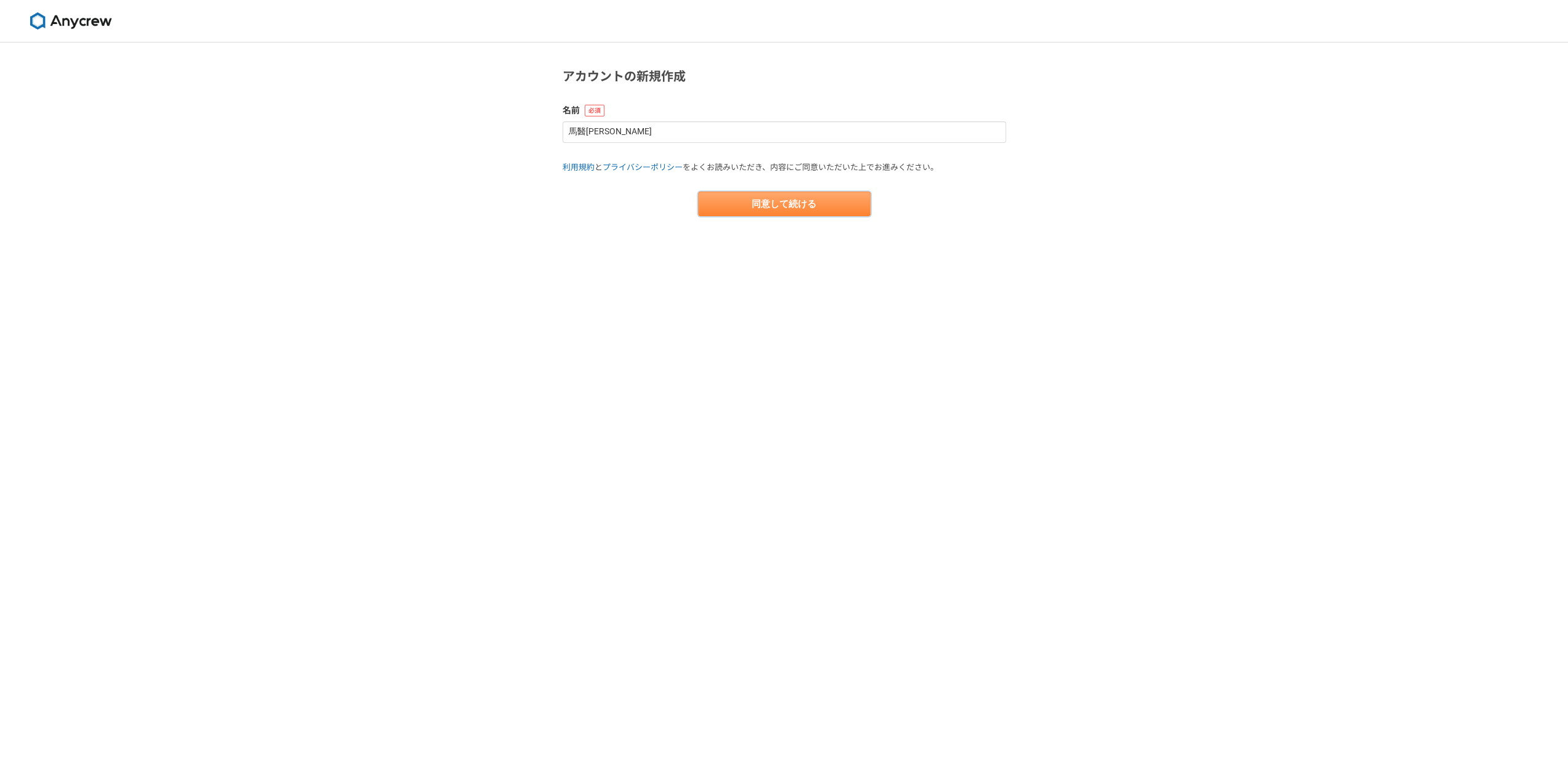
click at [770, 204] on button "同意して続ける" at bounding box center [784, 204] width 172 height 24
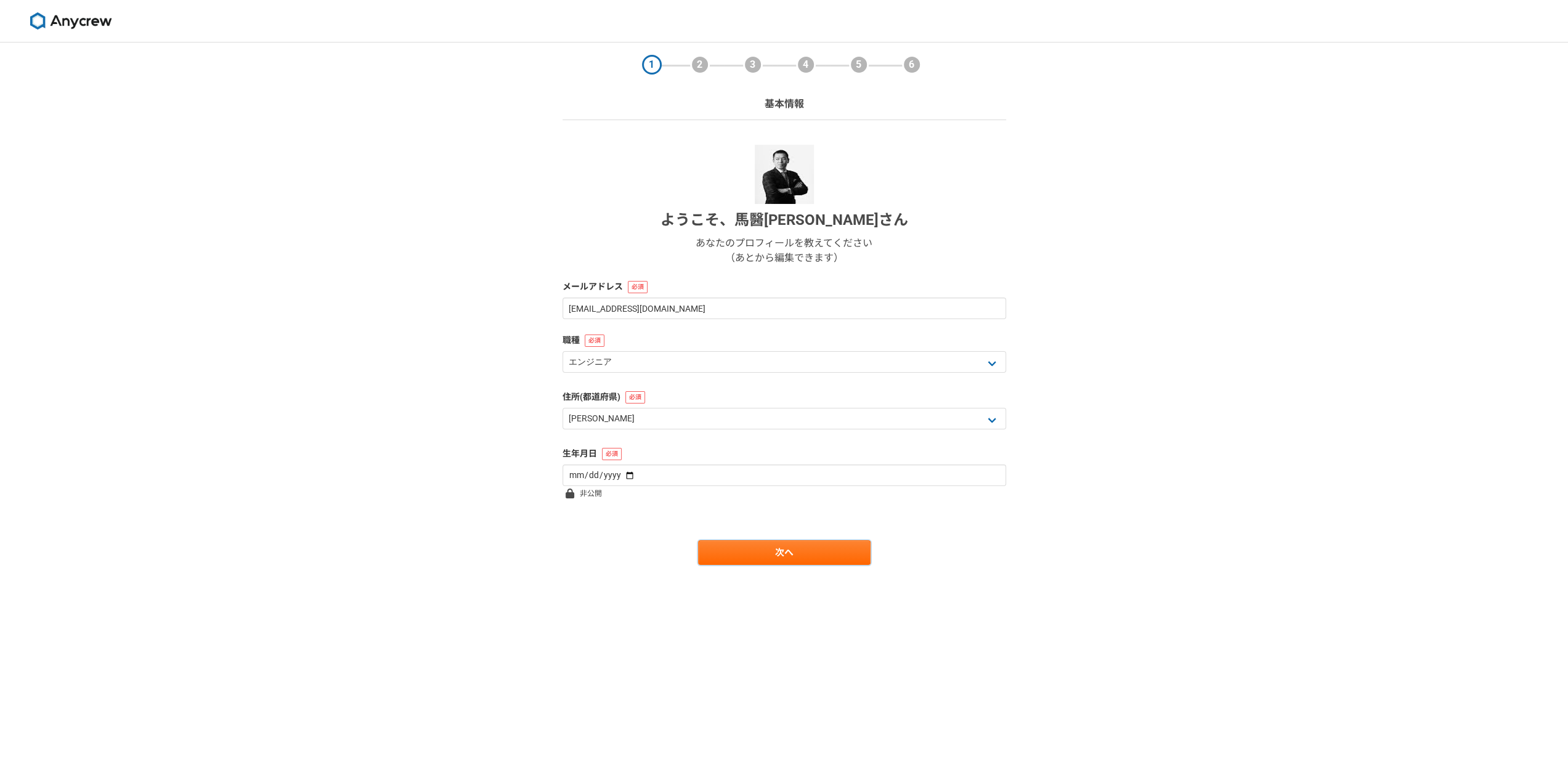
drag, startPoint x: 779, startPoint y: 560, endPoint x: 940, endPoint y: 580, distance: 162.2
click at [938, 582] on main "1 2 3 4 5 6 基本情報 ようこそ、 馬醫光明 さん あなたのプロフィールを教えてください （あとから編集できます） メールアドレス bai@sanb…" at bounding box center [784, 328] width 468 height 572
click at [815, 419] on select "北海道 青森県 岩手県 宮城県 秋田県 山形県 福島県 茨城県 栃木県 群馬県 埼玉県 千葉県 東京都 神奈川県 新潟県 富山県 石川県 福井県 山梨県 長野…" at bounding box center [784, 419] width 444 height 22
select select "39"
click at [563, 408] on select "北海道 青森県 岩手県 宮城県 秋田県 山形県 福島県 茨城県 栃木県 群馬県 埼玉県 千葉県 東京都 神奈川県 新潟県 富山県 石川県 福井県 山梨県 長野…" at bounding box center [784, 419] width 444 height 22
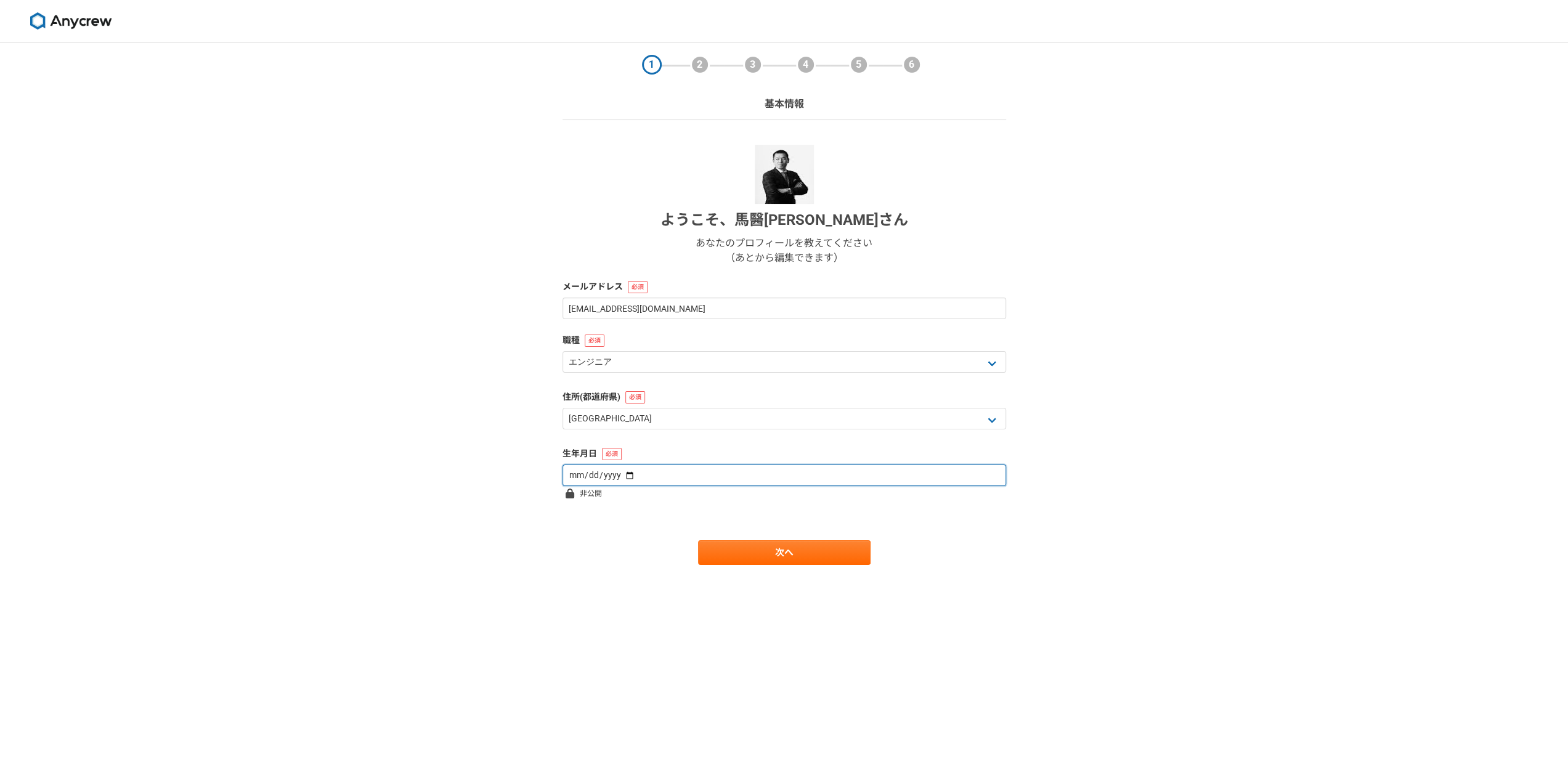
click at [687, 474] on input "date" at bounding box center [784, 476] width 444 height 22
click at [623, 469] on input "date" at bounding box center [784, 476] width 444 height 22
click at [621, 472] on input "date" at bounding box center [784, 476] width 444 height 22
click at [631, 476] on input "2010-05-10" at bounding box center [784, 476] width 444 height 22
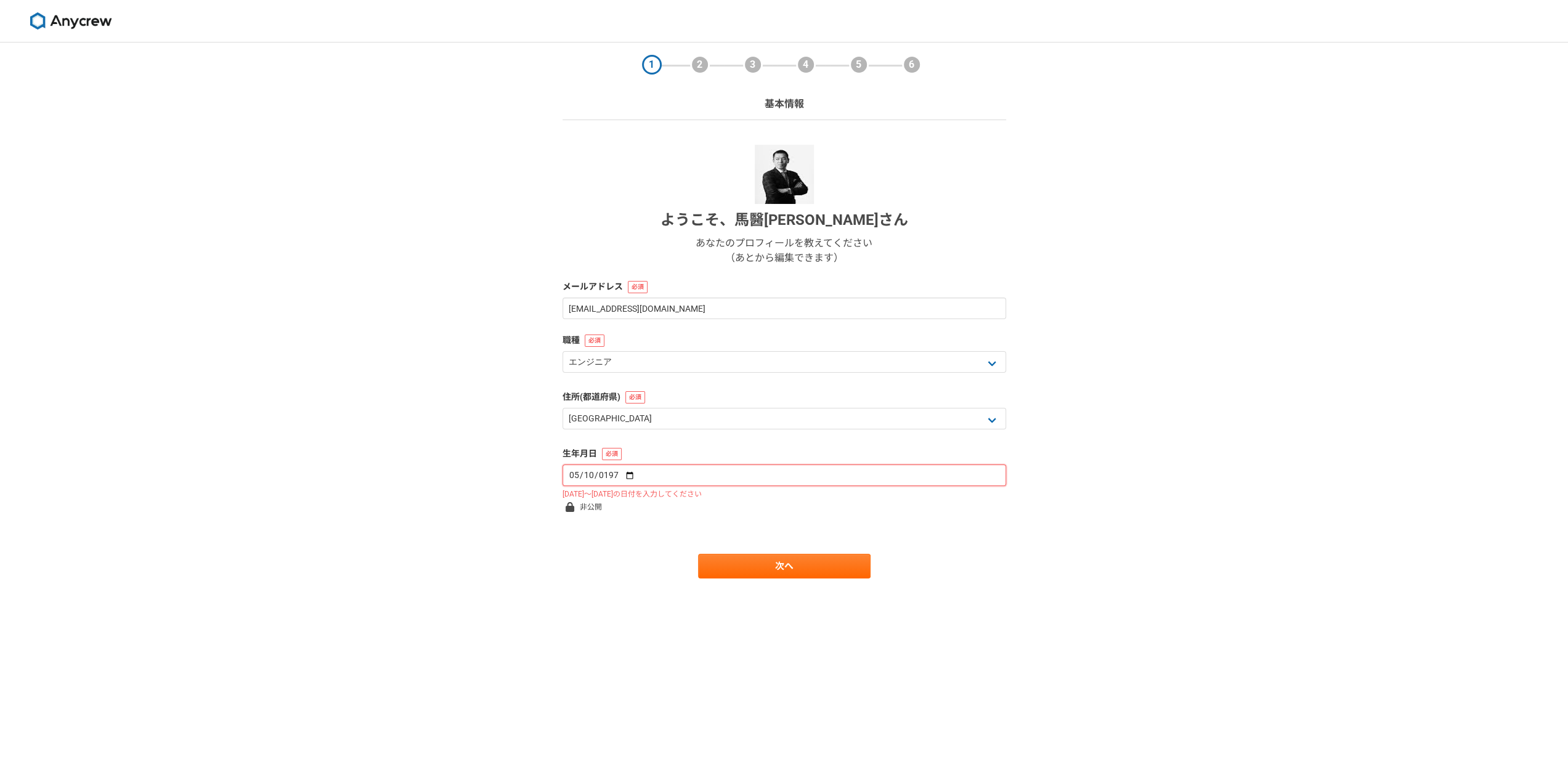
type input "1976-05-10"
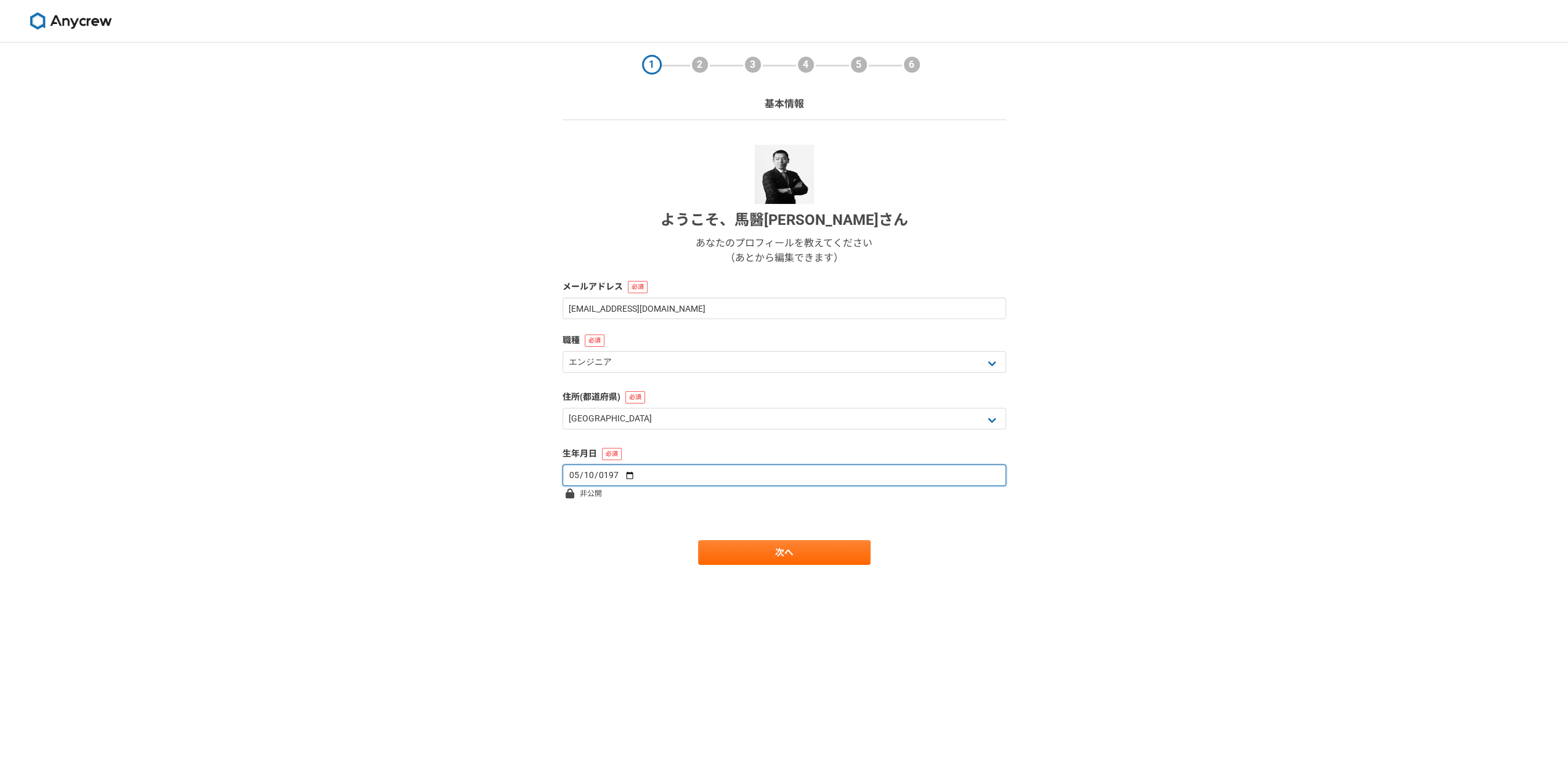
type input "1976-05-15"
click at [759, 564] on link "次へ" at bounding box center [784, 553] width 172 height 24
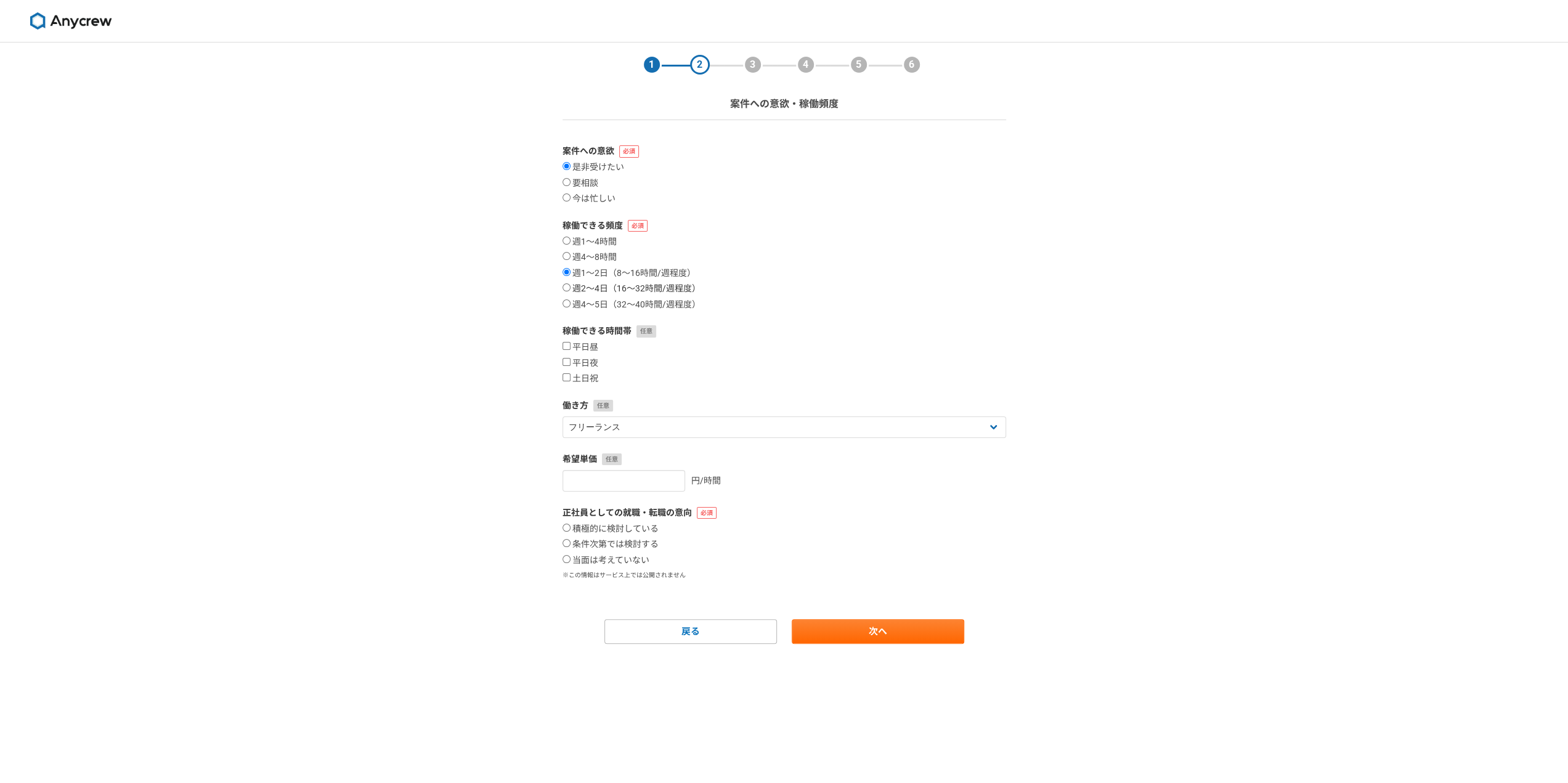
click at [616, 291] on label "週2〜4日（16〜32時間/週程度）" at bounding box center [632, 289] width 138 height 11
click at [570, 291] on input "週2〜4日（16〜32時間/週程度）" at bounding box center [566, 287] width 8 height 8
radio input "true"
click at [607, 276] on label "週1〜2日（8〜16時間/週程度）" at bounding box center [629, 273] width 133 height 11
click at [570, 276] on input "週1〜2日（8〜16時間/週程度）" at bounding box center [566, 272] width 8 height 8
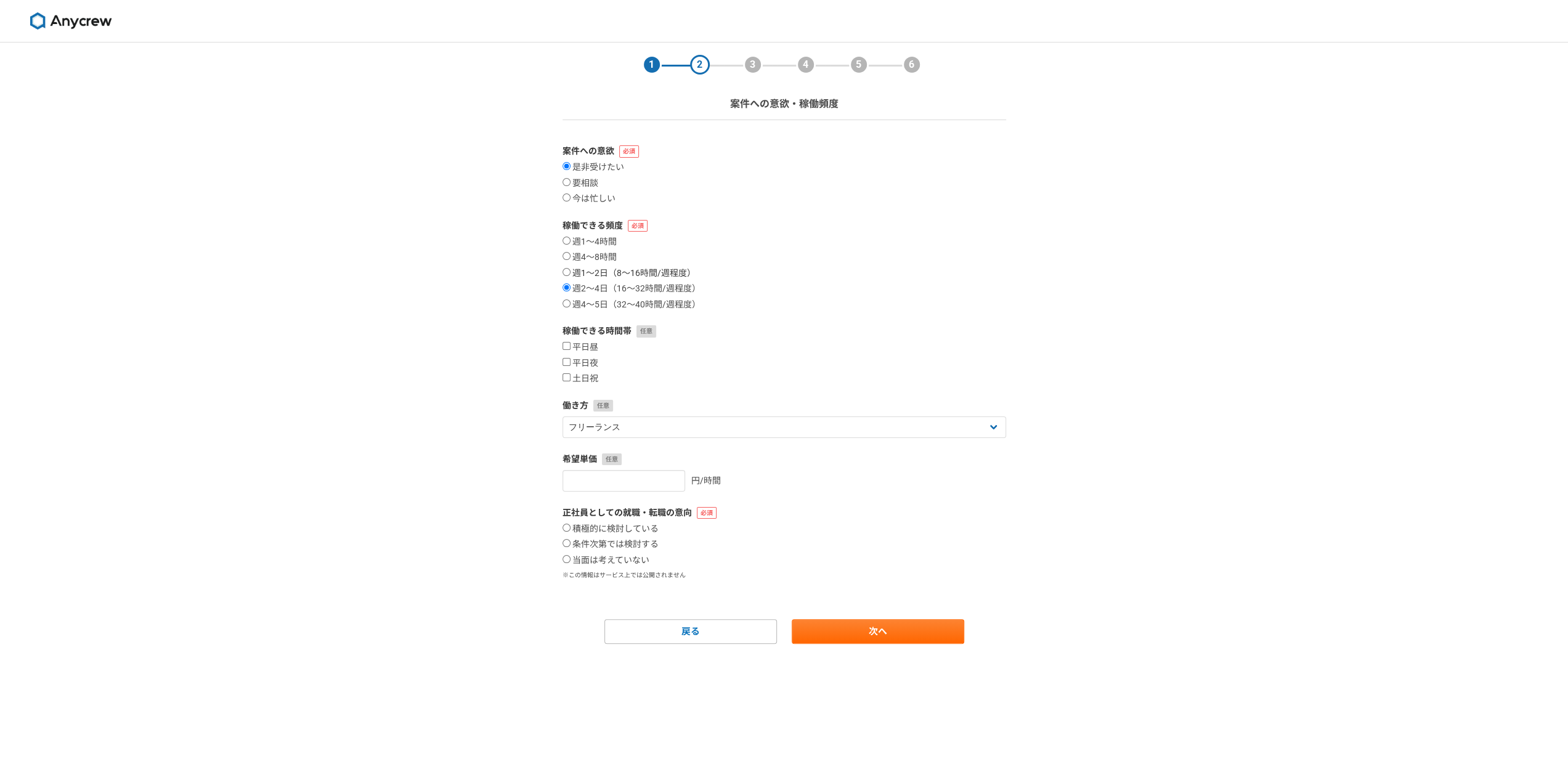
radio input "true"
click at [591, 345] on label "平日昼" at bounding box center [580, 347] width 36 height 11
click at [570, 345] on input "平日昼" at bounding box center [566, 346] width 8 height 8
checkbox input "true"
click at [589, 361] on label "平日夜" at bounding box center [580, 363] width 36 height 11
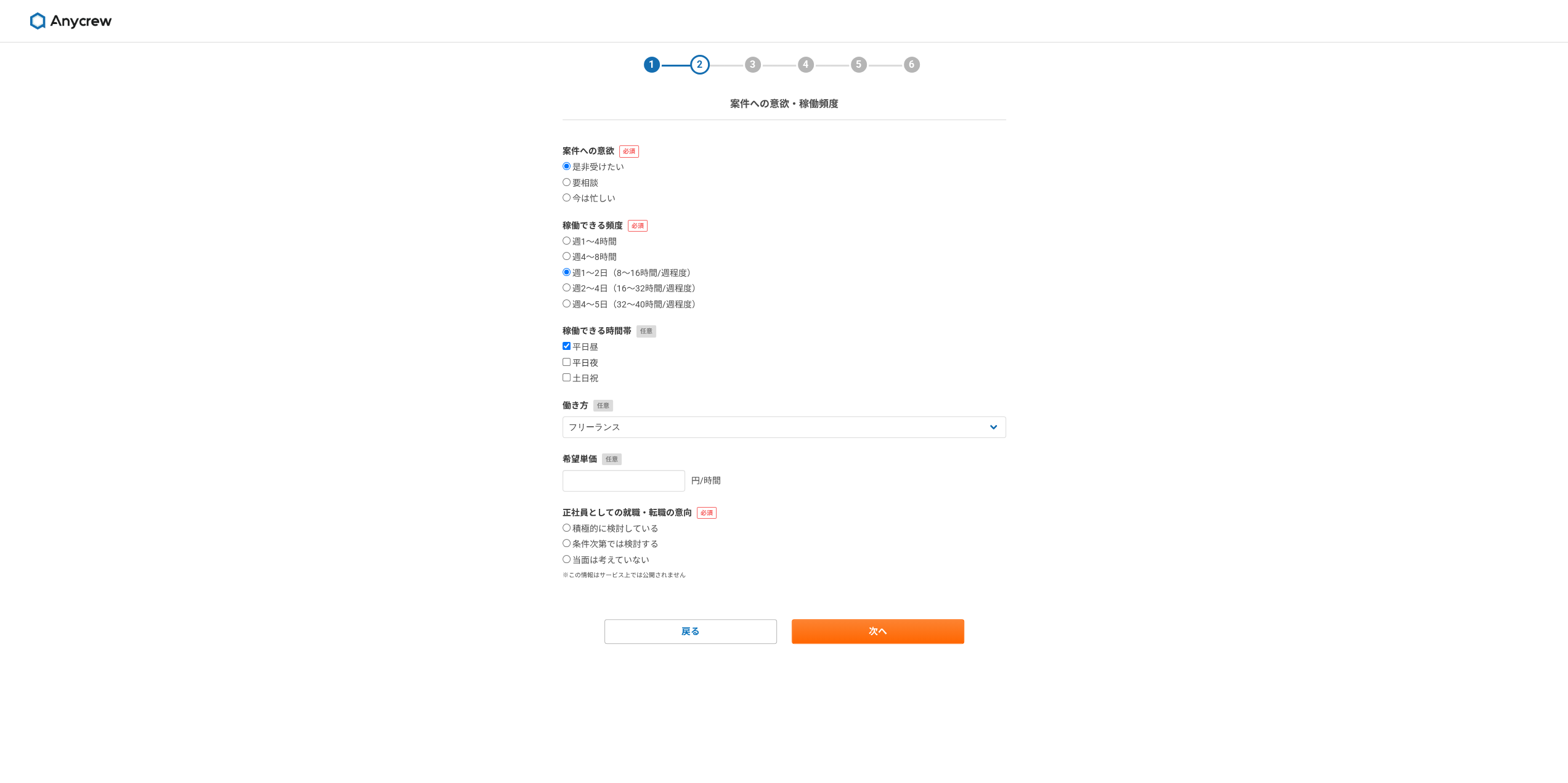
click at [570, 361] on input "平日夜" at bounding box center [566, 362] width 8 height 8
checkbox input "true"
click at [589, 384] on form "案件への意欲 是非受けたい 要相談 今は忙しい 稼働できる頻度 週1〜4時間 週4〜8時間 週1〜2日（8〜16時間/週程度） 週2〜4日（16〜32時間/週…" at bounding box center [784, 394] width 444 height 499
click at [586, 382] on label "土日祝" at bounding box center [580, 378] width 36 height 11
click at [570, 382] on input "土日祝" at bounding box center [566, 377] width 8 height 8
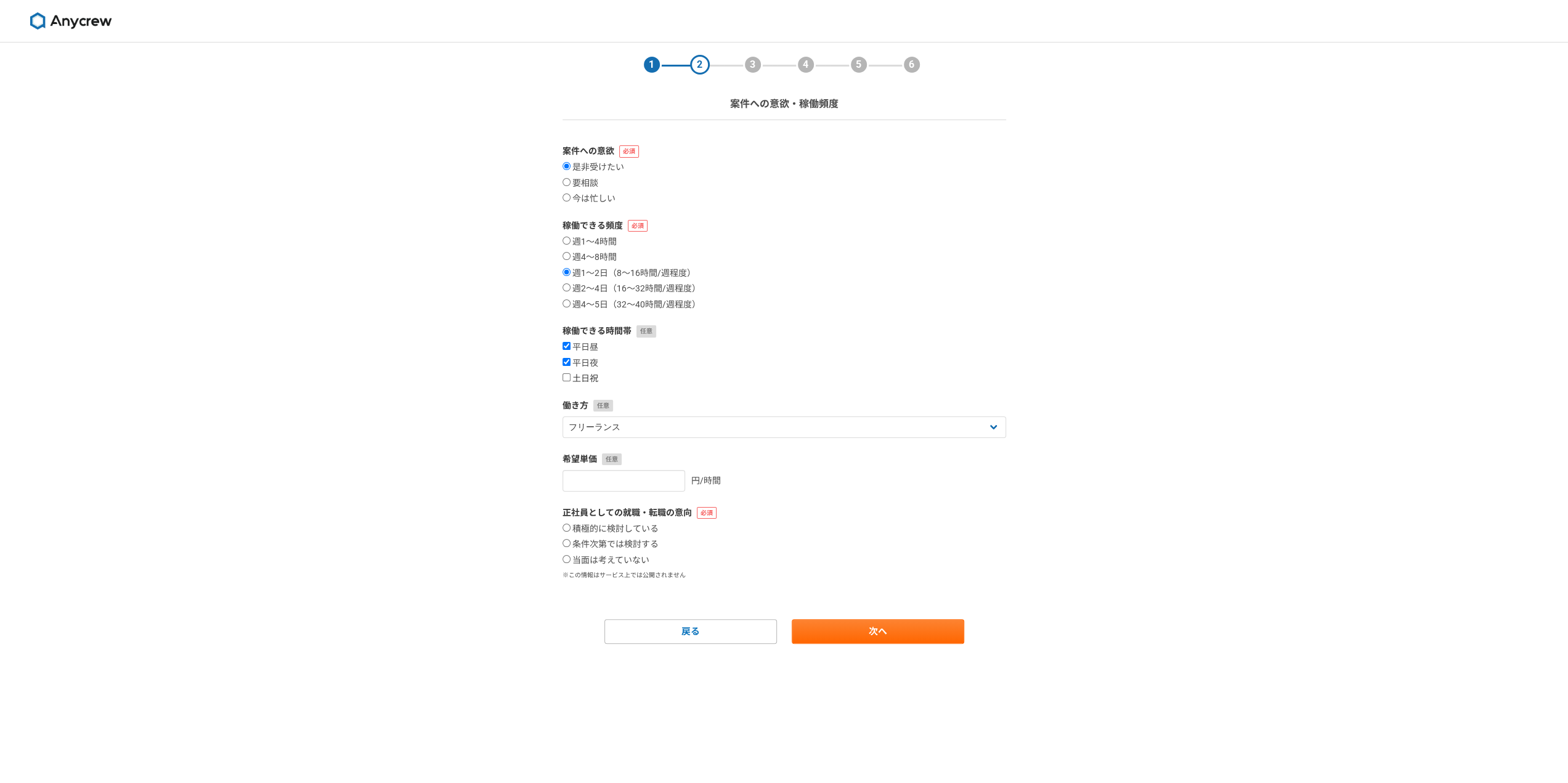
checkbox input "true"
click at [625, 417] on select "フリーランス 副業 その他" at bounding box center [784, 428] width 444 height 22
click at [636, 485] on input "number" at bounding box center [624, 481] width 123 height 22
type input "6"
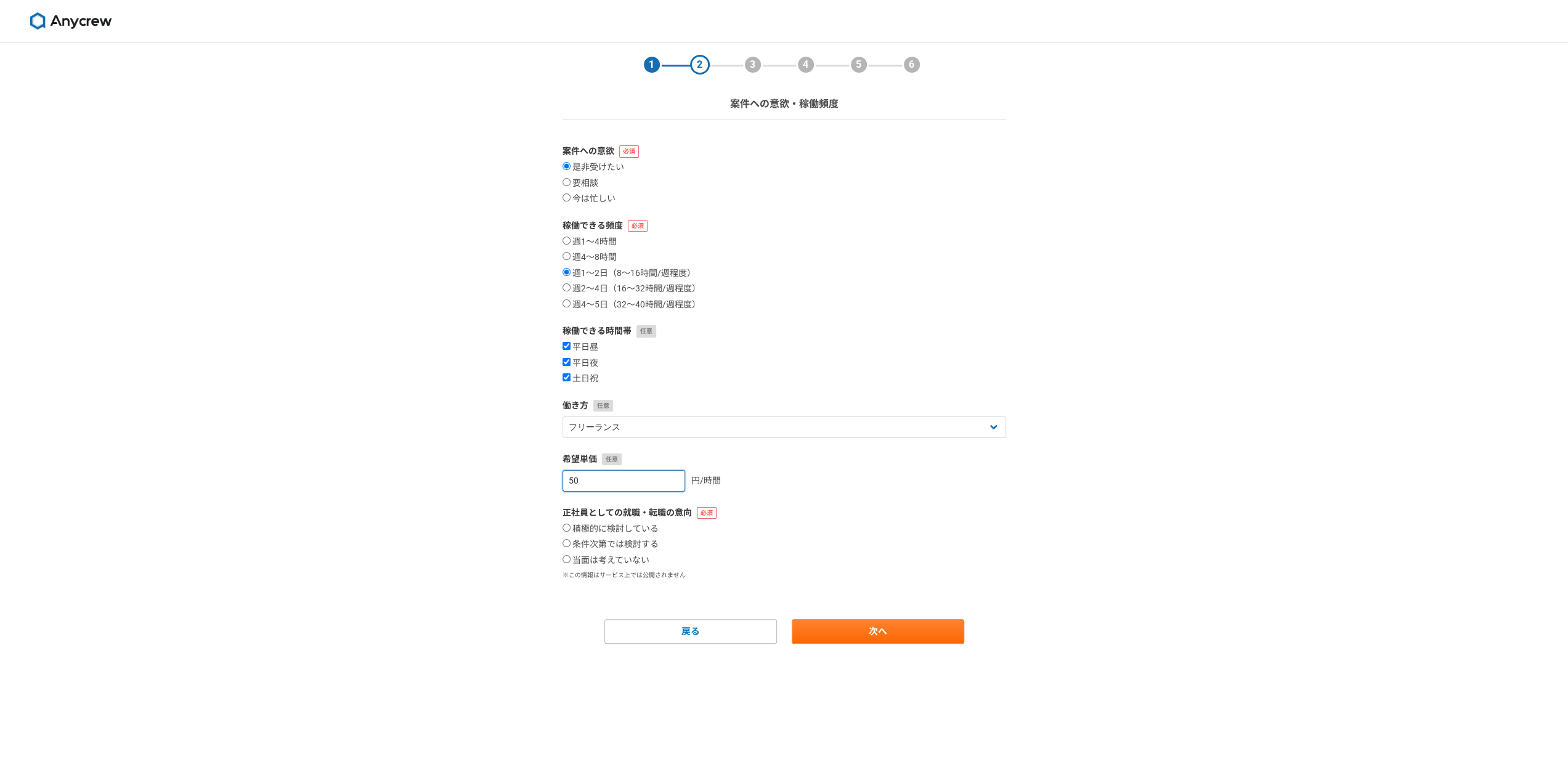
type input "5"
type input "7000"
click at [753, 488] on div "7000 円/時間" at bounding box center [784, 481] width 444 height 22
click at [642, 531] on label "積極的に検討している" at bounding box center [611, 529] width 96 height 11
click at [570, 531] on input "積極的に検討している" at bounding box center [566, 528] width 8 height 8
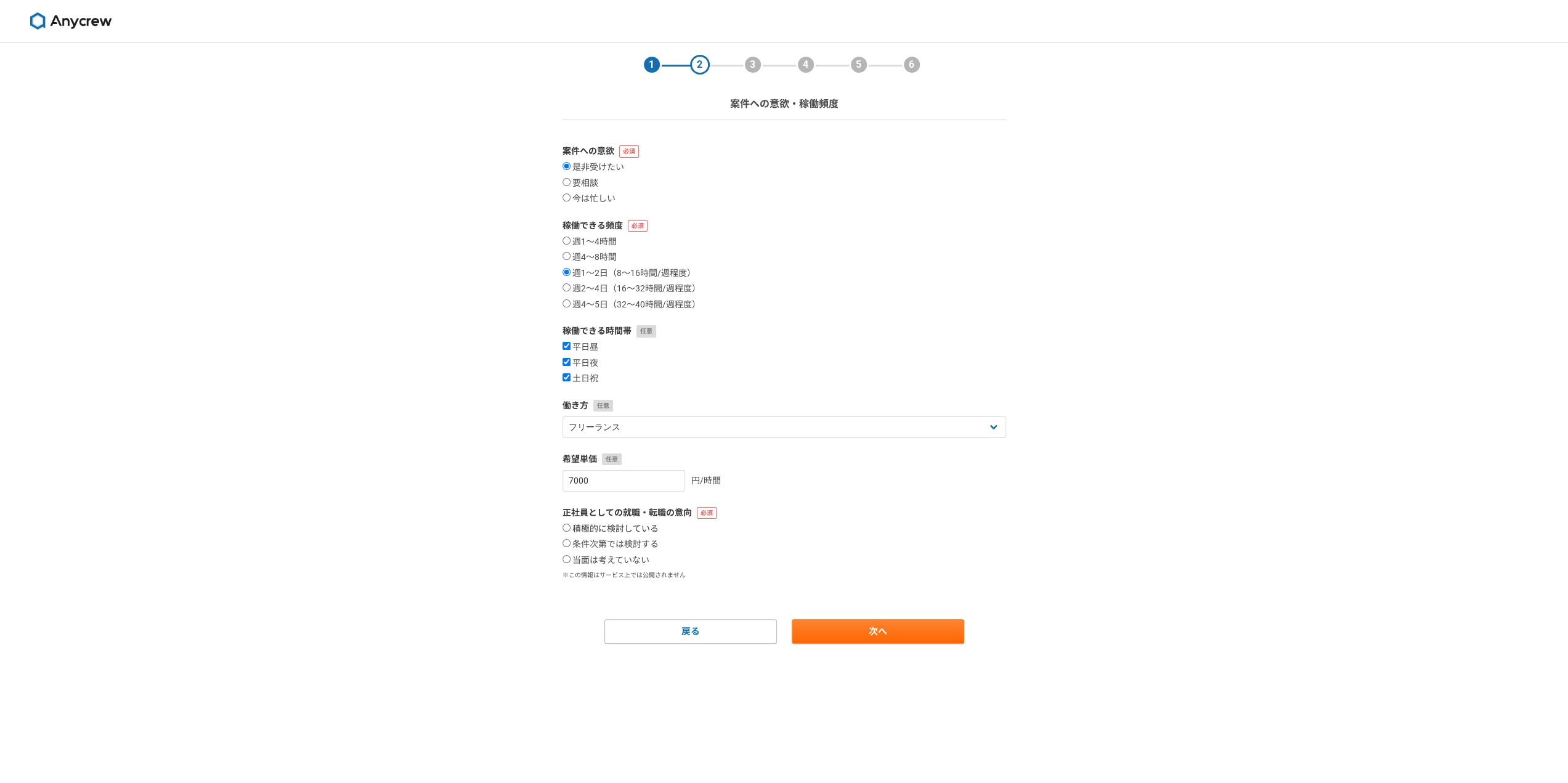
radio input "true"
click at [863, 633] on link "次へ" at bounding box center [877, 631] width 172 height 24
select select
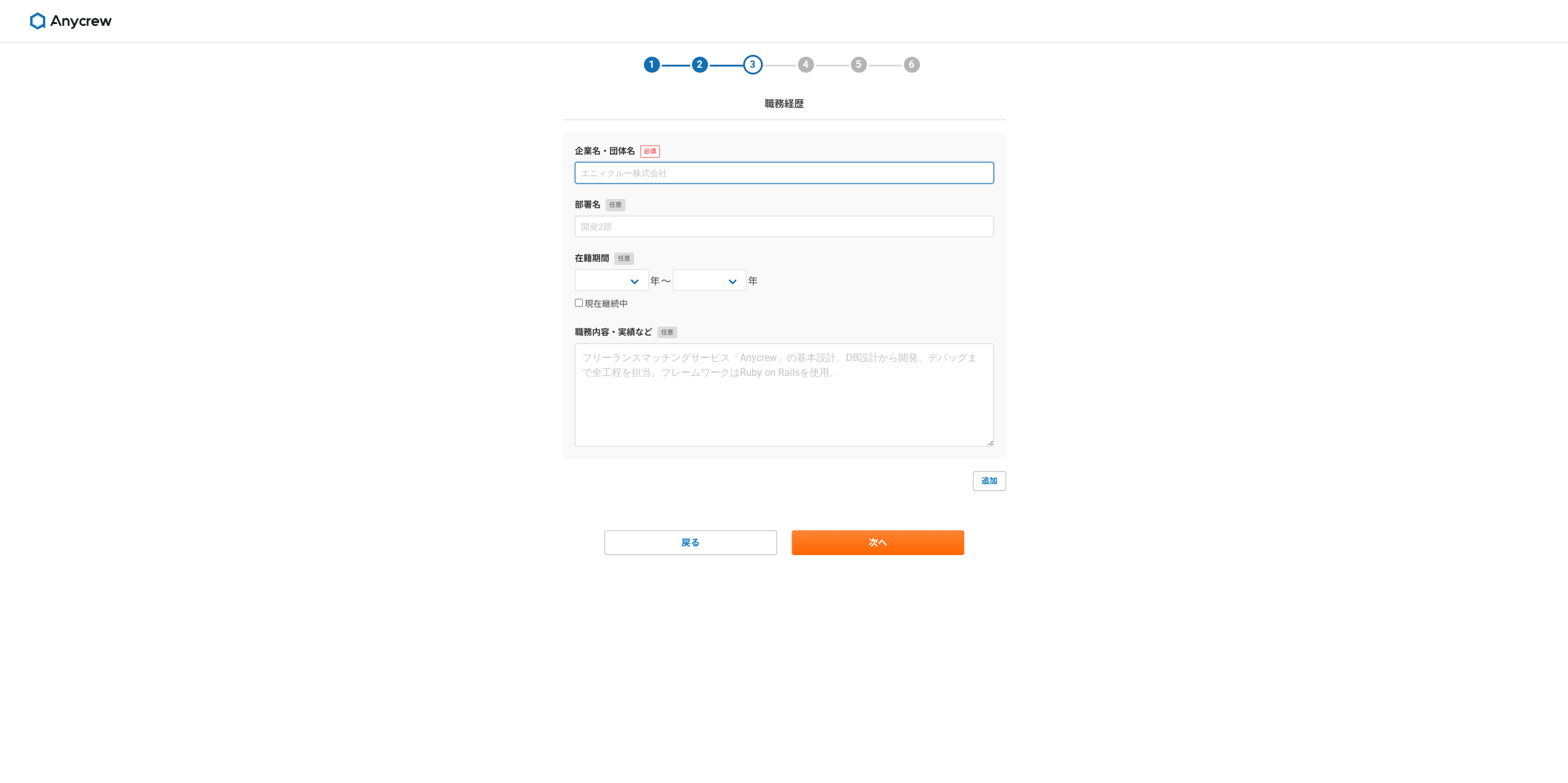
click at [668, 175] on input at bounding box center [784, 173] width 419 height 22
click at [1307, 332] on div "1 2 3 4 5 6 職務経歴 企業名・団体名 部署名 在籍期間 2025 2024 2023 2022 2021 2020 2019 2018 2017 …" at bounding box center [784, 412] width 1568 height 741
click at [701, 176] on input at bounding box center [784, 173] width 419 height 22
type input "V"
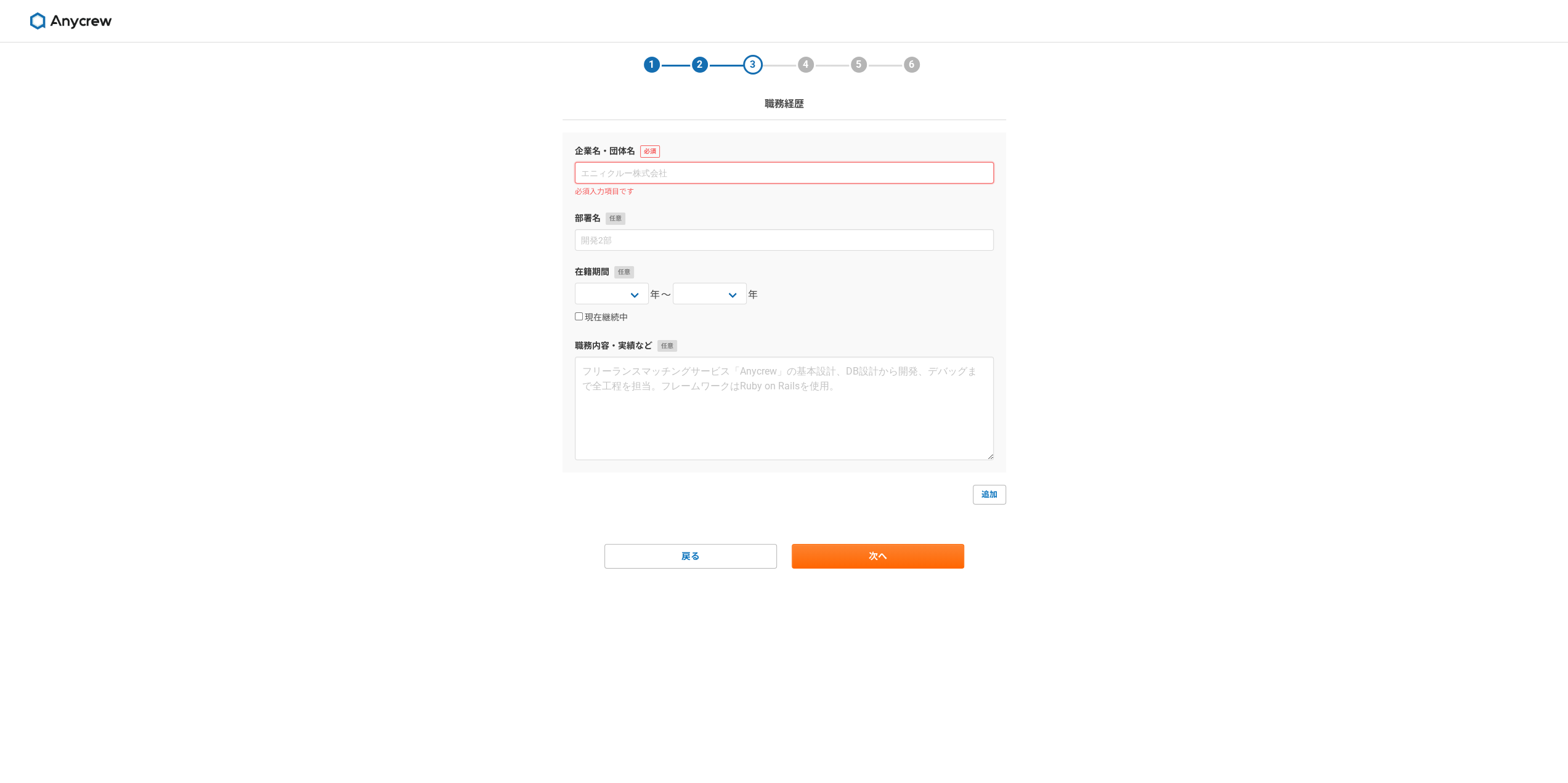
paste input "株式会社ＮＯＢＡＳＥ"
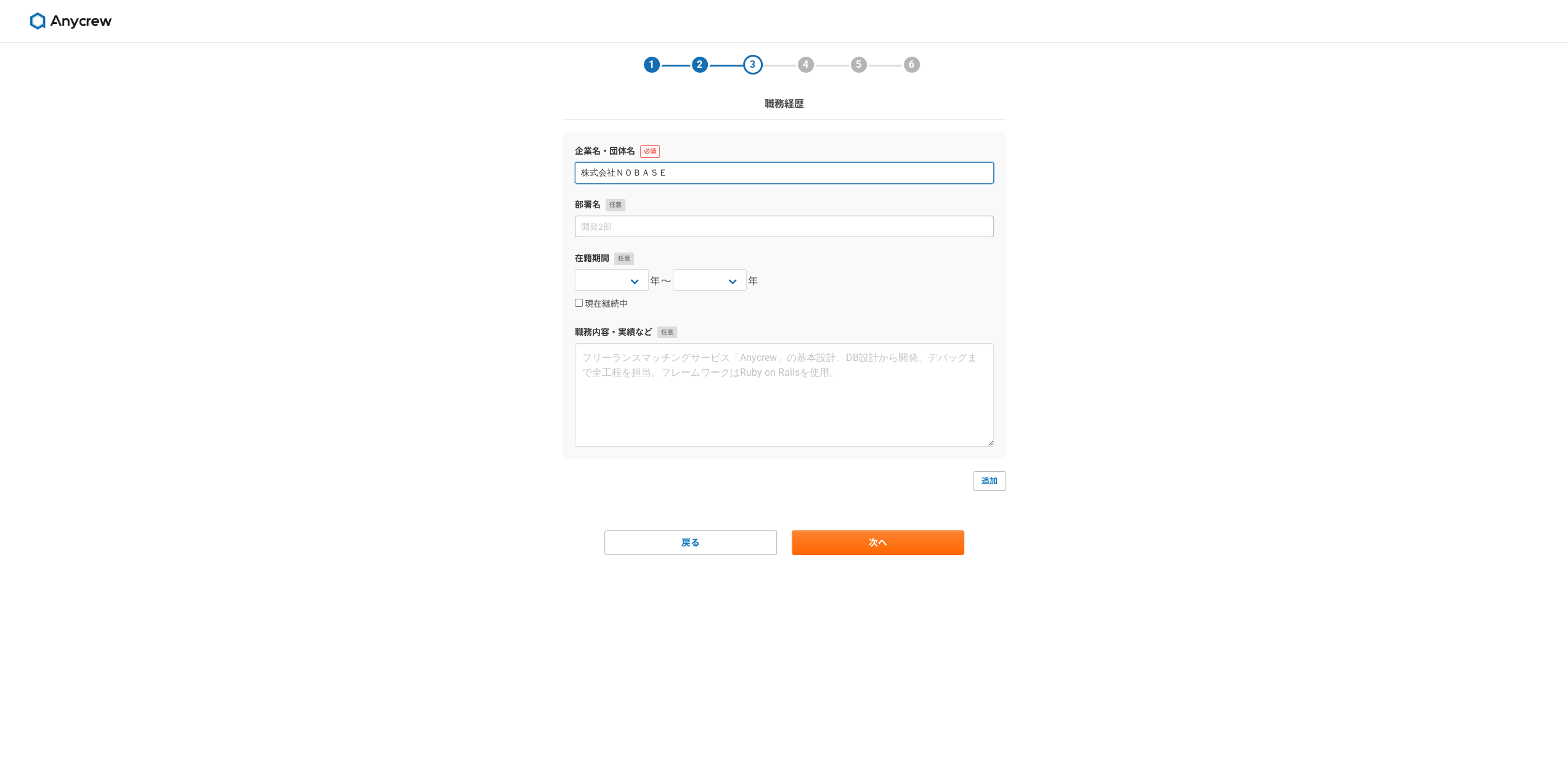
type input "株式会社ＮＯＢＡＳＥ"
click at [681, 225] on input at bounding box center [784, 227] width 419 height 22
click at [792, 223] on input at bounding box center [784, 227] width 419 height 22
paste input "代表取締役"
type input "代表取締役"
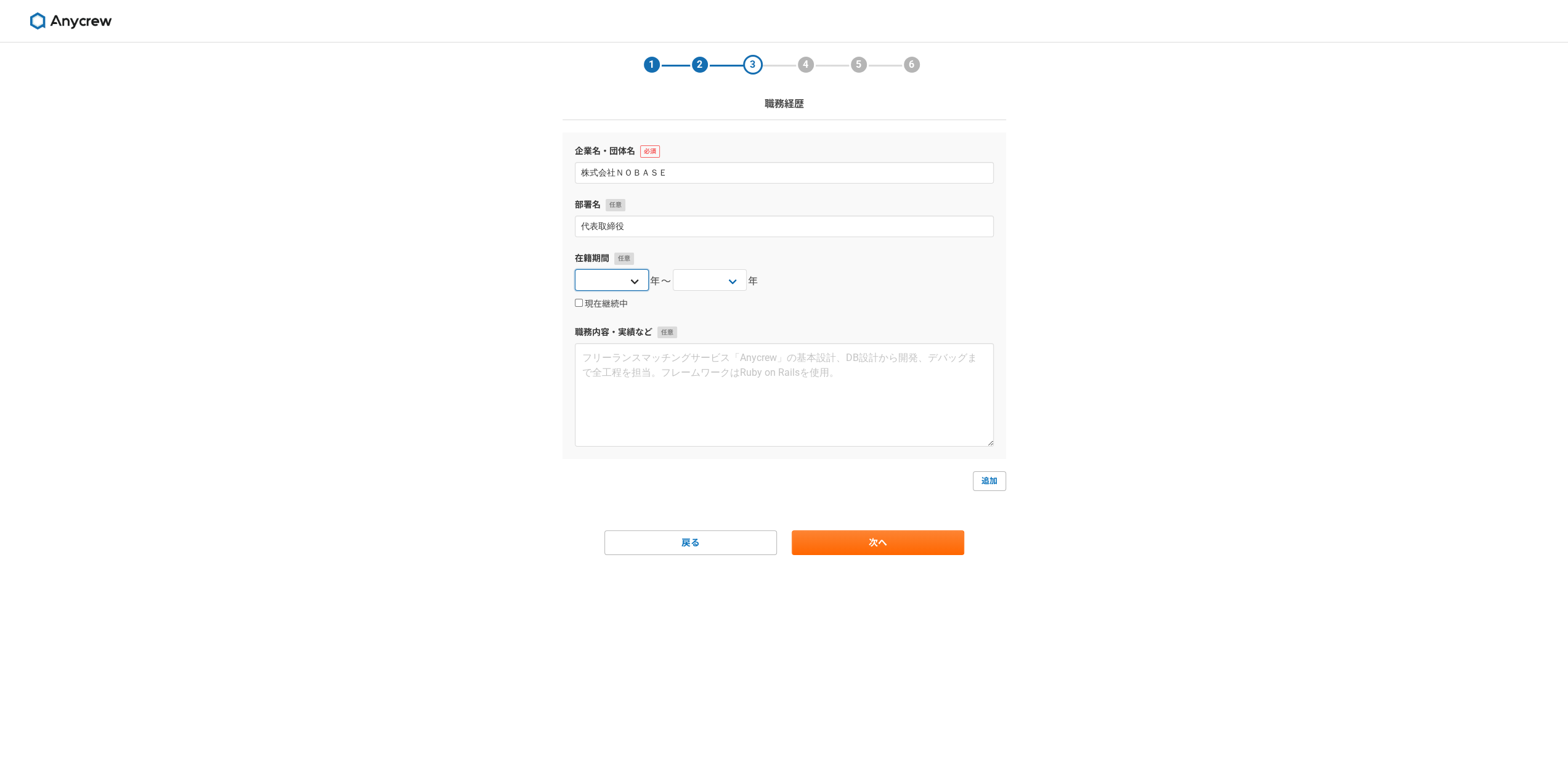
click at [628, 282] on select "2025 2024 2023 2022 2021 2020 2019 2018 2017 2016 2015 2014 2013 2012 2011 2010…" at bounding box center [611, 280] width 74 height 22
select select "[DATE]"
click at [575, 270] on select "2025 2024 2023 2022 2021 2020 2019 2018 2017 2016 2015 2014 2013 2012 2011 2010…" at bounding box center [611, 280] width 74 height 22
click at [680, 287] on select "2025 2024 2023 2022 2021 2020 2019 2018 2017 2016 2015 2014 2013 2012 2011 2010…" at bounding box center [709, 280] width 74 height 22
click at [872, 311] on div "企業名・団体名 株式会社ＮＯＢＡＳＥ 部署名 代表取締役 在籍期間 2025 2024 2023 2022 2021 2020 2019 2018 2017 …" at bounding box center [784, 295] width 444 height 326
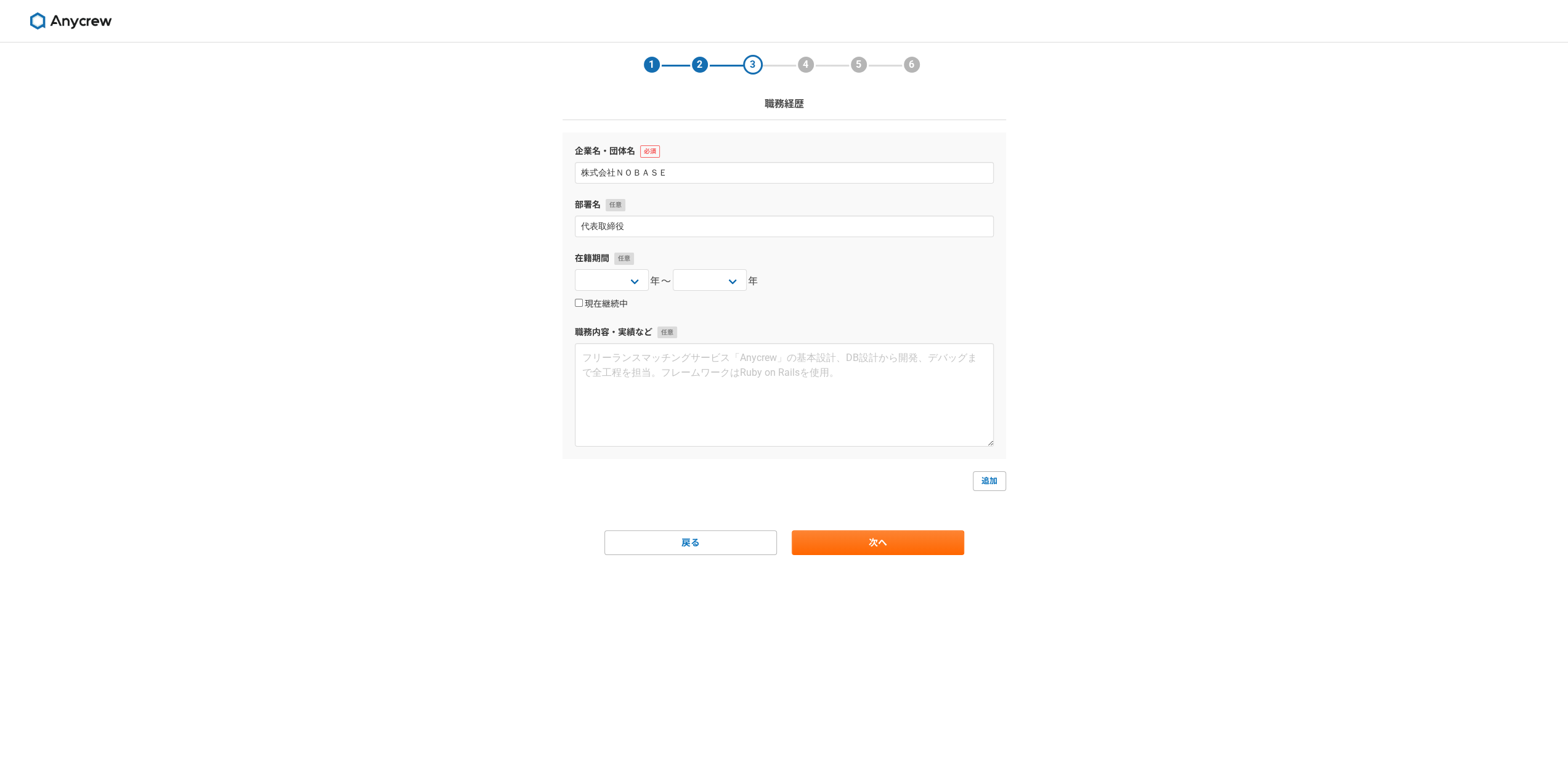
click at [605, 305] on label "現在継続中" at bounding box center [601, 304] width 53 height 11
click at [583, 305] on input "現在継続中" at bounding box center [579, 303] width 8 height 8
checkbox input "true"
click at [614, 366] on textarea at bounding box center [784, 395] width 419 height 104
paste textarea "【事業概要】 コンサルティング事業（財務・人事・採用・経営企画支援） 顧客：年商1億円～10億円規模の地方中堅企業およびスタートアップ 所在地：高知県高知市 …"
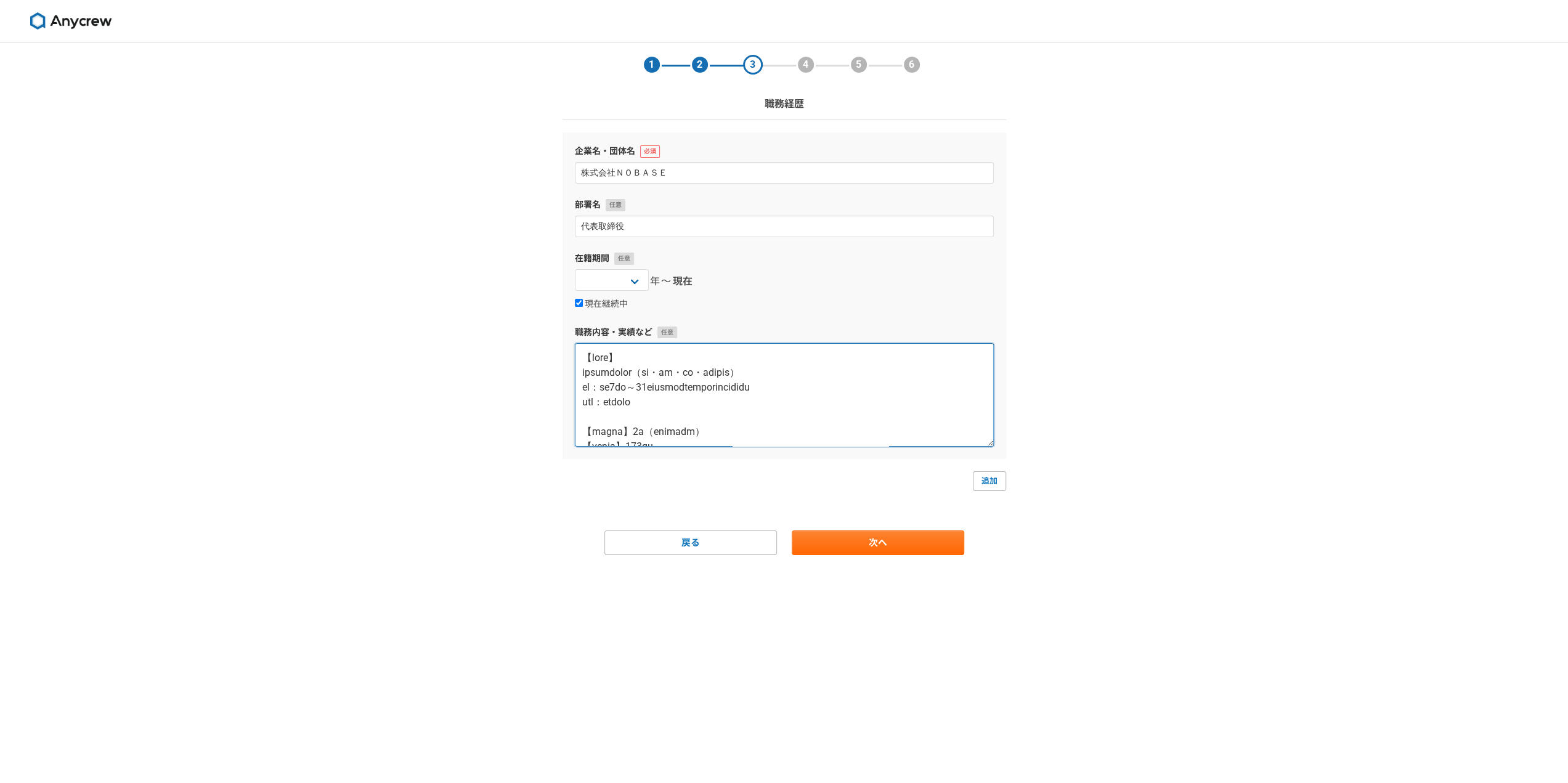
scroll to position [466, 0]
type textarea "【事業概要】 コンサルティング事業（財務・人事・採用・経営企画支援） 顧客：年商1億円～10億円規模の地方中堅企業およびスタートアップ 所在地：高知県高知市 …"
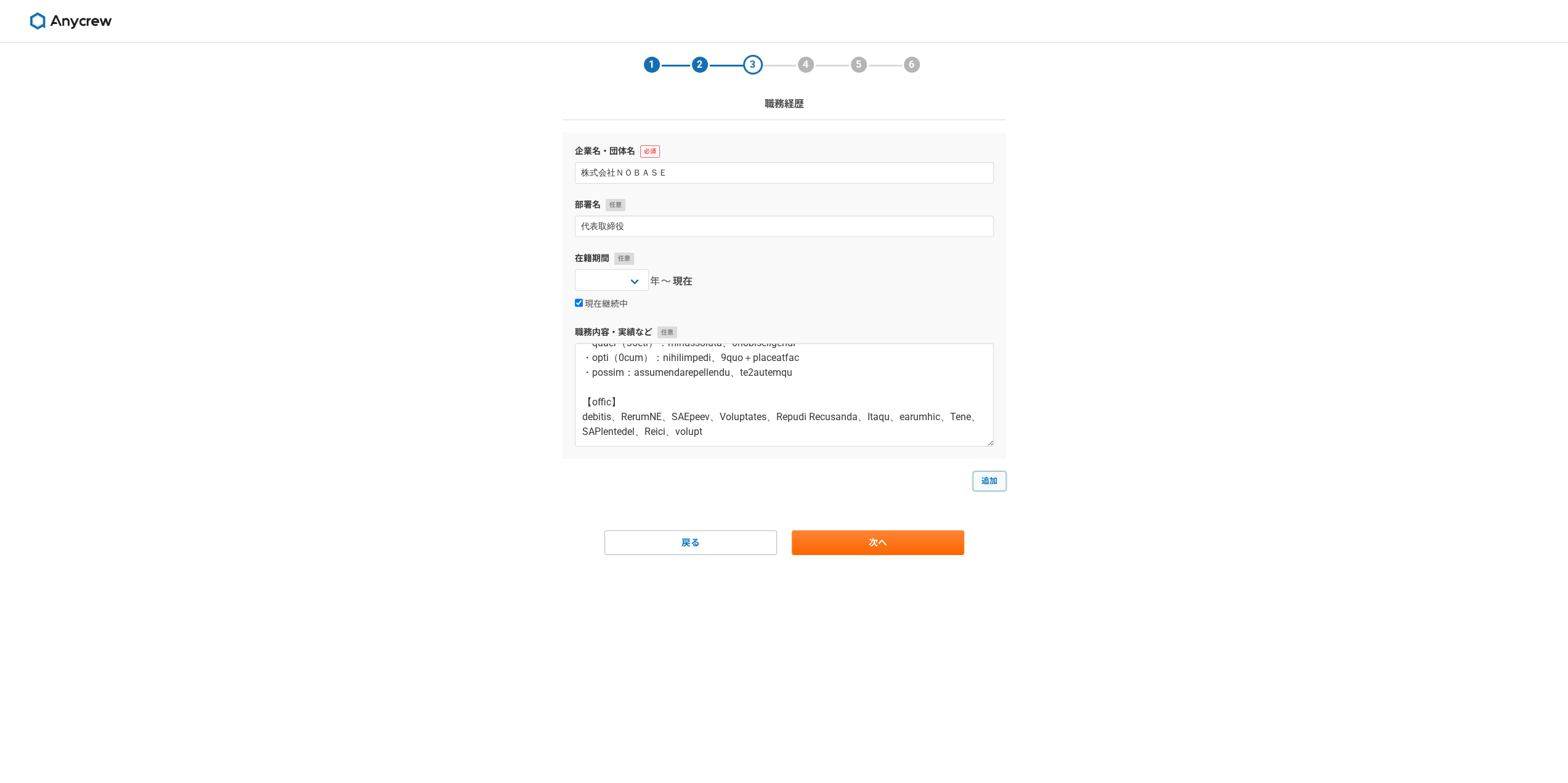
click at [987, 479] on link "追加" at bounding box center [989, 481] width 33 height 20
select select
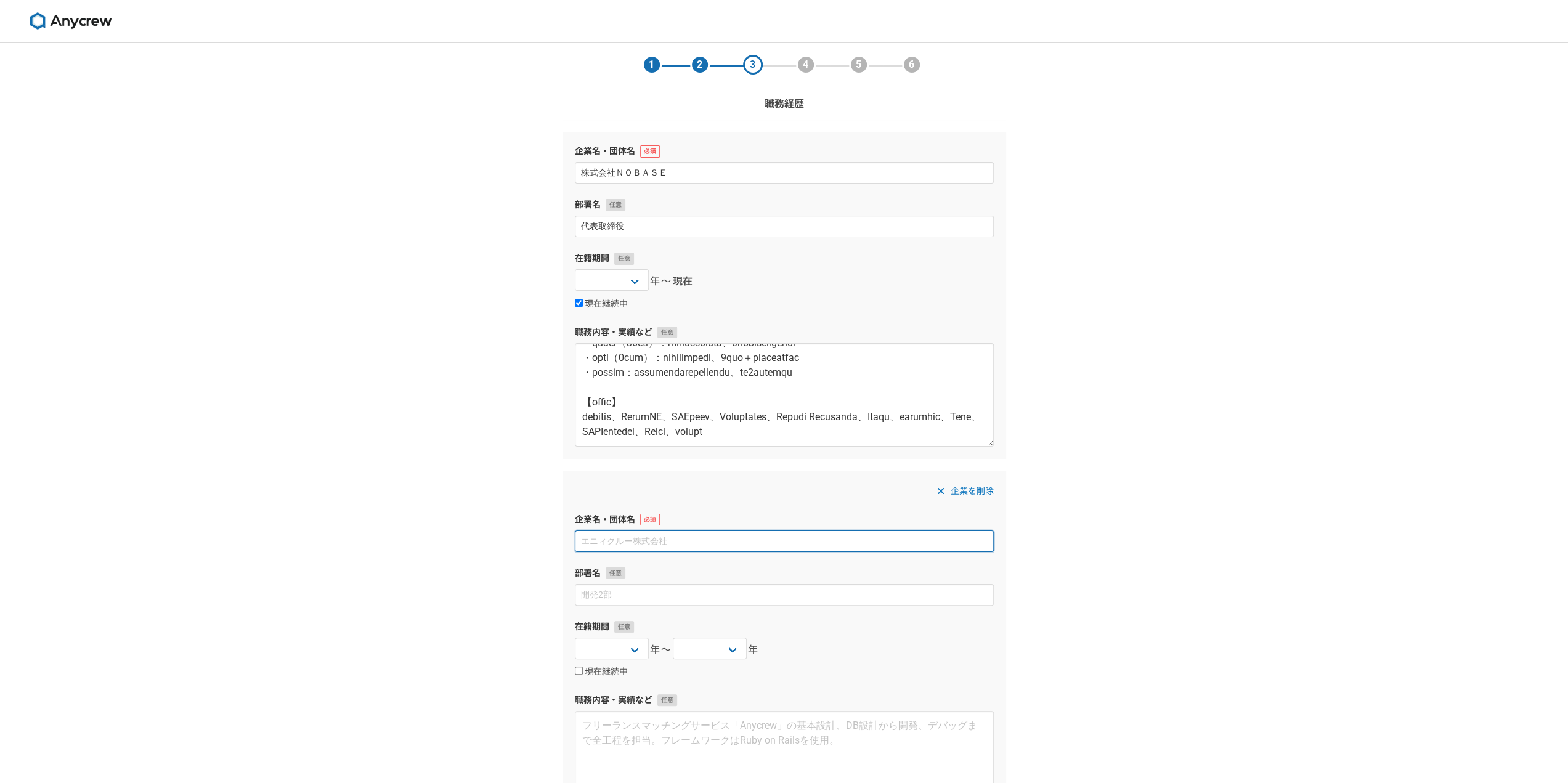
click at [614, 537] on input at bounding box center [784, 542] width 419 height 22
paste input "廣瀬製紙株式会社"
type input "廣瀬製紙株式会社"
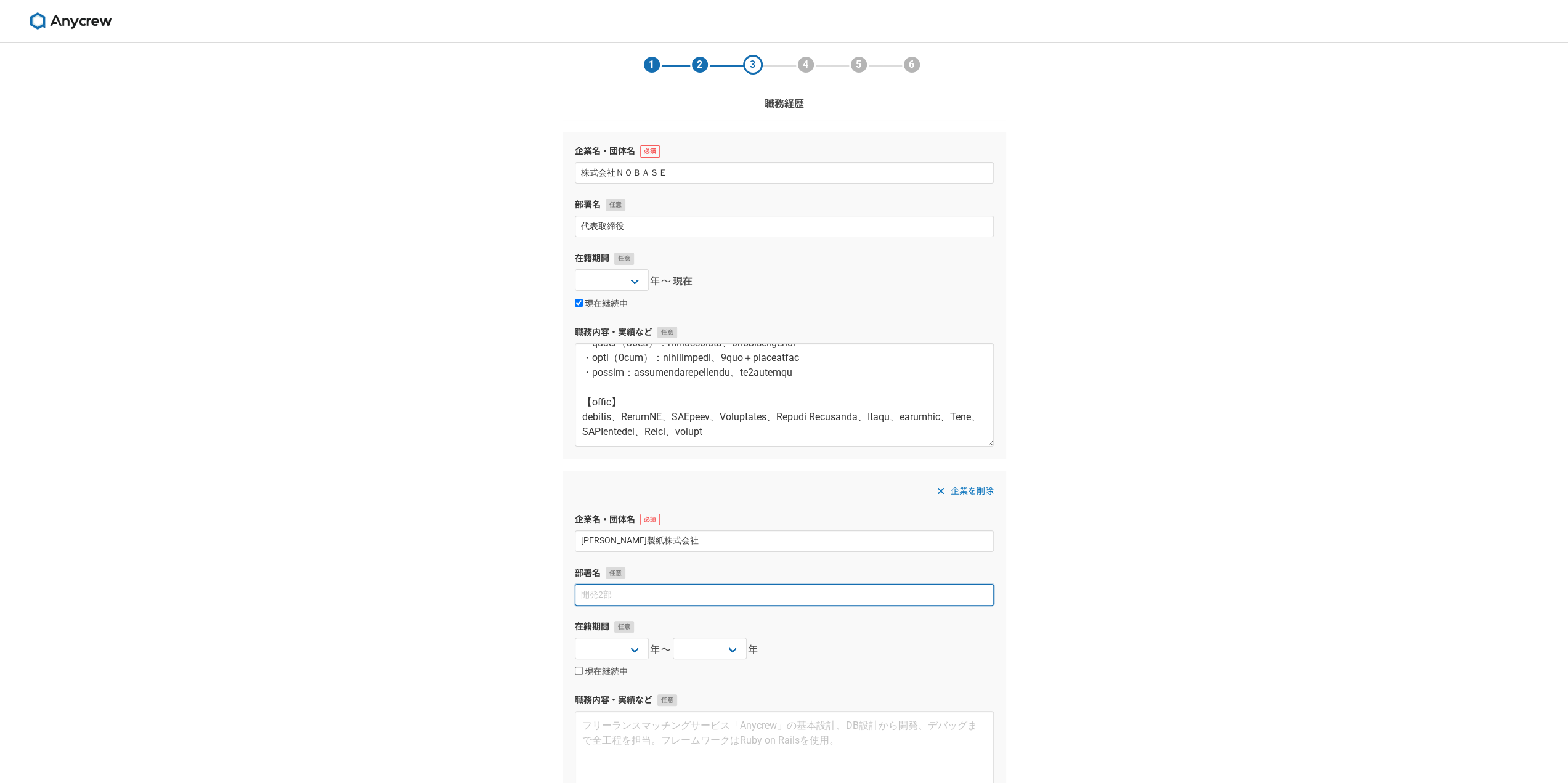
click at [692, 590] on input at bounding box center [784, 595] width 419 height 22
type input "取締役"
click at [618, 647] on select "2025 2024 2023 2022 2021 2020 2019 2018 2017 2016 2015 2014 2013 2012 2011 2010…" at bounding box center [611, 649] width 74 height 22
select select "2013"
click at [575, 638] on select "2025 2024 2023 2022 2021 2020 2019 2018 2017 2016 2015 2014 2013 2012 2011 2010…" at bounding box center [611, 649] width 74 height 22
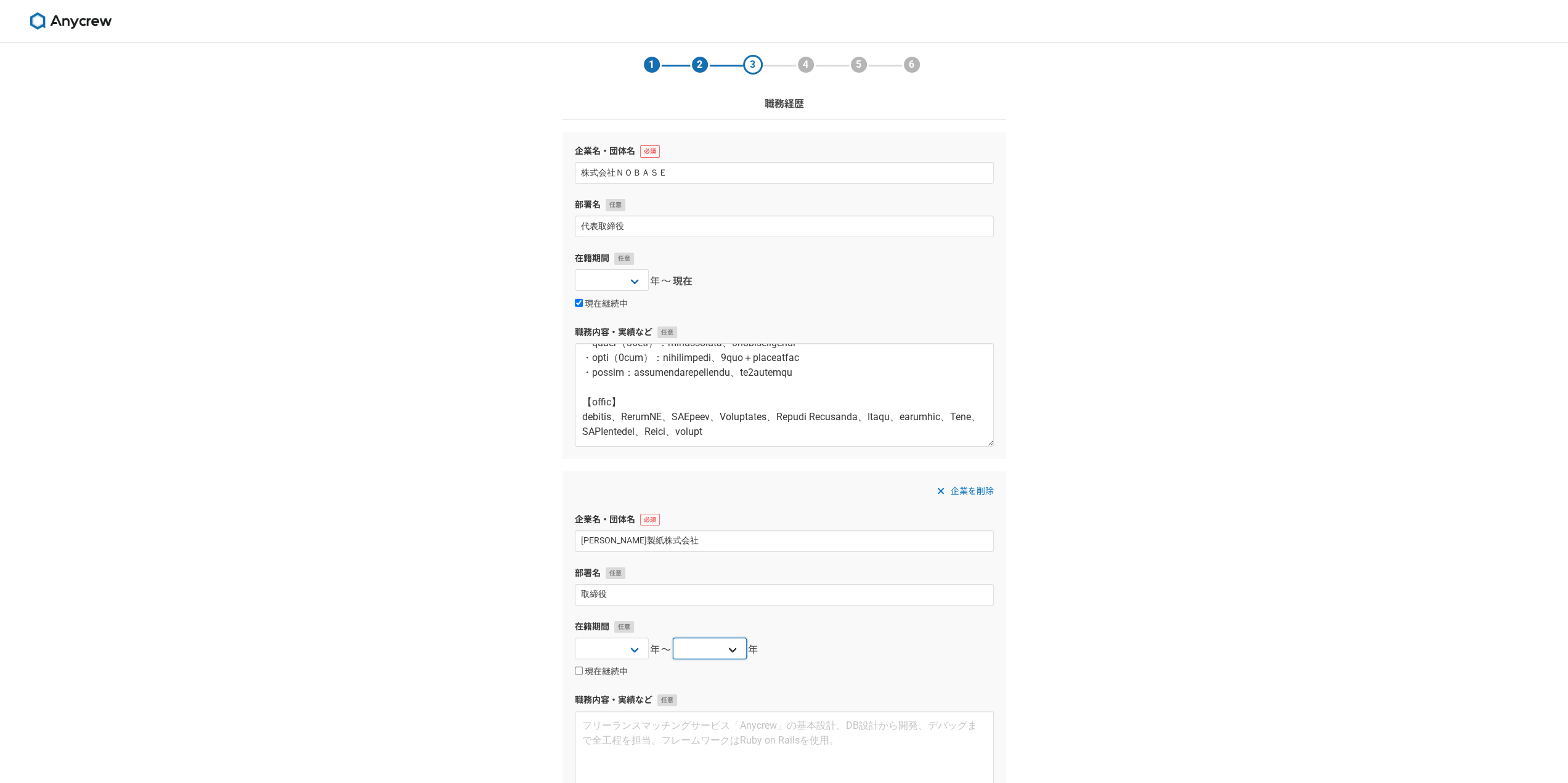
click at [694, 649] on select "2025 2024 2023 2022 2021 2020 2019 2018 2017 2016 2015 2014 2013 2012 2011 2010…" at bounding box center [709, 649] width 74 height 22
select select "[DATE]"
click at [673, 638] on select "2025 2024 2023 2022 2021 2020 2019 2018 2017 2016 2015 2014 2013 2012 2011 2010…" at bounding box center [709, 649] width 74 height 22
click at [828, 617] on div "企業を削除 企業名・団体名 廣瀬製紙株式会社 部署名 取締役 在籍期間 2025 2024 2023 2022 2021 2020 2019 2018 201…" at bounding box center [784, 649] width 444 height 355
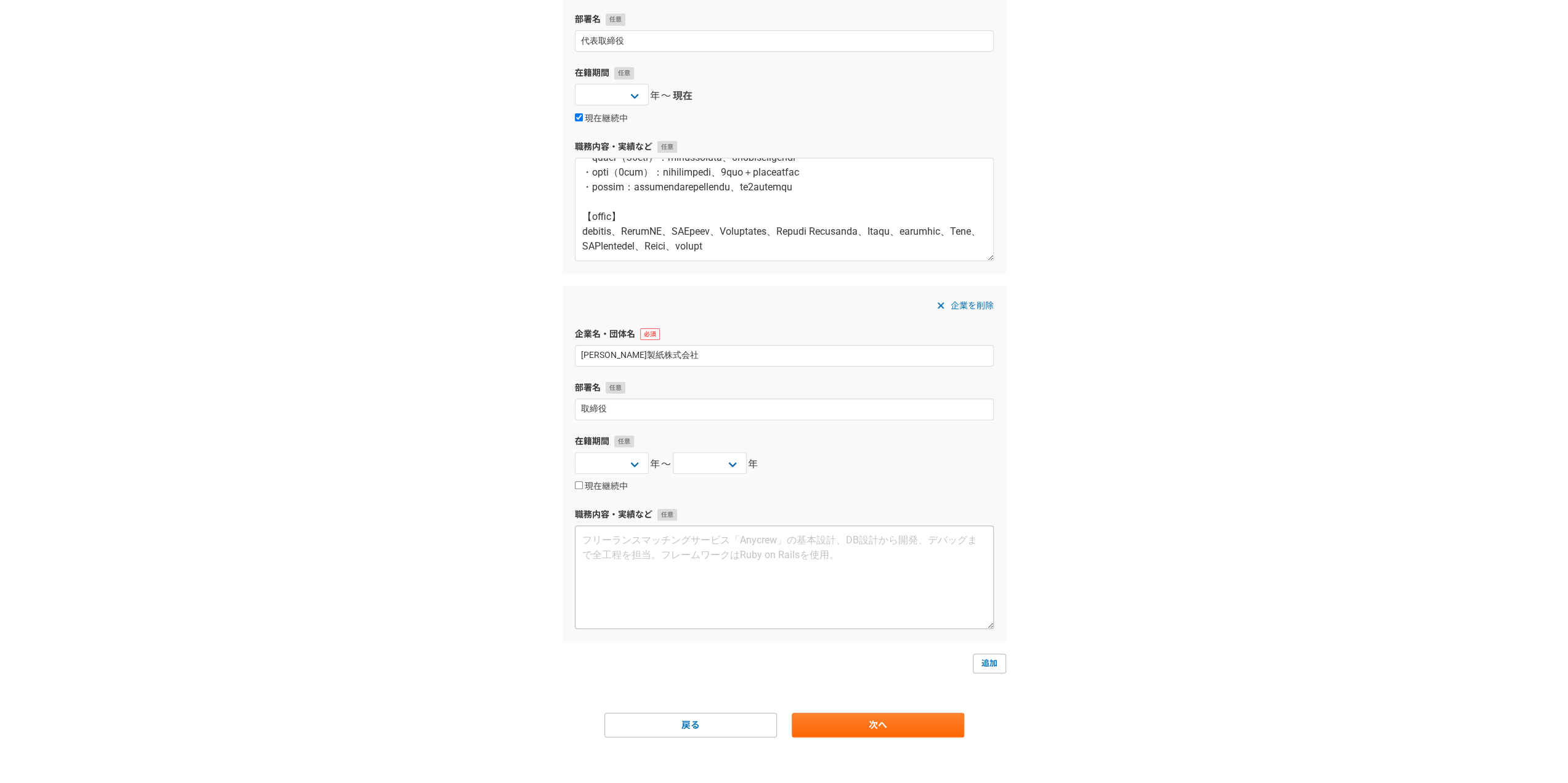
scroll to position [188, 0]
click at [614, 551] on textarea at bounding box center [784, 576] width 419 height 104
click at [817, 571] on textarea at bounding box center [784, 576] width 419 height 104
paste textarea "2014年 廣瀬製紙株式会社 取締役就任 2015年 テクノヒロセ株式会社 代表取締役就任（関係会社） 2019年 Hirose Europu GmbH Pr…"
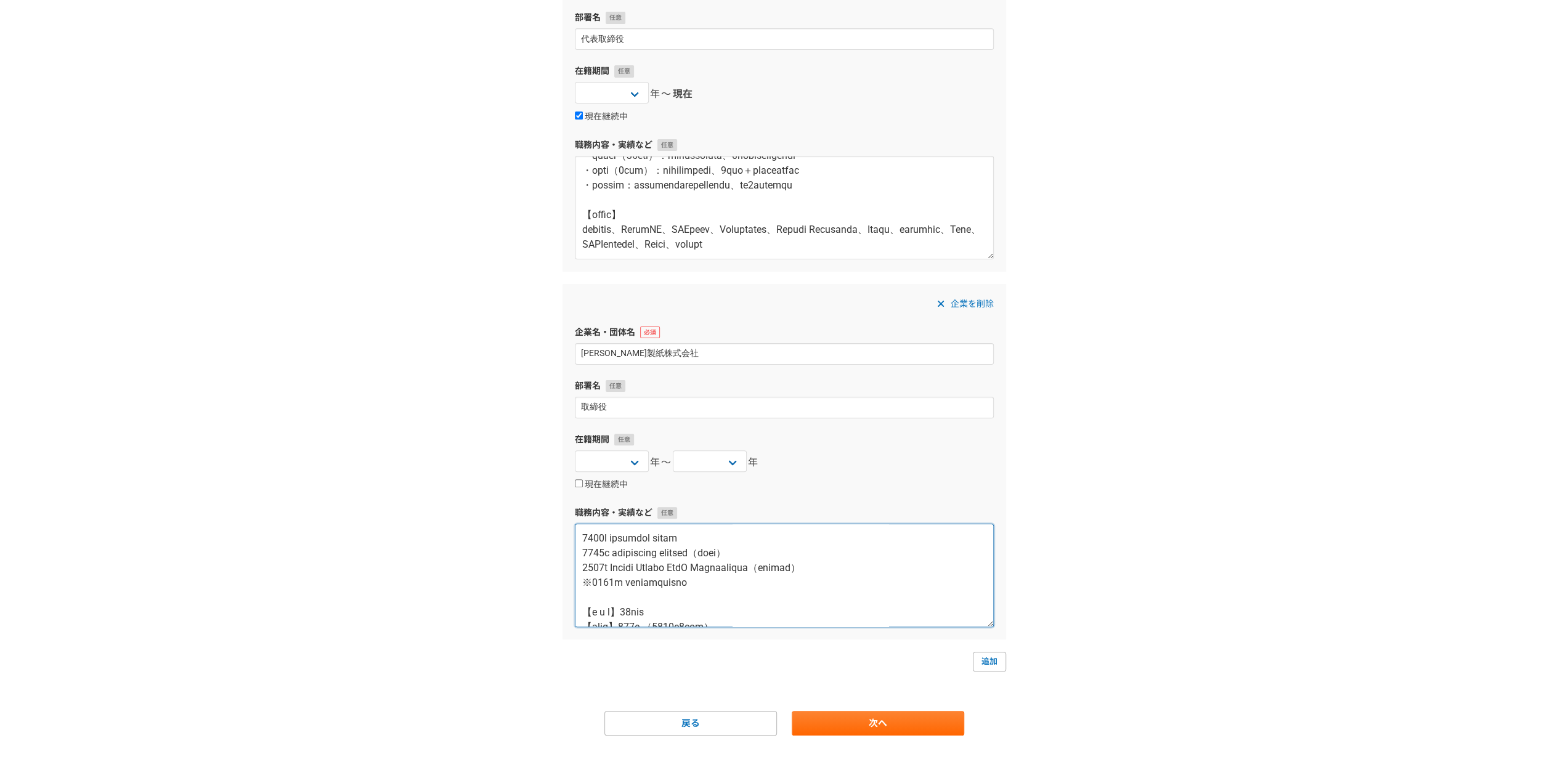
scroll to position [1235, 0]
type textarea "2014年 廣瀬製紙株式会社 取締役就任 2015年 テクノヒロセ株式会社 代表取締役就任（関係会社） 2019年 Hirose Europu GmbH Pr…"
click at [983, 655] on link "追加" at bounding box center [989, 661] width 33 height 20
select select
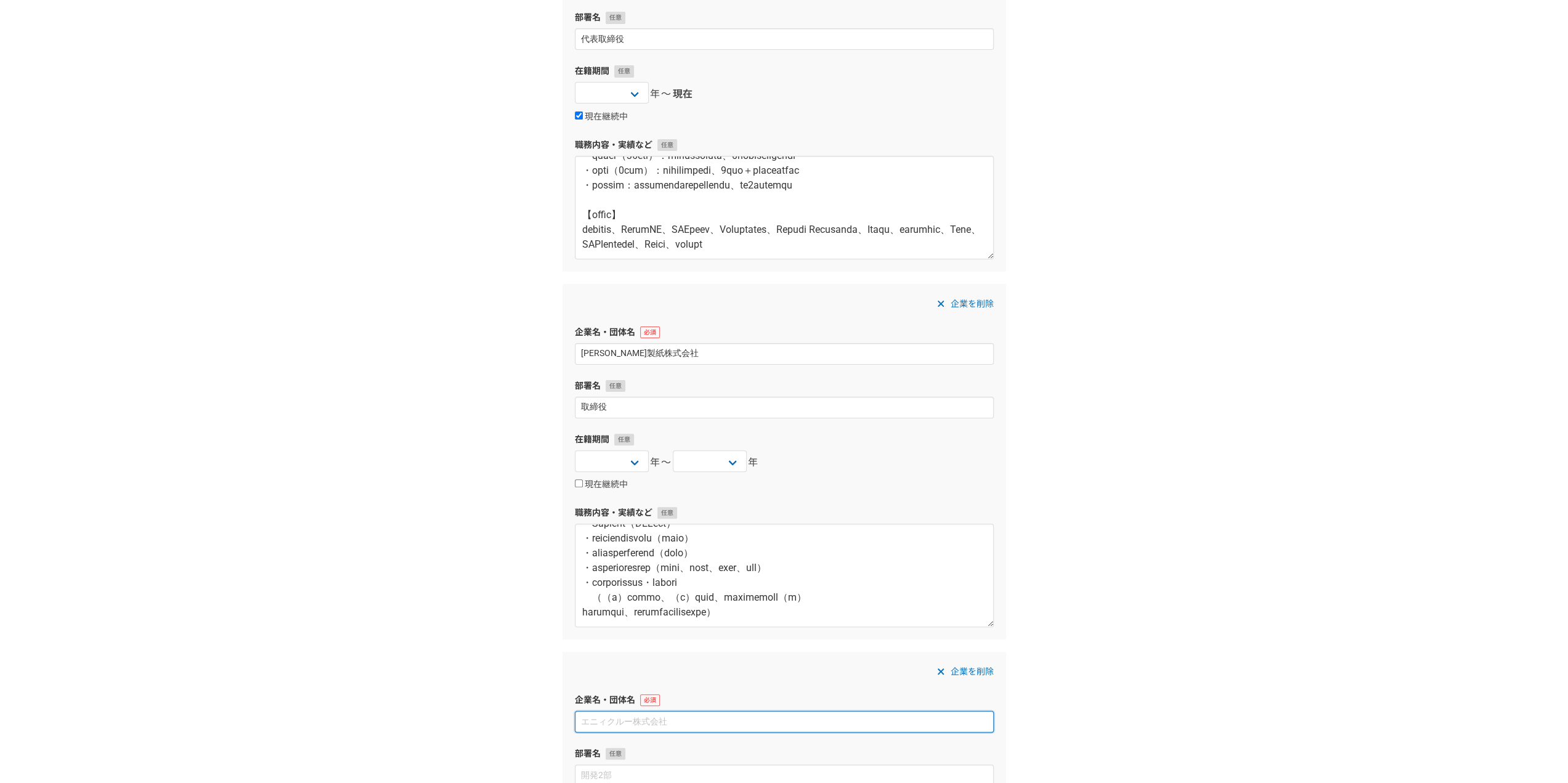
click at [660, 718] on input at bounding box center [784, 722] width 419 height 22
paste input "パナソニック液晶ディスプレイマレーシア株式会社"
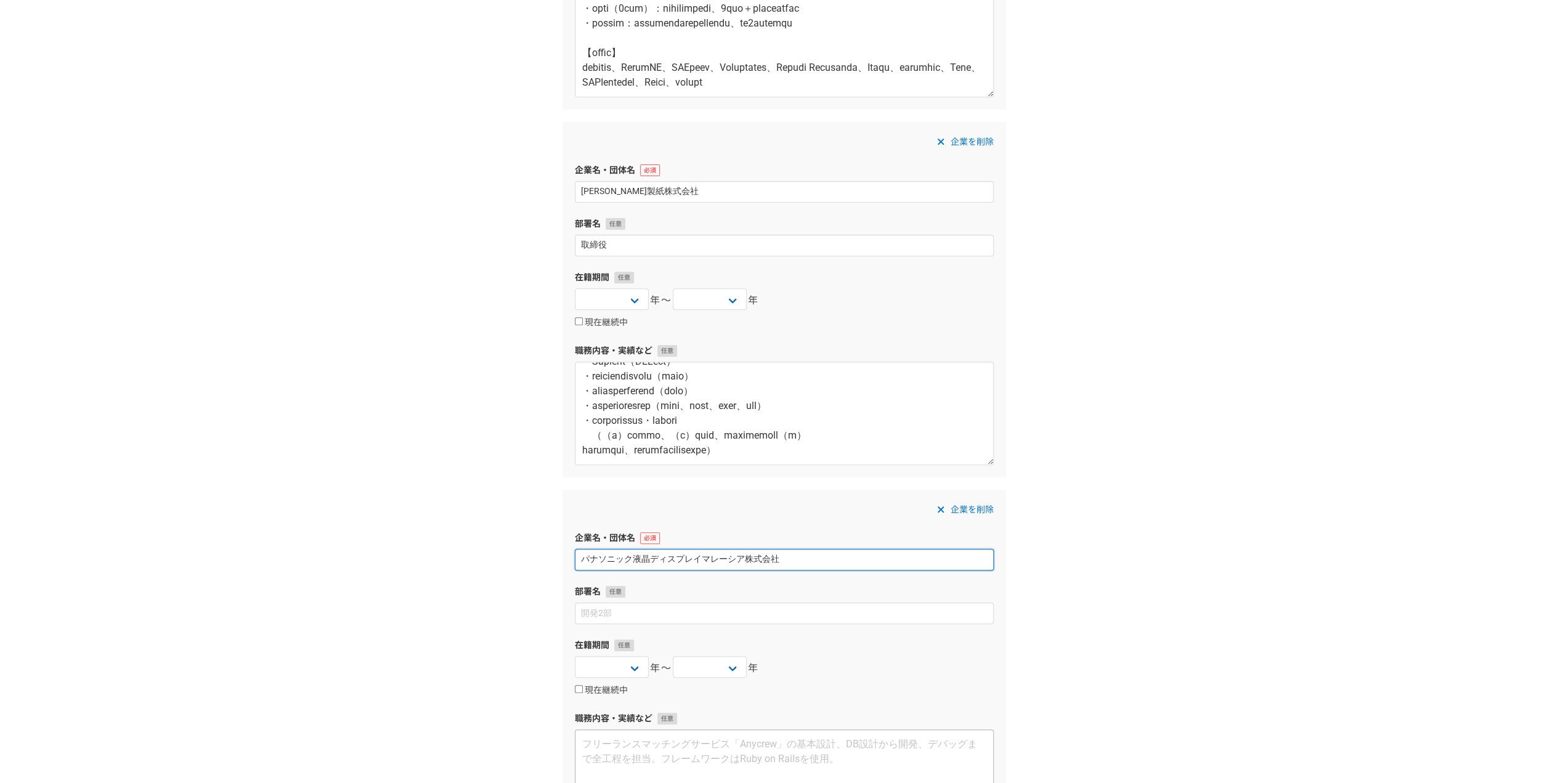
scroll to position [496, 0]
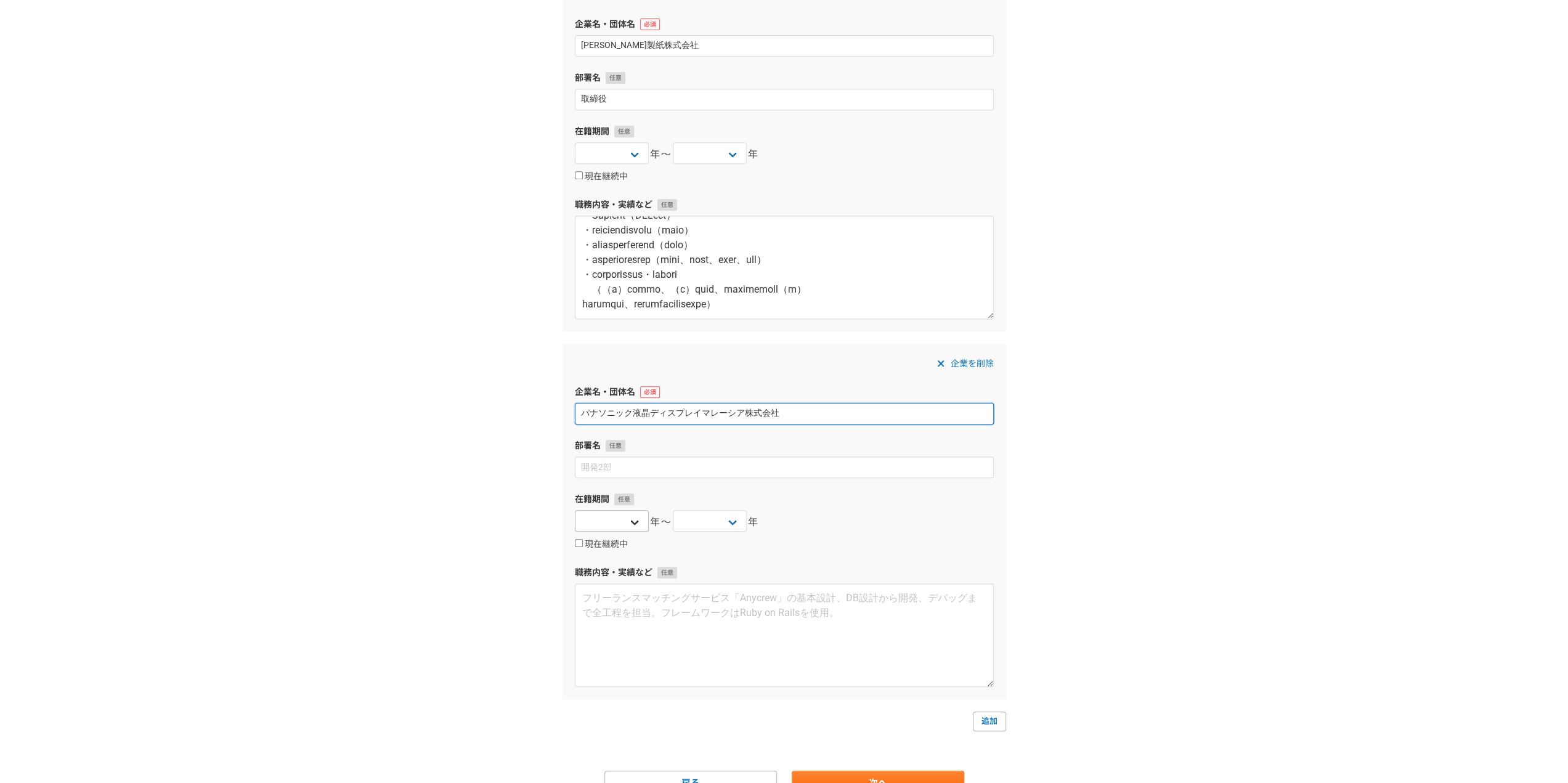
type input "パナソニック液晶ディスプレイマレーシア株式会社"
click at [617, 513] on select "2025 2024 2023 2022 2021 2020 2019 2018 2017 2016 2015 2014 2013 2012 2011 2010…" at bounding box center [611, 521] width 74 height 22
select select "2009"
click at [575, 510] on select "2025 2024 2023 2022 2021 2020 2019 2018 2017 2016 2015 2014 2013 2012 2011 2010…" at bounding box center [611, 521] width 74 height 22
click at [691, 529] on select "2025 2024 2023 2022 2021 2020 2019 2018 2017 2016 2015 2014 2013 2012 2011 2010…" at bounding box center [709, 521] width 74 height 22
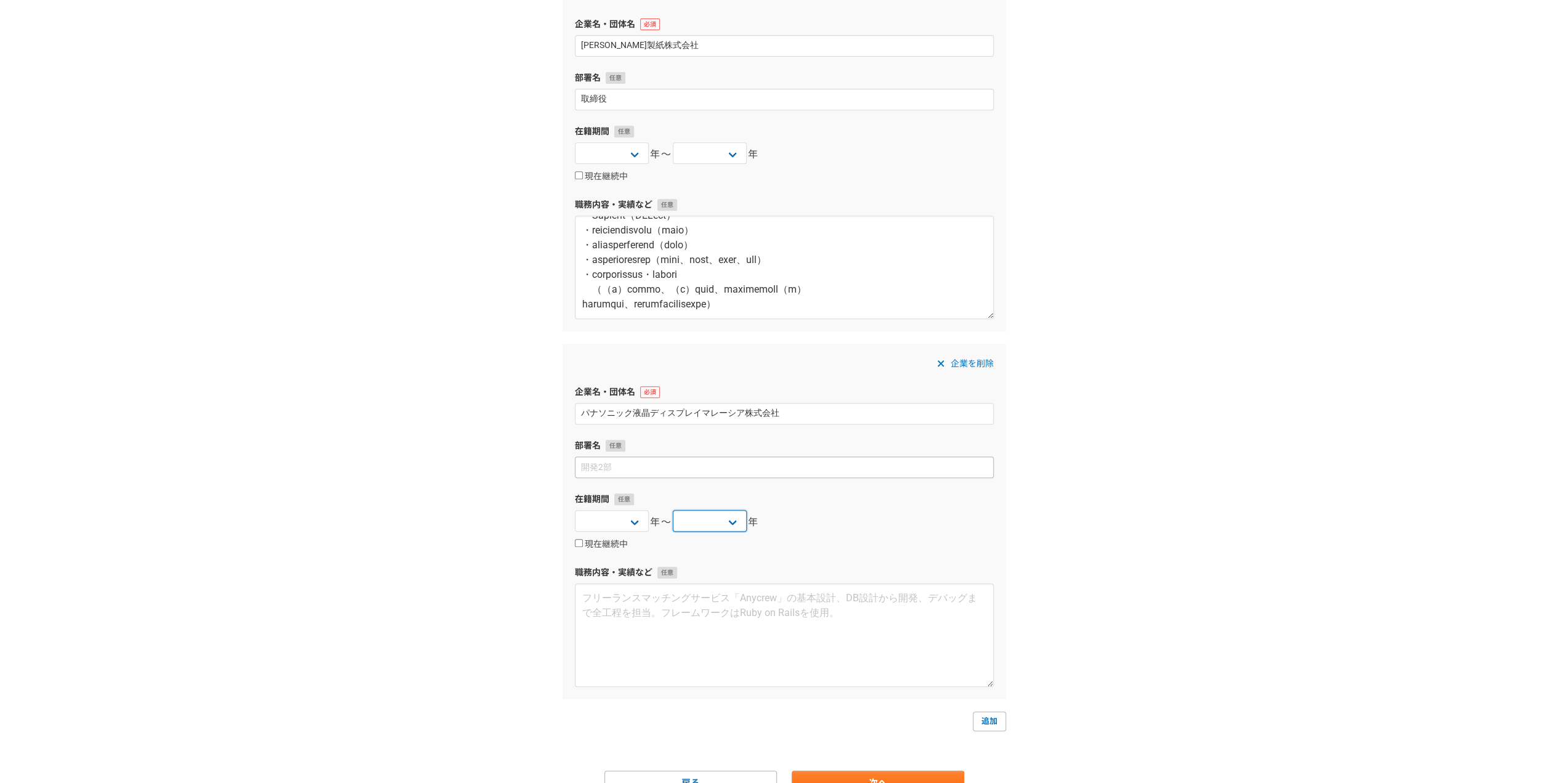
select select "2013"
click at [673, 510] on select "2025 2024 2023 2022 2021 2020 2019 2018 2017 2016 2015 2014 2013 2012 2011 2010…" at bounding box center [709, 521] width 74 height 22
click at [733, 462] on input at bounding box center [784, 467] width 419 height 22
type input "取締役"
click at [857, 607] on textarea at bounding box center [784, 635] width 419 height 104
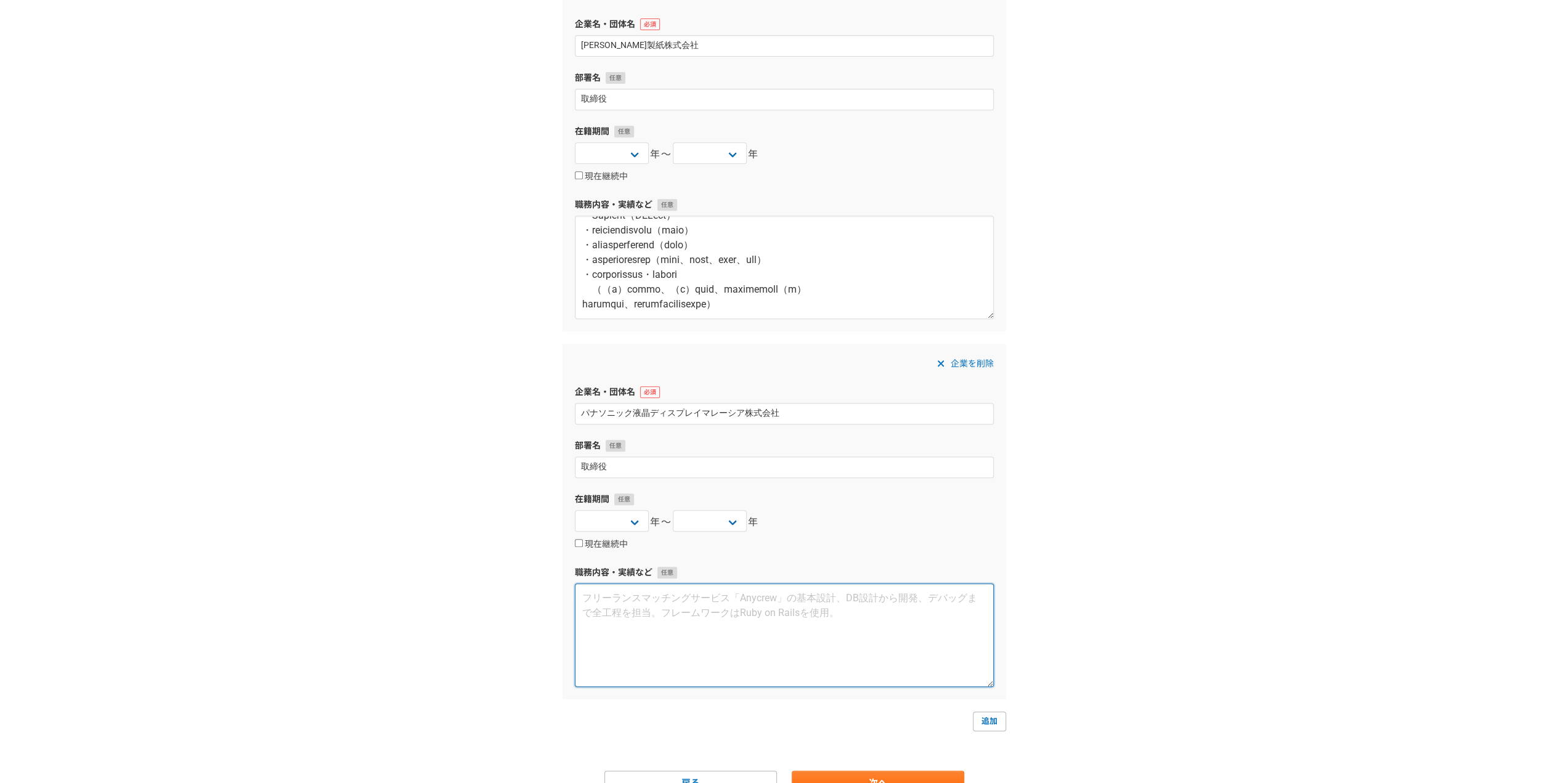
paste textarea "【資 本 金】9億円 【従業員数】685人（2012年12月時点）※2011年 2,500人 【売 上 高】110億円（2012年）※2011年 637億円 …"
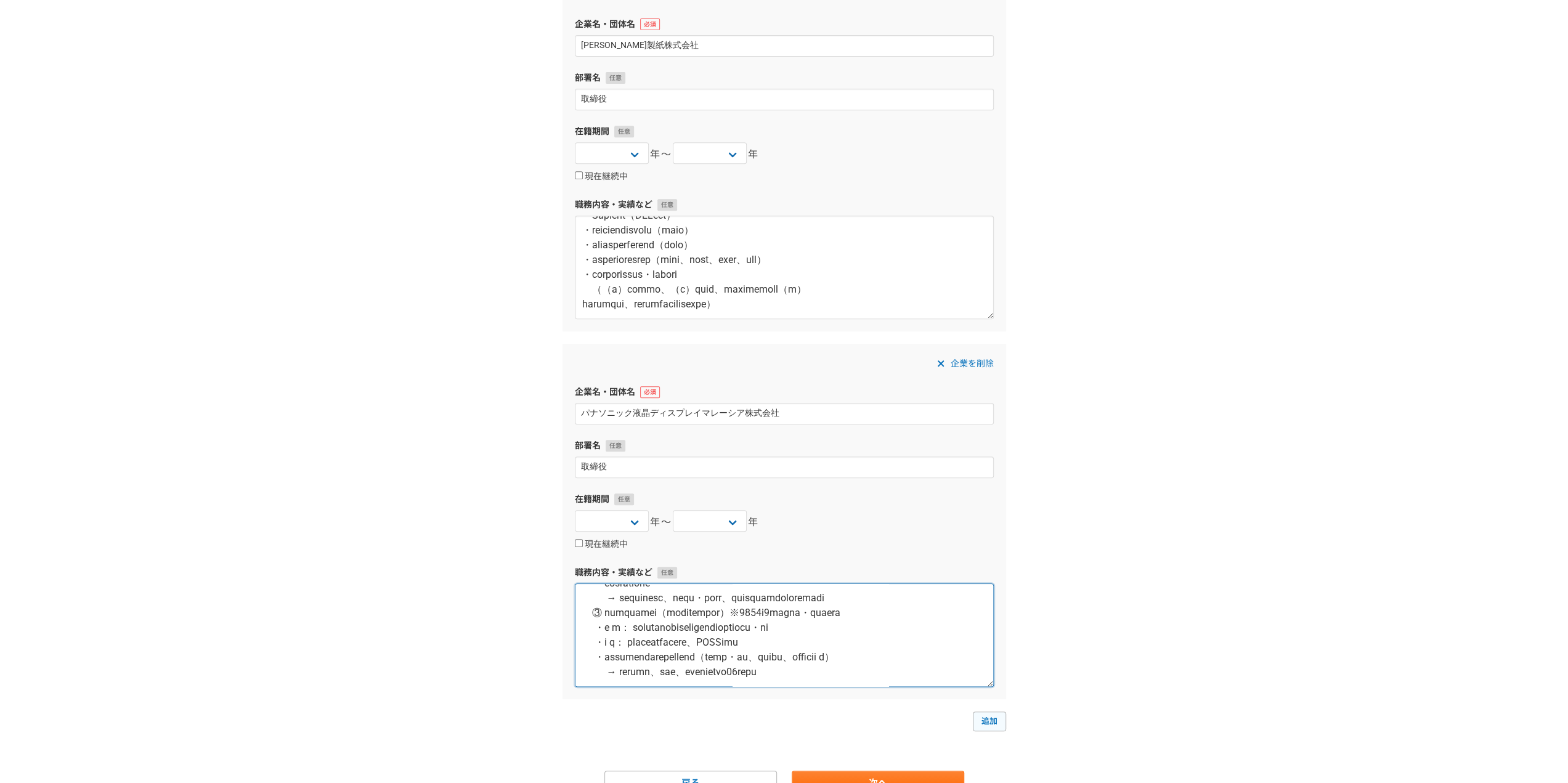
type textarea "【資 本 金】9億円 【従業員数】685人（2012年12月時点）※2011年 2,500人 【売 上 高】110億円（2012年）※2011年 637億円 …"
click at [997, 718] on link "追加" at bounding box center [989, 722] width 33 height 20
select select
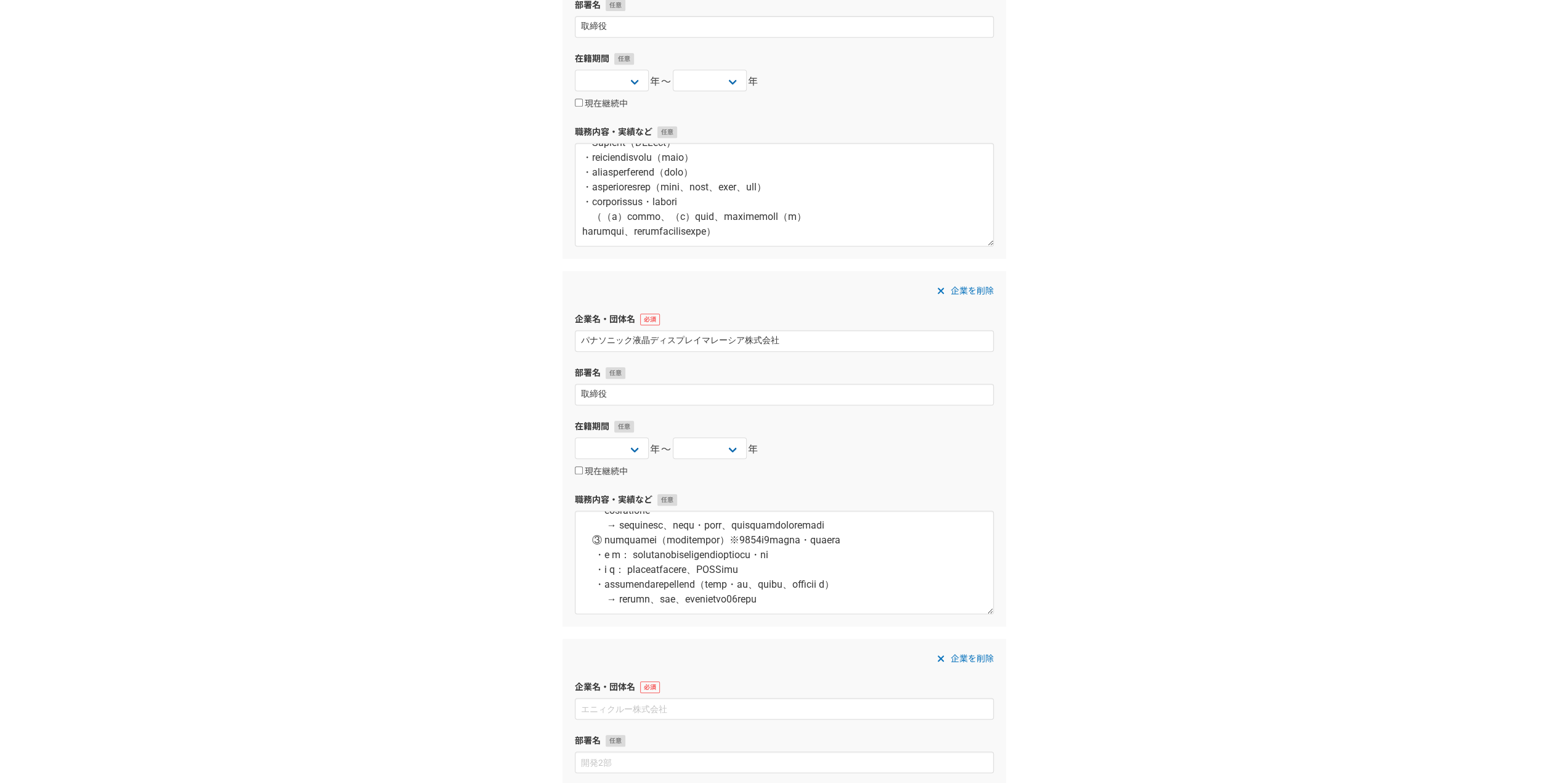
scroll to position [688, 0]
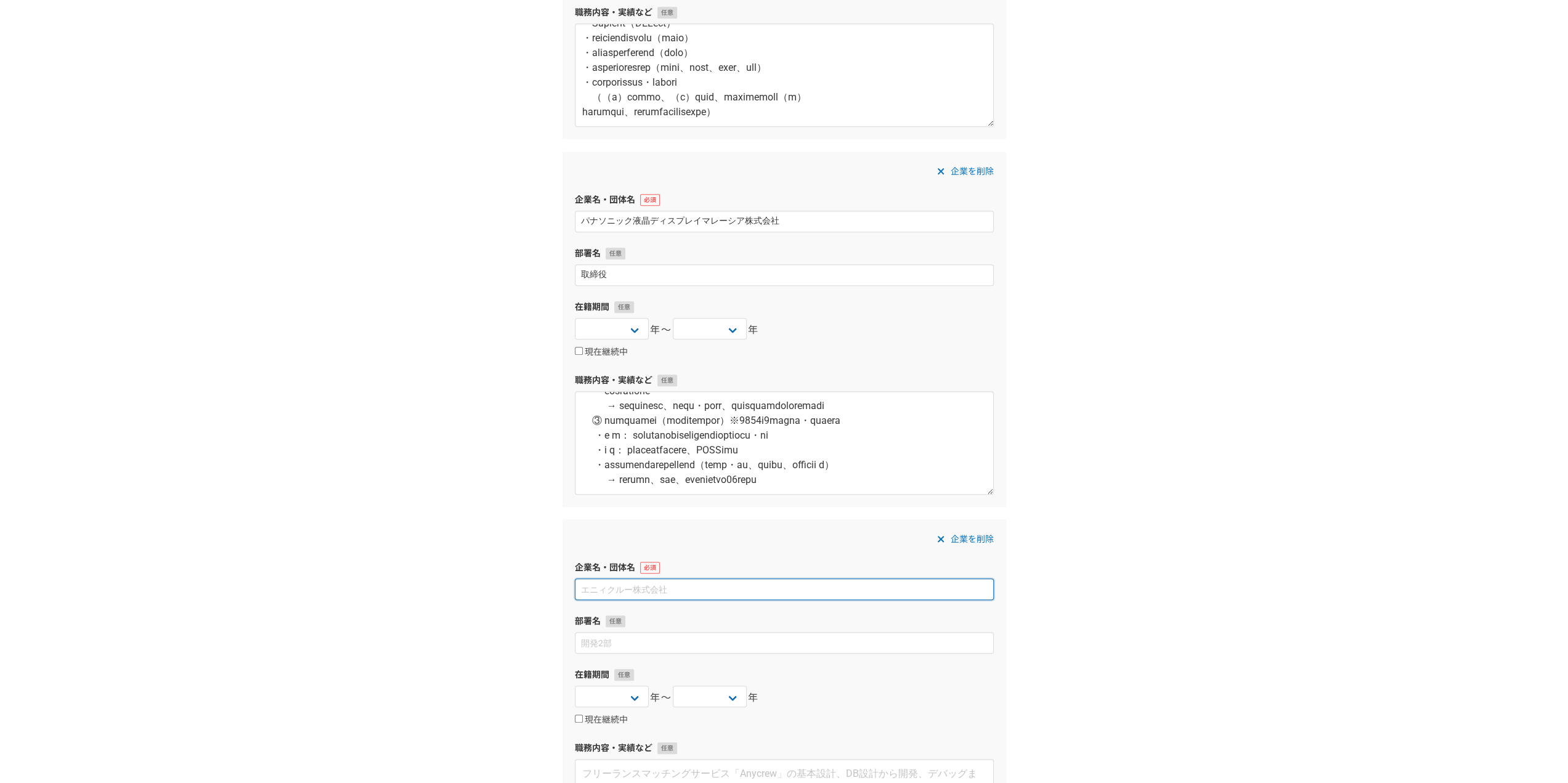
click at [639, 591] on input at bounding box center [784, 590] width 419 height 22
paste input "パナソニック台湾株式会社"
type input "パナソニック台湾株式会社"
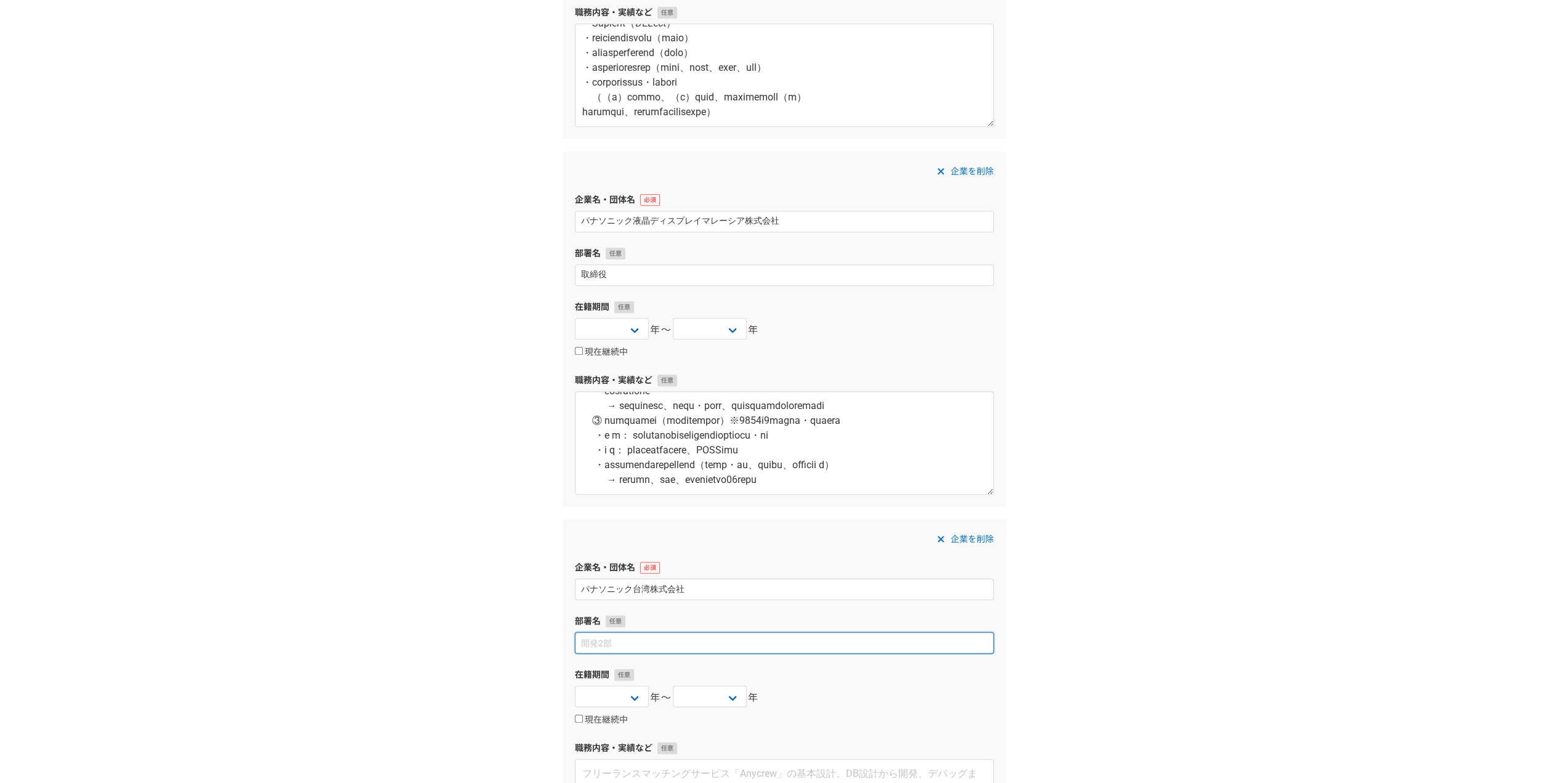
click at [638, 643] on input at bounding box center [784, 643] width 419 height 22
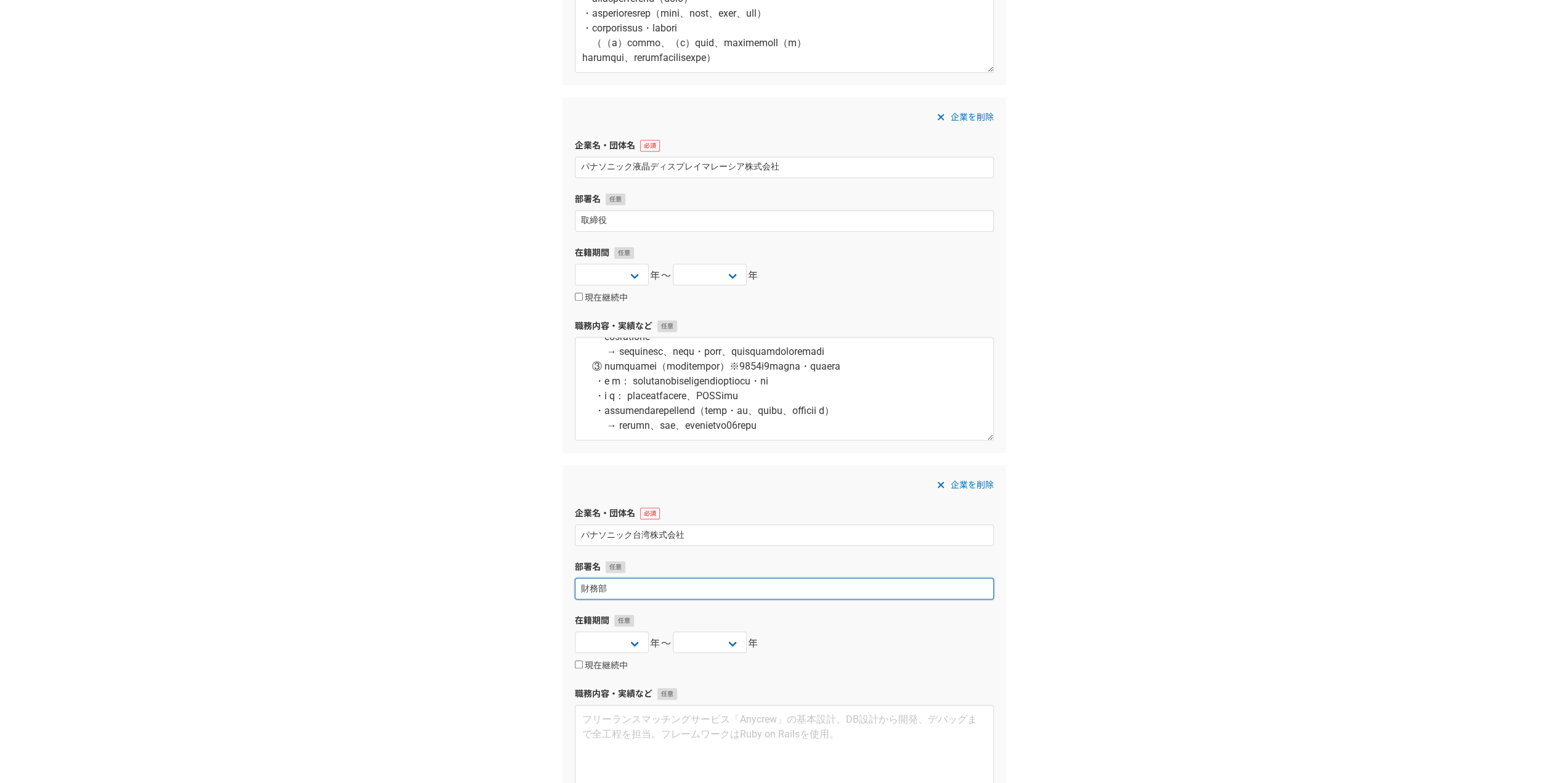
scroll to position [811, 0]
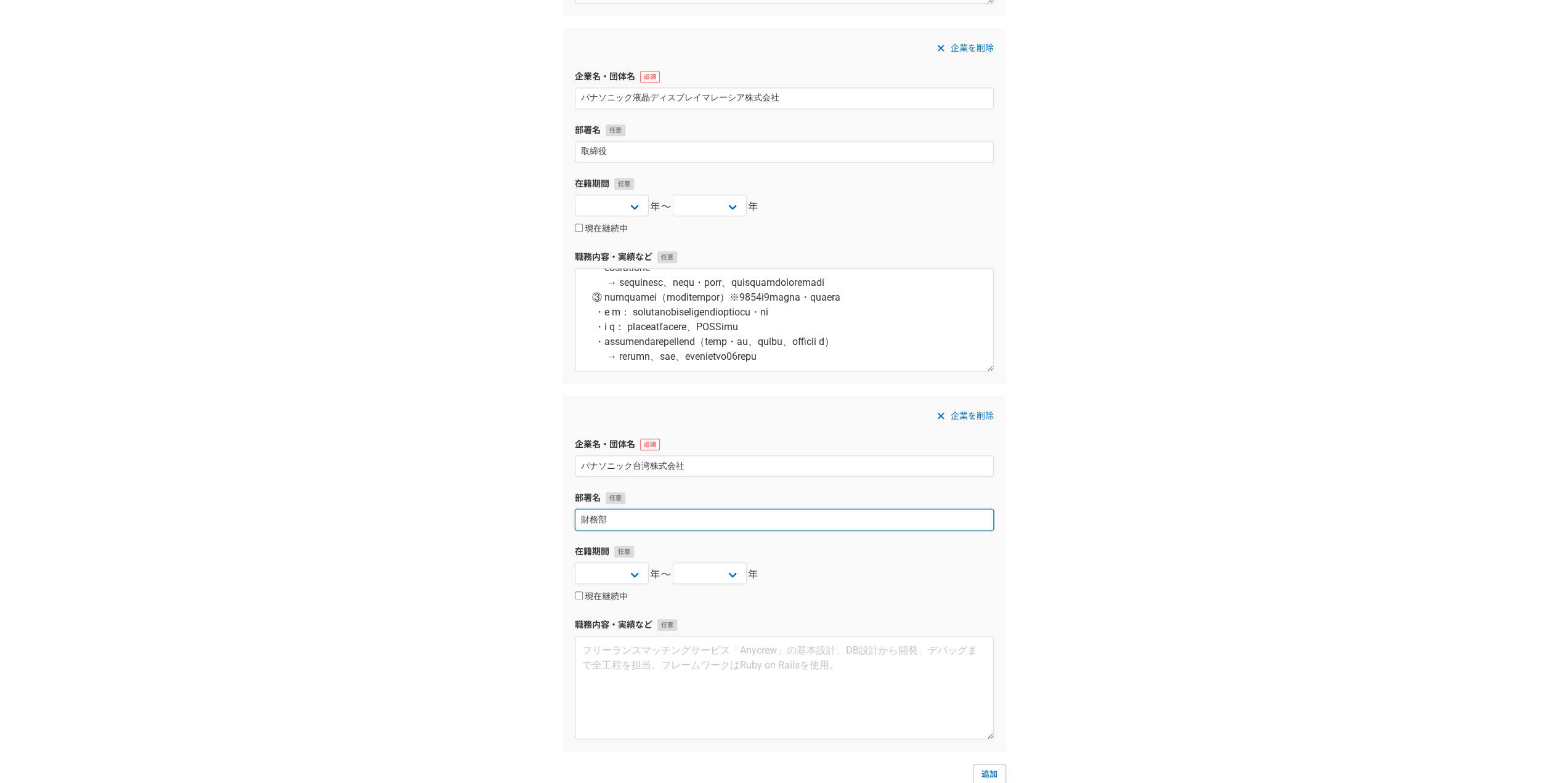
type input "財務部"
click at [625, 558] on div "在籍期間 2025 2024 2023 2022 2021 2020 2019 2018 2017 2016 2015 2014 2013 2012 2011…" at bounding box center [784, 574] width 419 height 58
click at [626, 569] on select "2025 2024 2023 2022 2021 2020 2019 2018 2017 2016 2015 2014 2013 2012 2011 2010…" at bounding box center [611, 574] width 74 height 22
select select "2007"
click at [575, 563] on select "2025 2024 2023 2022 2021 2020 2019 2018 2017 2016 2015 2014 2013 2012 2011 2010…" at bounding box center [611, 574] width 74 height 22
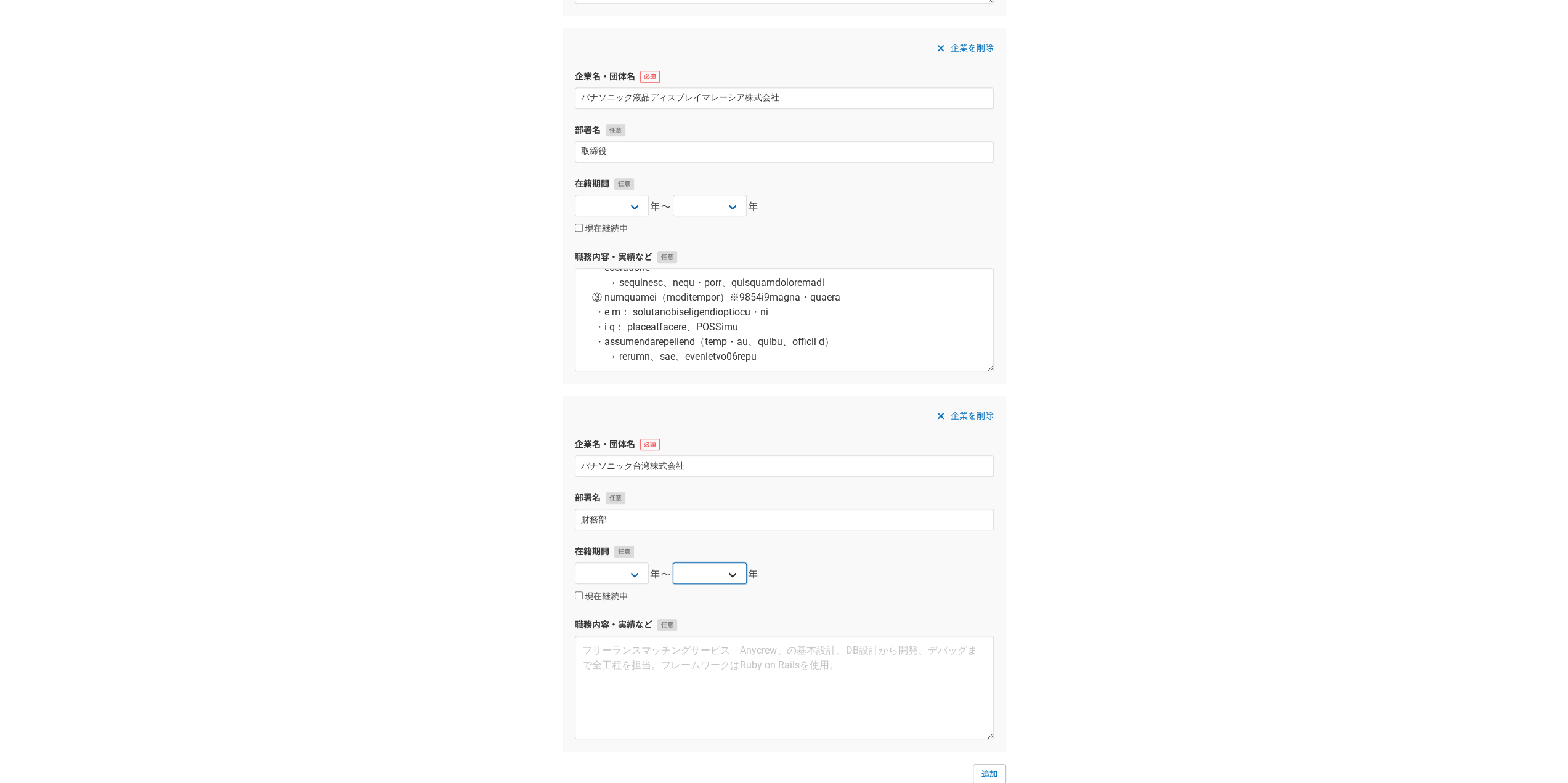
click at [700, 572] on select "2025 2024 2023 2022 2021 2020 2019 2018 2017 2016 2015 2014 2013 2012 2011 2010…" at bounding box center [709, 574] width 74 height 22
select select "2009"
click at [673, 563] on select "2025 2024 2023 2022 2021 2020 2019 2018 2017 2016 2015 2014 2013 2012 2011 2010…" at bounding box center [709, 574] width 74 height 22
click at [819, 645] on textarea at bounding box center [784, 688] width 419 height 104
paste textarea "【資 本 金】103億円 【従業員数】5,000人 【売 上 高】825億円 【事業内容】 AV機器、家電製品、電子部品、カーエレ等の製造・販売 【役　　職】…"
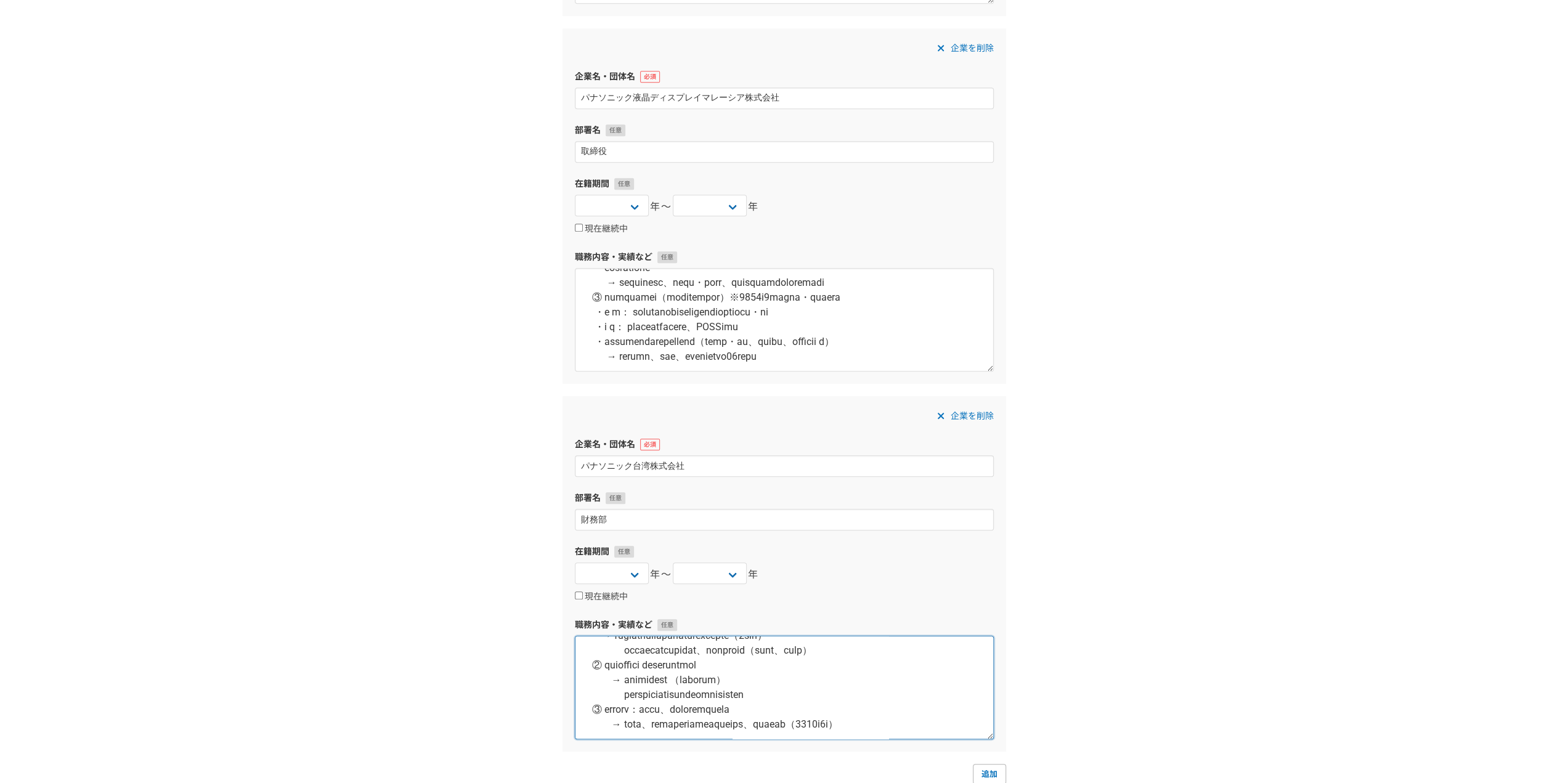
scroll to position [923, 0]
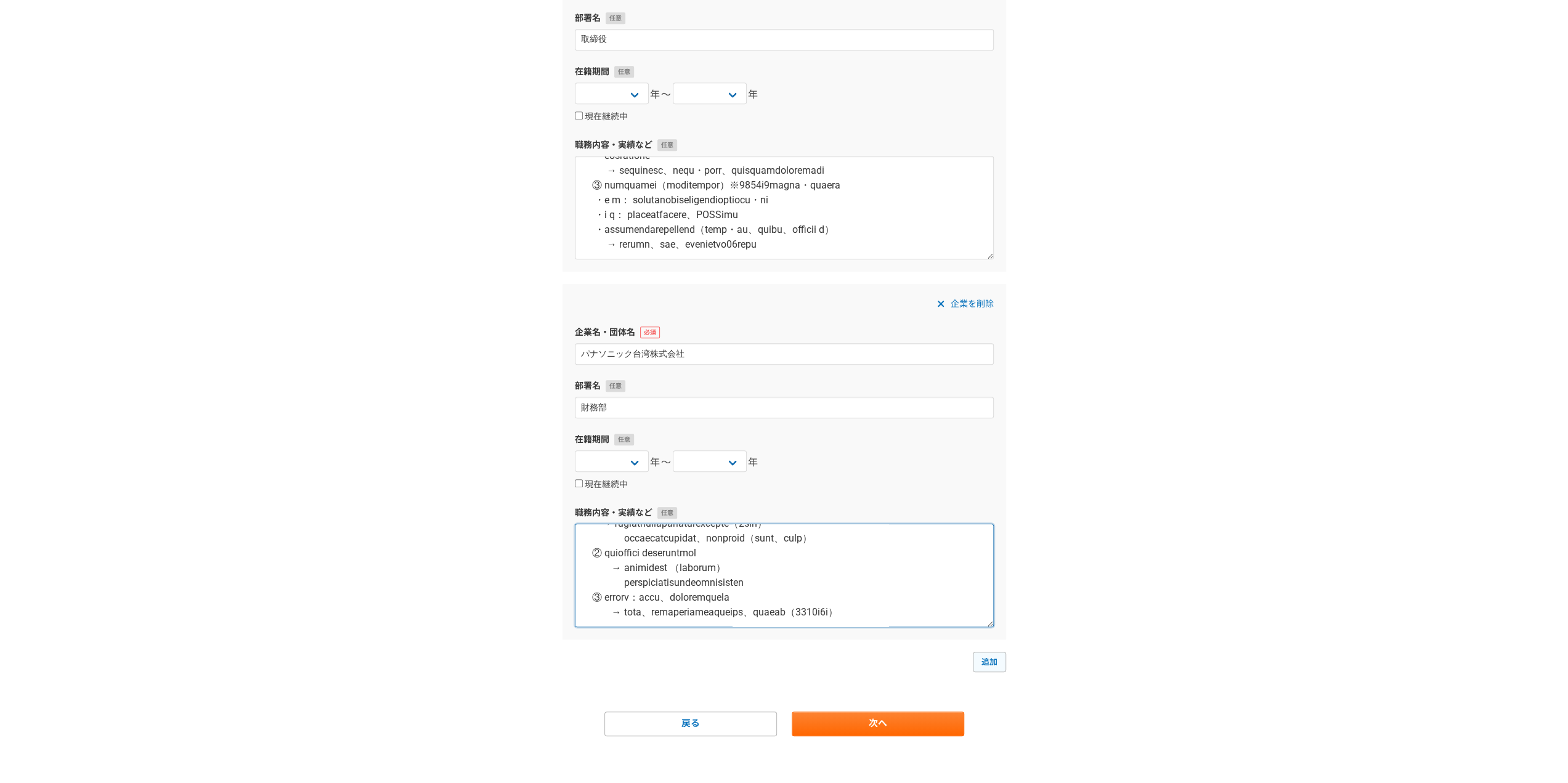
type textarea "【資 本 金】103億円 【従業員数】5,000人 【売 上 高】825億円 【事業内容】 AV機器、家電製品、電子部品、カーエレ等の製造・販売 【役　　職】…"
click at [980, 663] on link "追加" at bounding box center [989, 661] width 33 height 20
select select
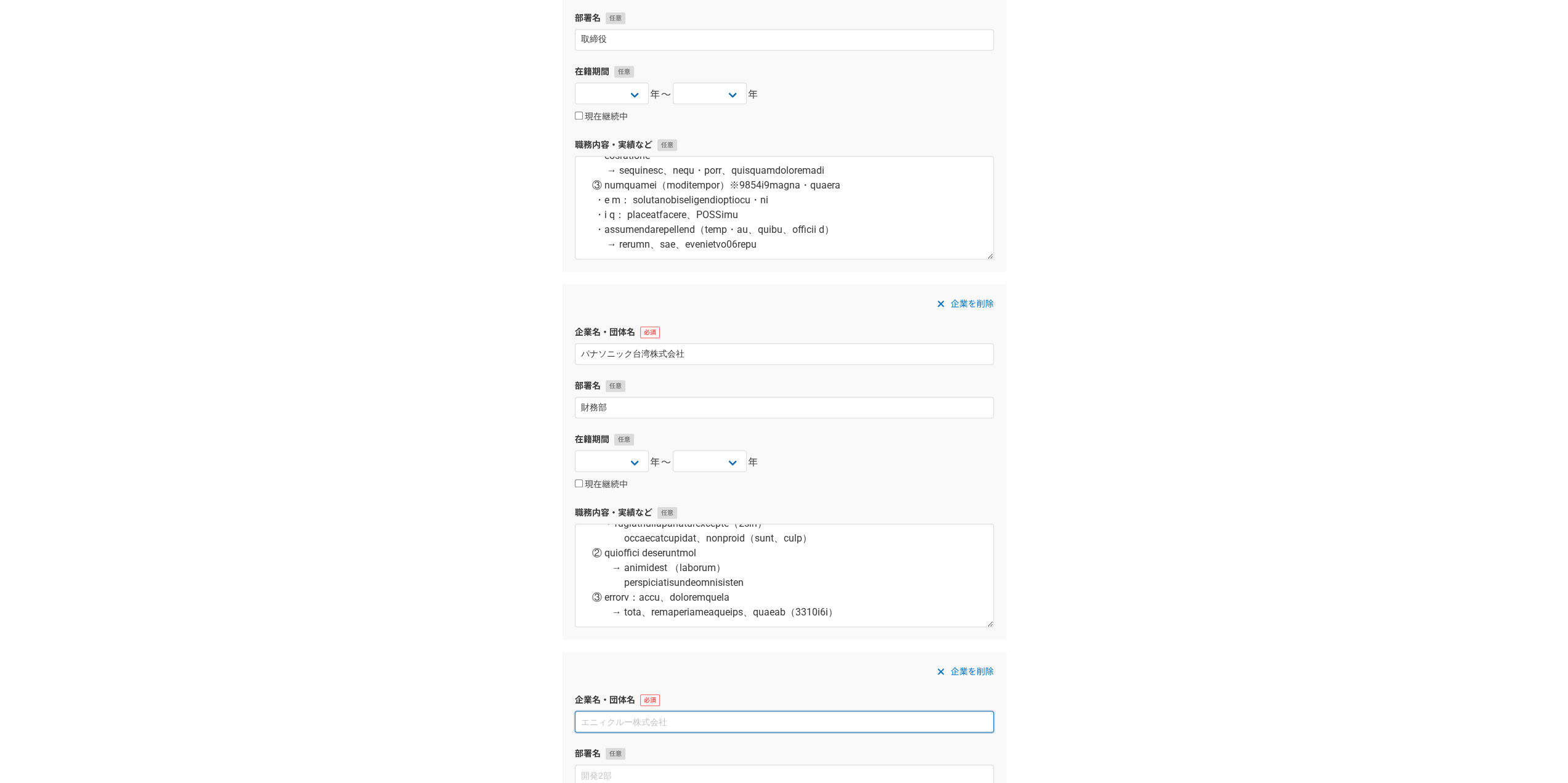
click at [665, 718] on input at bounding box center [784, 722] width 419 height 22
paste input "パナソニック株式会社ライティング社"
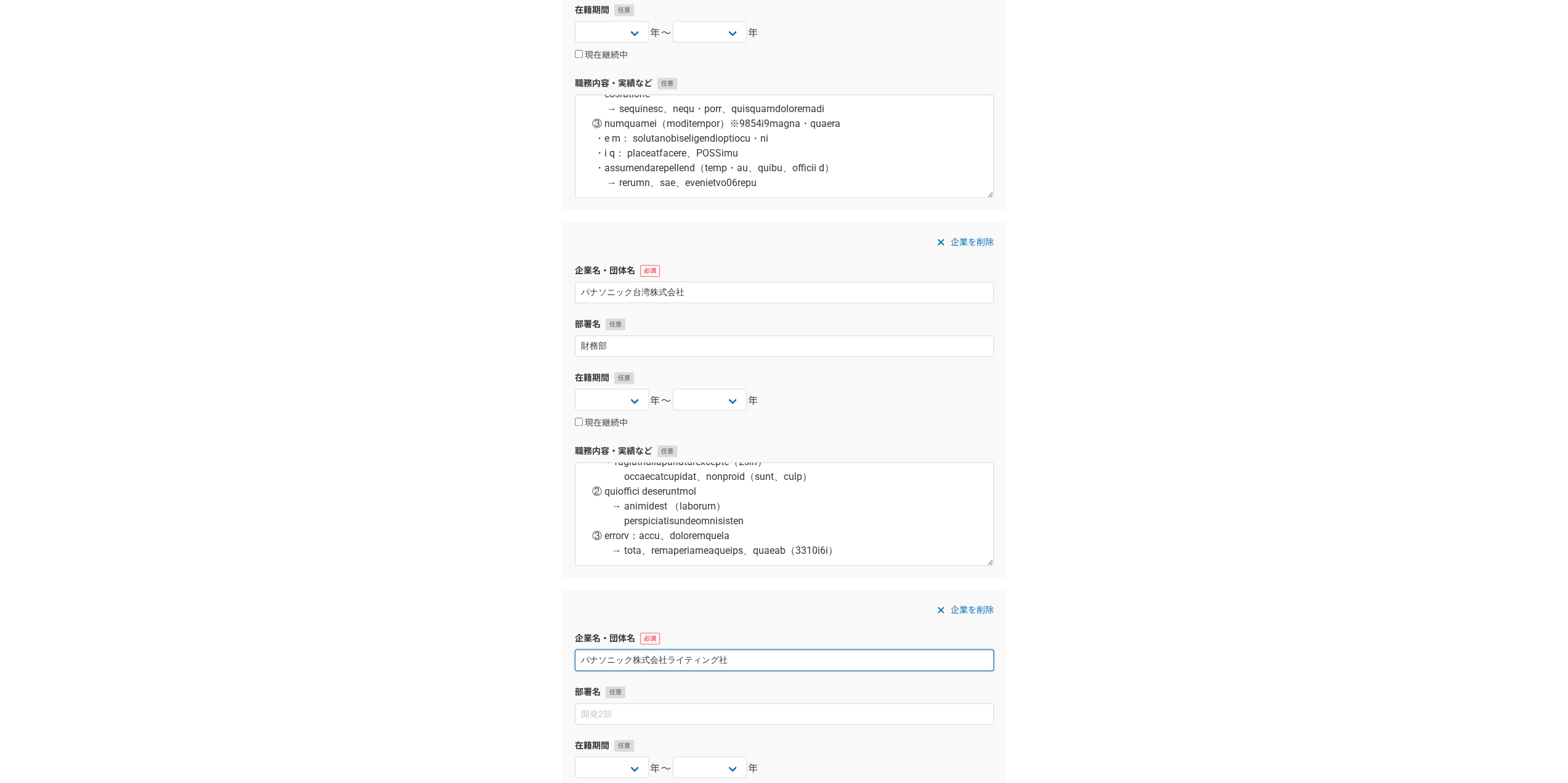
scroll to position [1170, 0]
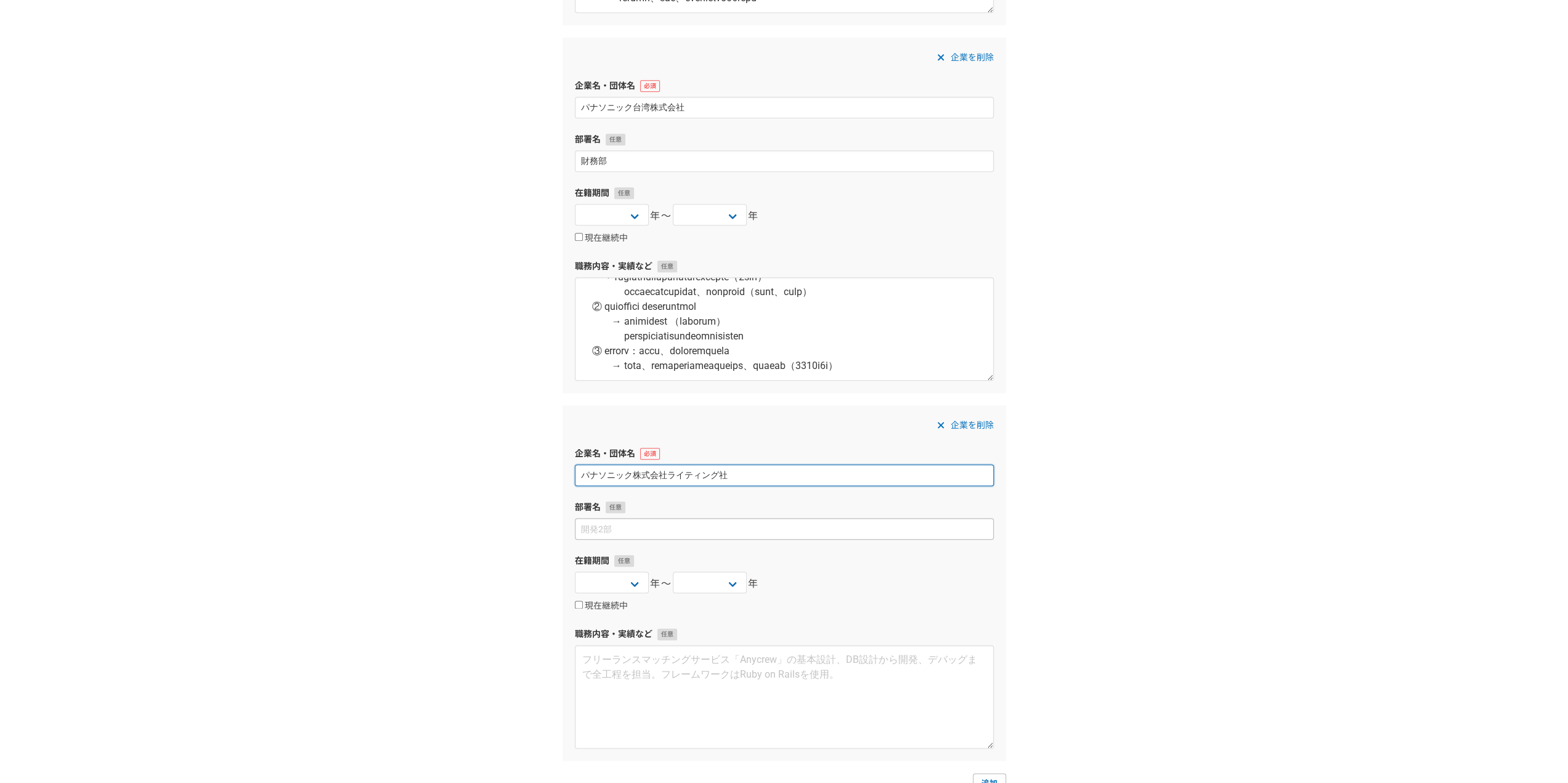
type input "パナソニック株式会社ライティング社"
click at [665, 527] on input at bounding box center [784, 529] width 419 height 22
type input "経理"
click at [631, 579] on select "2025 2024 2023 2022 2021 2020 2019 2018 2017 2016 2015 2014 2013 2012 2011 2010…" at bounding box center [611, 583] width 74 height 22
select select "2001"
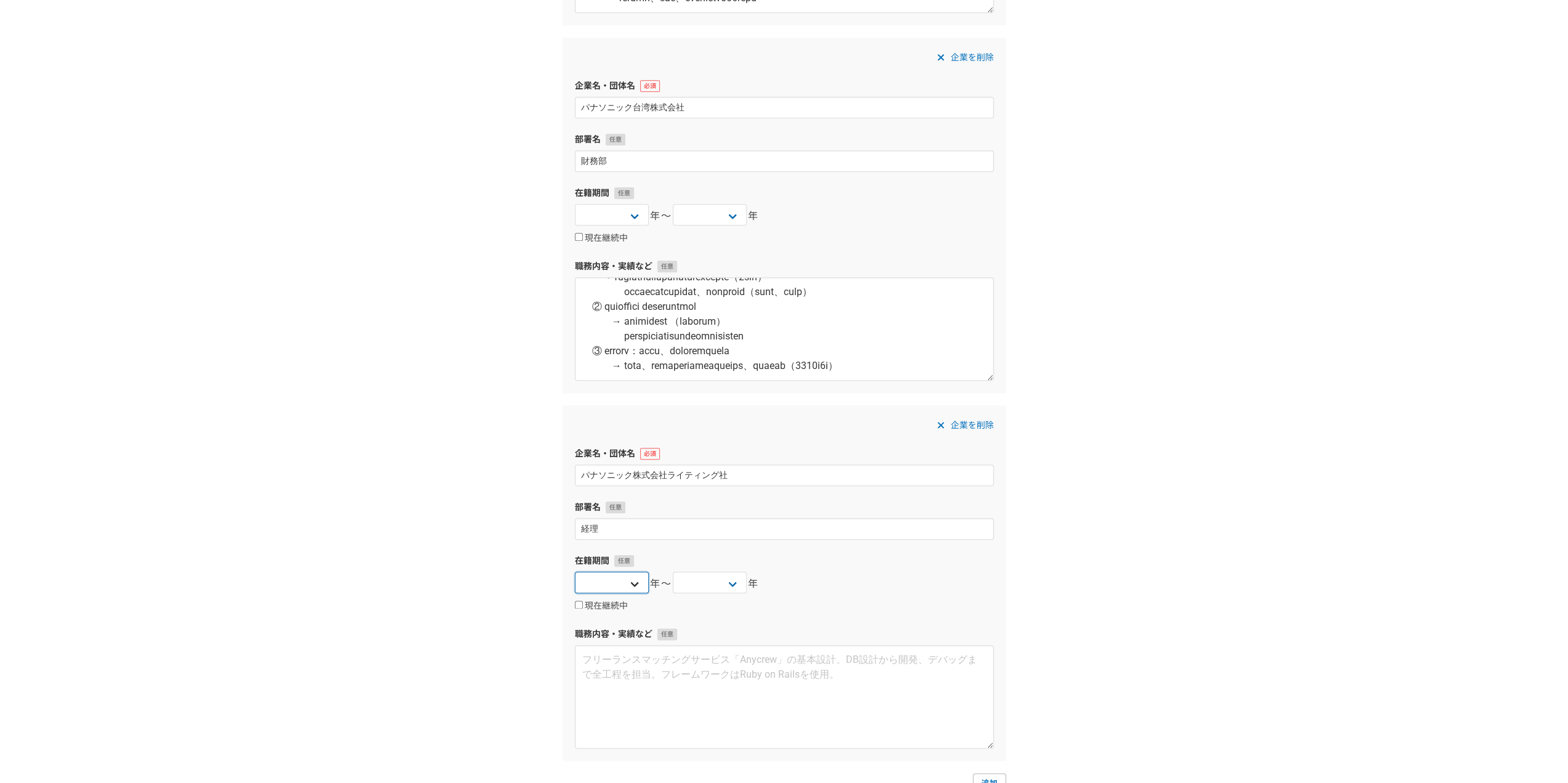
click at [575, 572] on select "2025 2024 2023 2022 2021 2020 2019 2018 2017 2016 2015 2014 2013 2012 2011 2010…" at bounding box center [611, 583] width 74 height 22
click at [703, 576] on select "2025 2024 2023 2022 2021 2020 2019 2018 2017 2016 2015 2014 2013 2012 2011 2010…" at bounding box center [709, 583] width 74 height 22
select select "2007"
click at [673, 572] on select "2025 2024 2023 2022 2021 2020 2019 2018 2017 2016 2015 2014 2013 2012 2011 2010…" at bounding box center [709, 583] width 74 height 22
click at [732, 700] on textarea at bounding box center [784, 697] width 419 height 104
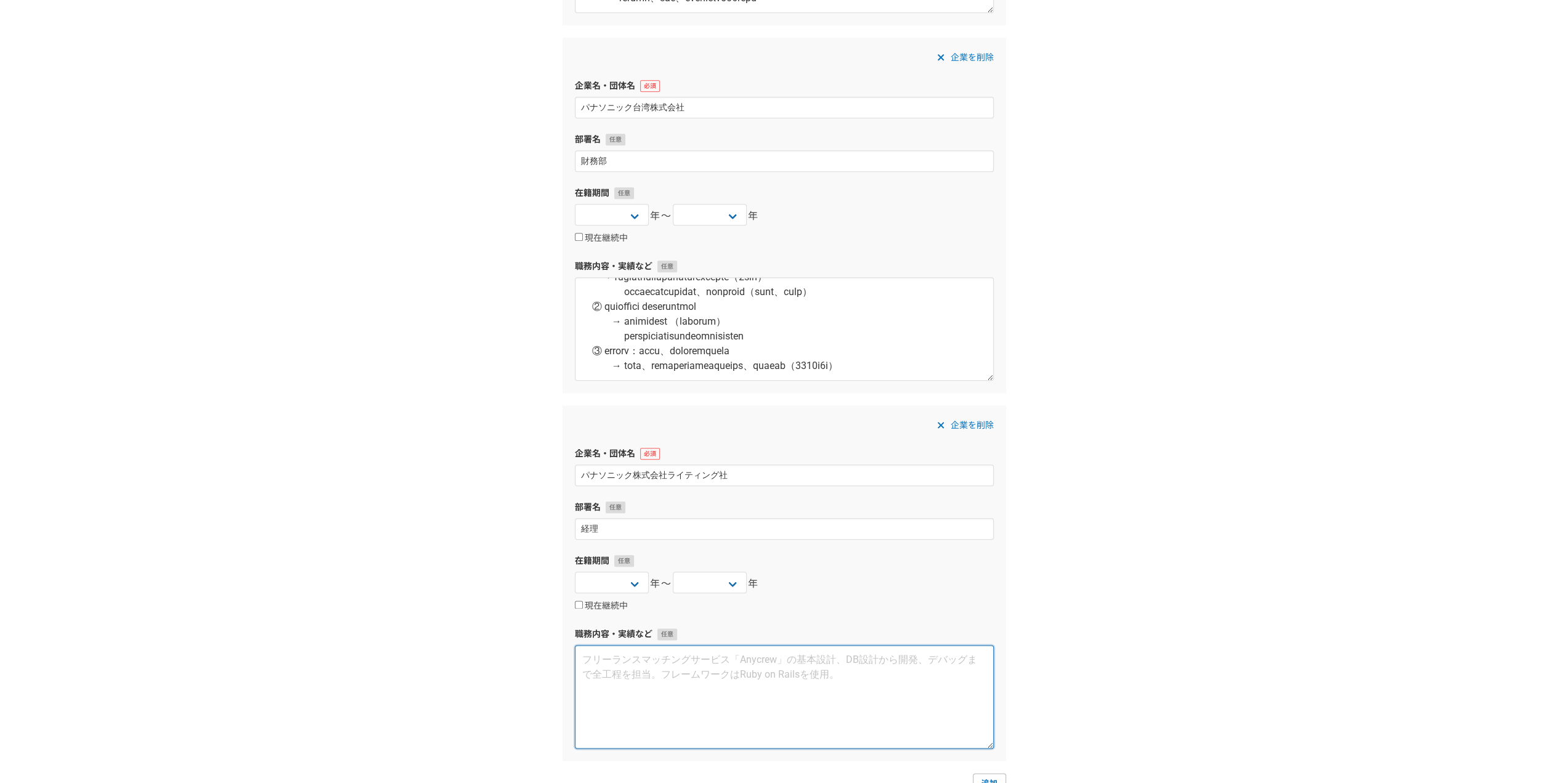
paste textarea "【資 本 金】240億円 【従業員数】4,000人 【売 上 高】1,000億円 【事業内容】ランプ及びその応用製品、システムの開発・製造・販売 【役　　職】…"
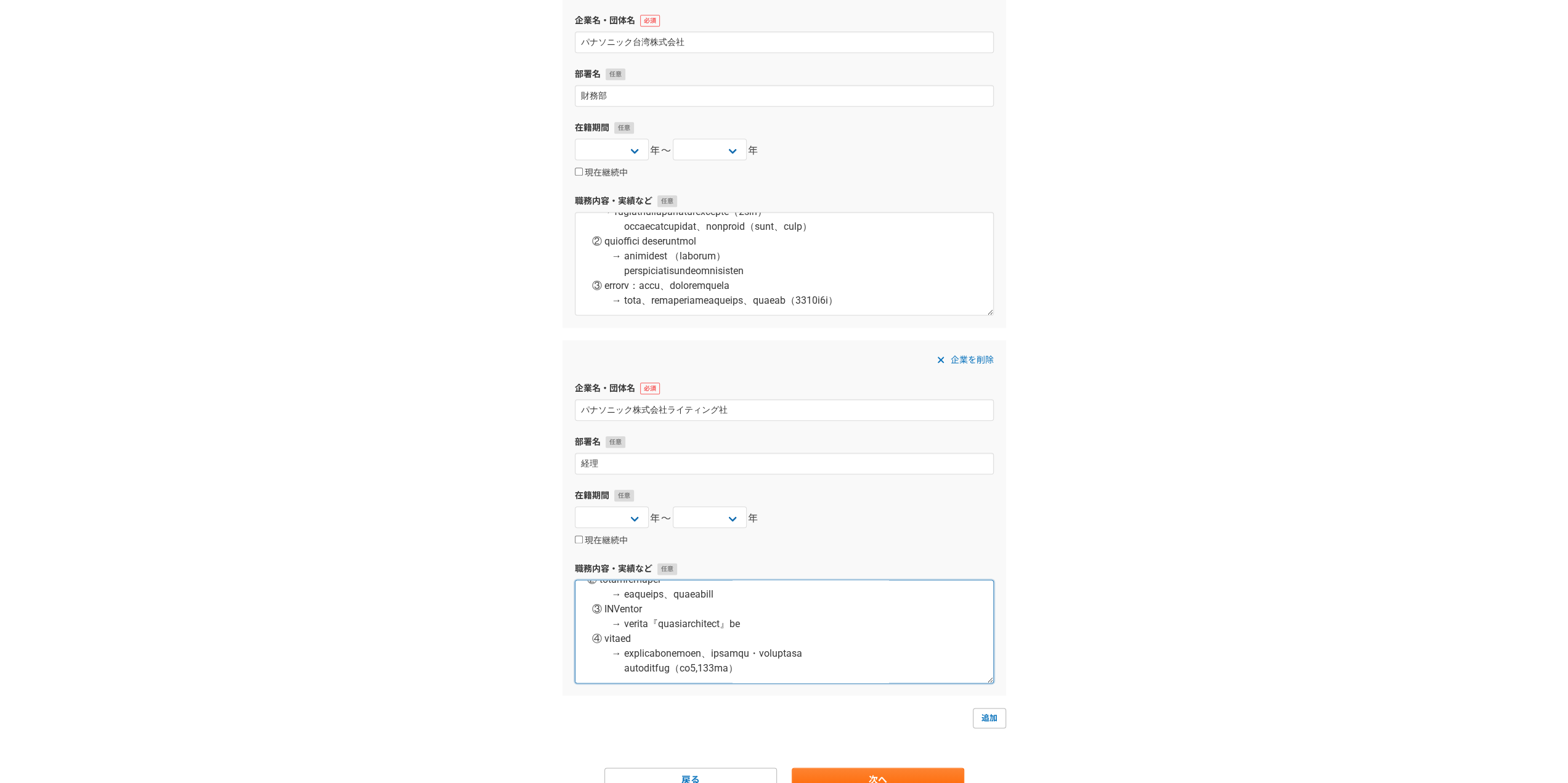
scroll to position [1290, 0]
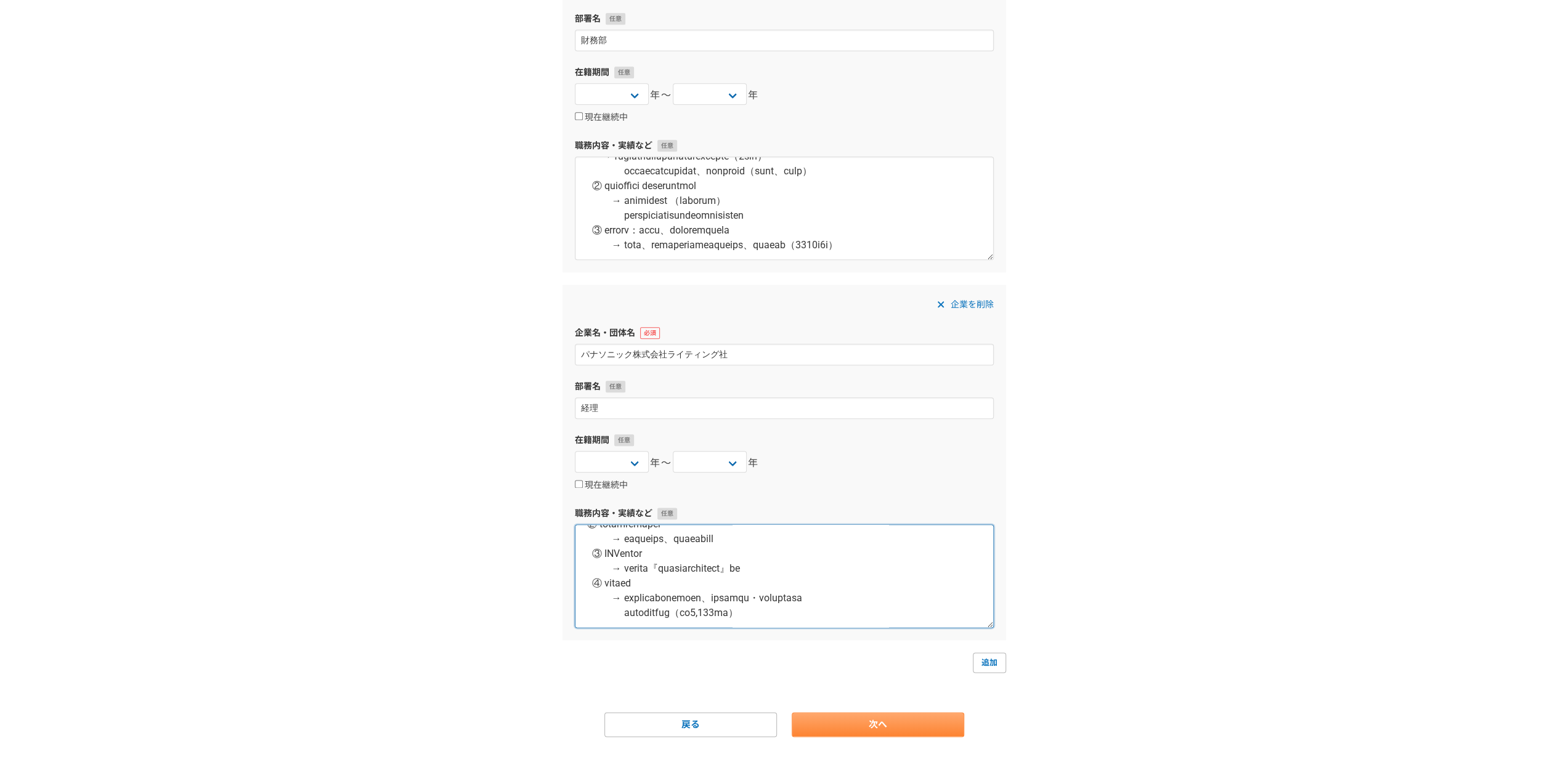
type textarea "【資 本 金】240億円 【従業員数】4,000人 【売 上 高】1,000億円 【事業内容】ランプ及びその応用製品、システムの開発・製造・販売 【役　　職】…"
click at [903, 723] on link "次へ" at bounding box center [877, 725] width 172 height 24
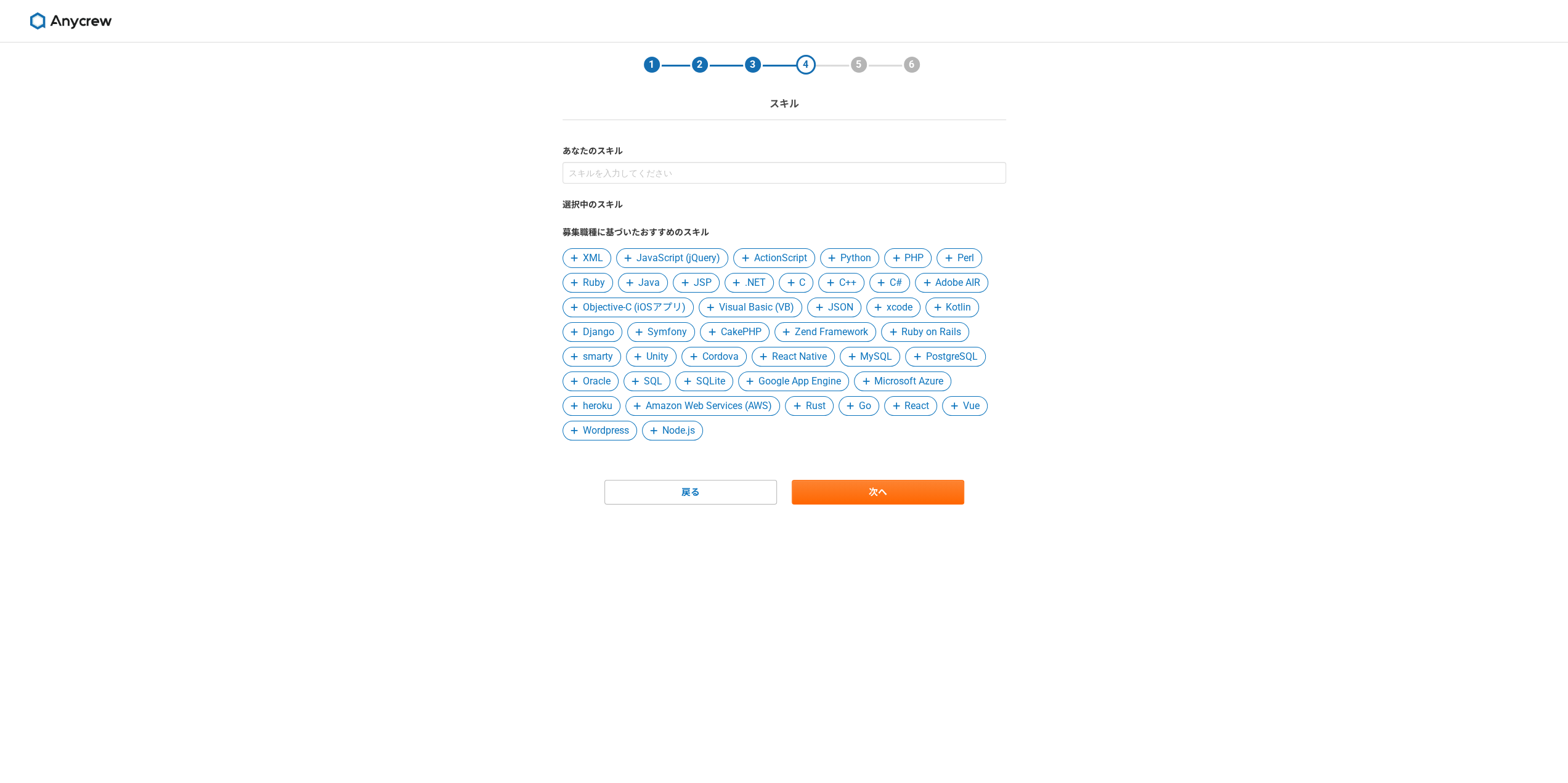
click at [61, 20] on img at bounding box center [70, 20] width 92 height 17
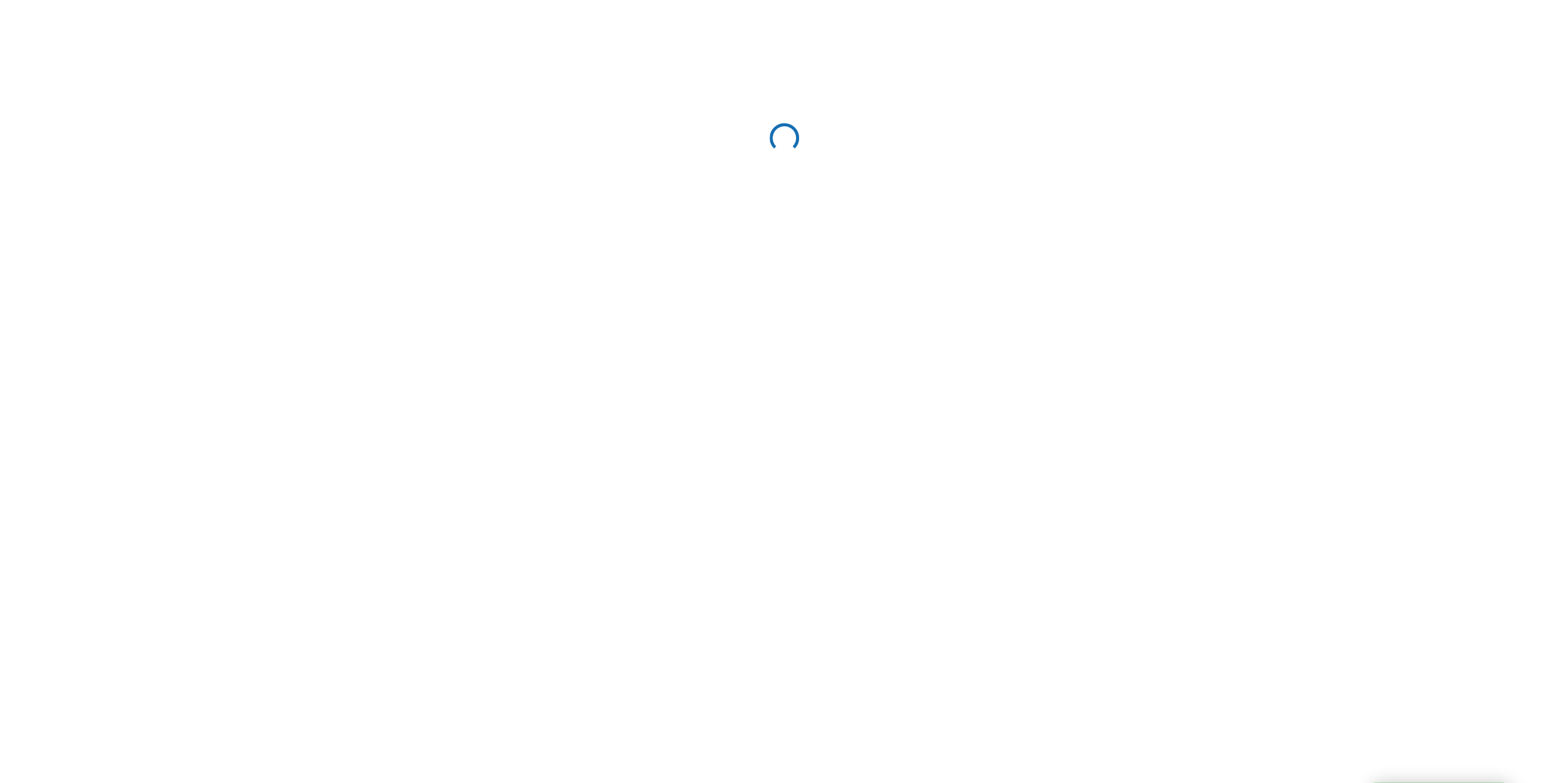
select select "13"
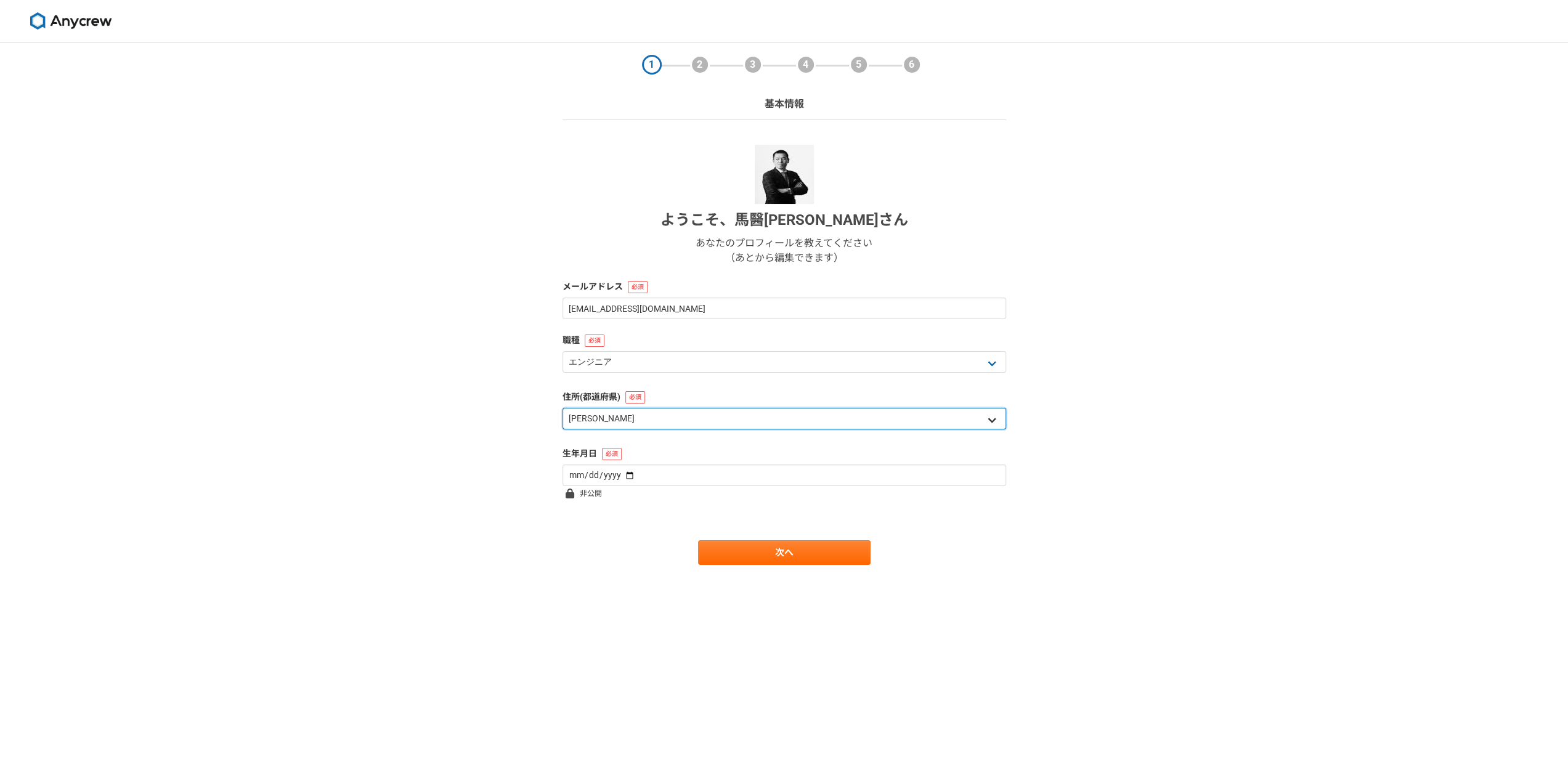
click at [710, 416] on select "北海道 青森県 岩手県 宮城県 秋田県 山形県 福島県 茨城県 栃木県 群馬県 埼玉県 千葉県 東京都 神奈川県 新潟県 富山県 石川県 福井県 山梨県 長野…" at bounding box center [784, 419] width 444 height 22
click at [689, 364] on select "エンジニア デザイナー ライター 営業 マーケティング 企画・事業開発 バックオフィス その他" at bounding box center [784, 362] width 444 height 22
select select "7"
click at [563, 351] on select "エンジニア デザイナー ライター 営業 マーケティング 企画・事業開発 バックオフィス その他" at bounding box center [784, 362] width 444 height 22
click at [660, 421] on select "北海道 青森県 岩手県 宮城県 秋田県 山形県 福島県 茨城県 栃木県 群馬県 埼玉県 千葉県 東京都 神奈川県 新潟県 富山県 石川県 福井県 山梨県 長野…" at bounding box center [784, 419] width 444 height 22
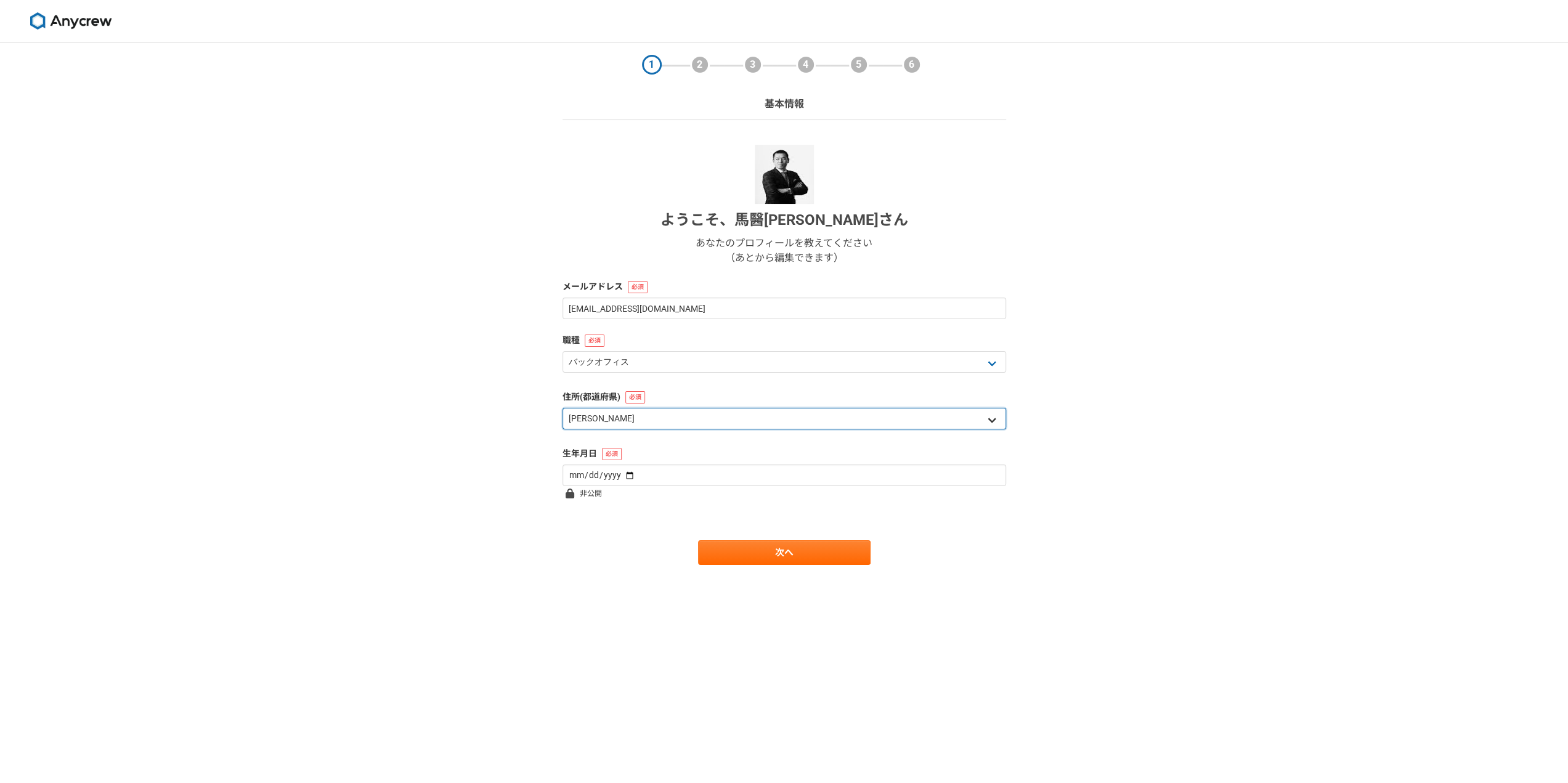
select select "39"
click at [563, 408] on select "北海道 青森県 岩手県 宮城県 秋田県 山形県 福島県 茨城県 栃木県 群馬県 埼玉県 千葉県 東京都 神奈川県 新潟県 富山県 石川県 福井県 山梨県 長野…" at bounding box center [784, 419] width 444 height 22
click at [675, 472] on input "date" at bounding box center [784, 476] width 444 height 22
type input "1976-05-15"
click at [778, 567] on main "1 2 3 4 5 6 基本情報 ようこそ、 馬醫光明 さん あなたのプロフィールを教えてください （あとから編集できます） メールアドレス bai@sanb…" at bounding box center [784, 328] width 468 height 572
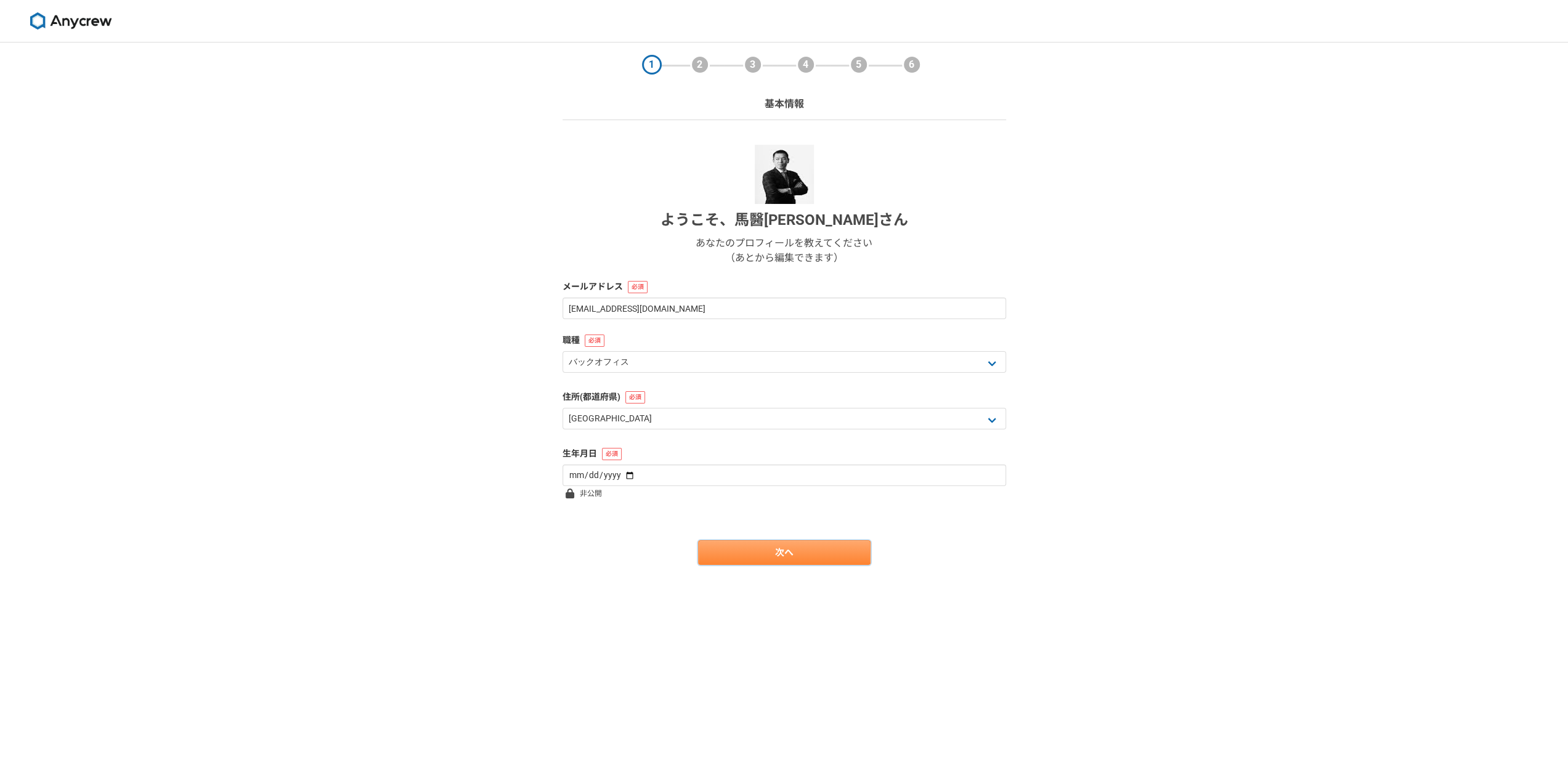
click at [778, 560] on link "次へ" at bounding box center [784, 553] width 172 height 24
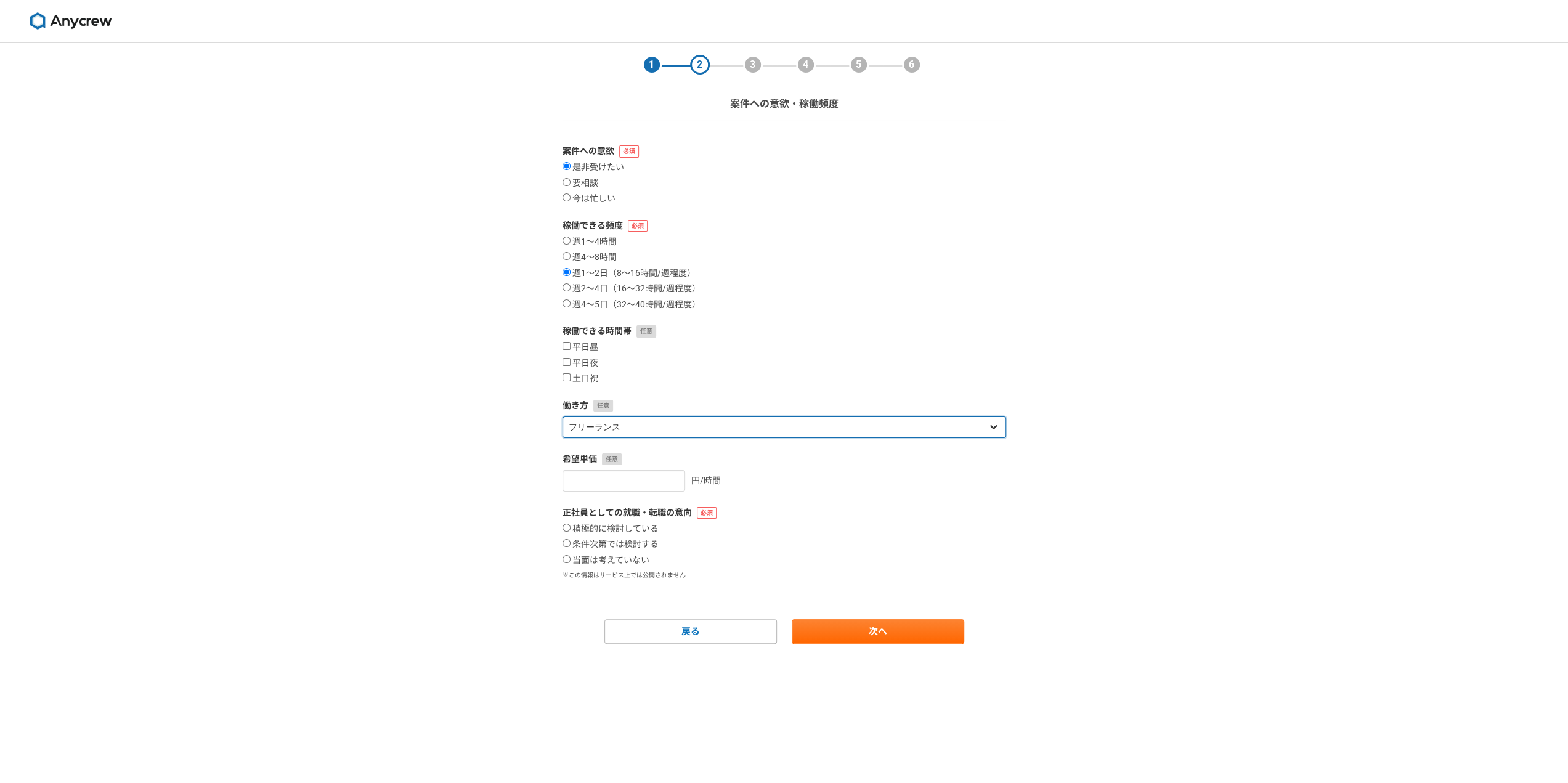
click at [655, 424] on select "フリーランス 副業 その他" at bounding box center [784, 428] width 444 height 22
click at [645, 468] on div "希望単価 円/時間" at bounding box center [784, 472] width 444 height 39
click at [643, 477] on input "number" at bounding box center [624, 481] width 123 height 22
type input "7000"
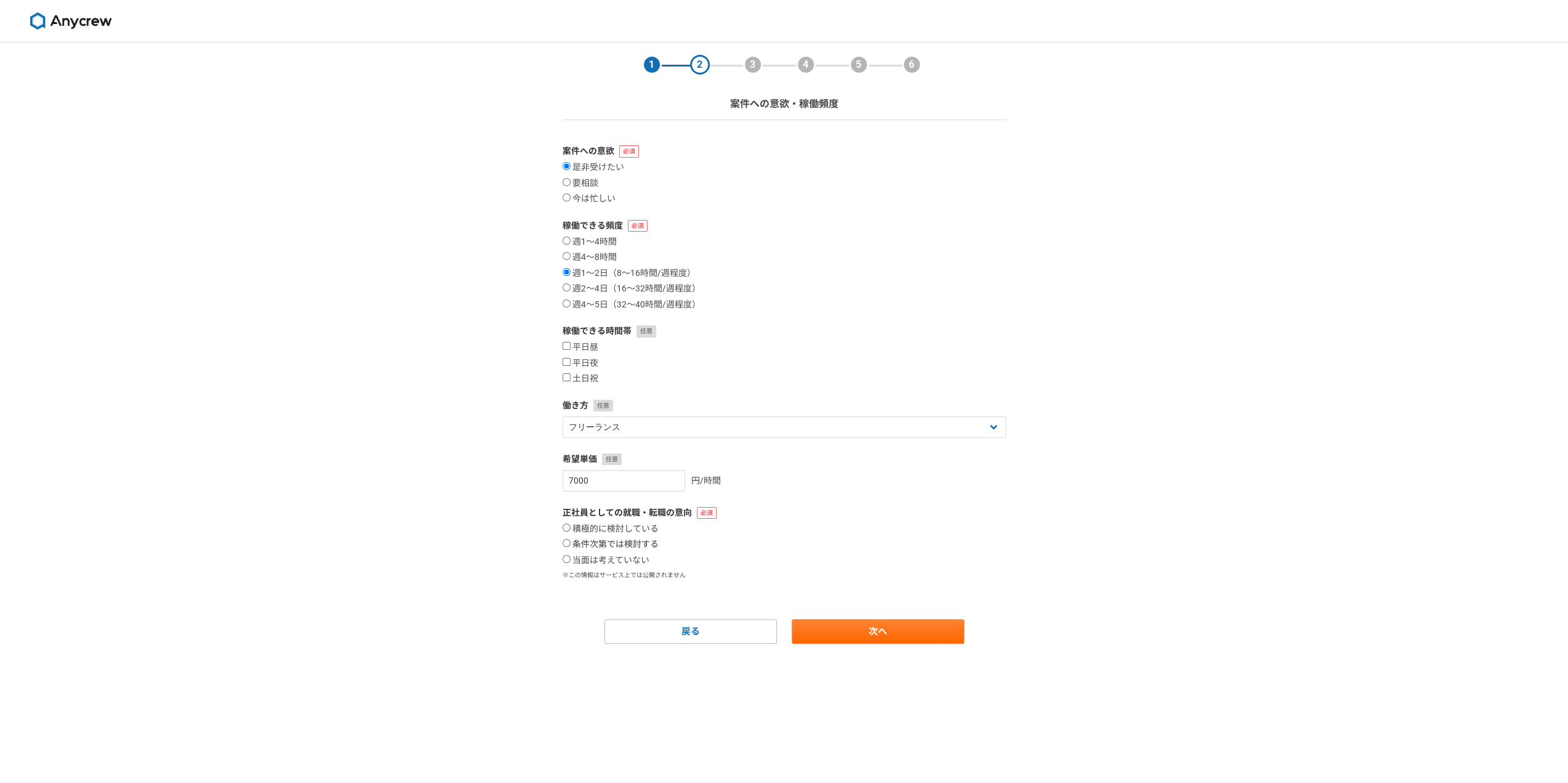
click at [616, 542] on label "条件次第では検討する" at bounding box center [611, 544] width 96 height 11
click at [570, 542] on input "条件次第では検討する" at bounding box center [566, 543] width 8 height 8
radio input "true"
click at [612, 533] on label "積極的に検討している" at bounding box center [611, 529] width 96 height 11
click at [570, 532] on input "積極的に検討している" at bounding box center [566, 528] width 8 height 8
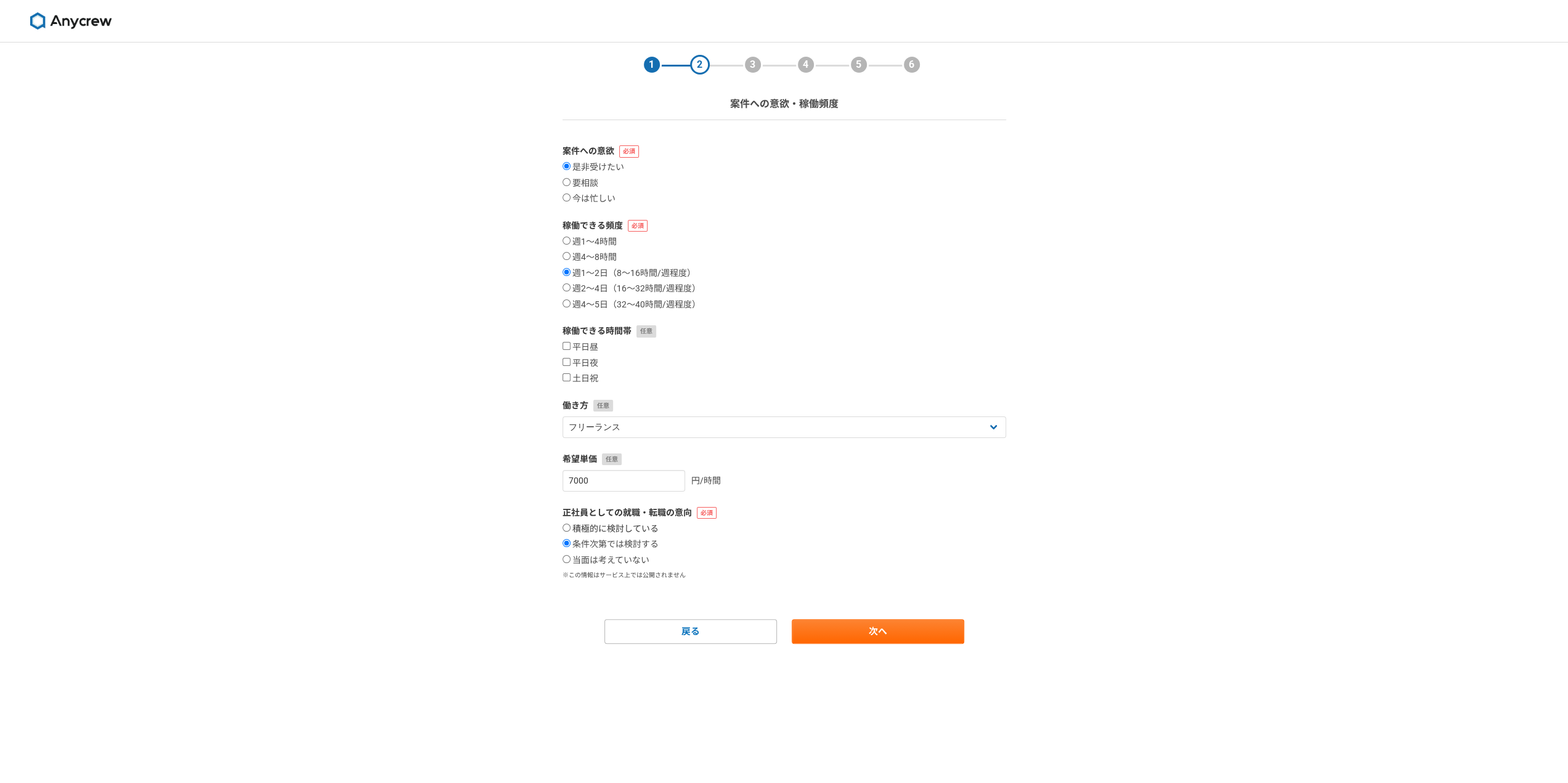
radio input "true"
click at [827, 638] on link "次へ" at bounding box center [877, 631] width 172 height 24
select select
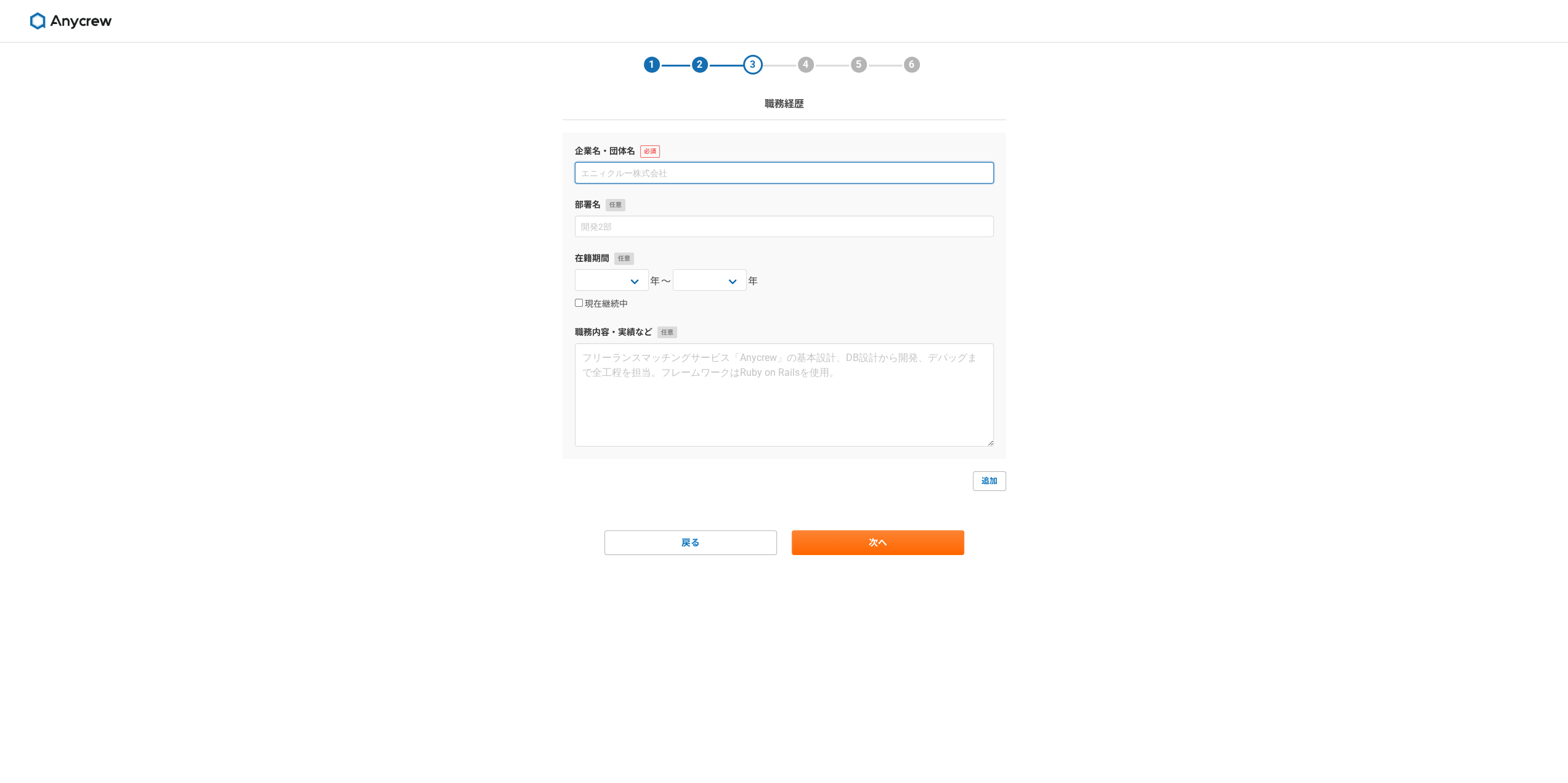
drag, startPoint x: 652, startPoint y: 174, endPoint x: 644, endPoint y: 177, distance: 8.5
click at [652, 174] on input at bounding box center [784, 173] width 419 height 22
paste input "株式会社ＮＯＢＡＳＥ"
type input "株式会社ＮＯＢＡＳＥ"
click at [716, 229] on input at bounding box center [784, 227] width 419 height 22
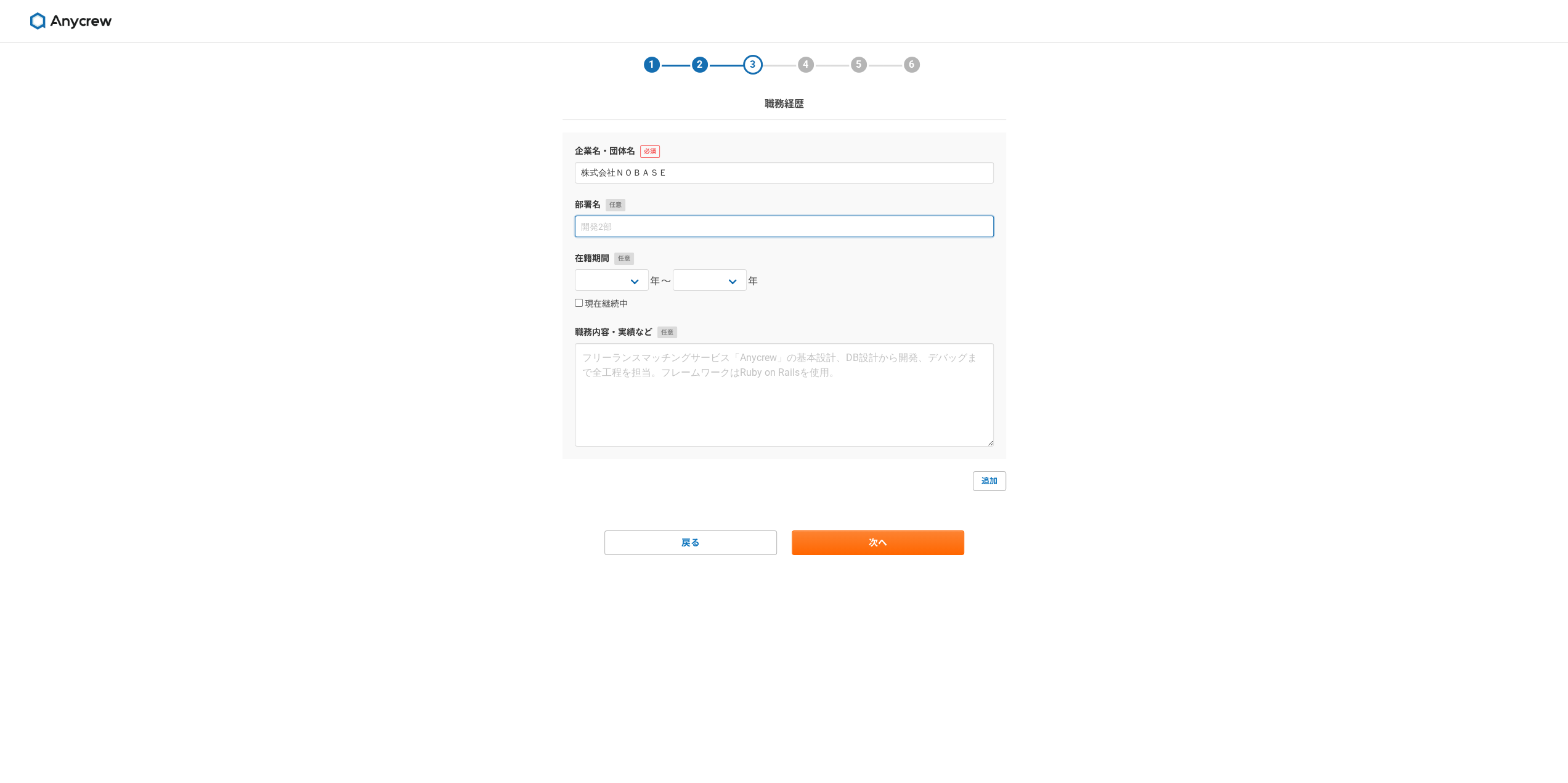
paste input "代表取締役"
type input "代表取締役"
click at [635, 271] on select "2025 2024 2023 2022 2021 2020 2019 2018 2017 2016 2015 2014 2013 2012 2011 2010…" at bounding box center [611, 280] width 74 height 22
select select "[DATE]"
click at [575, 270] on select "2025 2024 2023 2022 2021 2020 2019 2018 2017 2016 2015 2014 2013 2012 2011 2010…" at bounding box center [611, 280] width 74 height 22
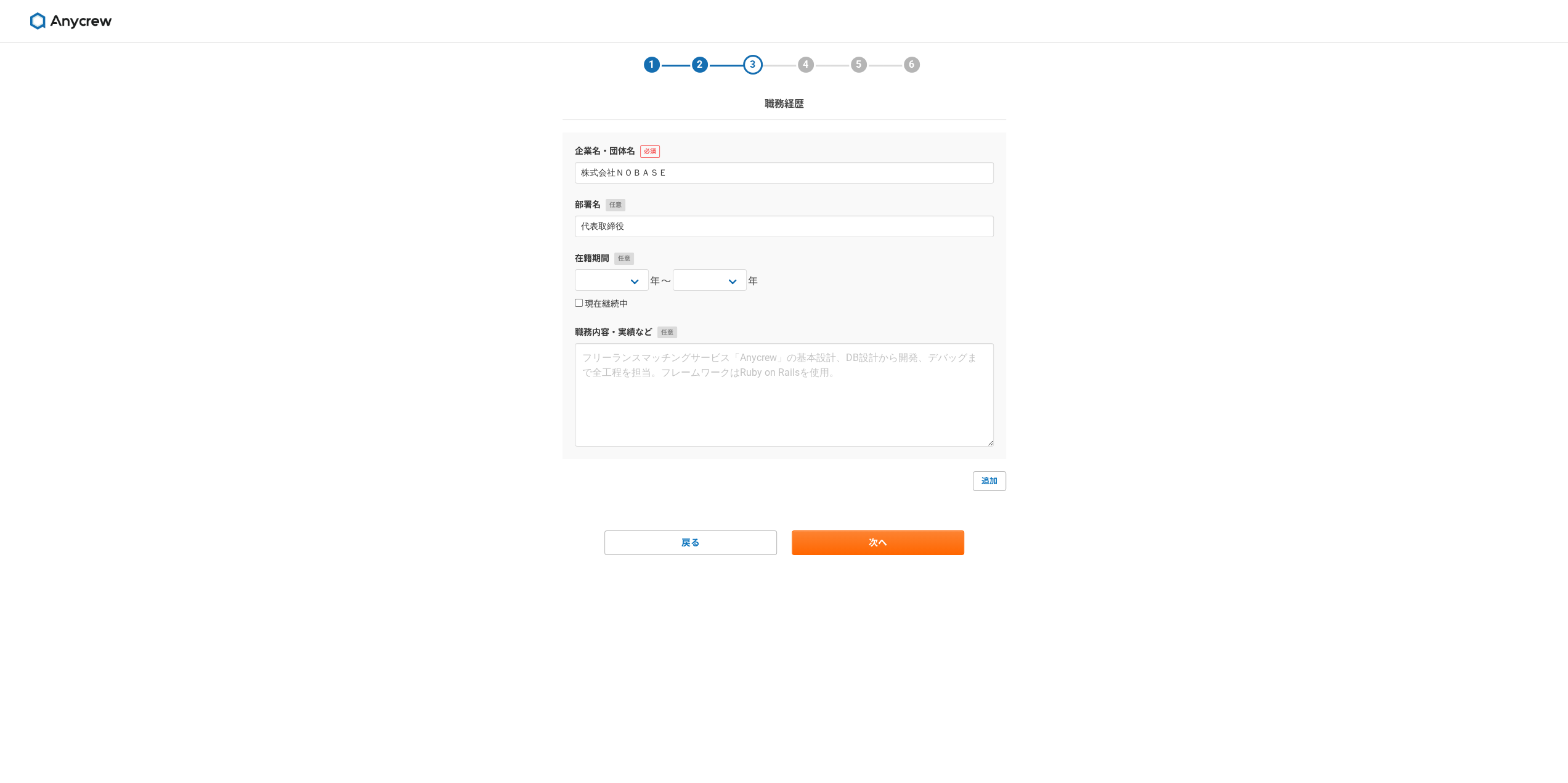
click at [595, 302] on label "現在継続中" at bounding box center [601, 304] width 53 height 11
click at [583, 302] on input "現在継続中" at bounding box center [579, 303] width 8 height 8
checkbox input "true"
click at [828, 416] on textarea at bounding box center [784, 395] width 419 height 104
paste textarea "【事業概要】 コンサルティング事業（財務・人事・採用・経営企画支援） 顧客：年商1億円～10億円規模の地方中堅企業およびスタートアップ 所在地：高知県高知市 …"
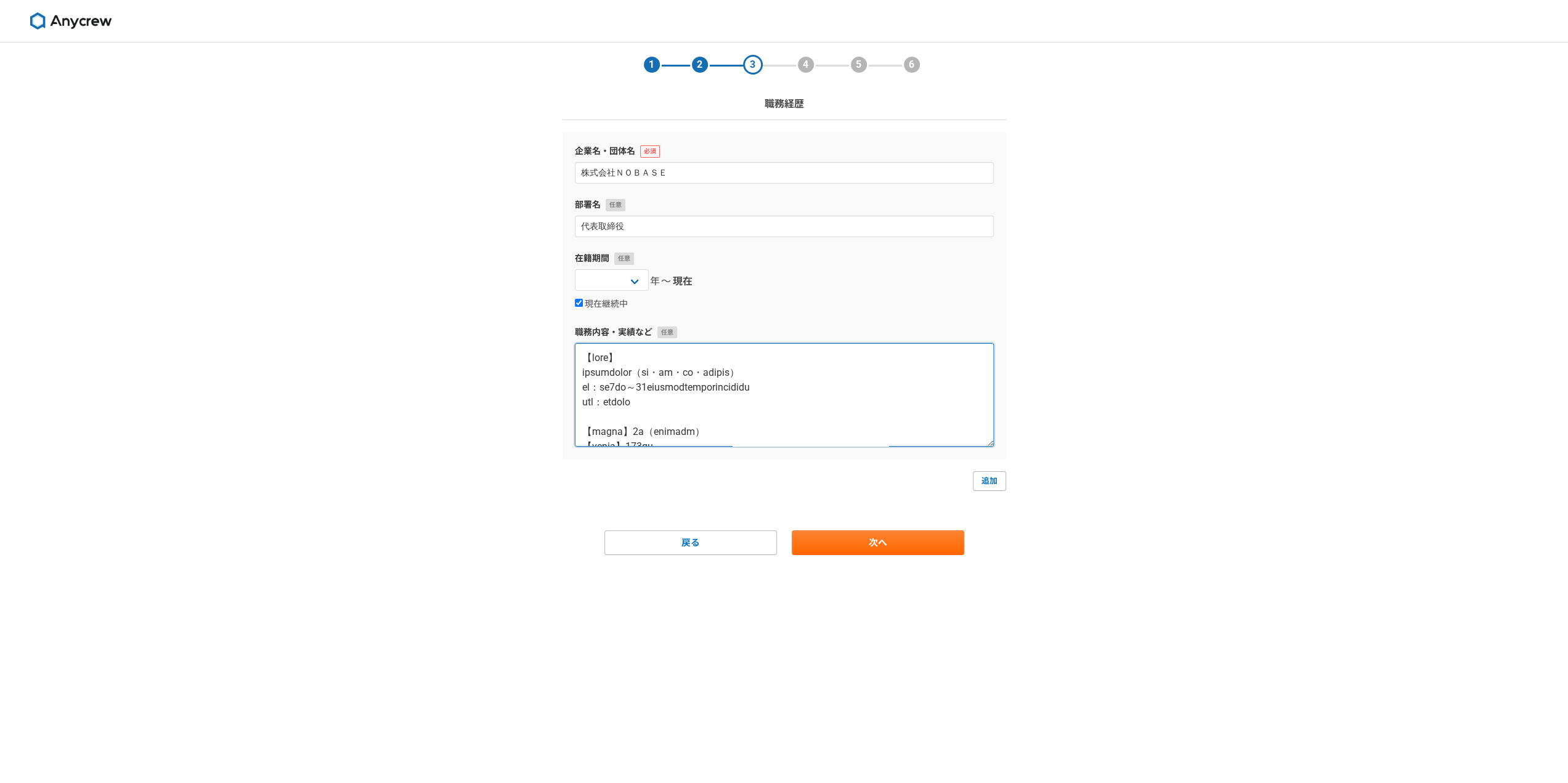
scroll to position [451, 0]
type textarea "【事業概要】 コンサルティング事業（財務・人事・採用・経営企画支援） 顧客：年商1億円～10億円規模の地方中堅企業およびスタートアップ 所在地：高知県高知市 …"
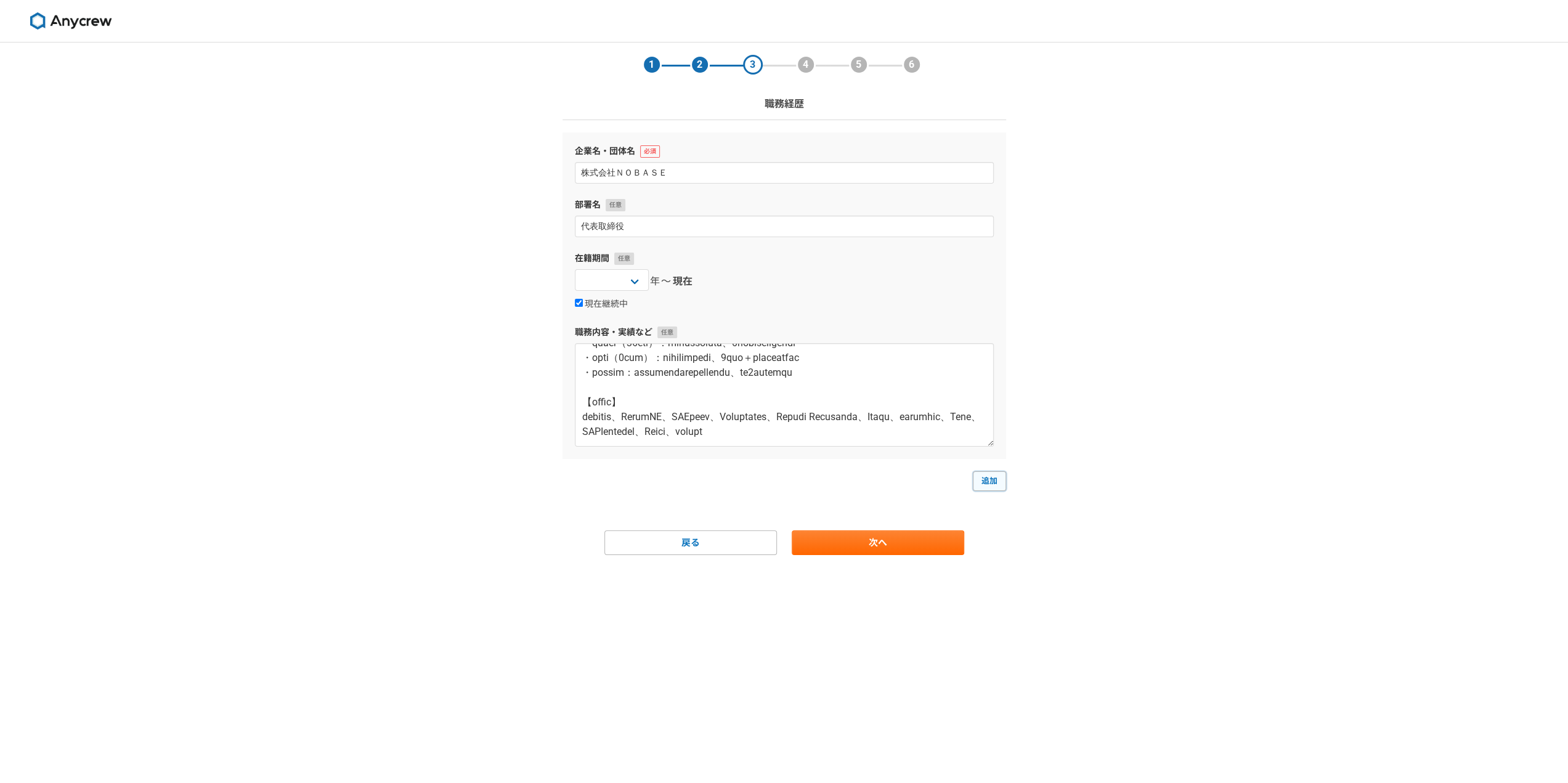
click at [989, 480] on link "追加" at bounding box center [989, 481] width 33 height 20
select select
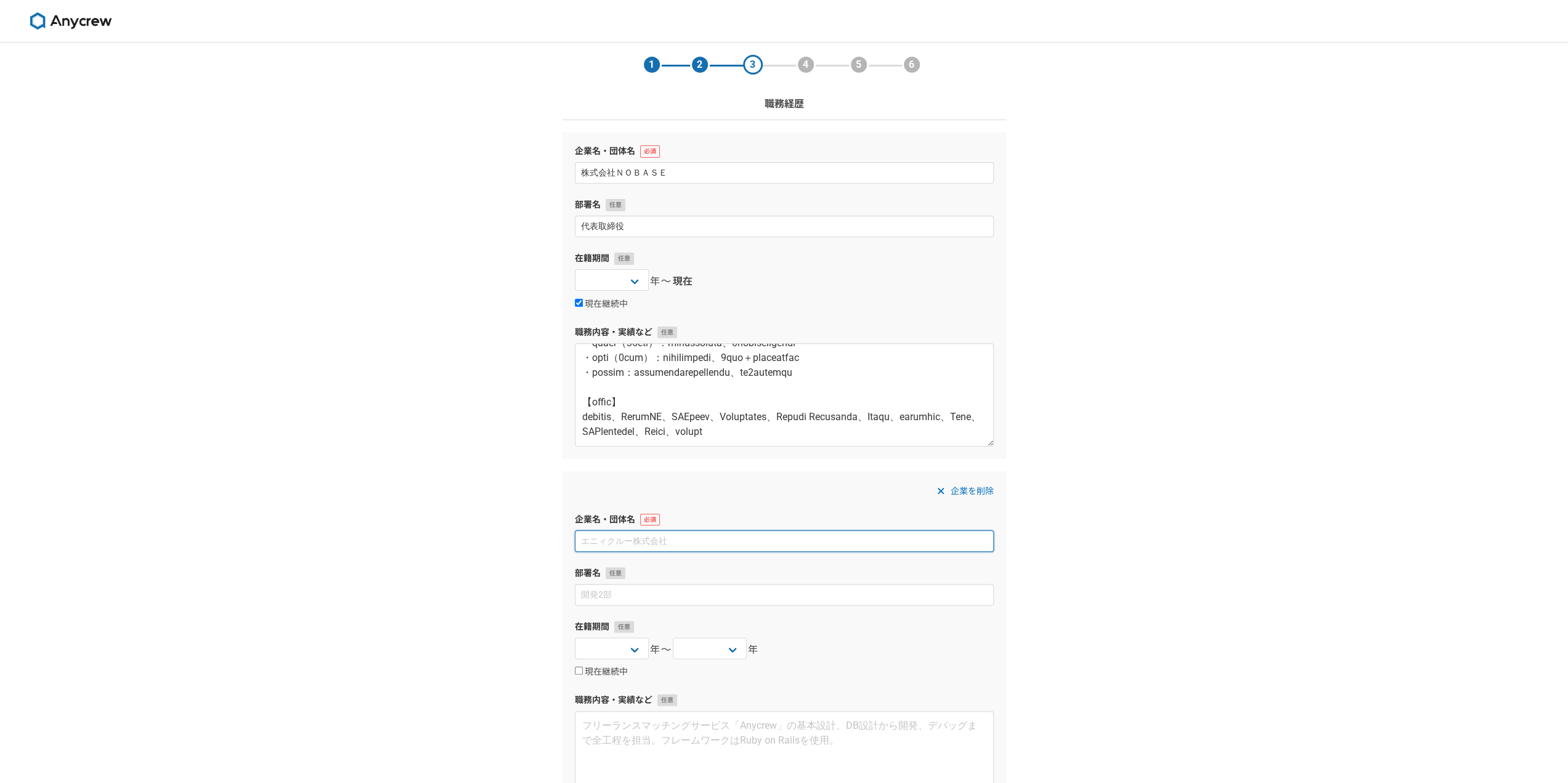
click at [615, 538] on input at bounding box center [784, 542] width 419 height 22
paste input "廣瀬製紙株式会社"
type input "廣瀬製紙株式会社"
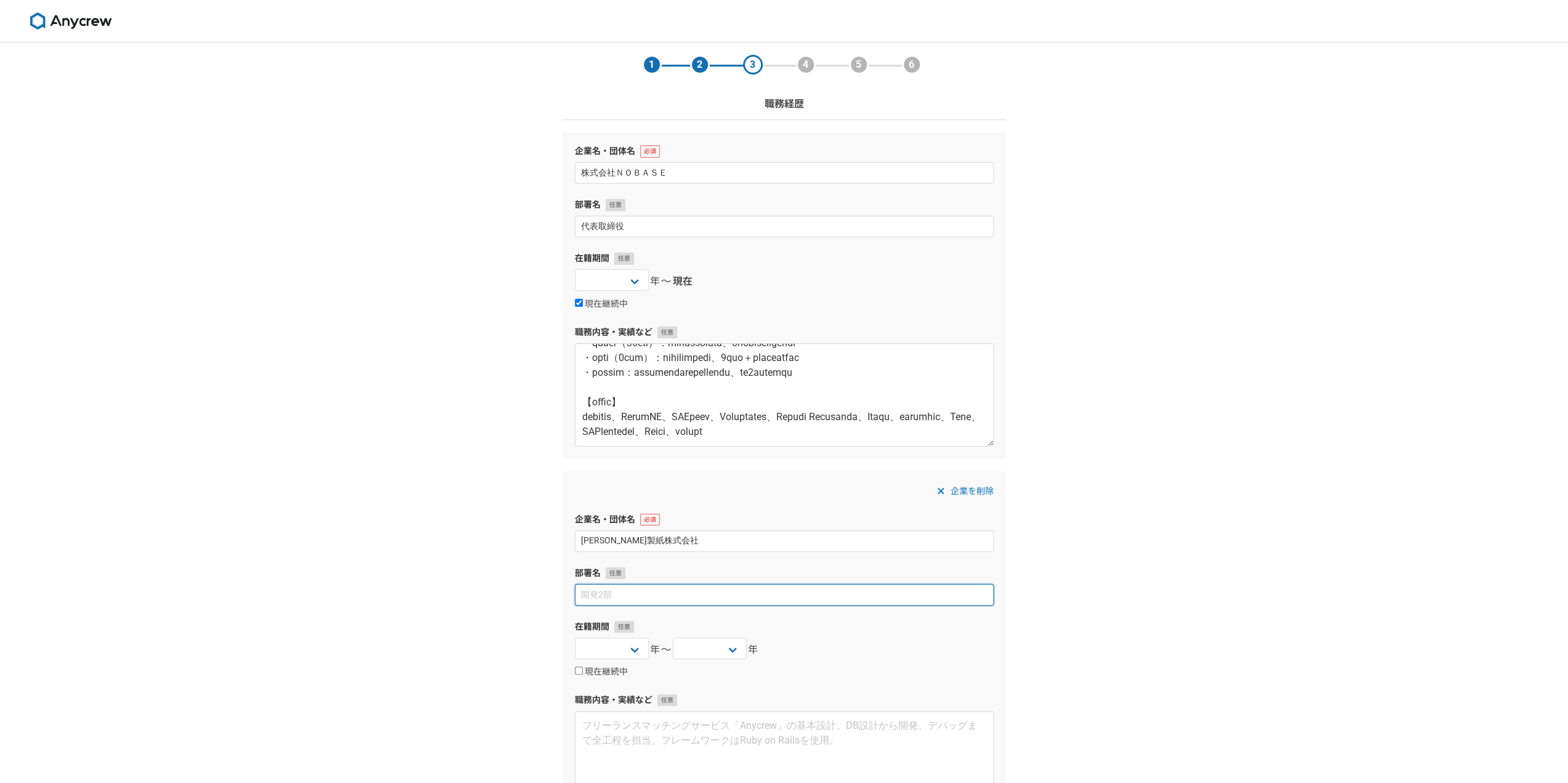
click at [604, 590] on input at bounding box center [784, 595] width 419 height 22
type input "取締役"
click at [646, 647] on select "2025 2024 2023 2022 2021 2020 2019 2018 2017 2016 2015 2014 2013 2012 2011 2010…" at bounding box center [611, 649] width 74 height 22
select select "2013"
click at [575, 638] on select "2025 2024 2023 2022 2021 2020 2019 2018 2017 2016 2015 2014 2013 2012 2011 2010…" at bounding box center [611, 649] width 74 height 22
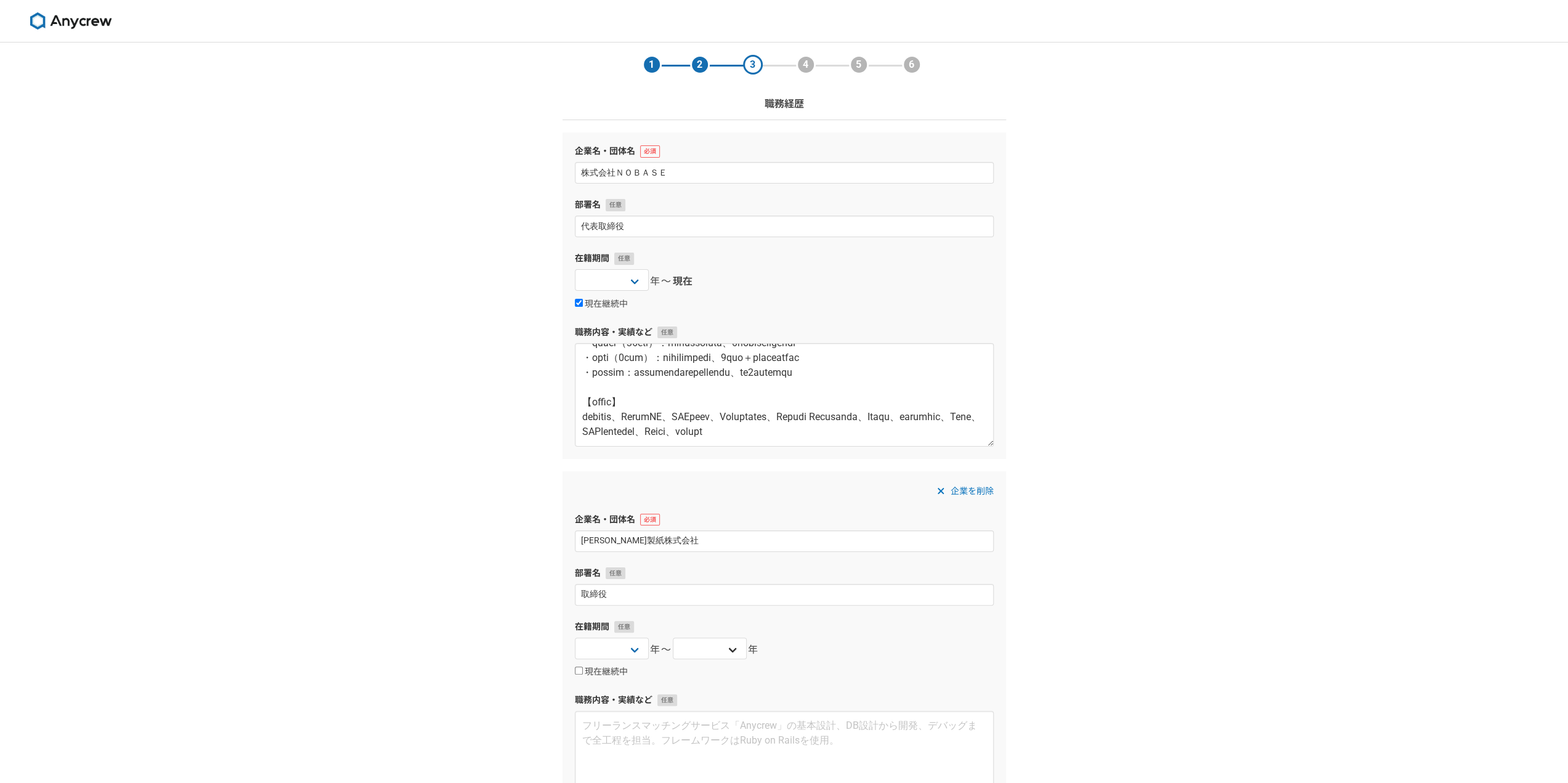
click at [687, 660] on div "2025 2024 2023 2022 2021 2020 2019 2018 2017 2016 2015 2014 2013 2012 2011 2010…" at bounding box center [709, 650] width 74 height 24
click at [687, 652] on select "2025 2024 2023 2022 2021 2020 2019 2018 2017 2016 2015 2014 2013 2012 2011 2010…" at bounding box center [709, 649] width 74 height 22
select select "[DATE]"
click at [673, 638] on select "2025 2024 2023 2022 2021 2020 2019 2018 2017 2016 2015 2014 2013 2012 2011 2010…" at bounding box center [709, 649] width 74 height 22
click at [726, 740] on textarea at bounding box center [784, 763] width 419 height 104
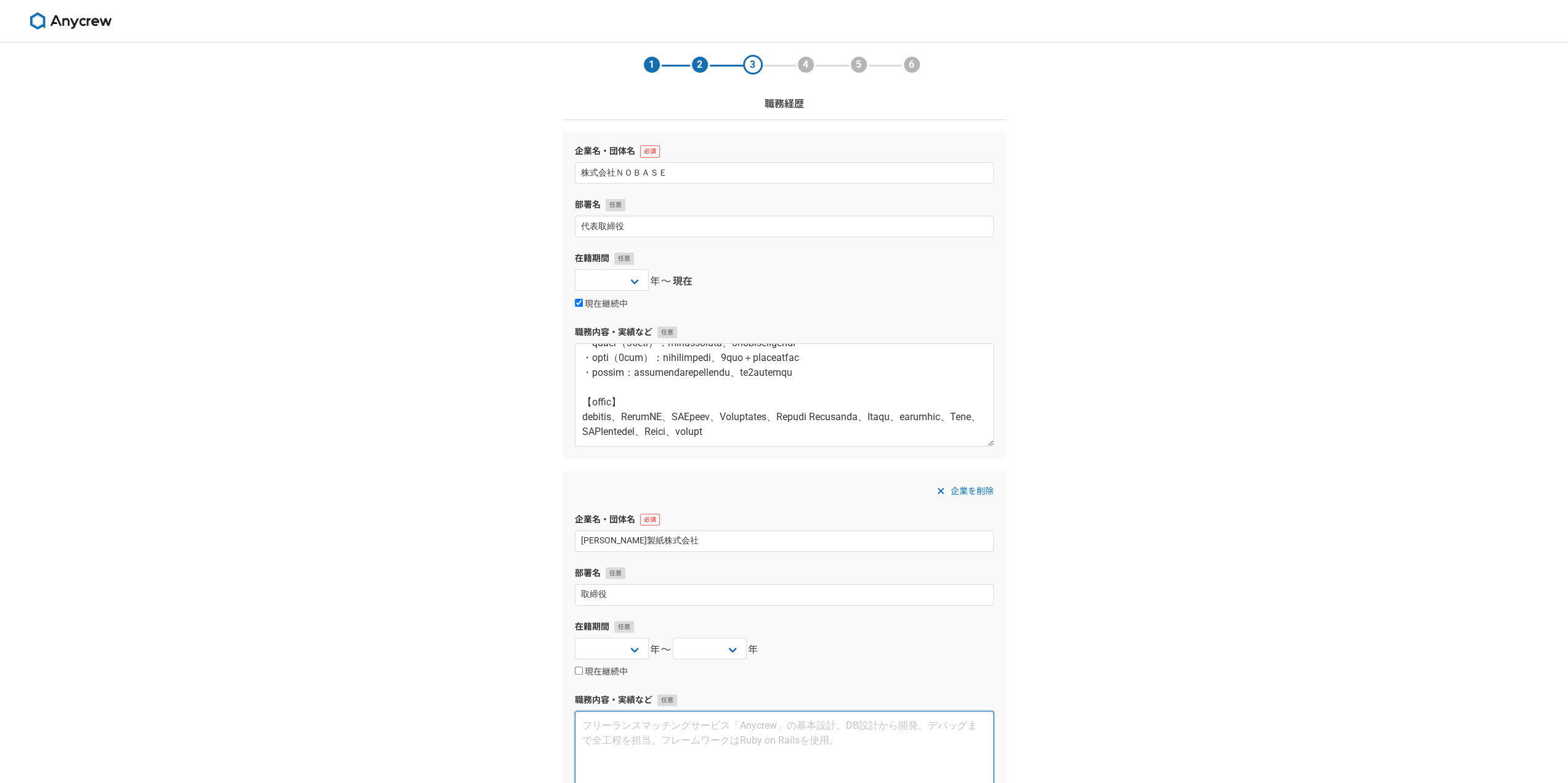
paste textarea "2014年 廣瀬製紙株式会社 取締役就任 2015年 テクノヒロセ株式会社 代表取締役就任（関係会社） 2019年 Hirose Europu GmbH Pr…"
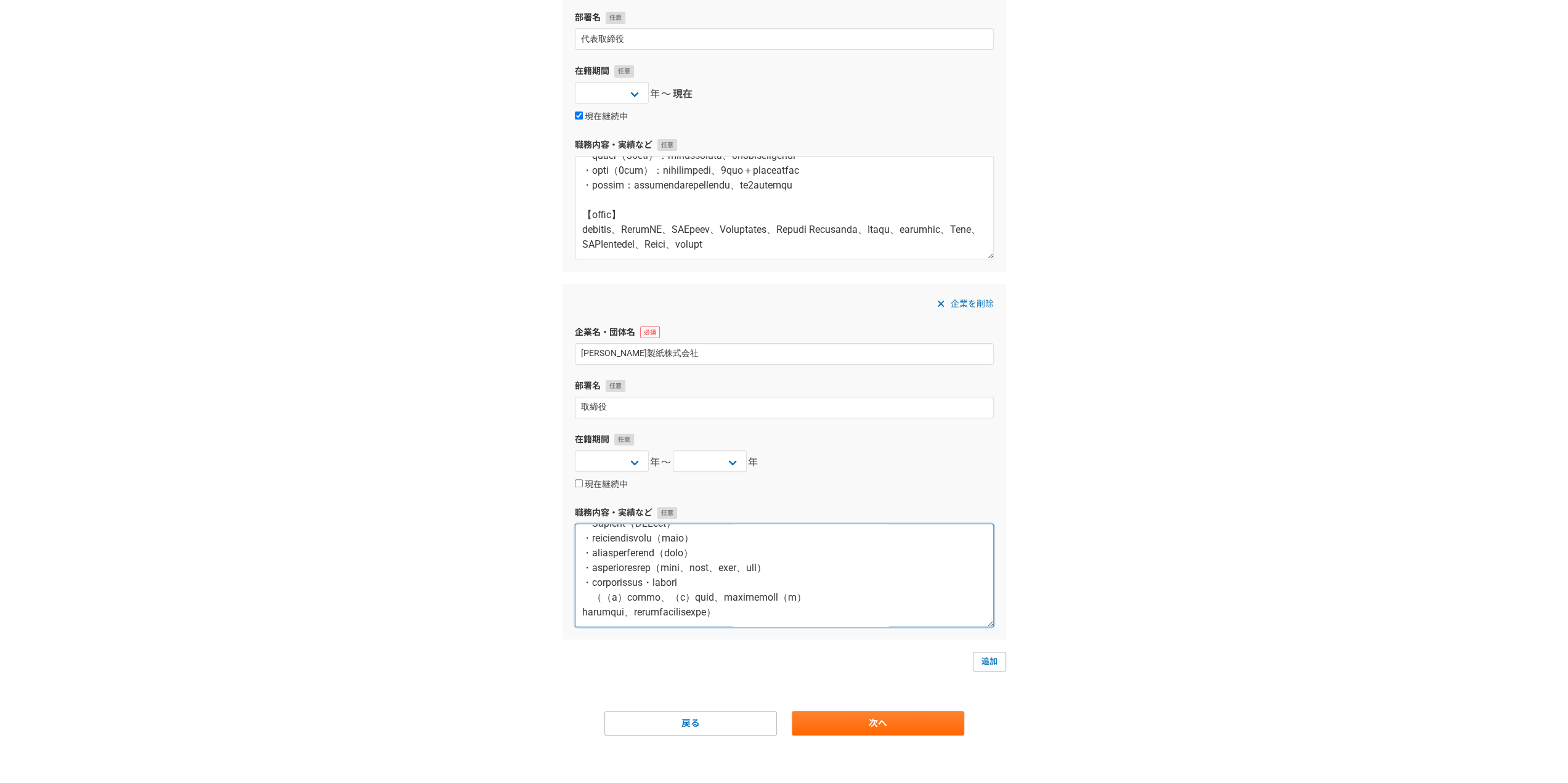
scroll to position [1227, 0]
type textarea "2014年 廣瀬製紙株式会社 取締役就任 2015年 テクノヒロセ株式会社 代表取締役就任（関係会社） 2019年 Hirose Europu GmbH Pr…"
click at [979, 652] on link "追加" at bounding box center [989, 661] width 33 height 20
select select
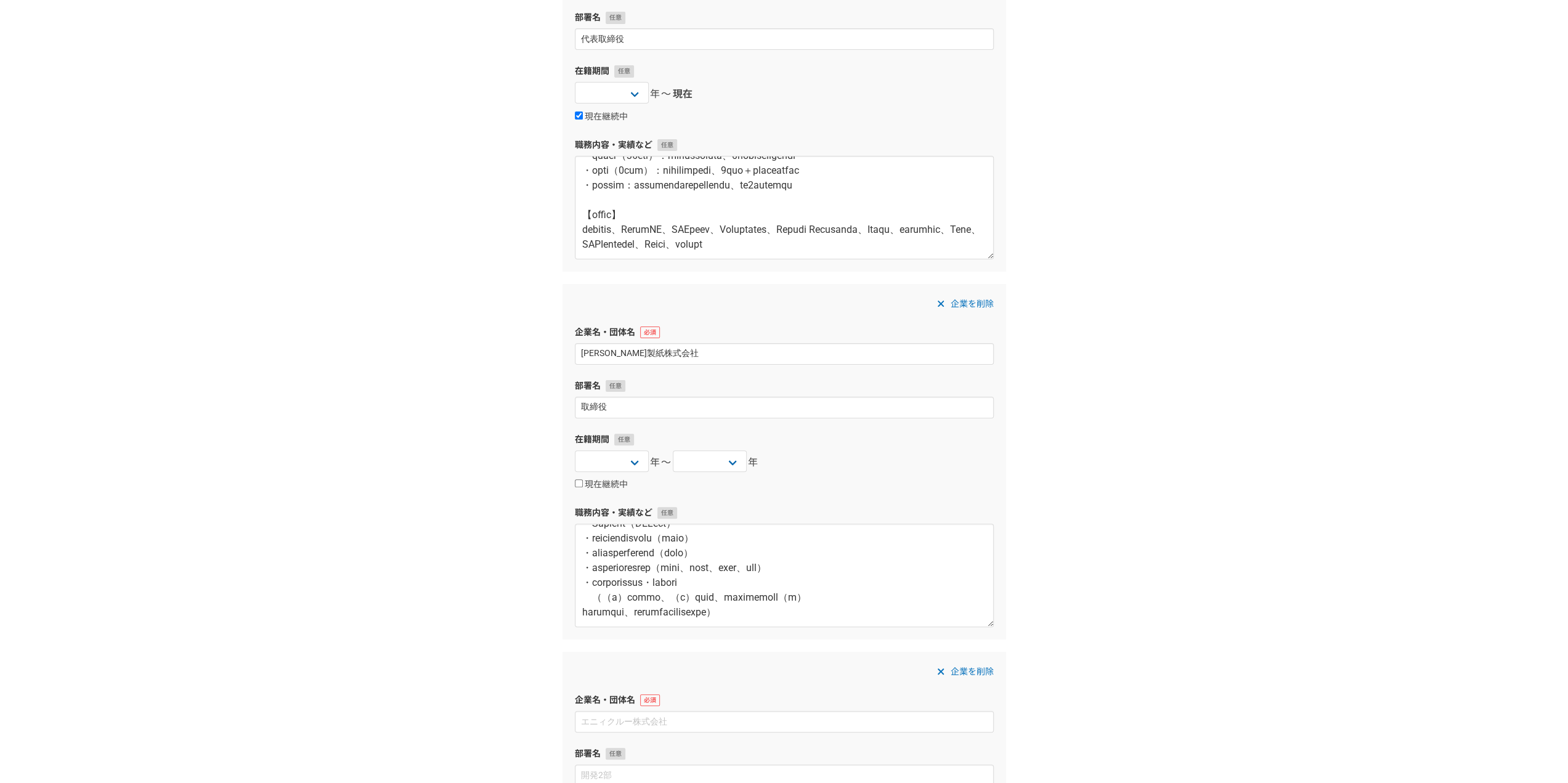
scroll to position [555, 0]
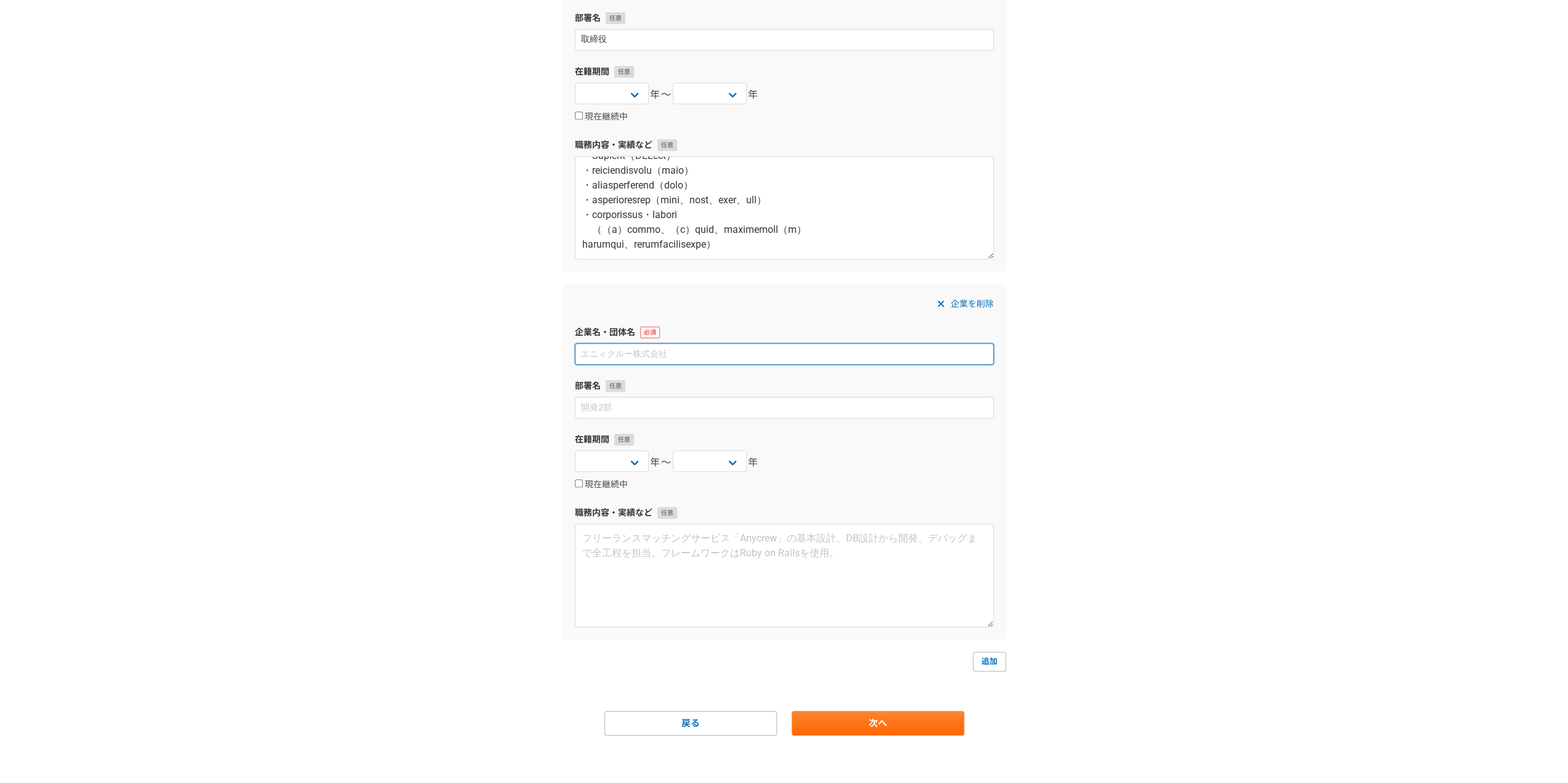
click at [652, 350] on input at bounding box center [784, 354] width 419 height 22
paste input "パナソニック液晶ディスプレイマレーシア株式会社"
type input "パナソニック液晶ディスプレイマレーシア株式会社"
click at [631, 405] on input at bounding box center [784, 408] width 419 height 22
type input "取締役"
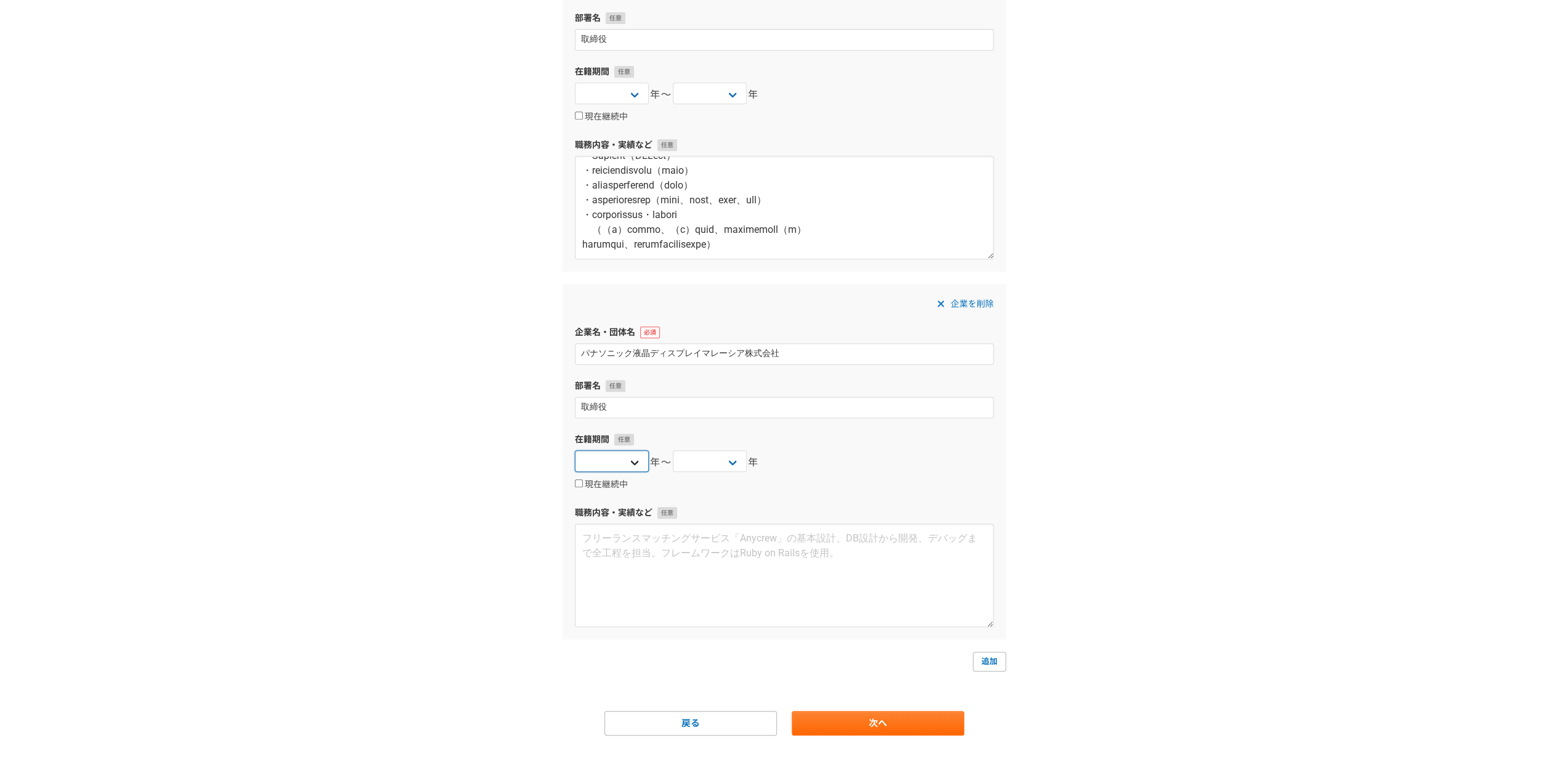
click at [637, 461] on select "2025 2024 2023 2022 2021 2020 2019 2018 2017 2016 2015 2014 2013 2012 2011 2010…" at bounding box center [611, 462] width 74 height 22
select select "2009"
click at [575, 451] on select "2025 2024 2023 2022 2021 2020 2019 2018 2017 2016 2015 2014 2013 2012 2011 2010…" at bounding box center [611, 462] width 74 height 22
click at [699, 468] on select "2025 2024 2023 2022 2021 2020 2019 2018 2017 2016 2015 2014 2013 2012 2011 2010…" at bounding box center [709, 462] width 74 height 22
select select "2013"
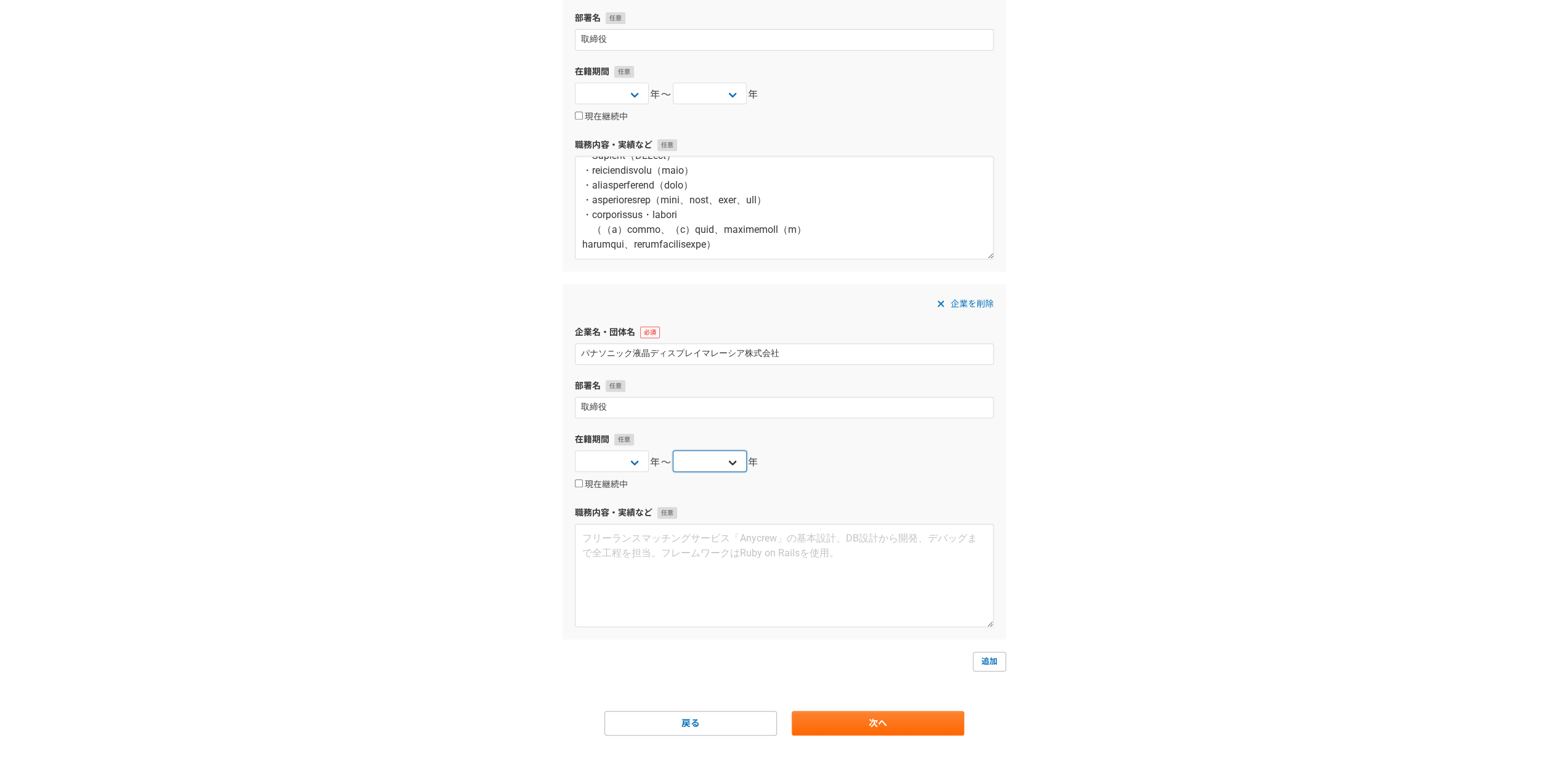
click at [673, 451] on select "2025 2024 2023 2022 2021 2020 2019 2018 2017 2016 2015 2014 2013 2012 2011 2010…" at bounding box center [709, 462] width 74 height 22
click at [778, 568] on textarea at bounding box center [784, 576] width 419 height 104
paste textarea "【資 本 金】9億円 【従業員数】685人（2012年12月時点）※2011年 2,500人 【売 上 高】110億円（2012年）※2011年 637億円 …"
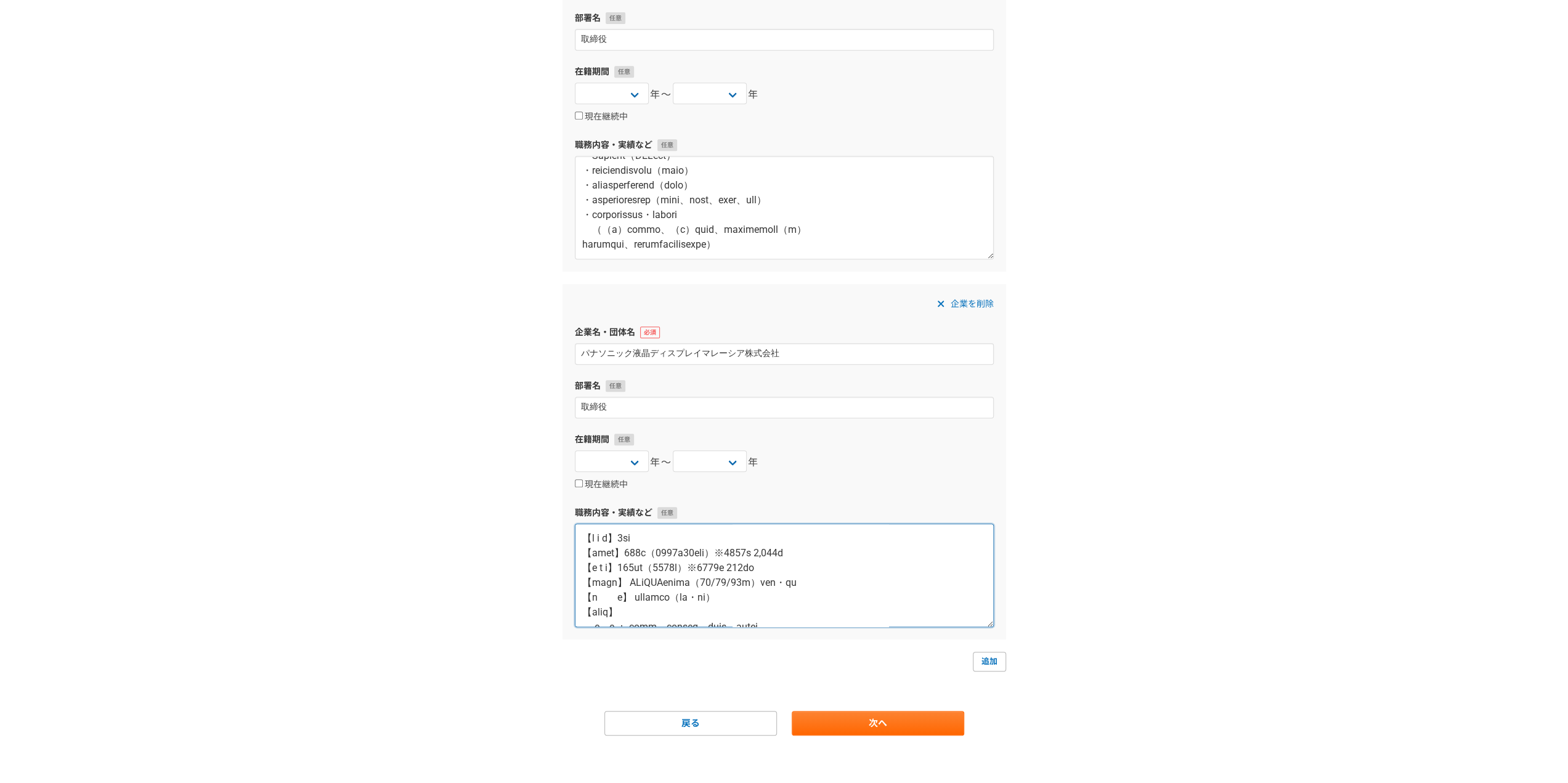
scroll to position [362, 0]
type textarea "【資 本 金】9億円 【従業員数】685人（2012年12月時点）※2011年 2,500人 【売 上 高】110億円（2012年）※2011年 637億円 …"
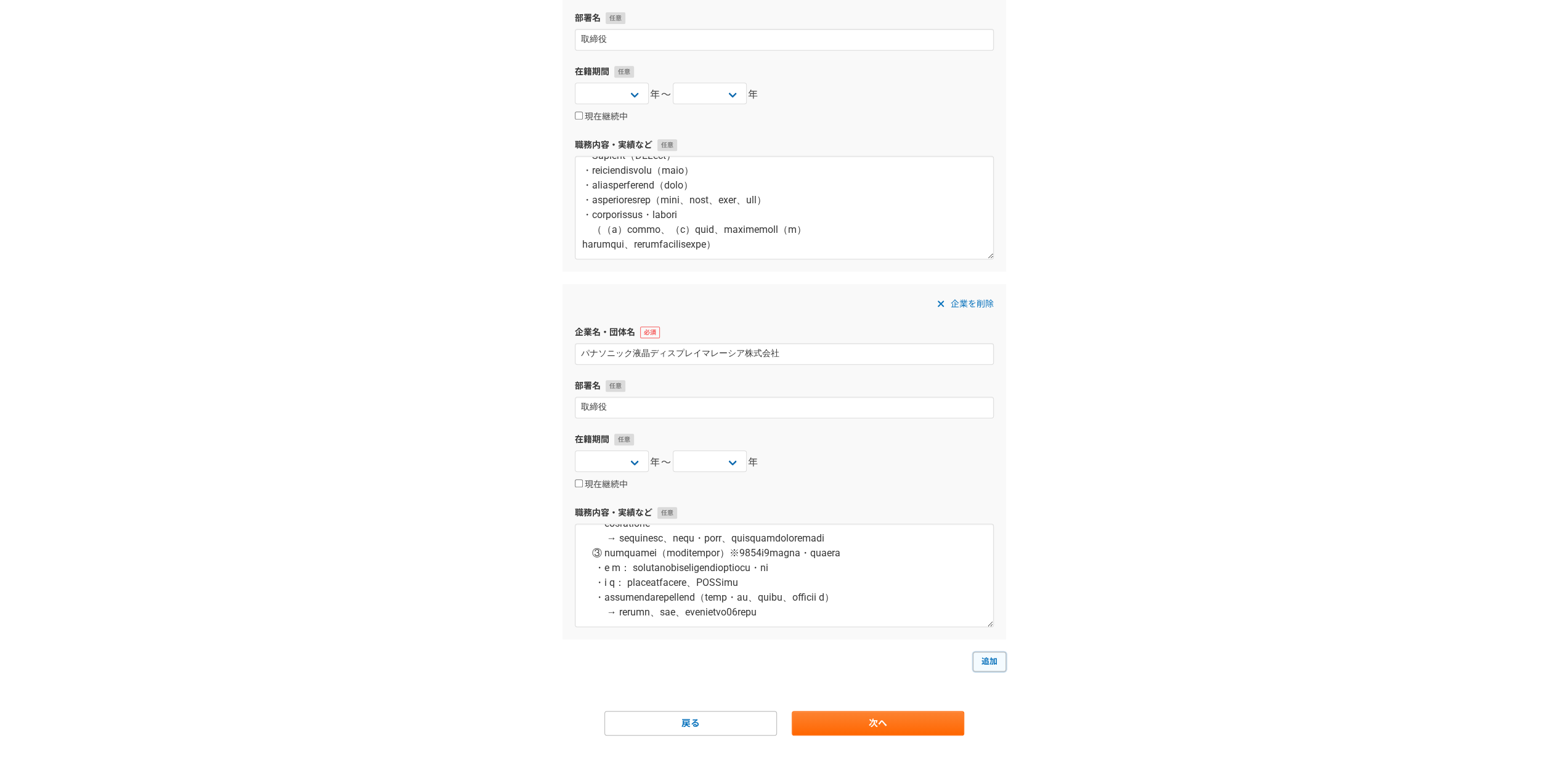
click at [986, 654] on link "追加" at bounding box center [989, 661] width 33 height 20
select select
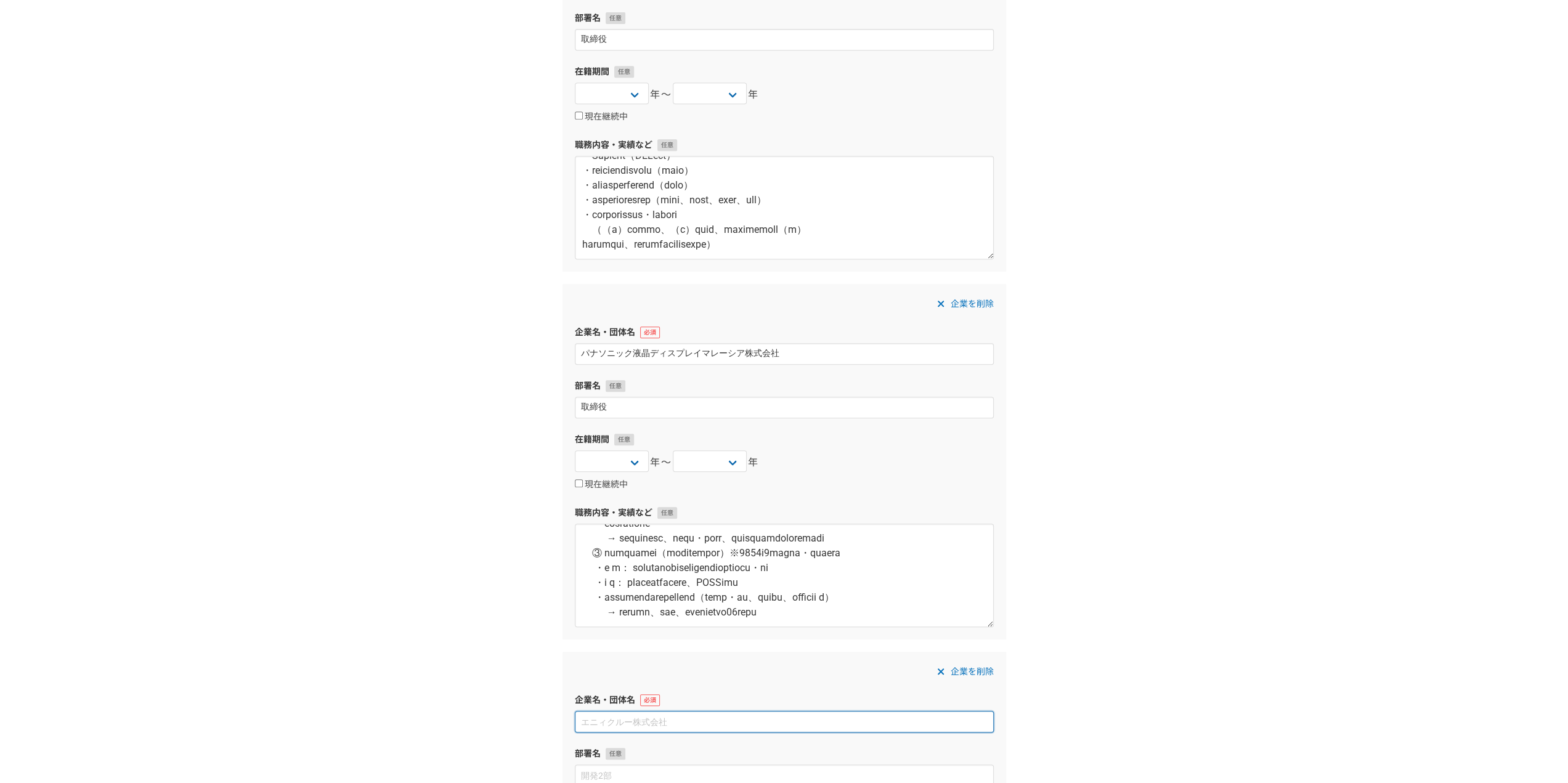
click at [909, 731] on input at bounding box center [784, 722] width 419 height 22
paste input "パナソニック台湾株式会社"
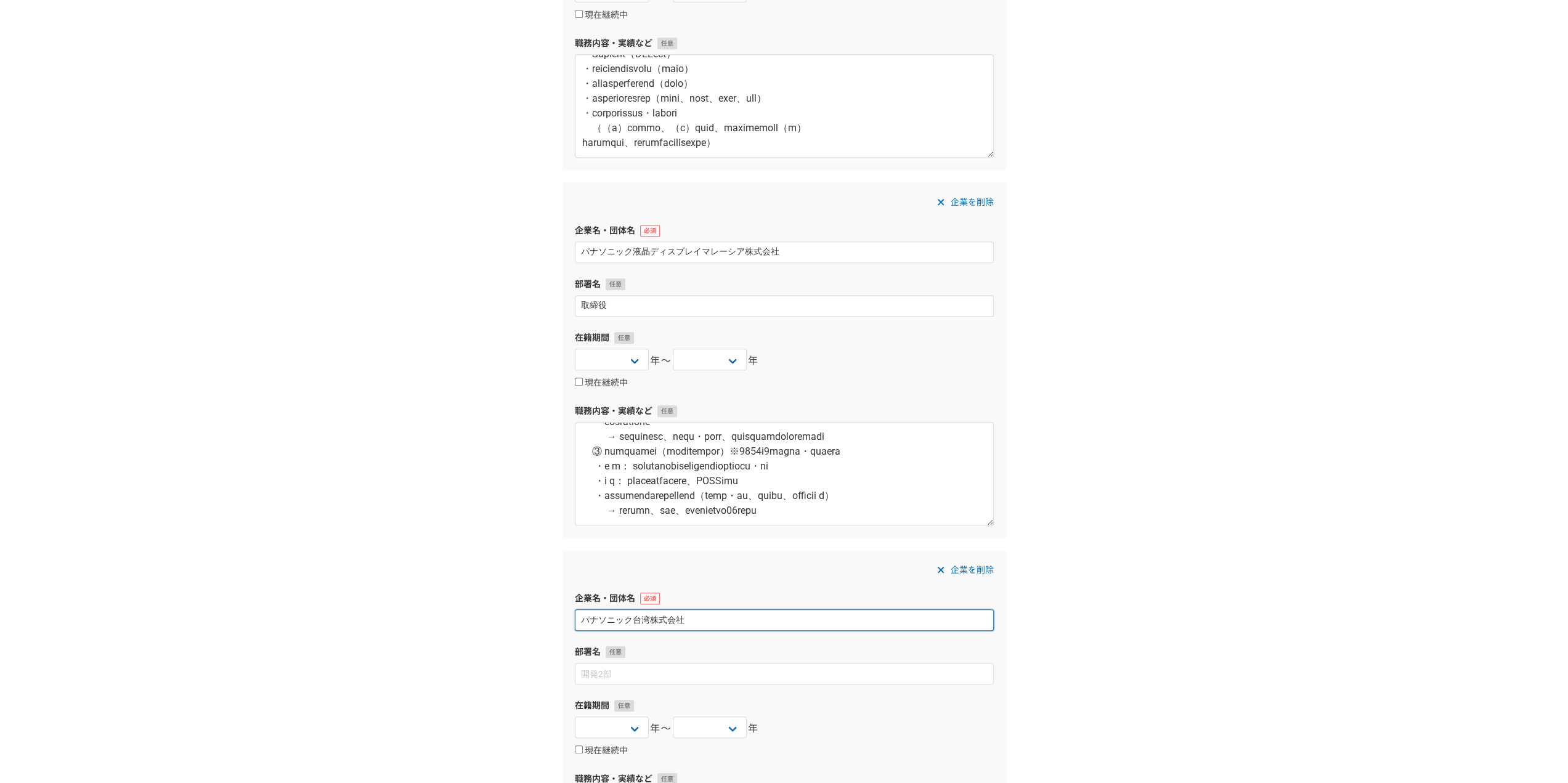
scroll to position [863, 0]
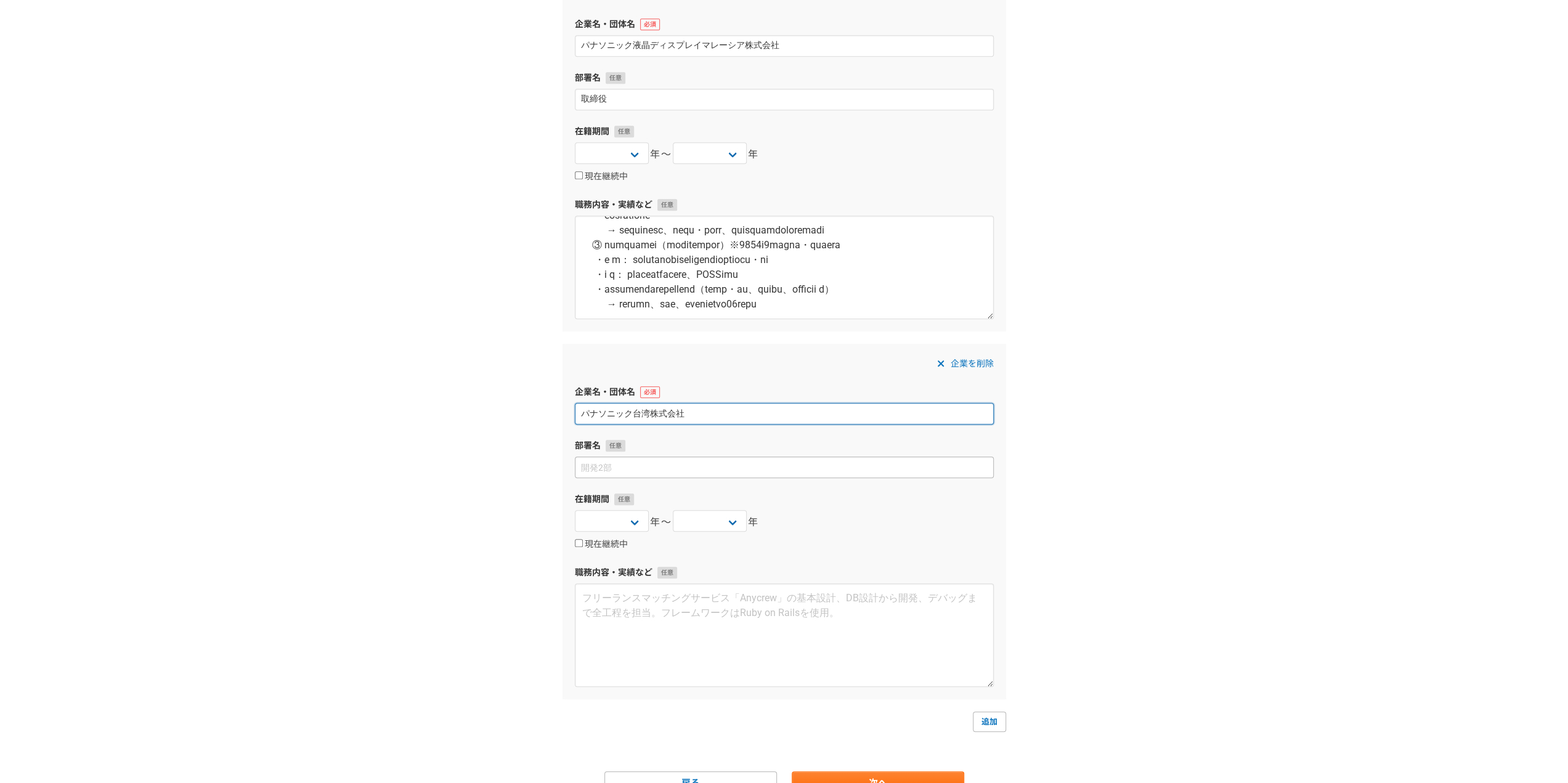
type input "パナソニック台湾株式会社"
click at [762, 469] on input at bounding box center [784, 467] width 419 height 22
type input "財務部"
click at [642, 517] on select "2025 2024 2023 2022 2021 2020 2019 2018 2017 2016 2015 2014 2013 2012 2011 2010…" at bounding box center [611, 521] width 74 height 22
select select "2007"
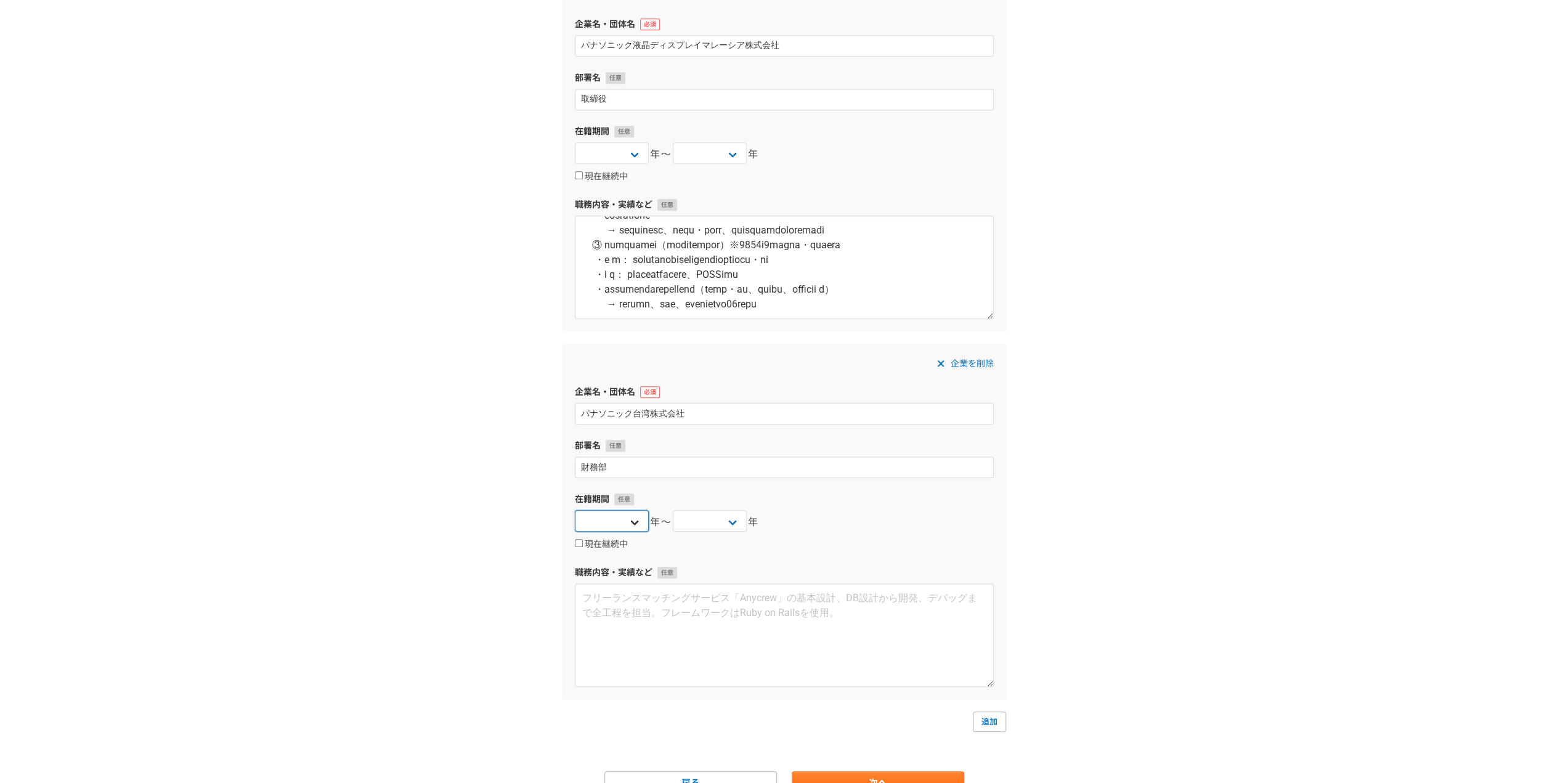
click at [575, 510] on select "2025 2024 2023 2022 2021 2020 2019 2018 2017 2016 2015 2014 2013 2012 2011 2010…" at bounding box center [611, 521] width 74 height 22
click at [679, 508] on div "在籍期間 2025 2024 2023 2022 2021 2020 2019 2018 2017 2016 2015 2014 2013 2012 2011…" at bounding box center [784, 522] width 419 height 58
click at [682, 513] on select "2025 2024 2023 2022 2021 2020 2019 2018 2017 2016 2015 2014 2013 2012 2011 2010…" at bounding box center [709, 521] width 74 height 22
select select "2009"
click at [673, 510] on select "2025 2024 2023 2022 2021 2020 2019 2018 2017 2016 2015 2014 2013 2012 2011 2010…" at bounding box center [709, 521] width 74 height 22
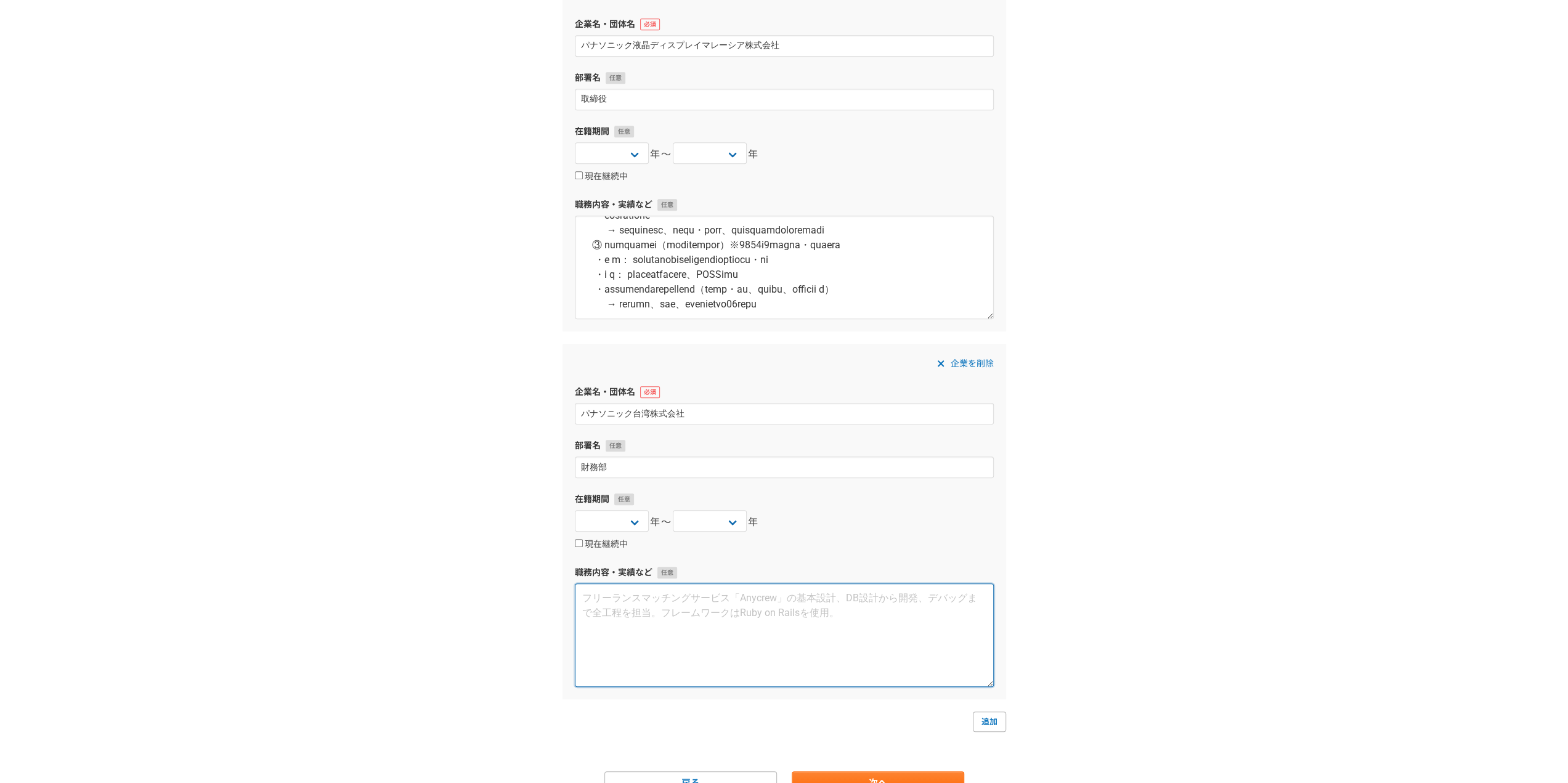
click at [856, 629] on textarea at bounding box center [784, 635] width 419 height 104
paste textarea "【資 本 金】103億円 【従業員数】5,000人 【売 上 高】825億円 【事業内容】 AV機器、家電製品、電子部品、カーエレ等の製造・販売 【役　　職】…"
type textarea "【資 本 金】103億円 【従業員数】5,000人 【売 上 高】825億円 【事業内容】 AV機器、家電製品、電子部品、カーエレ等の製造・販売 【役　　職】…"
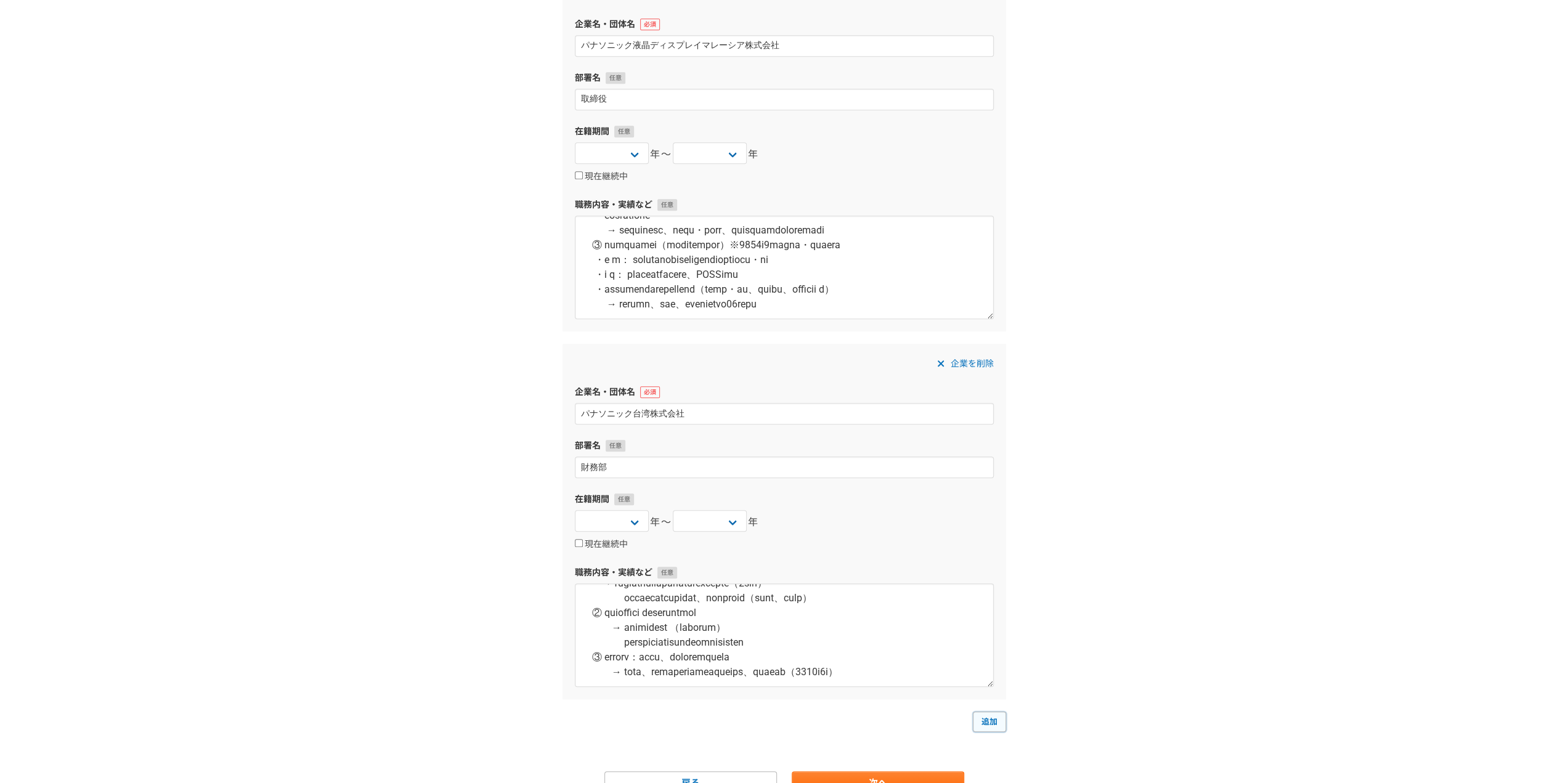
click at [977, 716] on link "追加" at bounding box center [989, 722] width 33 height 20
select select
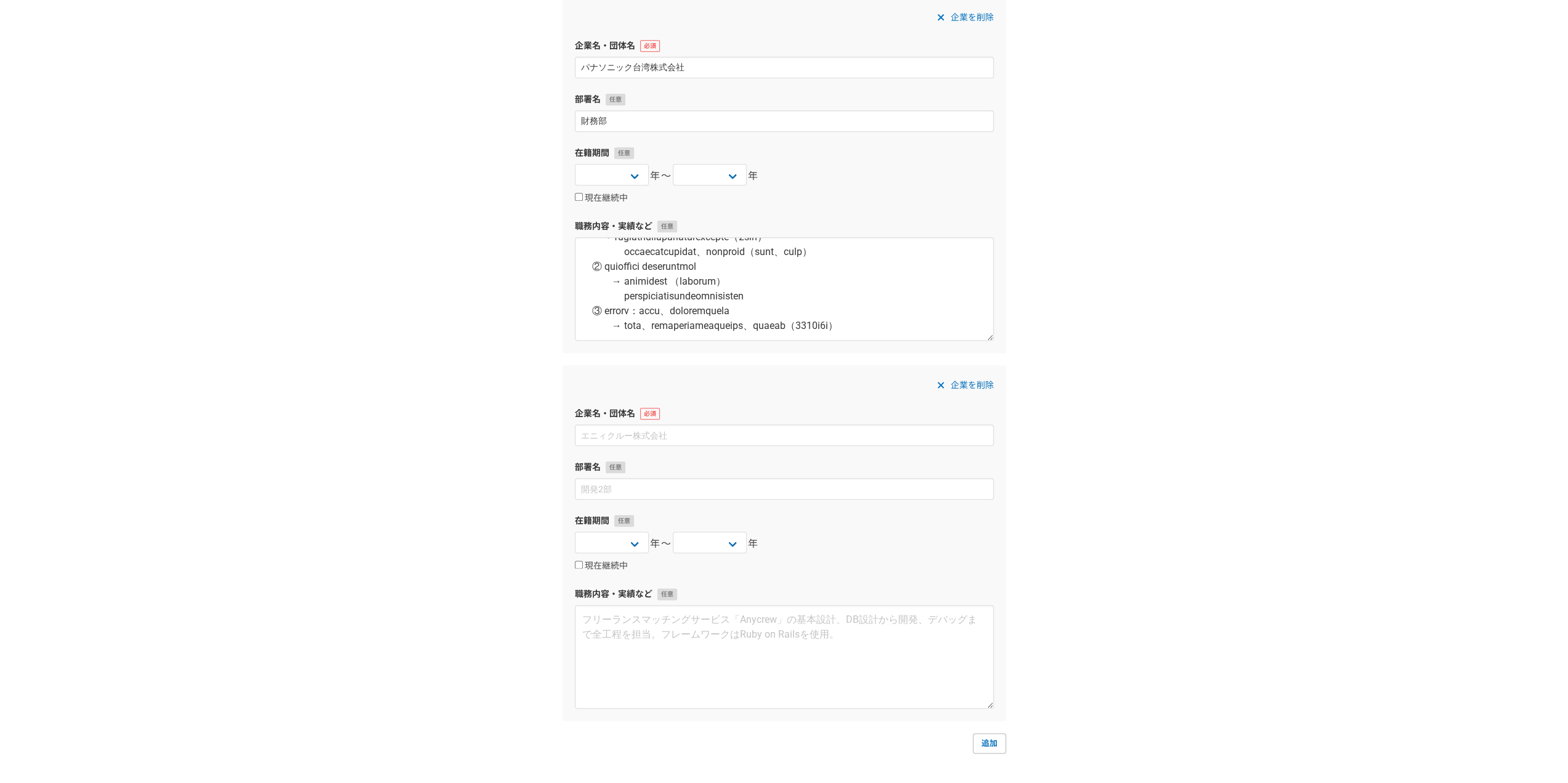
scroll to position [1290, 0]
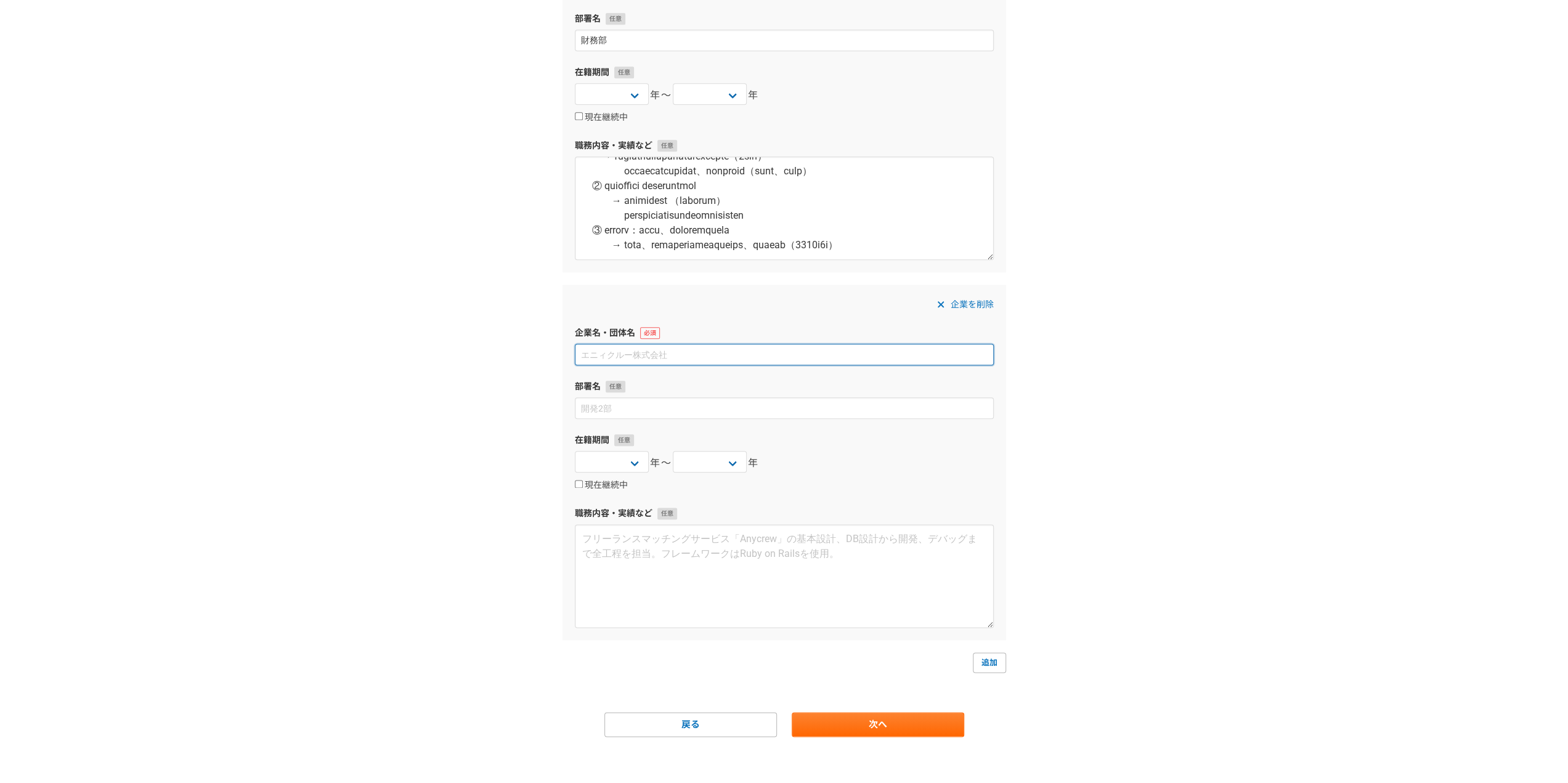
click at [836, 353] on input at bounding box center [784, 355] width 419 height 22
paste input "パナソニック株式会社ライティング社"
type input "パナソニック株式会社ライティング社"
click at [770, 415] on input at bounding box center [784, 408] width 419 height 22
type input "経理"
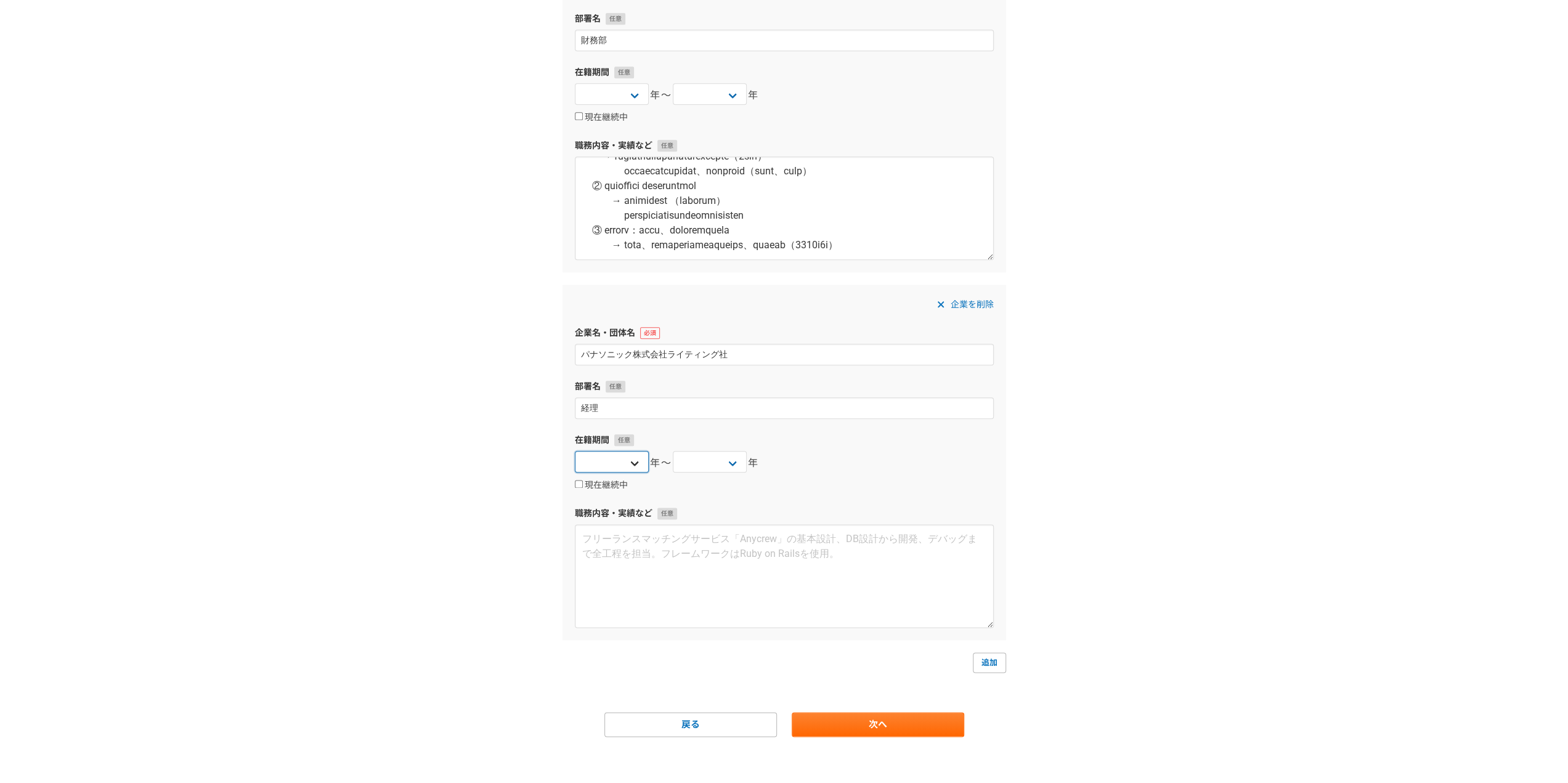
click at [601, 466] on select "2025 2024 2023 2022 2021 2020 2019 2018 2017 2016 2015 2014 2013 2012 2011 2010…" at bounding box center [611, 462] width 74 height 22
select select "2001"
click at [575, 451] on select "2025 2024 2023 2022 2021 2020 2019 2018 2017 2016 2015 2014 2013 2012 2011 2010…" at bounding box center [611, 462] width 74 height 22
click at [696, 468] on select "2025 2024 2023 2022 2021 2020 2019 2018 2017 2016 2015 2014 2013 2012 2011 2010…" at bounding box center [709, 462] width 74 height 22
select select "2007"
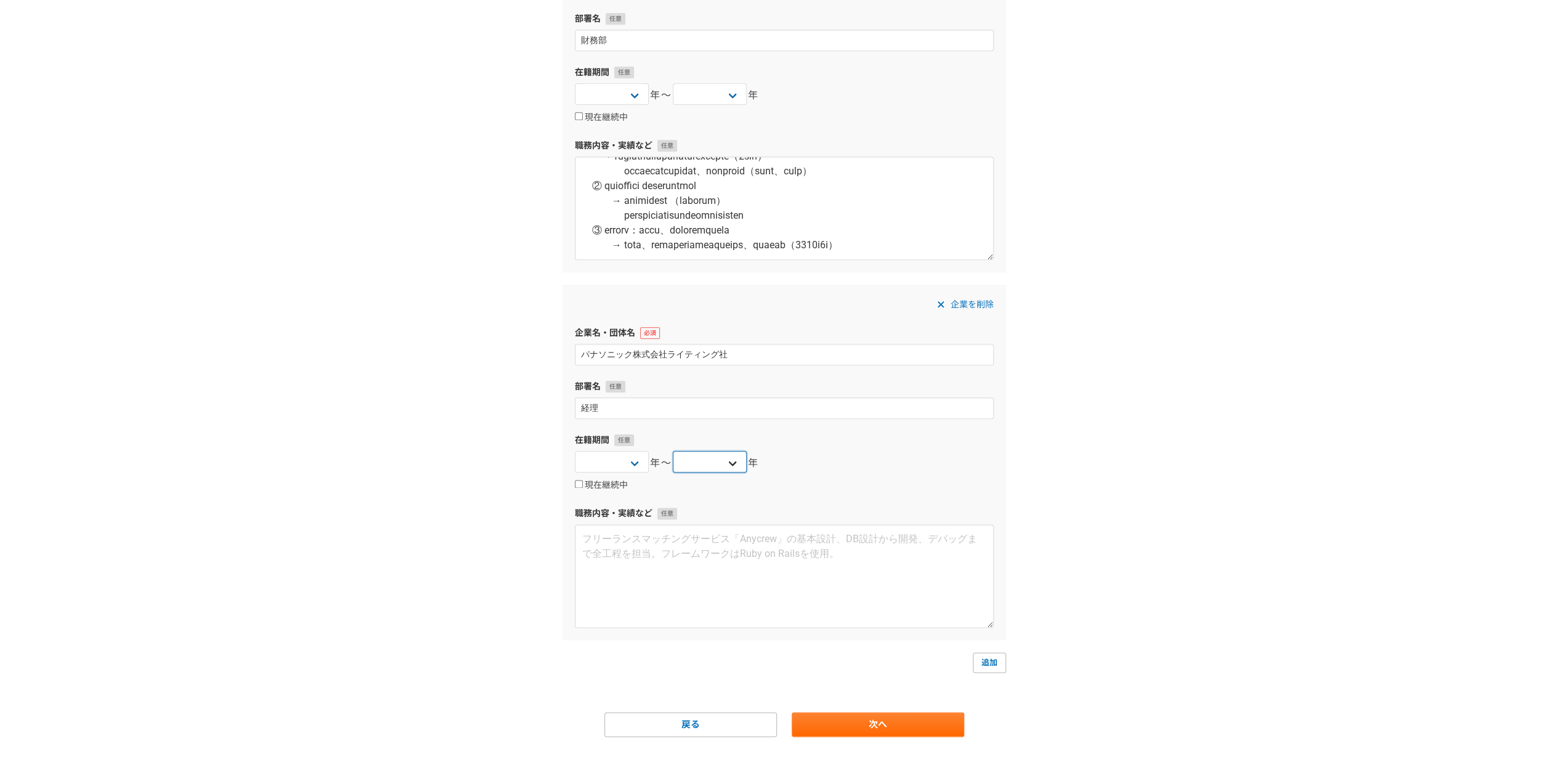
click at [673, 451] on select "2025 2024 2023 2022 2021 2020 2019 2018 2017 2016 2015 2014 2013 2012 2011 2010…" at bounding box center [709, 462] width 74 height 22
click at [666, 566] on textarea at bounding box center [784, 576] width 419 height 104
paste textarea "【資 本 金】240億円 【従業員数】4,000人 【売 上 高】1,000億円 【事業内容】ランプ及びその応用製品、システムの開発・製造・販売 【役　　職】…"
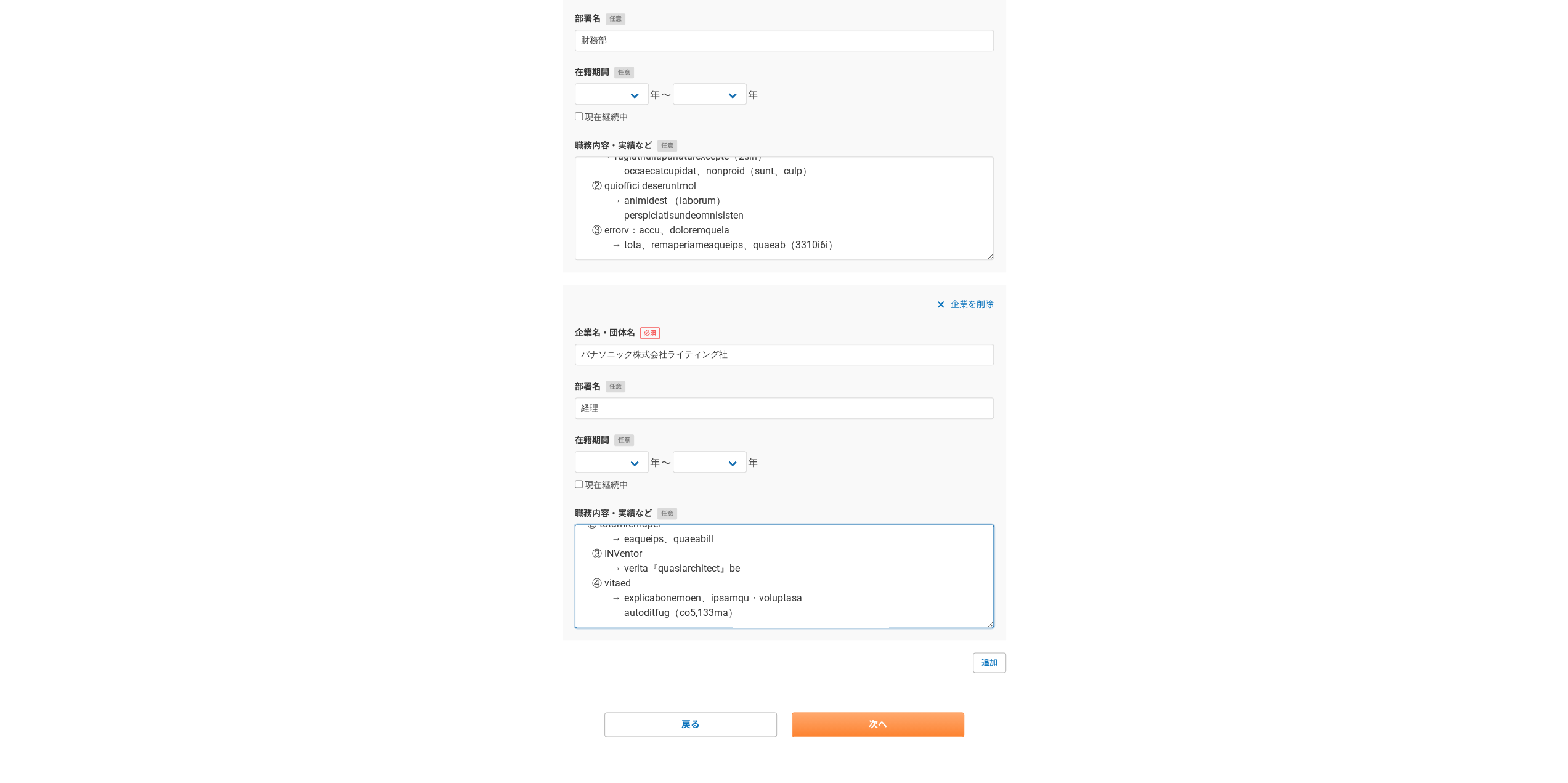
type textarea "【資 本 金】240億円 【従業員数】4,000人 【売 上 高】1,000億円 【事業内容】ランプ及びその応用製品、システムの開発・製造・販売 【役　　職】…"
click at [835, 714] on link "次へ" at bounding box center [877, 725] width 172 height 24
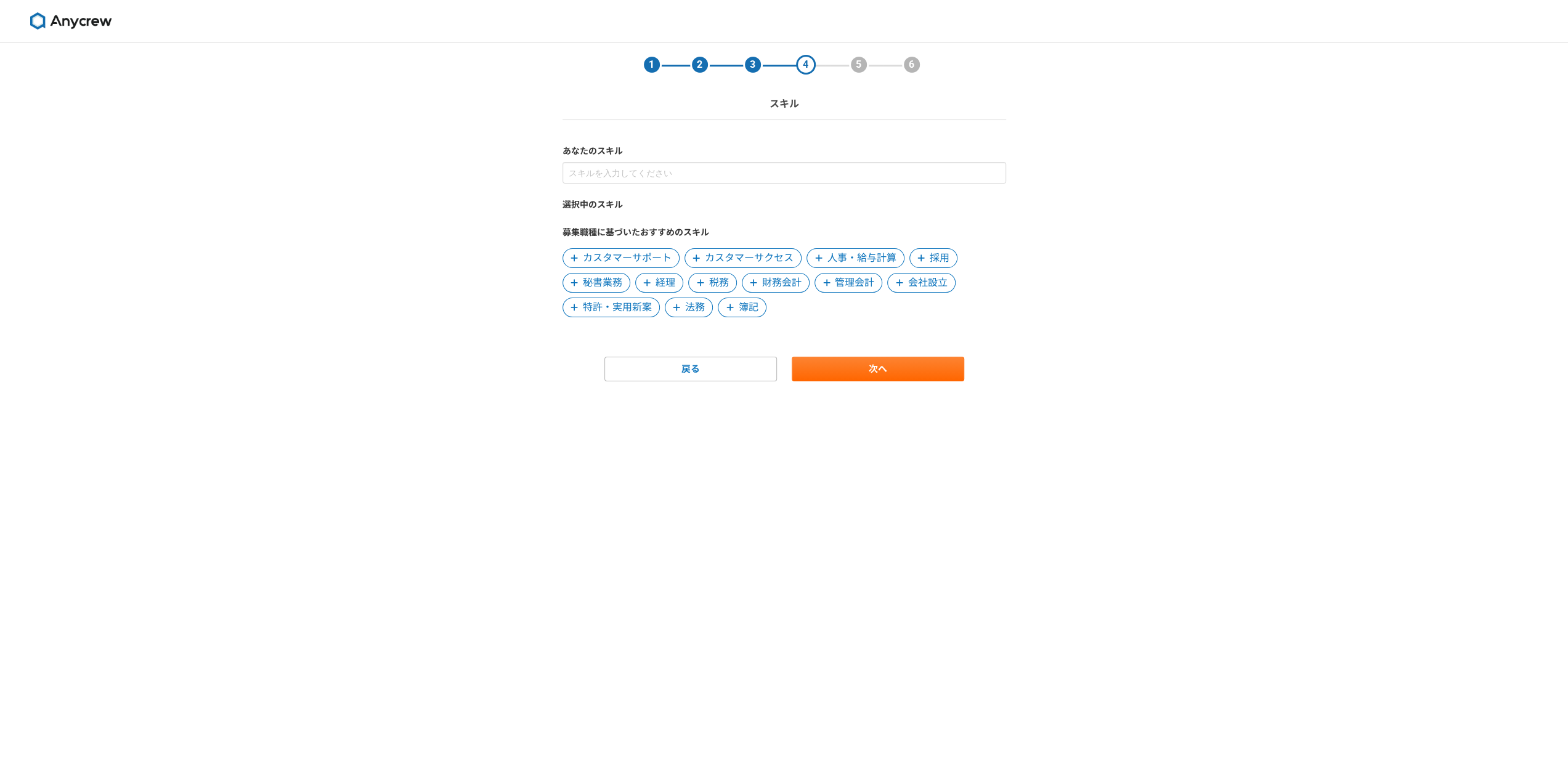
click at [657, 282] on span "経理" at bounding box center [665, 282] width 20 height 15
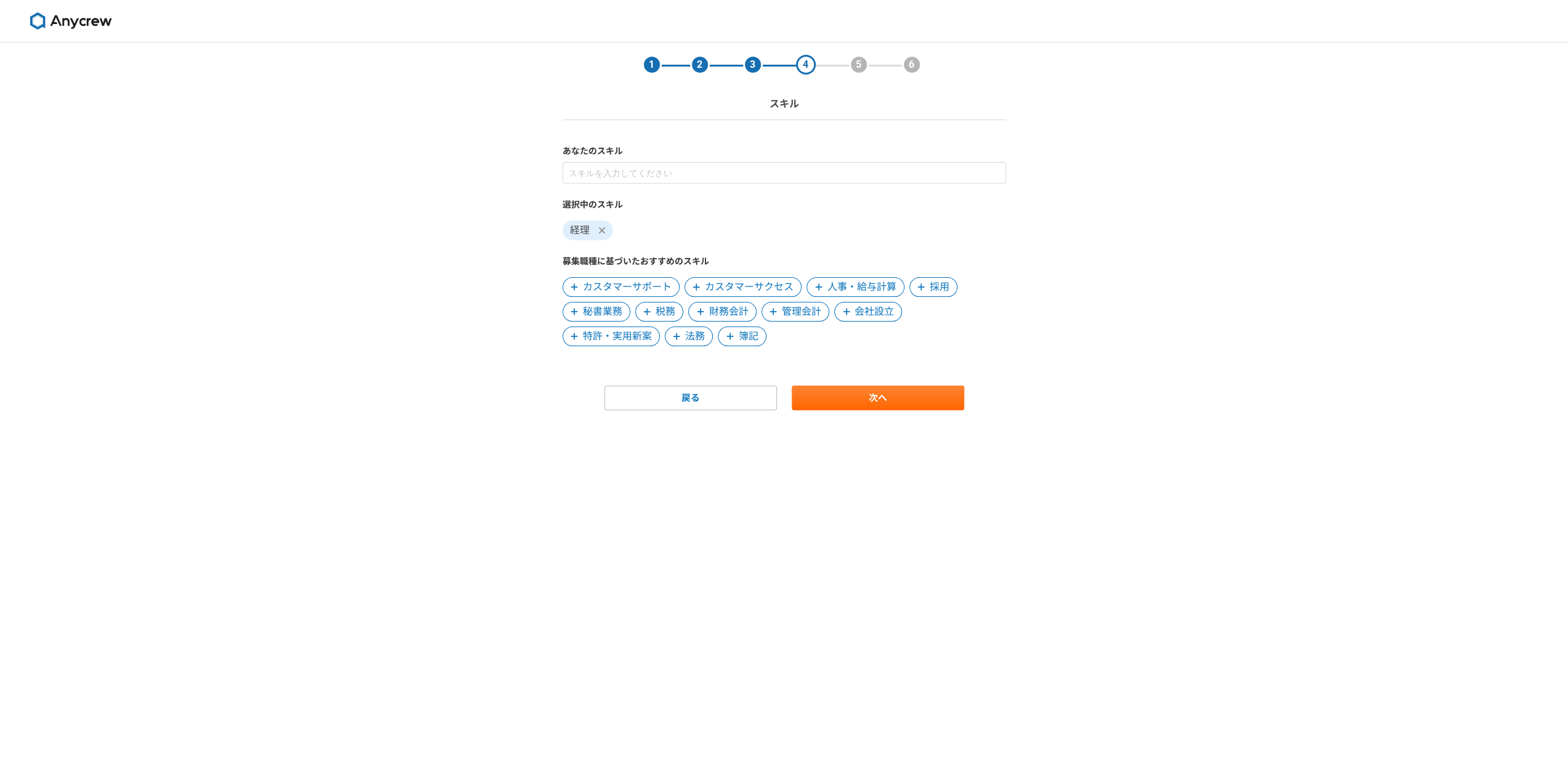
click at [655, 307] on span "税務" at bounding box center [665, 311] width 20 height 15
click at [655, 307] on span "財務会計" at bounding box center [675, 311] width 40 height 15
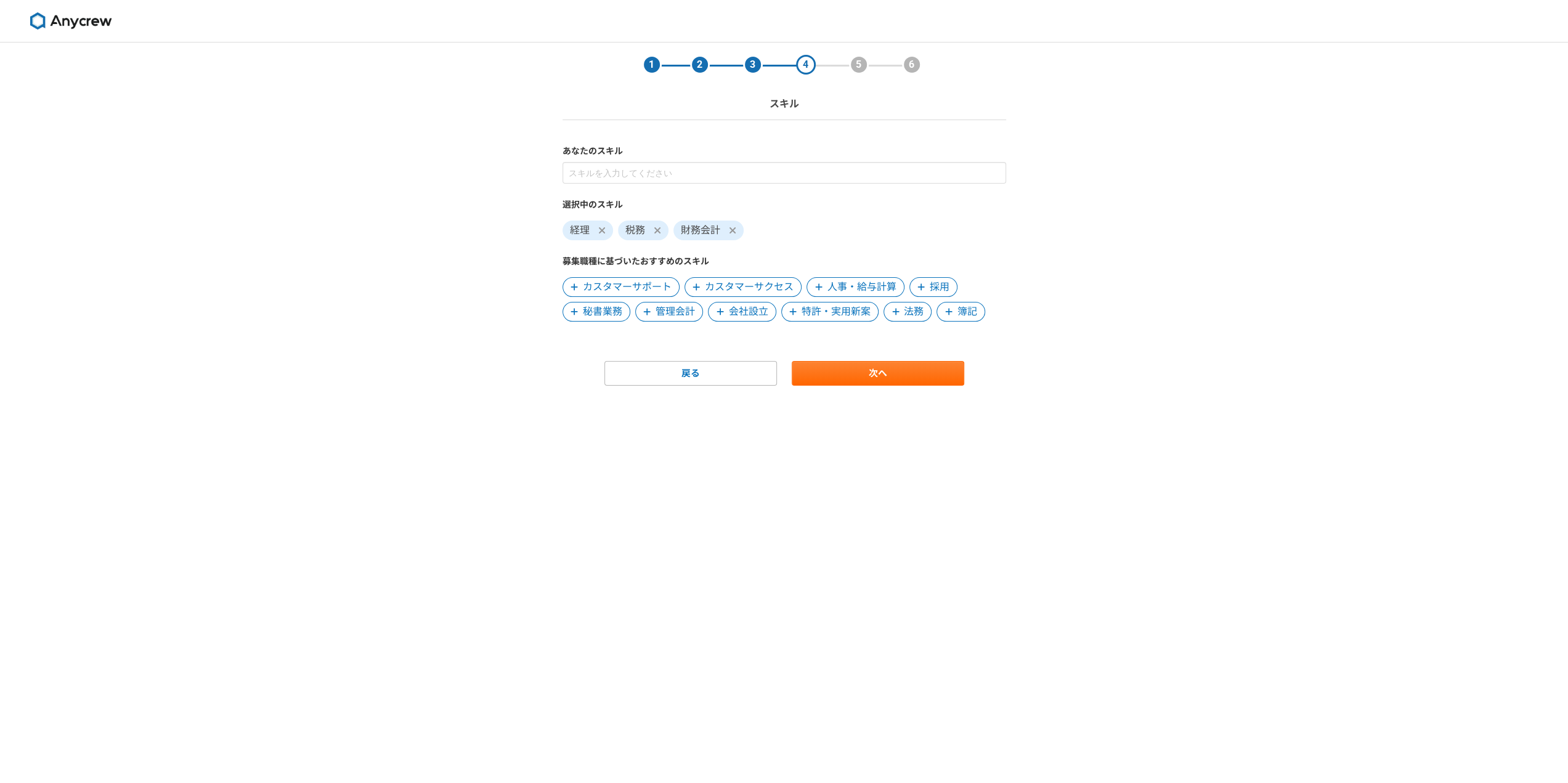
click at [655, 307] on span "管理会計" at bounding box center [675, 311] width 40 height 15
click at [655, 307] on span "会社設立" at bounding box center [675, 311] width 40 height 15
click at [842, 293] on span "人事・給与計算" at bounding box center [862, 287] width 69 height 15
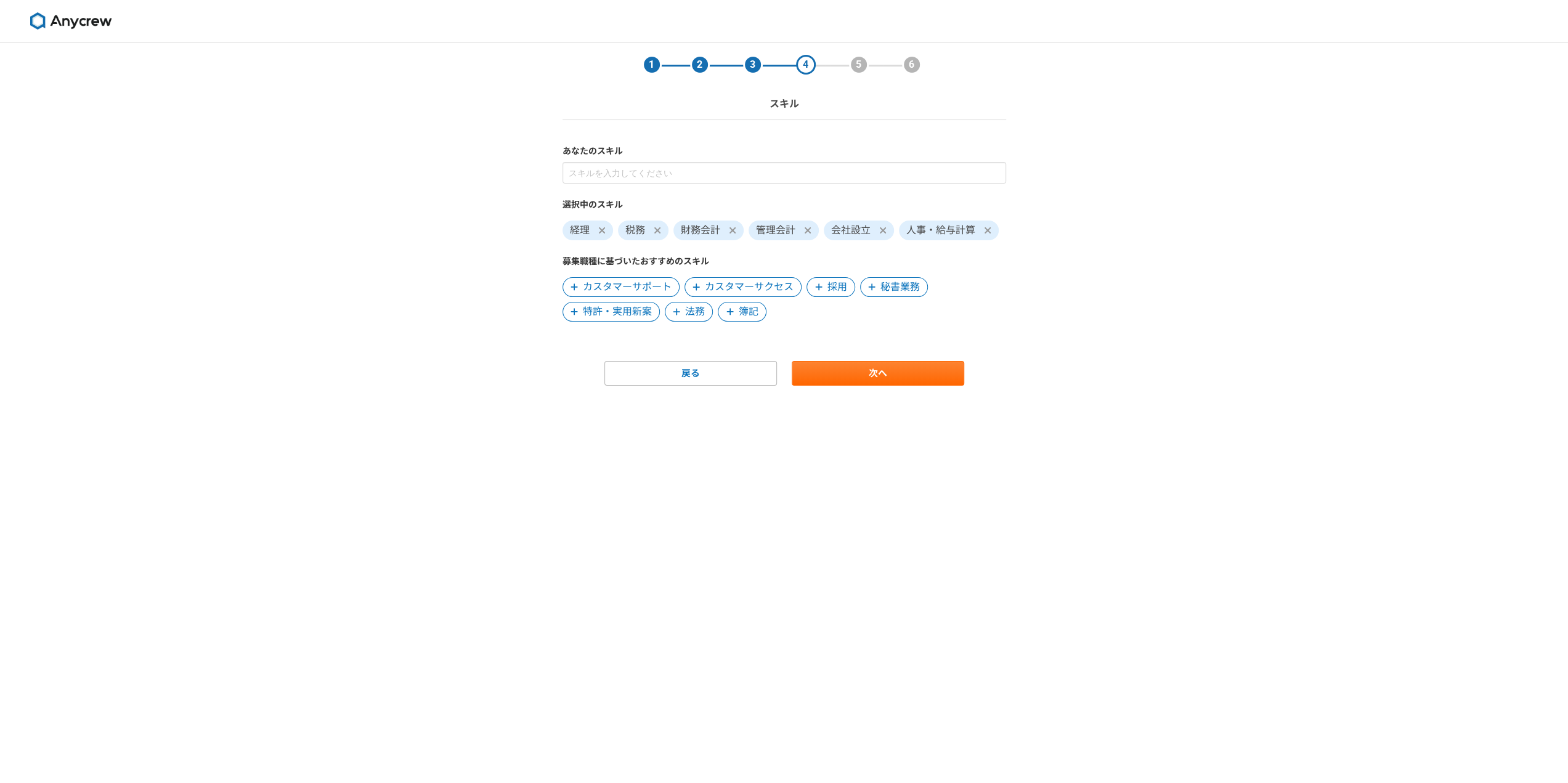
click at [822, 291] on span at bounding box center [819, 287] width 15 height 15
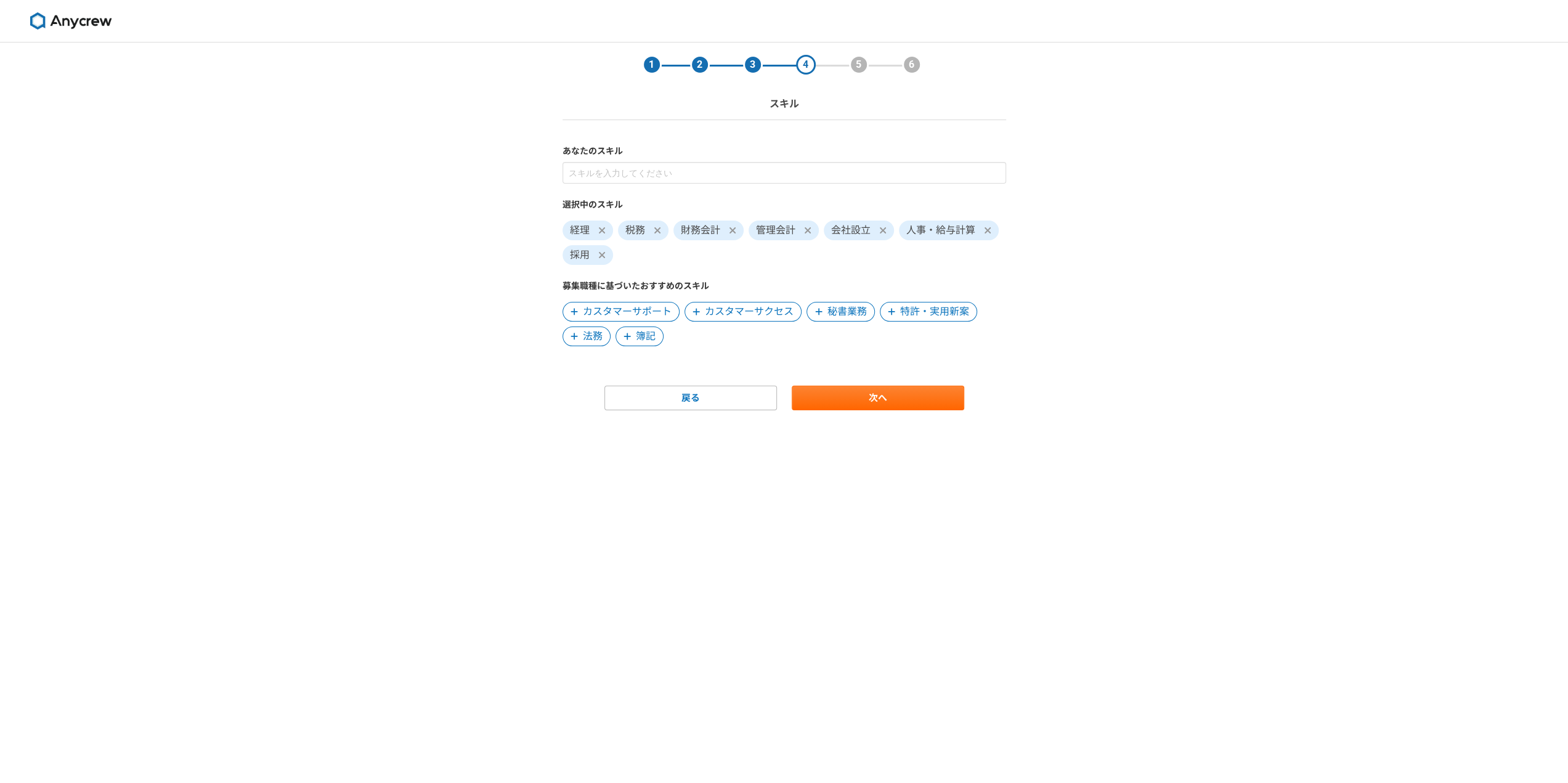
click at [648, 334] on span "簿記" at bounding box center [645, 336] width 20 height 15
click at [605, 338] on span "法務" at bounding box center [586, 336] width 48 height 20
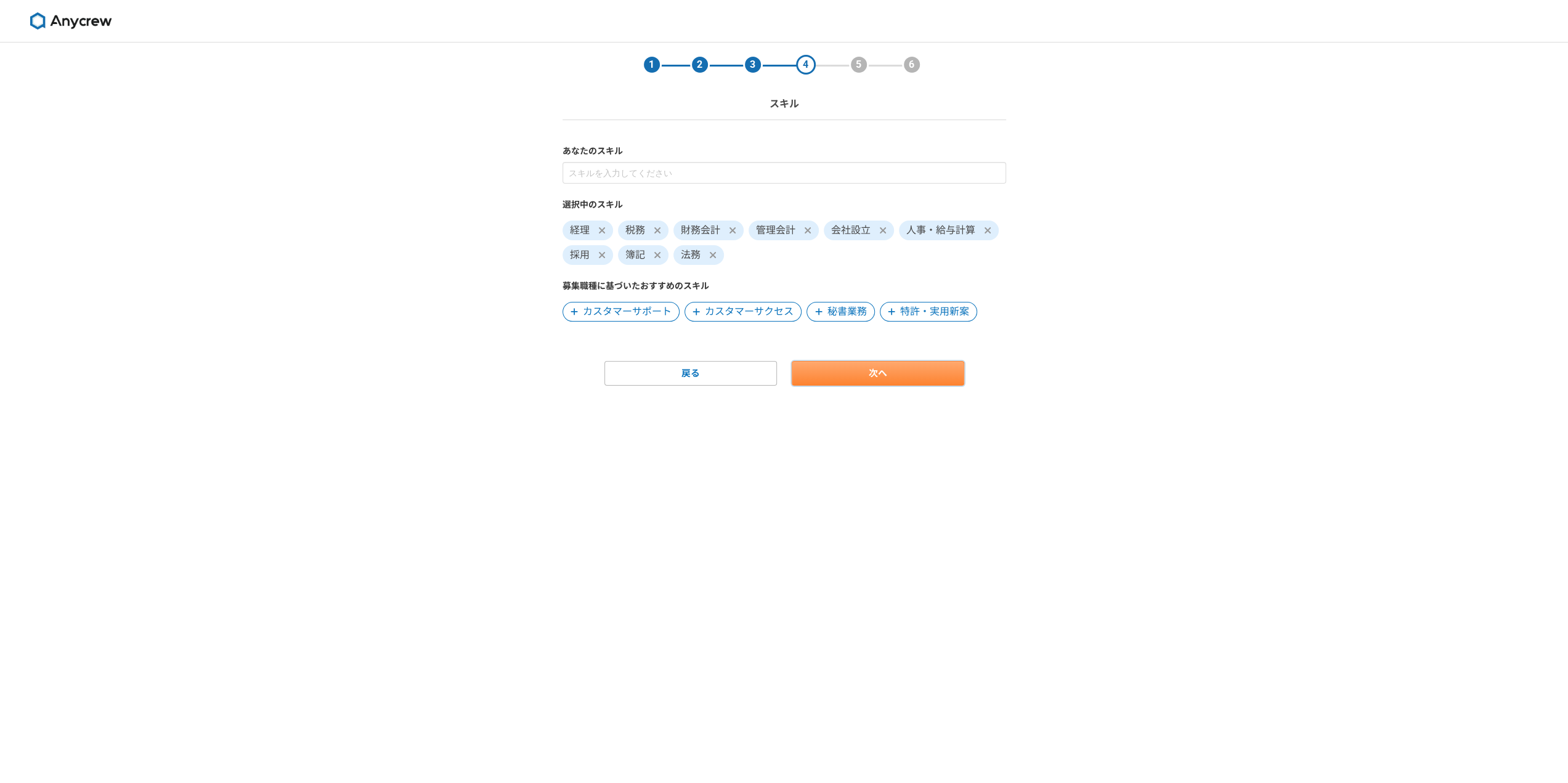
click at [825, 375] on link "次へ" at bounding box center [877, 373] width 172 height 24
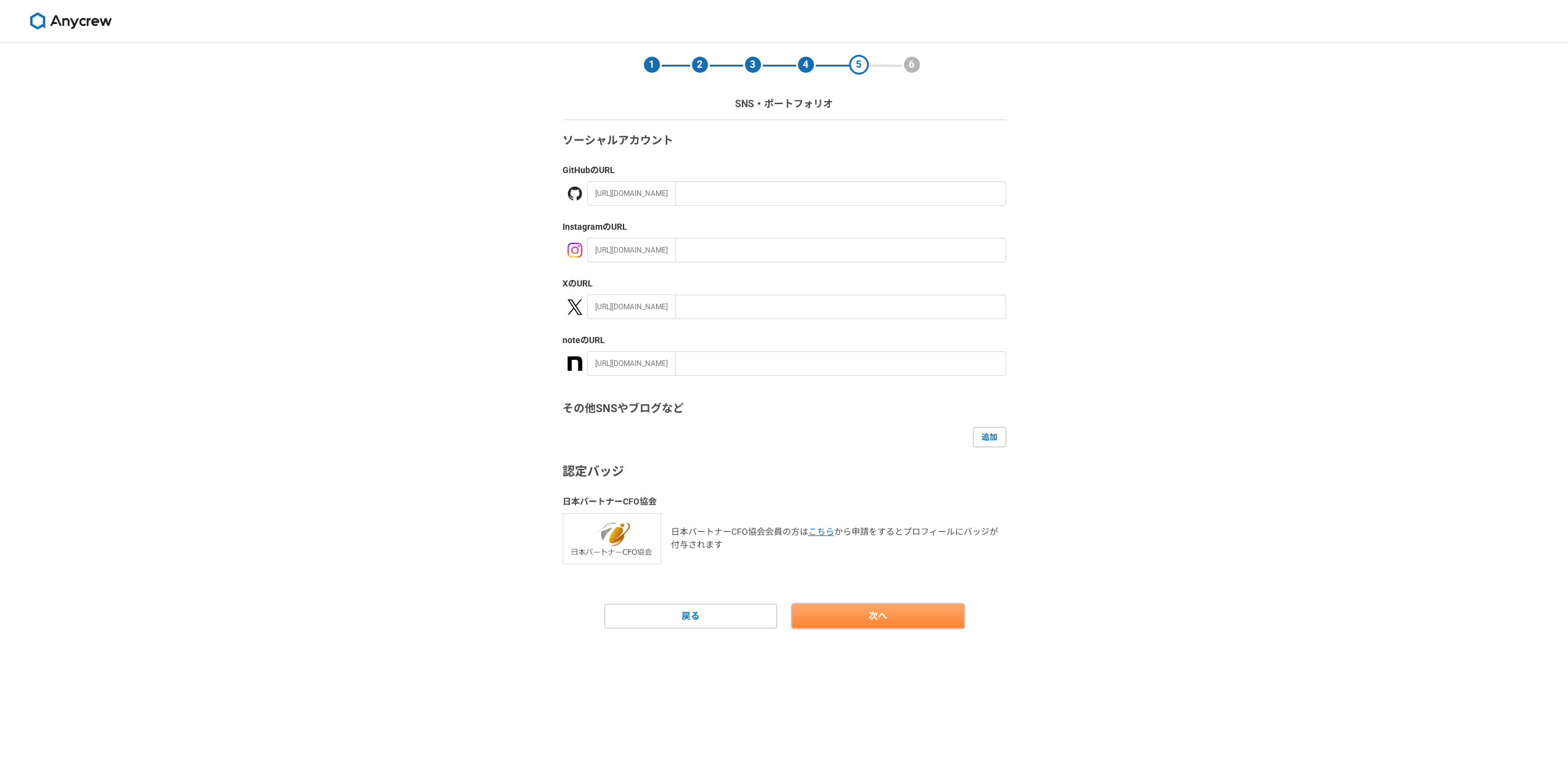
click at [826, 609] on link "次へ" at bounding box center [877, 616] width 172 height 24
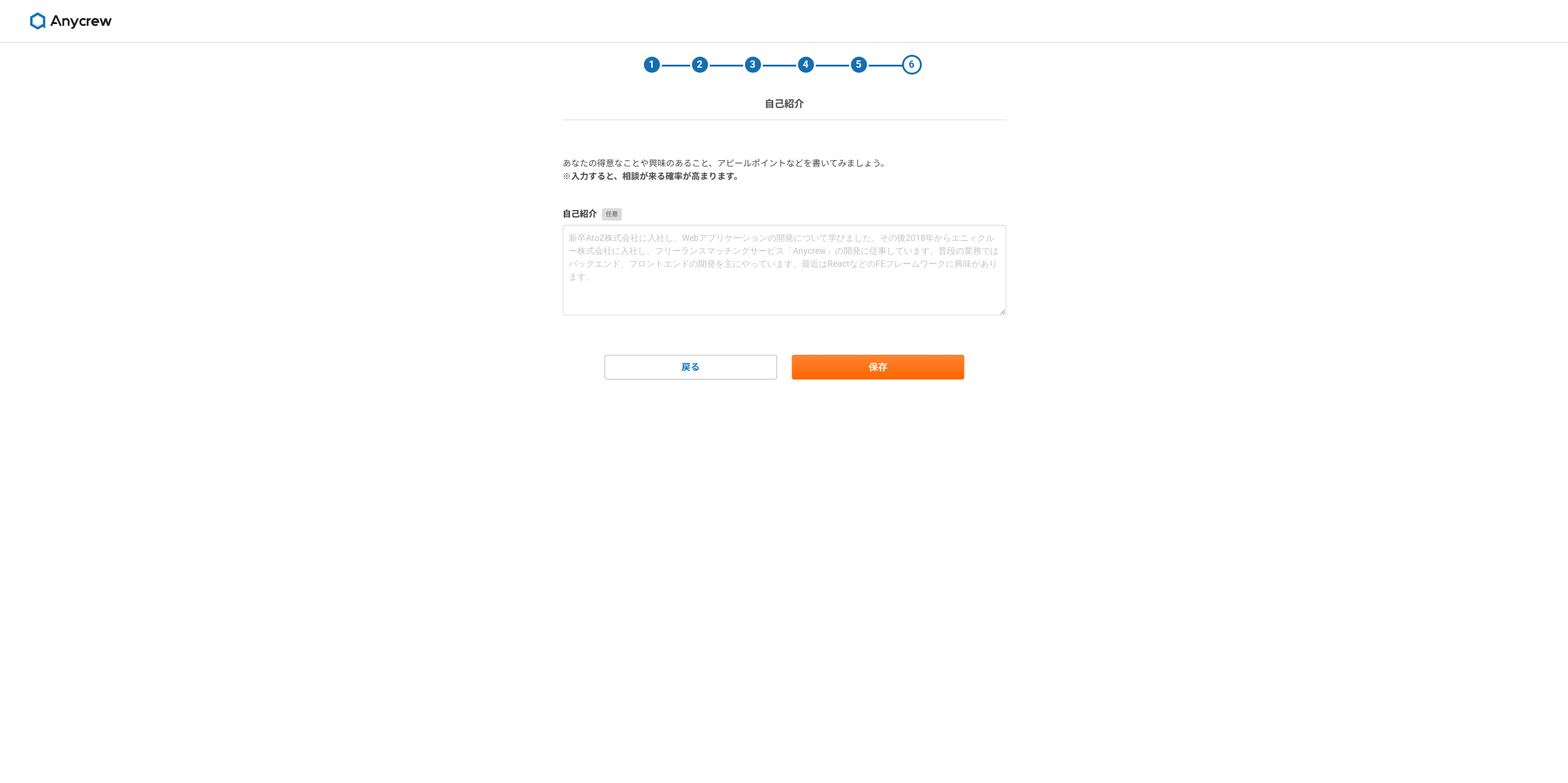
drag, startPoint x: 127, startPoint y: 20, endPoint x: 14, endPoint y: 18, distance: 113.0
click at [14, 18] on div at bounding box center [70, 20] width 141 height 42
click at [710, 256] on textarea at bounding box center [784, 270] width 444 height 90
paste textarea "財務×人事×経営のクロス領域で、中堅企業の成長を伴走支援 資金繰り改善・採用強化・原価見直しで黒字化＆売上拡大を実現 経営者の“右腕”として、仕組み構築から現…"
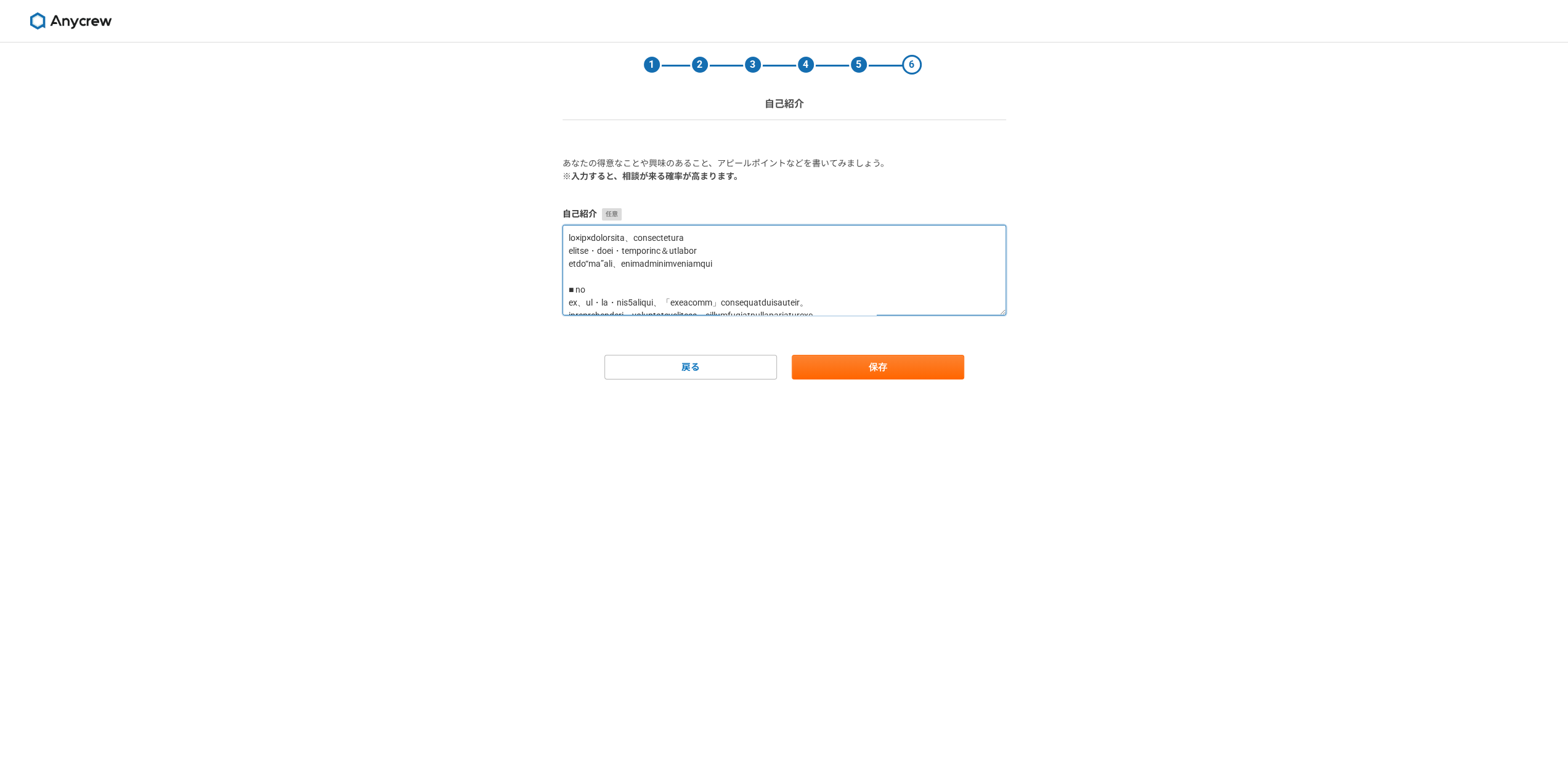
scroll to position [743, 0]
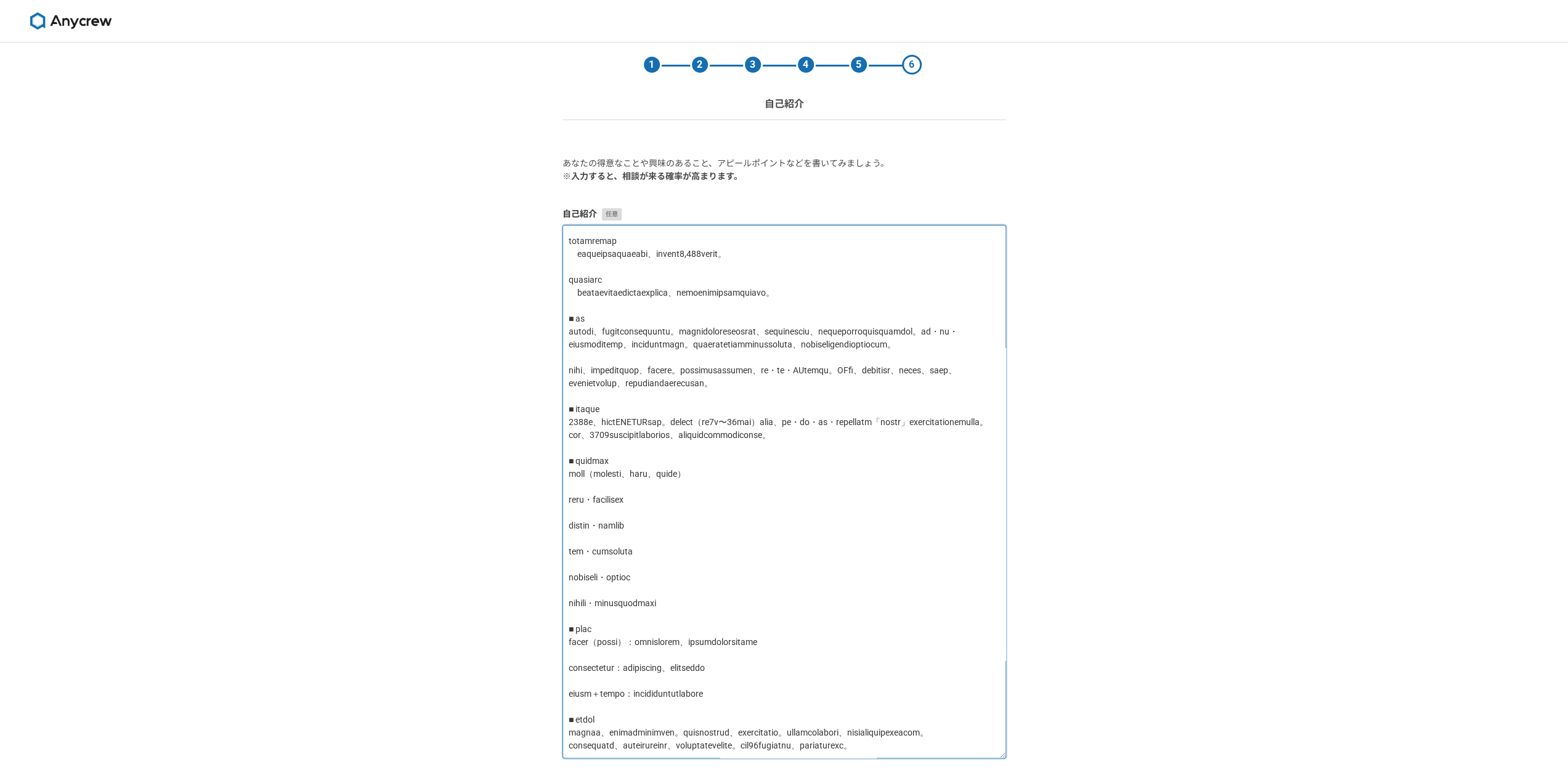
drag, startPoint x: 999, startPoint y: 310, endPoint x: 1199, endPoint y: 762, distance: 494.3
click at [1199, 762] on div "1 2 3 4 5 6 自己紹介 あなたの得意なことや興味のあること、アピールポイントなどを書いてみましょう。 ※入力すると、相談が来る確率が高まります。 自…" at bounding box center [784, 457] width 1568 height 830
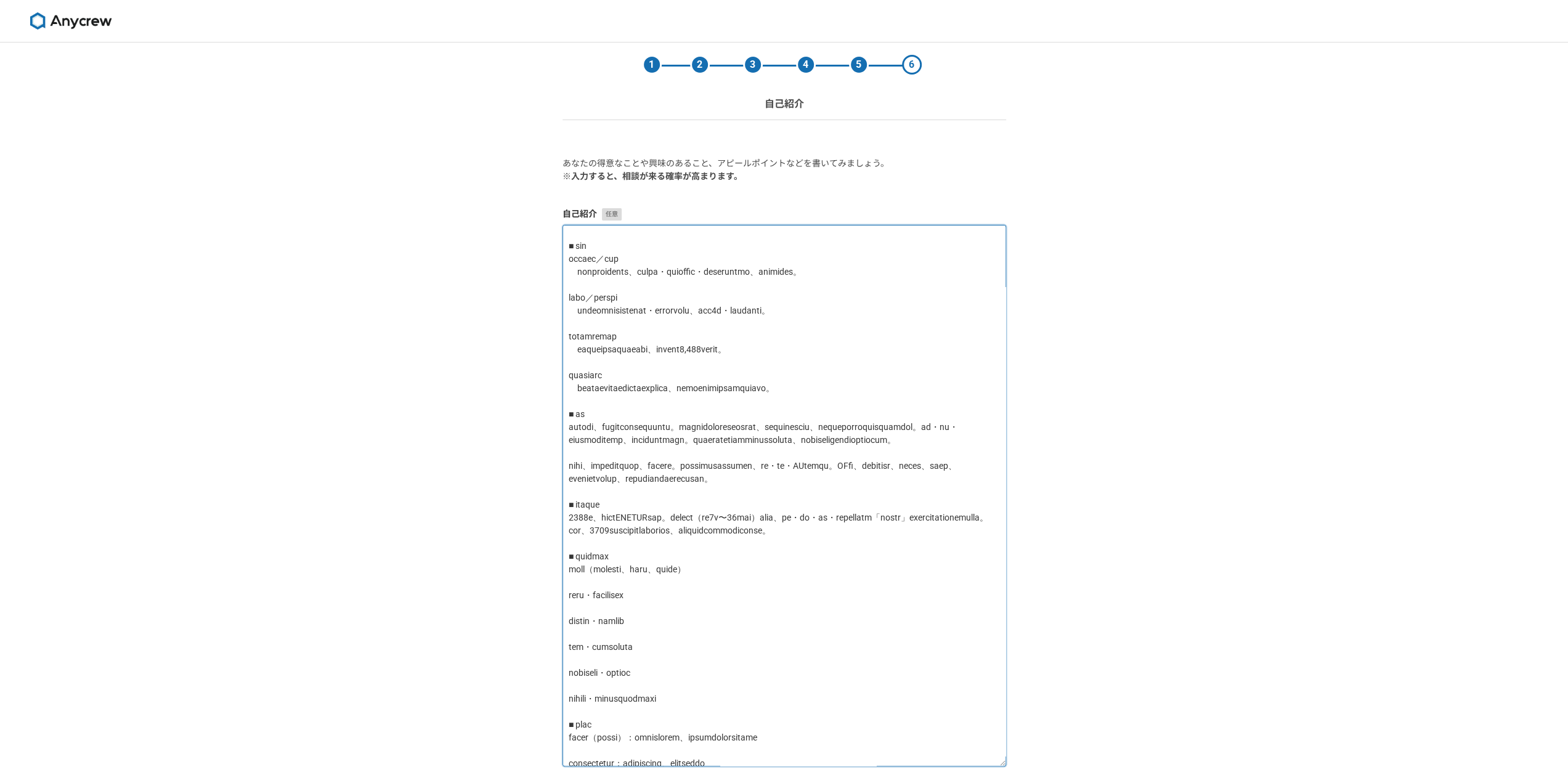
scroll to position [0, 0]
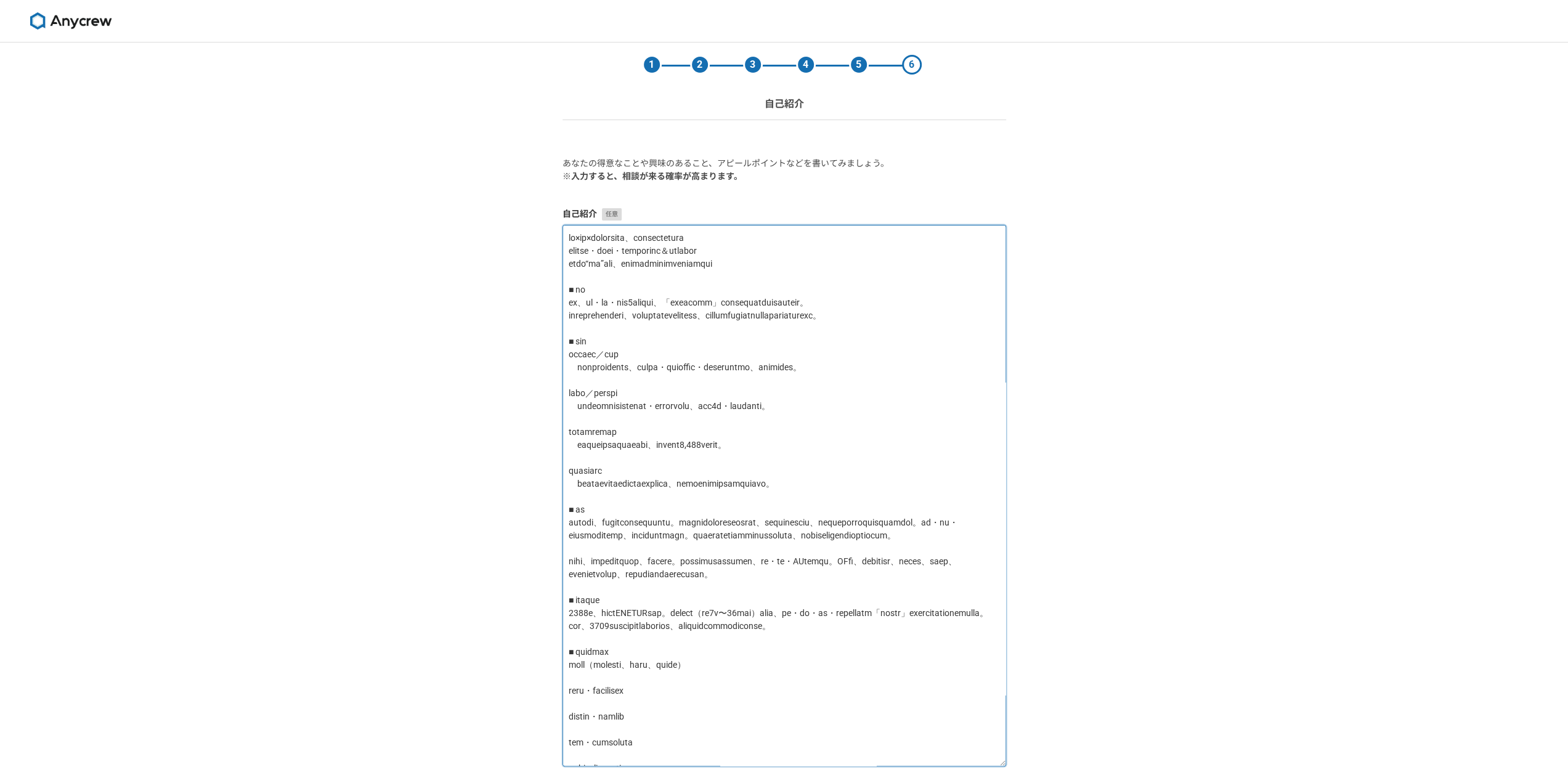
click at [615, 315] on textarea at bounding box center [784, 496] width 444 height 542
click at [582, 382] on textarea at bounding box center [784, 496] width 444 height 542
click at [577, 383] on textarea at bounding box center [784, 496] width 444 height 542
drag, startPoint x: 579, startPoint y: 383, endPoint x: 566, endPoint y: 384, distance: 13.0
click at [566, 384] on textarea at bounding box center [784, 496] width 444 height 542
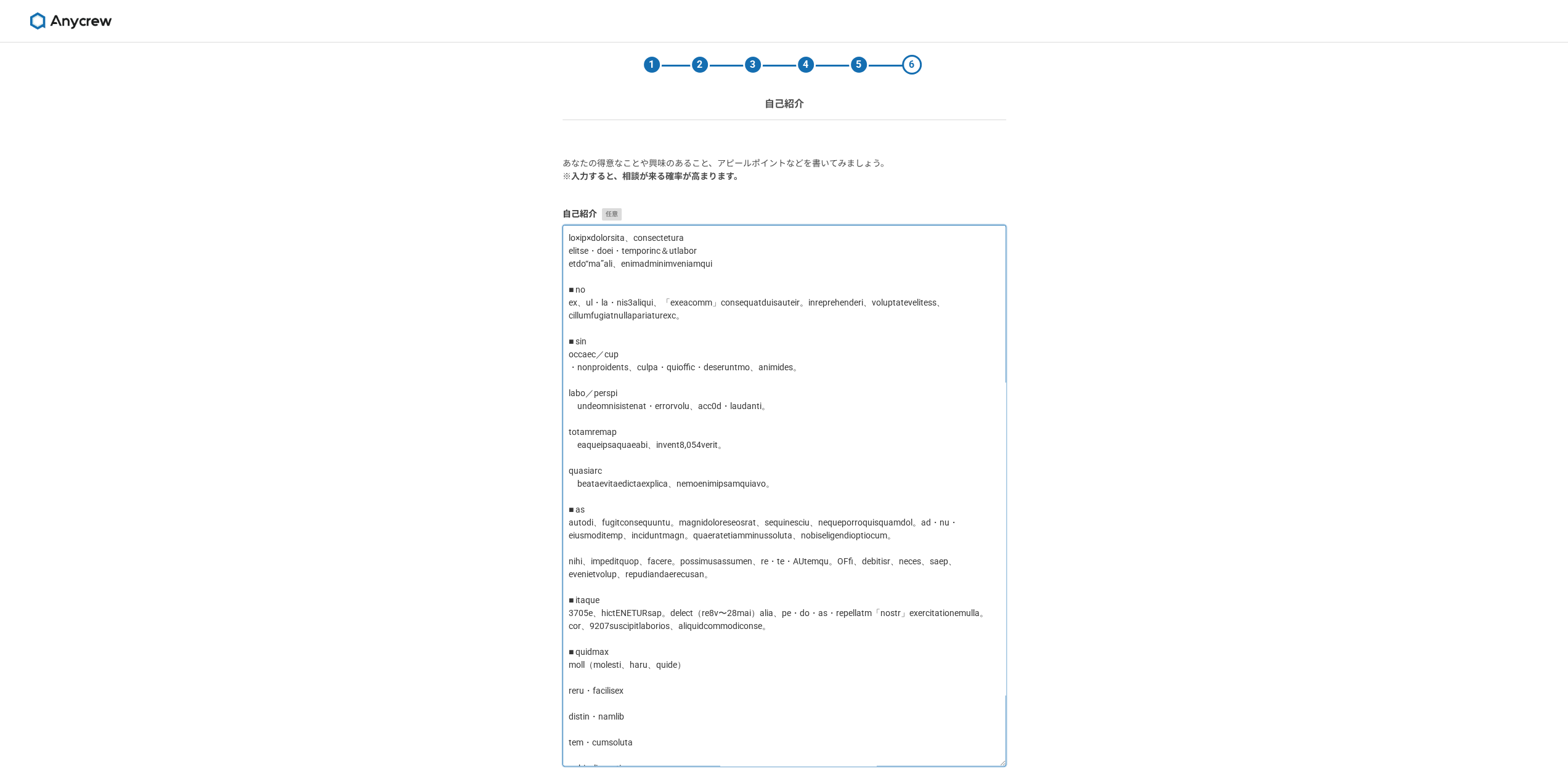
drag, startPoint x: 939, startPoint y: 382, endPoint x: 916, endPoint y: 385, distance: 23.2
click at [916, 385] on textarea at bounding box center [784, 496] width 444 height 542
click at [580, 432] on textarea at bounding box center [784, 496] width 444 height 542
drag, startPoint x: 838, startPoint y: 435, endPoint x: 837, endPoint y: 454, distance: 19.0
click at [838, 435] on textarea at bounding box center [784, 496] width 444 height 542
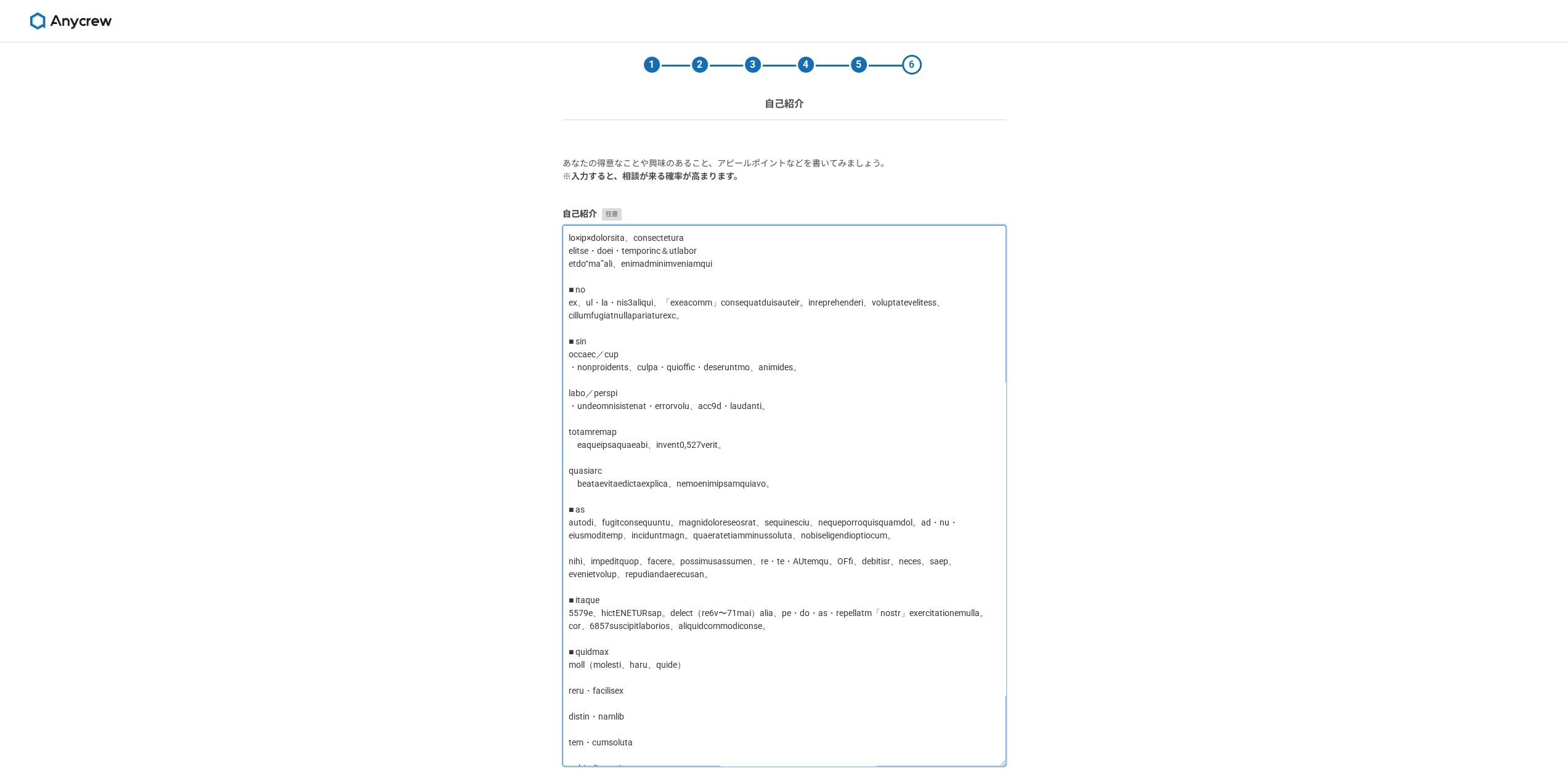
drag, startPoint x: 858, startPoint y: 435, endPoint x: 902, endPoint y: 433, distance: 44.0
click at [902, 433] on textarea at bounding box center [784, 496] width 444 height 542
click at [570, 470] on textarea at bounding box center [784, 496] width 444 height 542
click at [584, 469] on textarea at bounding box center [784, 496] width 444 height 542
drag, startPoint x: 578, startPoint y: 471, endPoint x: 566, endPoint y: 471, distance: 12.0
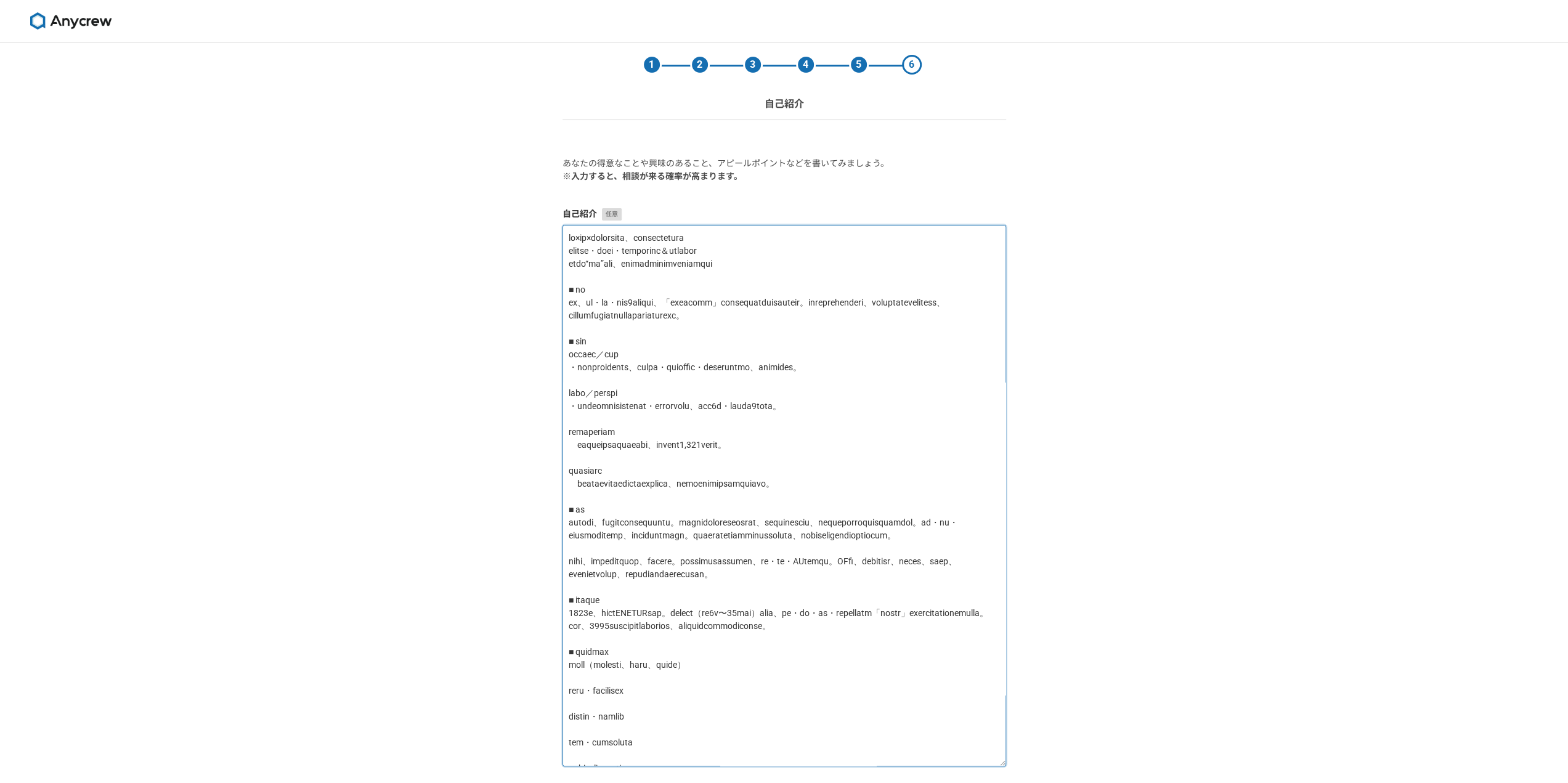
click at [566, 471] on textarea at bounding box center [784, 496] width 444 height 542
click at [570, 459] on textarea at bounding box center [784, 496] width 444 height 542
drag, startPoint x: 570, startPoint y: 459, endPoint x: 920, endPoint y: 478, distance: 350.5
click at [920, 478] on textarea at bounding box center [784, 496] width 444 height 542
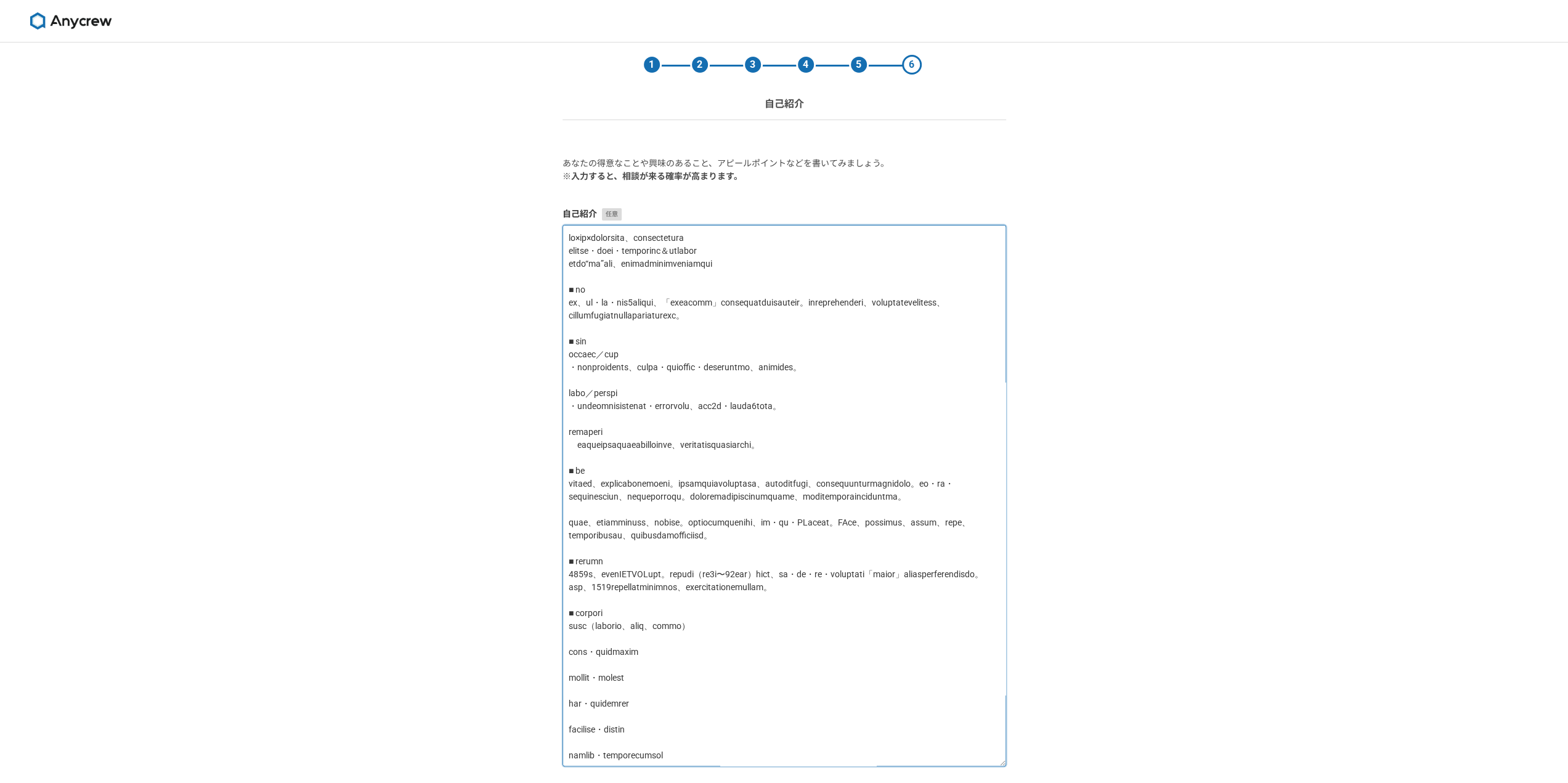
drag, startPoint x: 573, startPoint y: 474, endPoint x: 543, endPoint y: 474, distance: 30.0
click at [543, 474] on div "1 2 3 4 5 6 自己紹介 あなたの得意なことや興味のあること、アピールポイントなどを書いてみましょう。 ※入力すると、相談が来る確率が高まります。 自…" at bounding box center [784, 461] width 1568 height 837
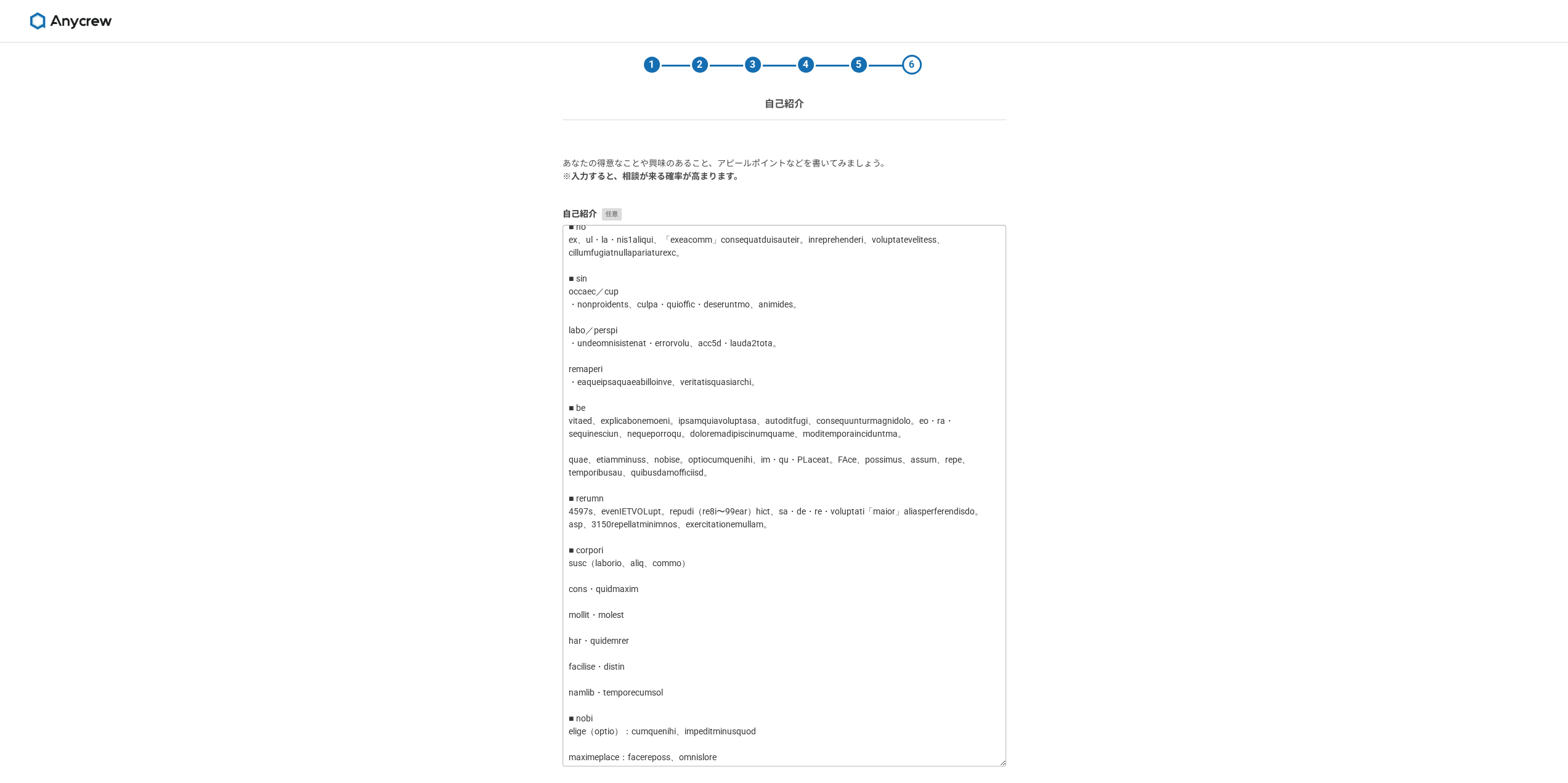
scroll to position [123, 0]
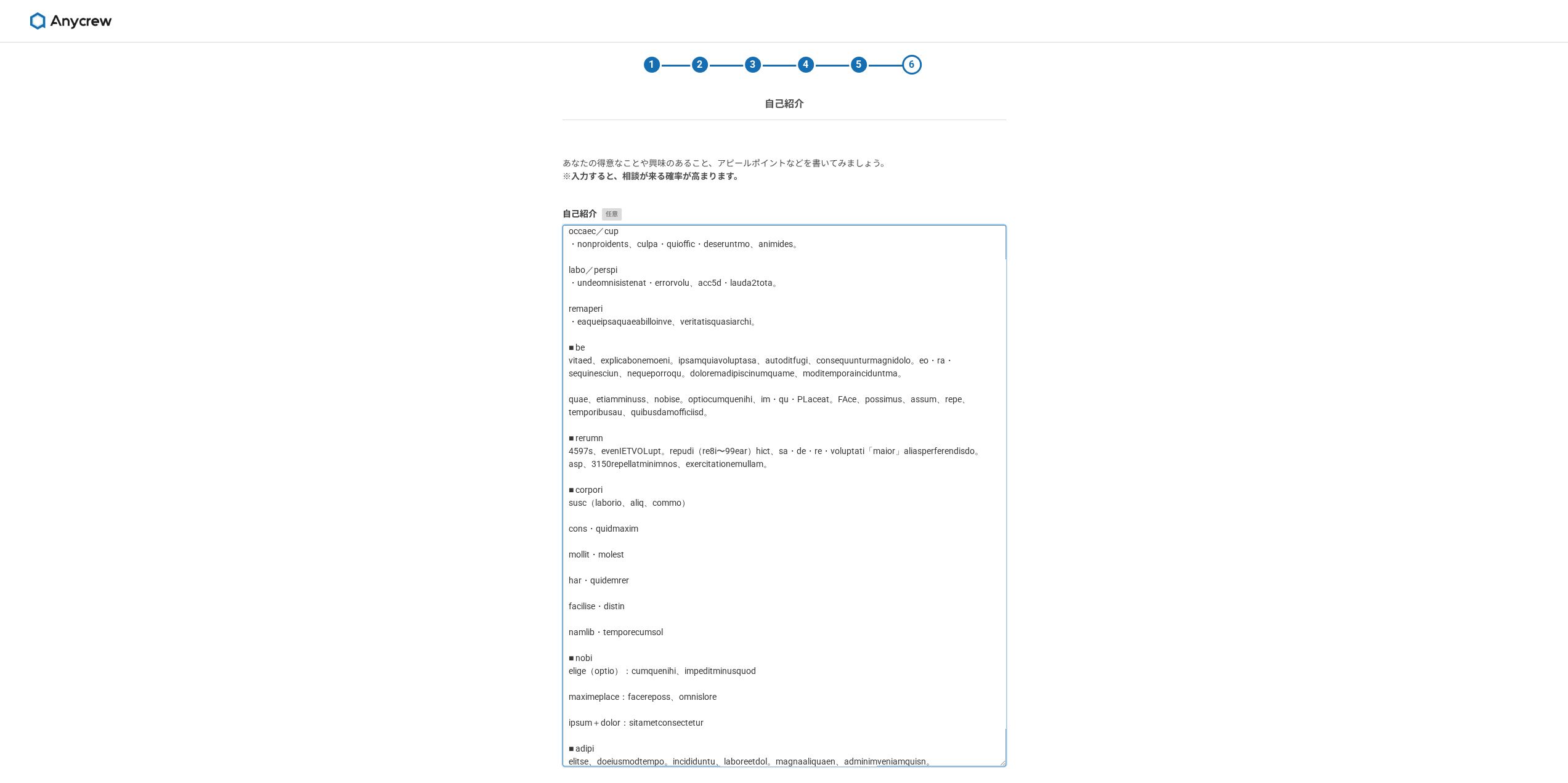
click at [641, 590] on textarea at bounding box center [784, 496] width 444 height 542
click at [586, 606] on textarea at bounding box center [784, 496] width 444 height 542
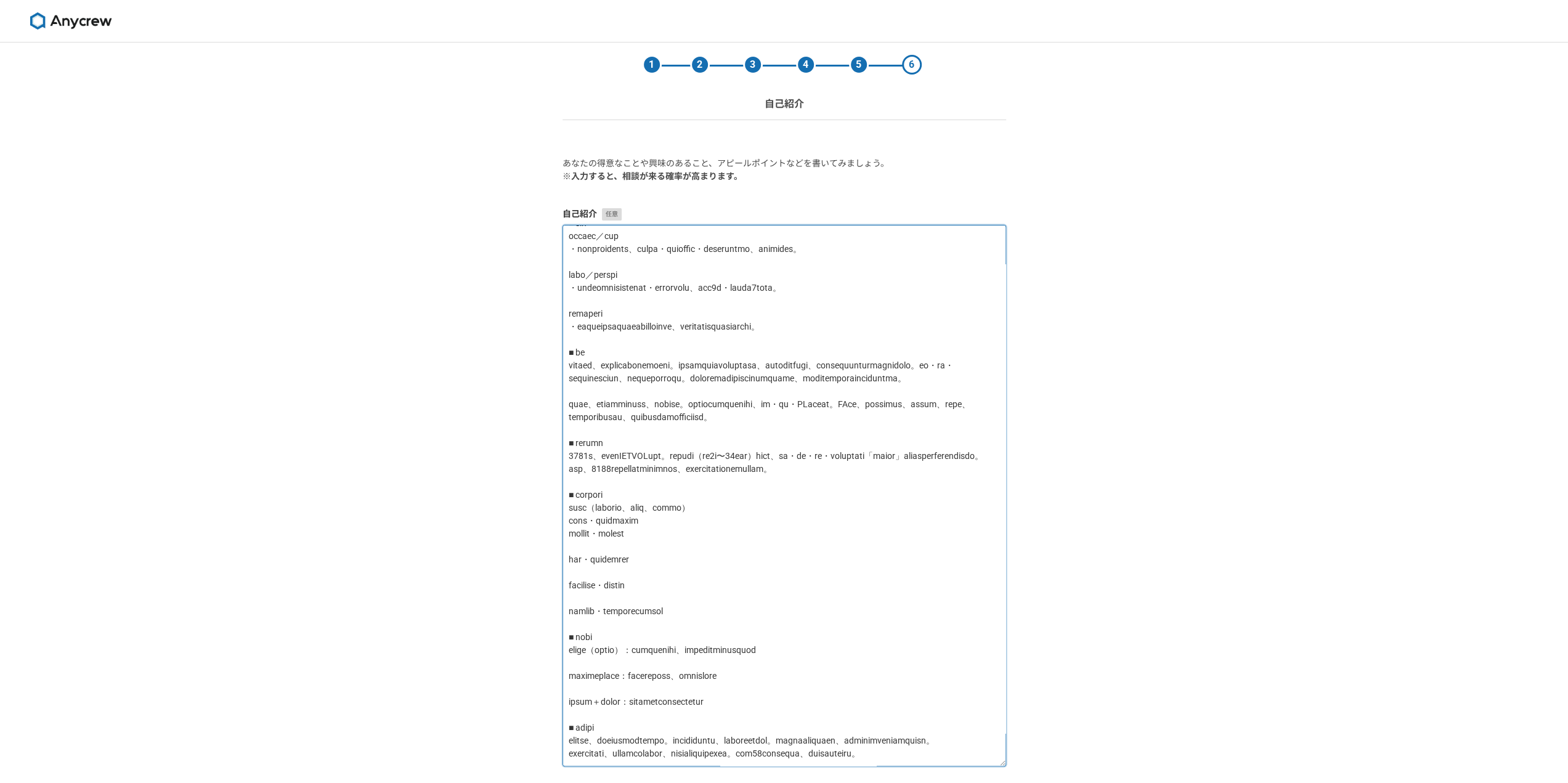
click at [585, 617] on textarea at bounding box center [784, 496] width 444 height 542
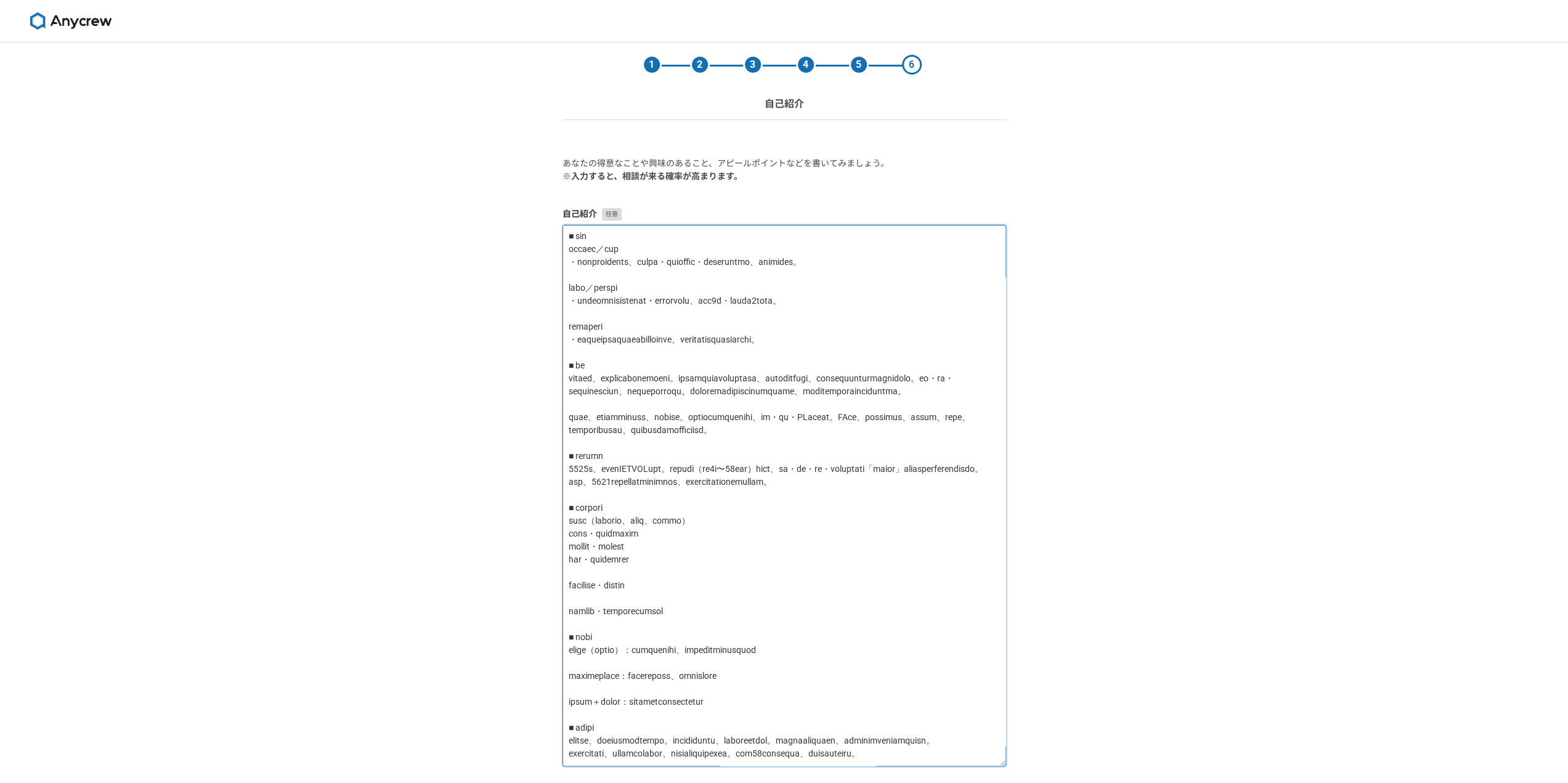
click at [588, 633] on textarea at bounding box center [784, 496] width 444 height 542
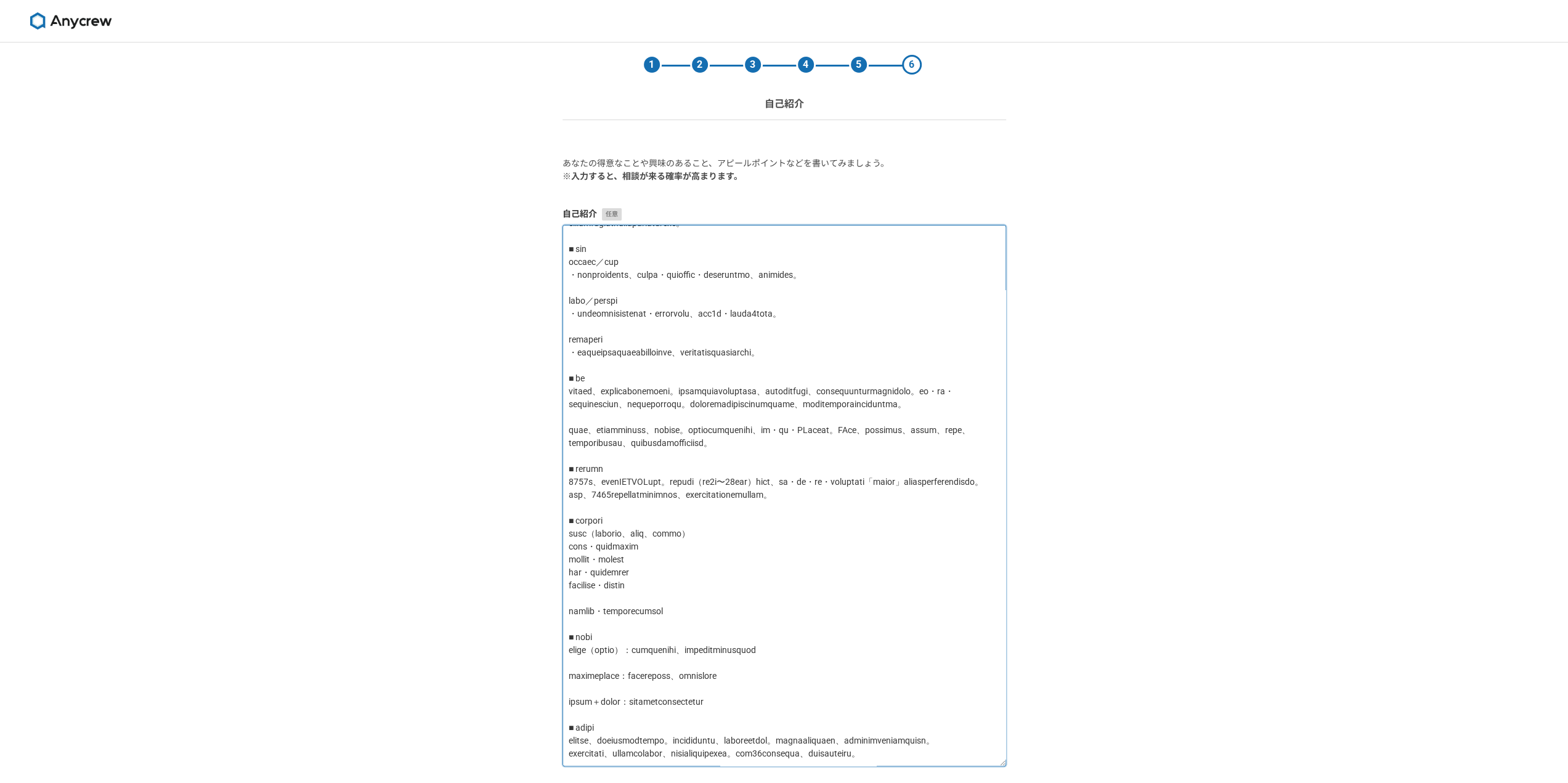
click at [585, 649] on textarea at bounding box center [784, 496] width 444 height 542
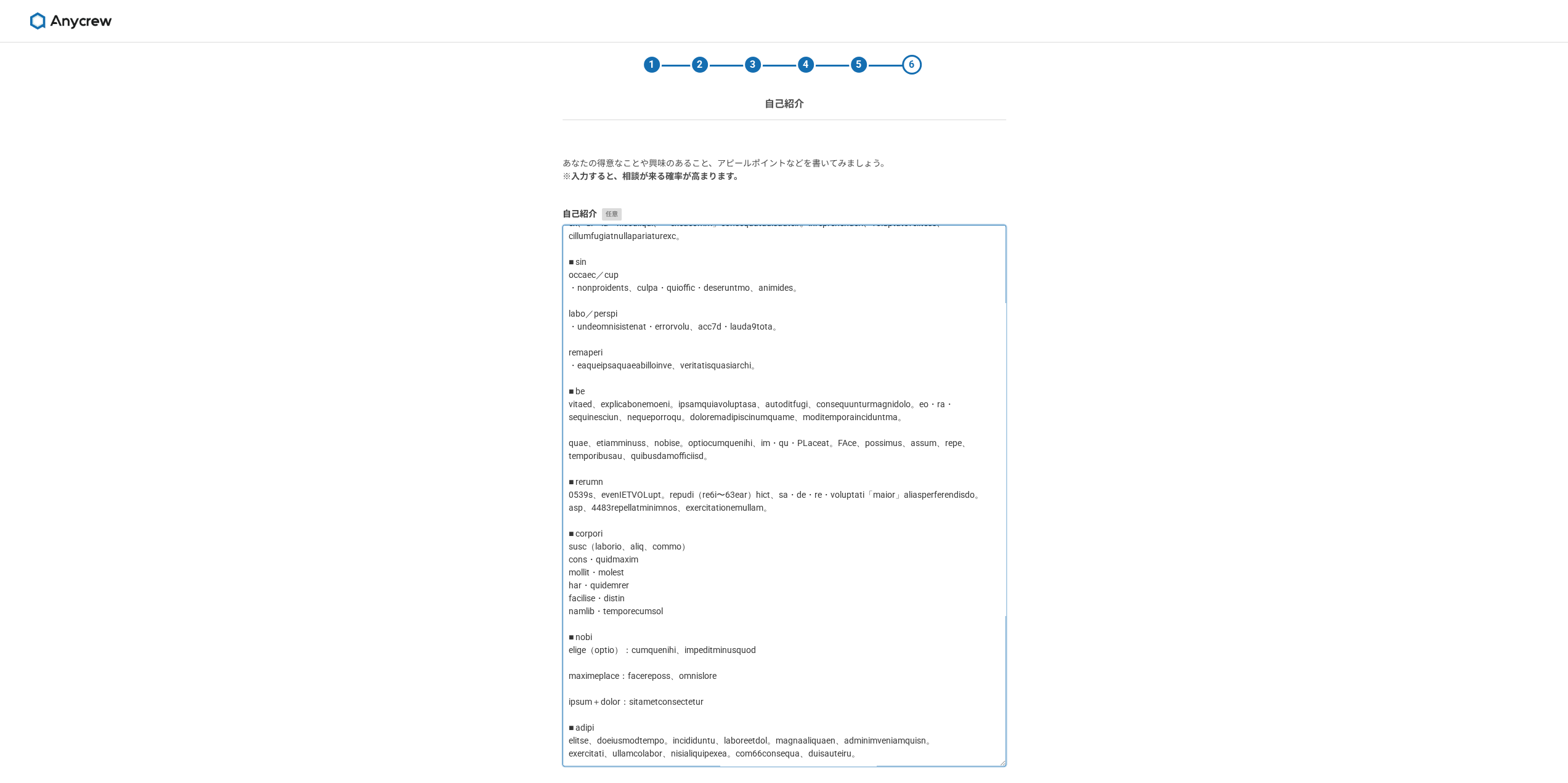
click at [583, 636] on textarea at bounding box center [784, 496] width 444 height 542
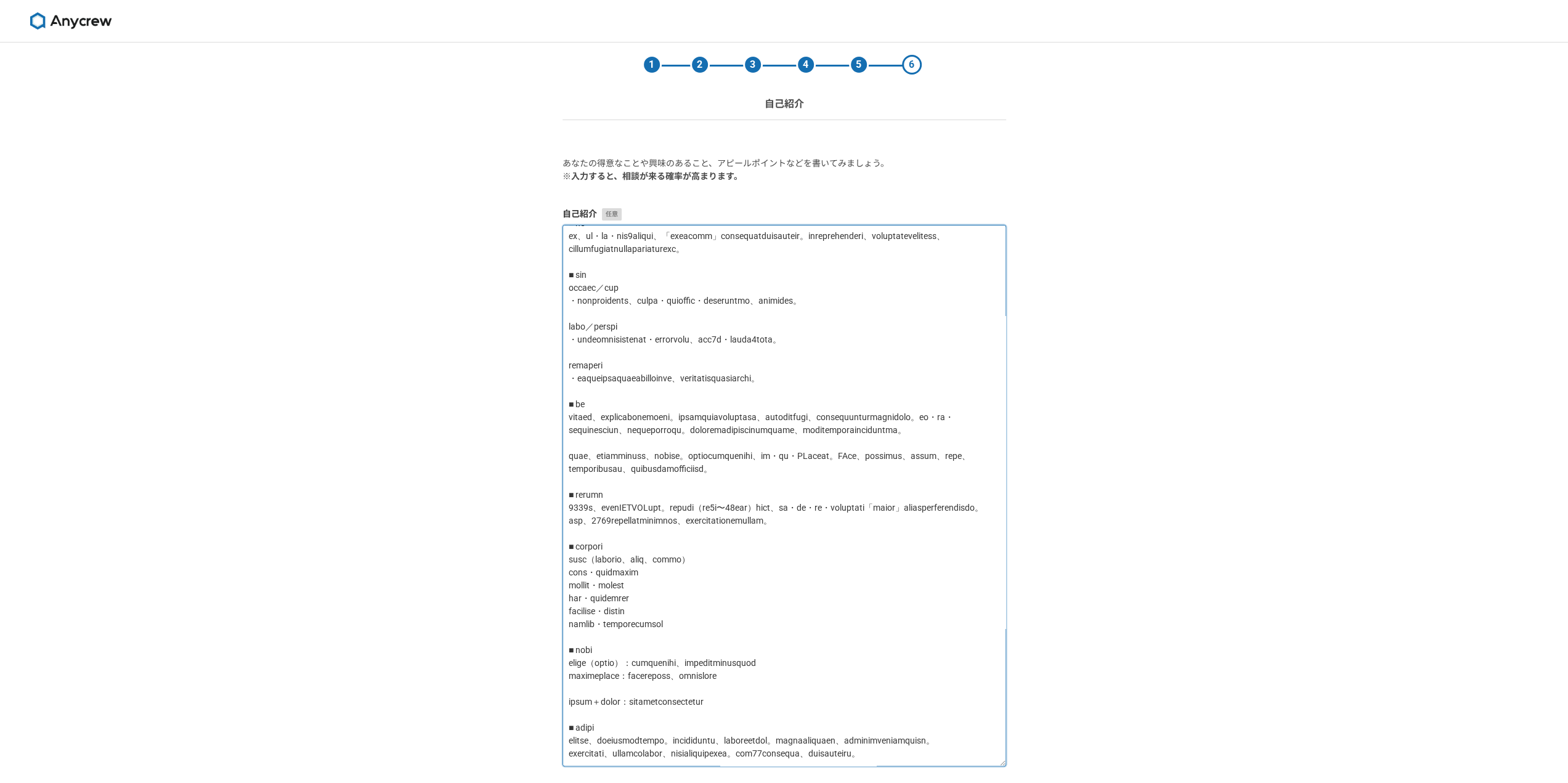
click at [584, 659] on textarea at bounding box center [784, 496] width 444 height 542
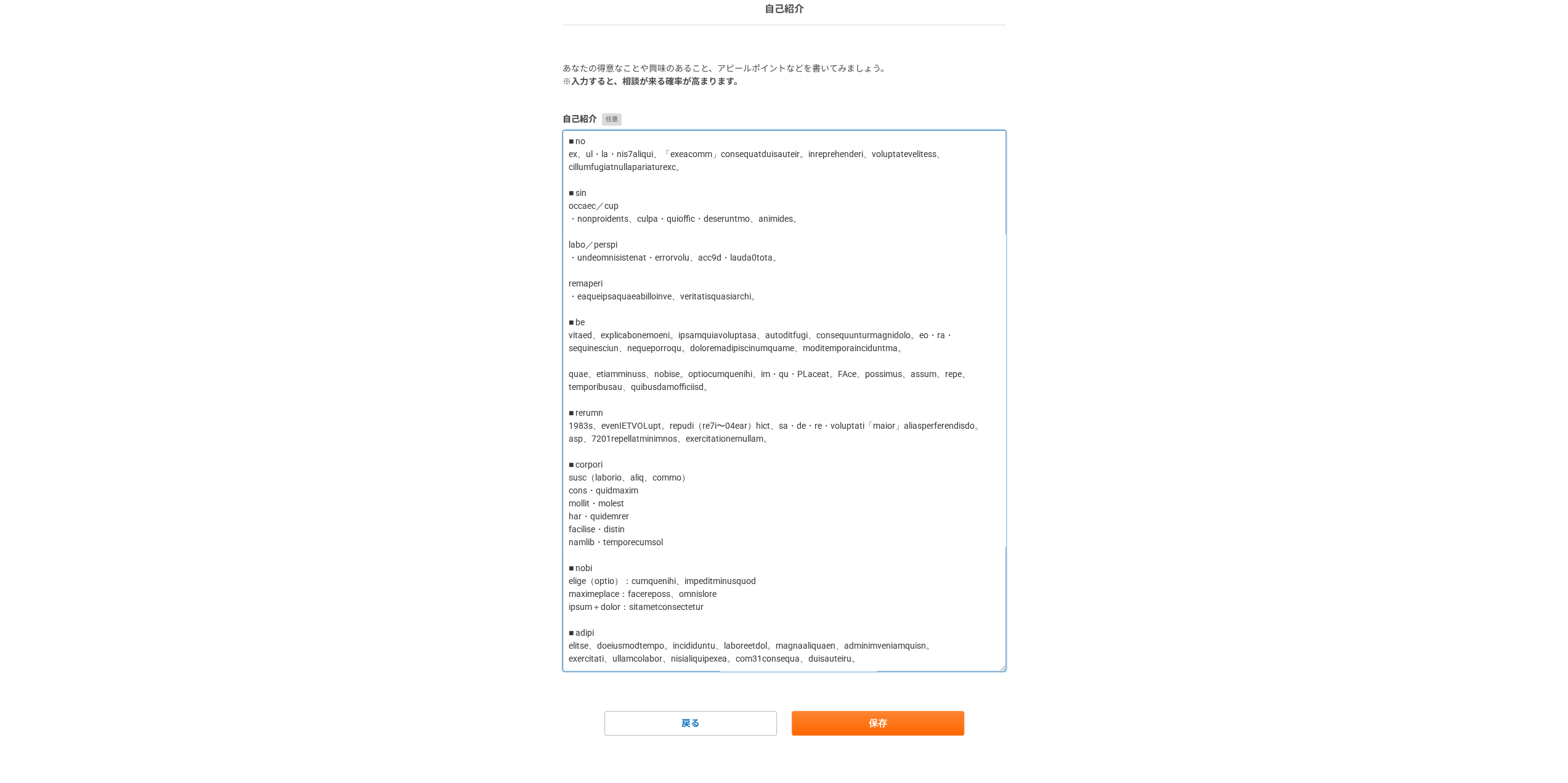
scroll to position [96, 0]
type textarea "財務×人事×経営のクロス領域で、中堅企業の成長を伴走支援 資金繰り改善・採用強化・原価見直しで黒字化＆売上拡大を実現 経営者の“右腕”として、仕組み構築から現…"
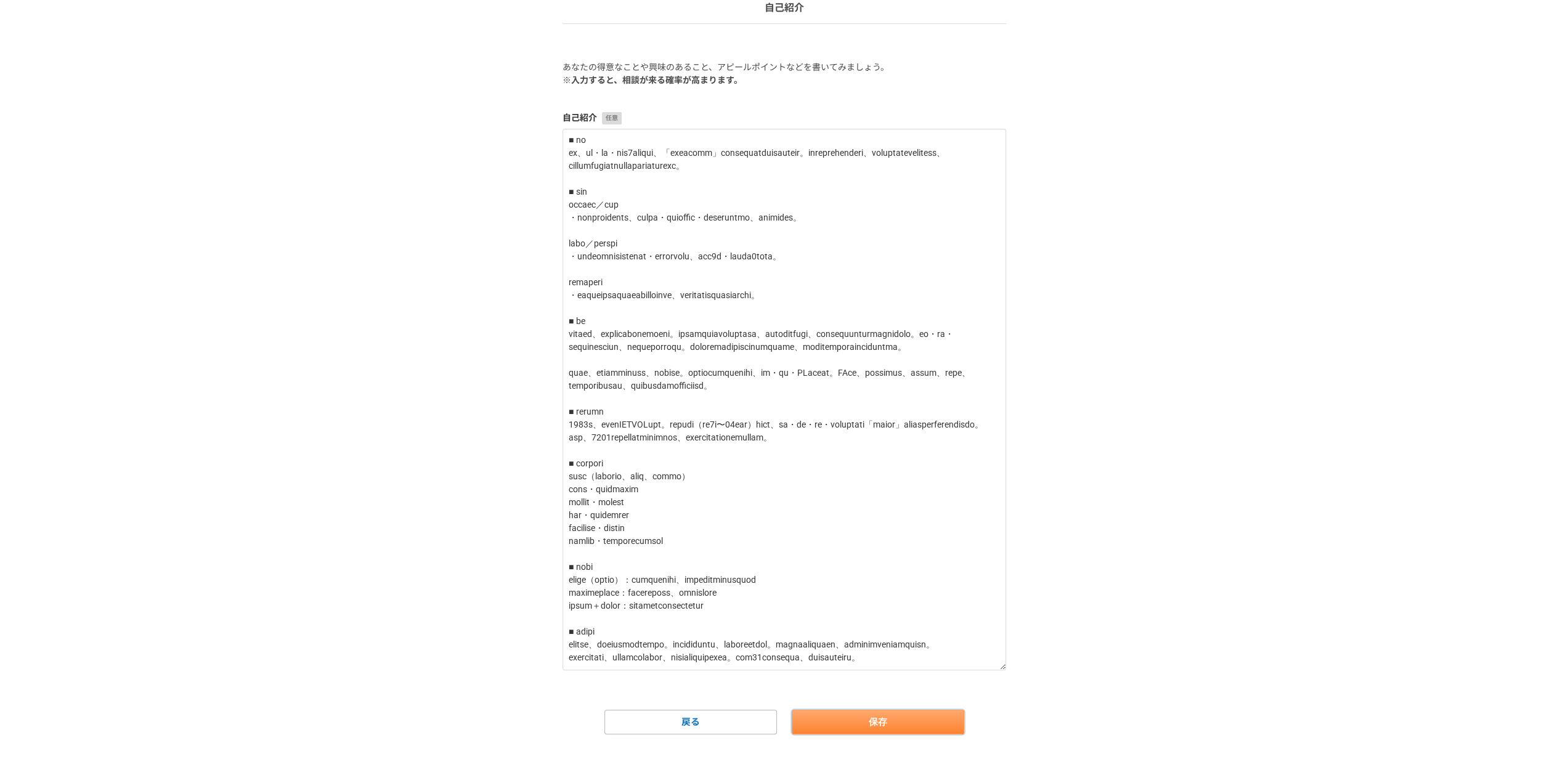
click at [831, 726] on button "保存" at bounding box center [877, 722] width 172 height 24
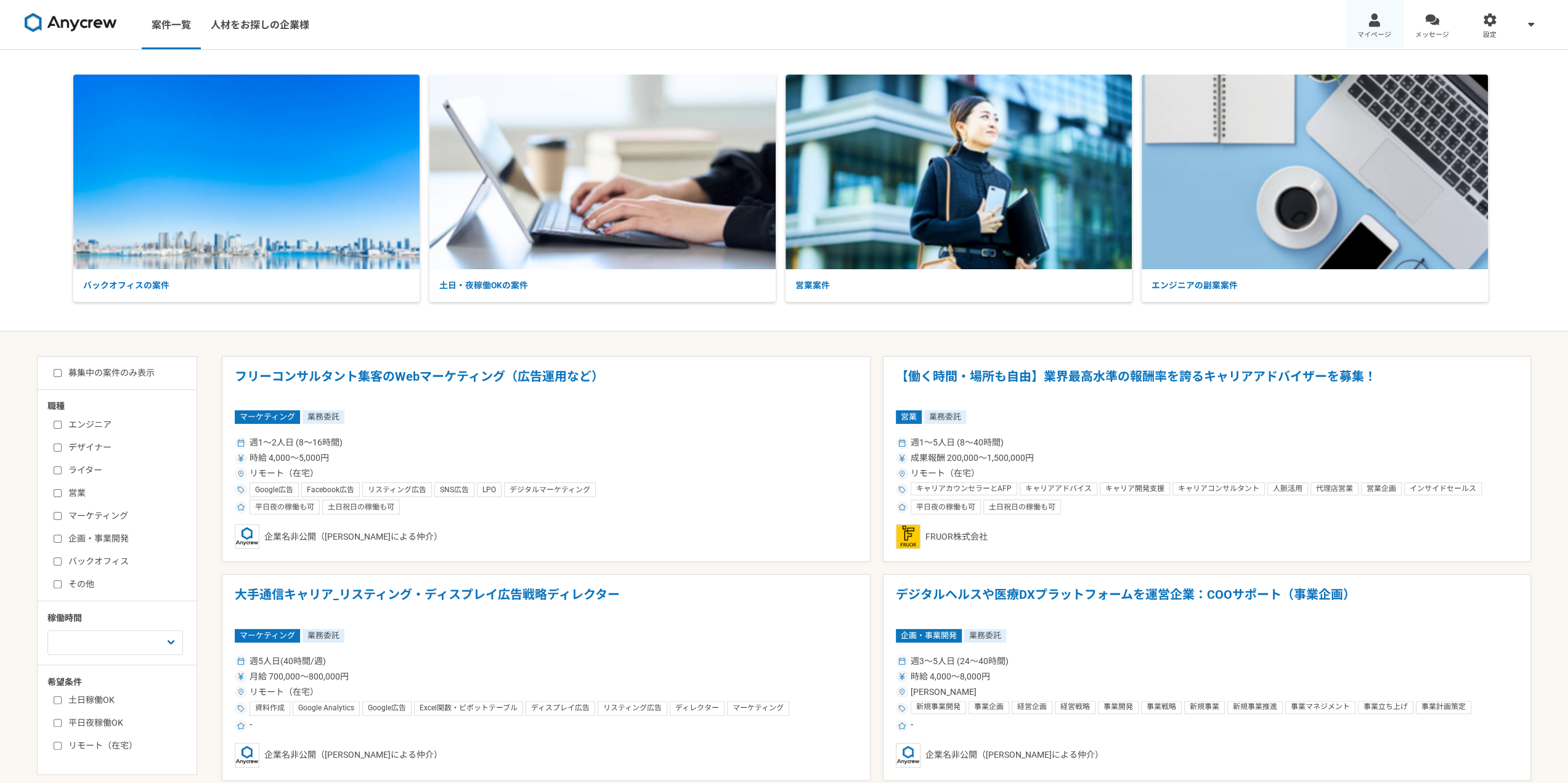
click at [1384, 23] on link "マイページ" at bounding box center [1374, 24] width 58 height 49
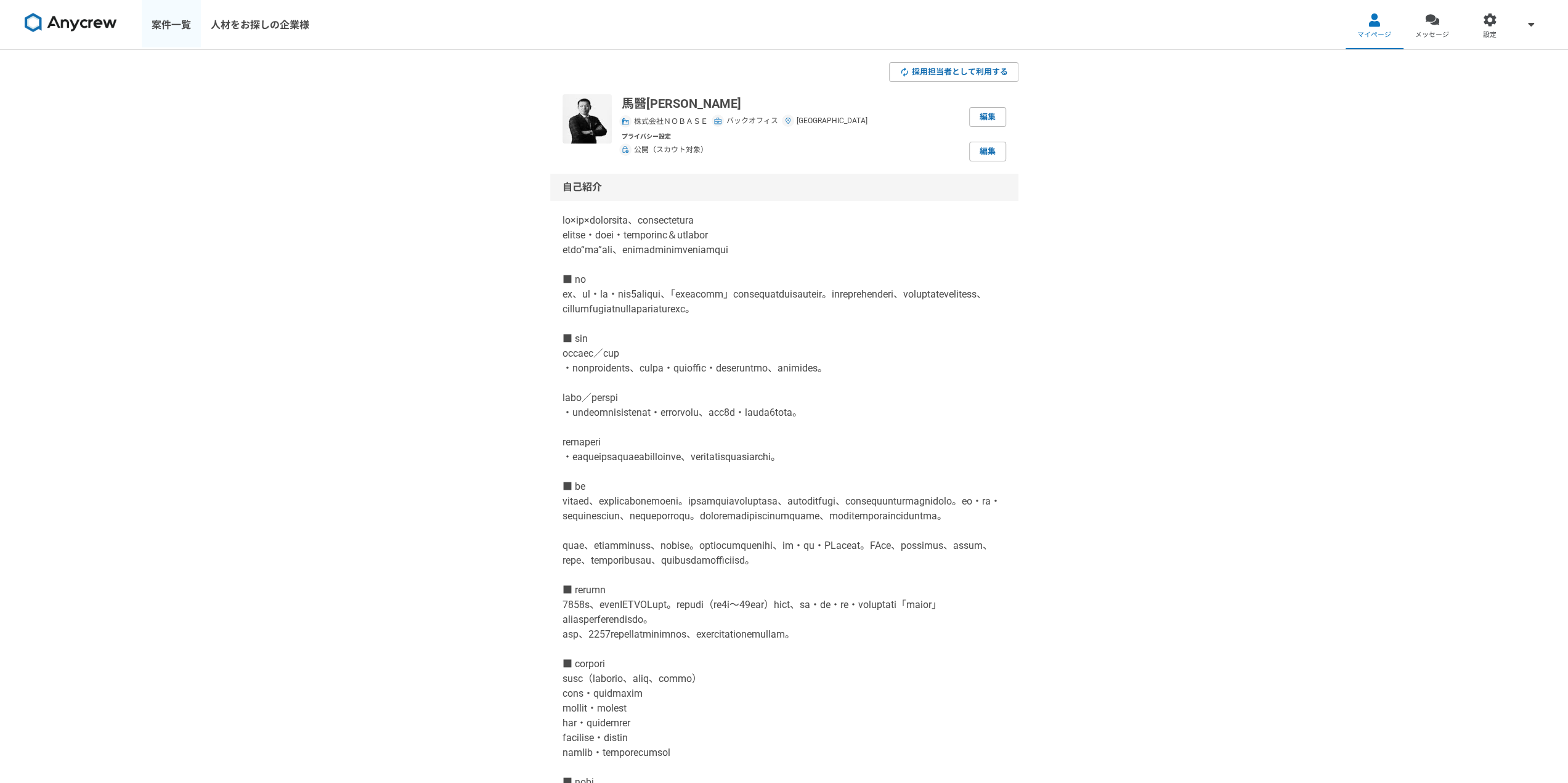
click at [172, 26] on link "案件一覧" at bounding box center [171, 24] width 59 height 49
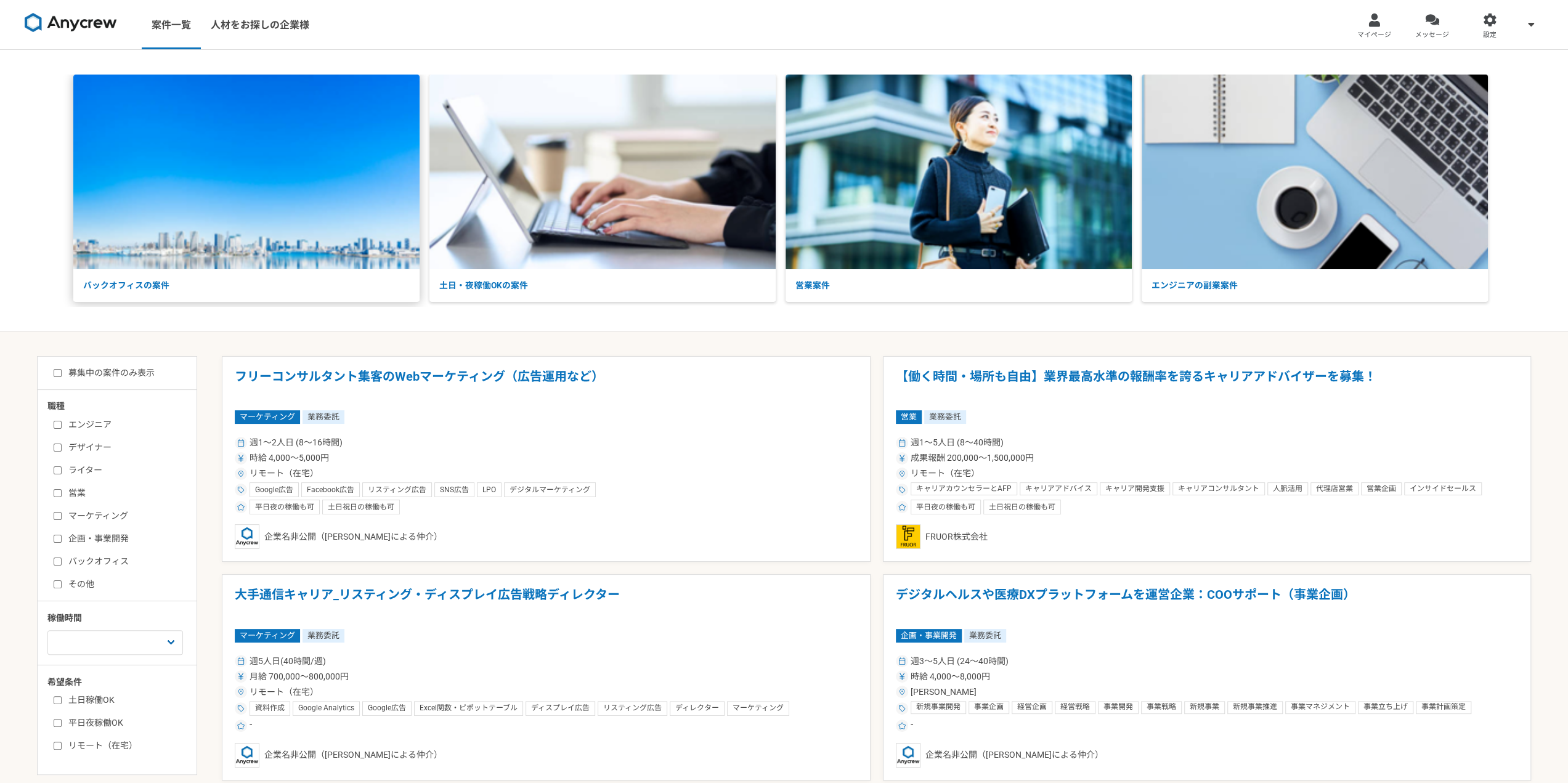
click at [292, 264] on img at bounding box center [246, 172] width 346 height 195
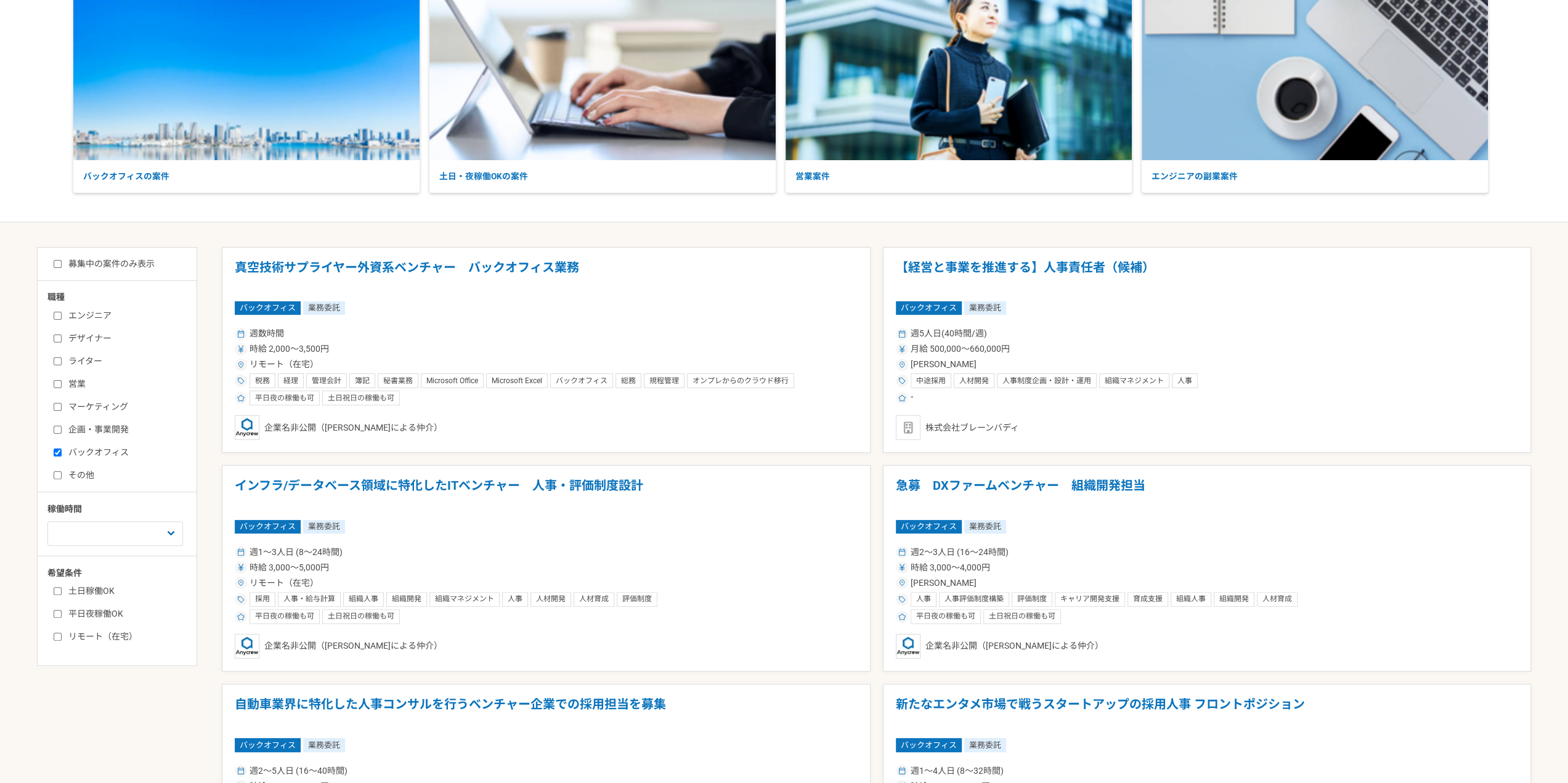
scroll to position [123, 0]
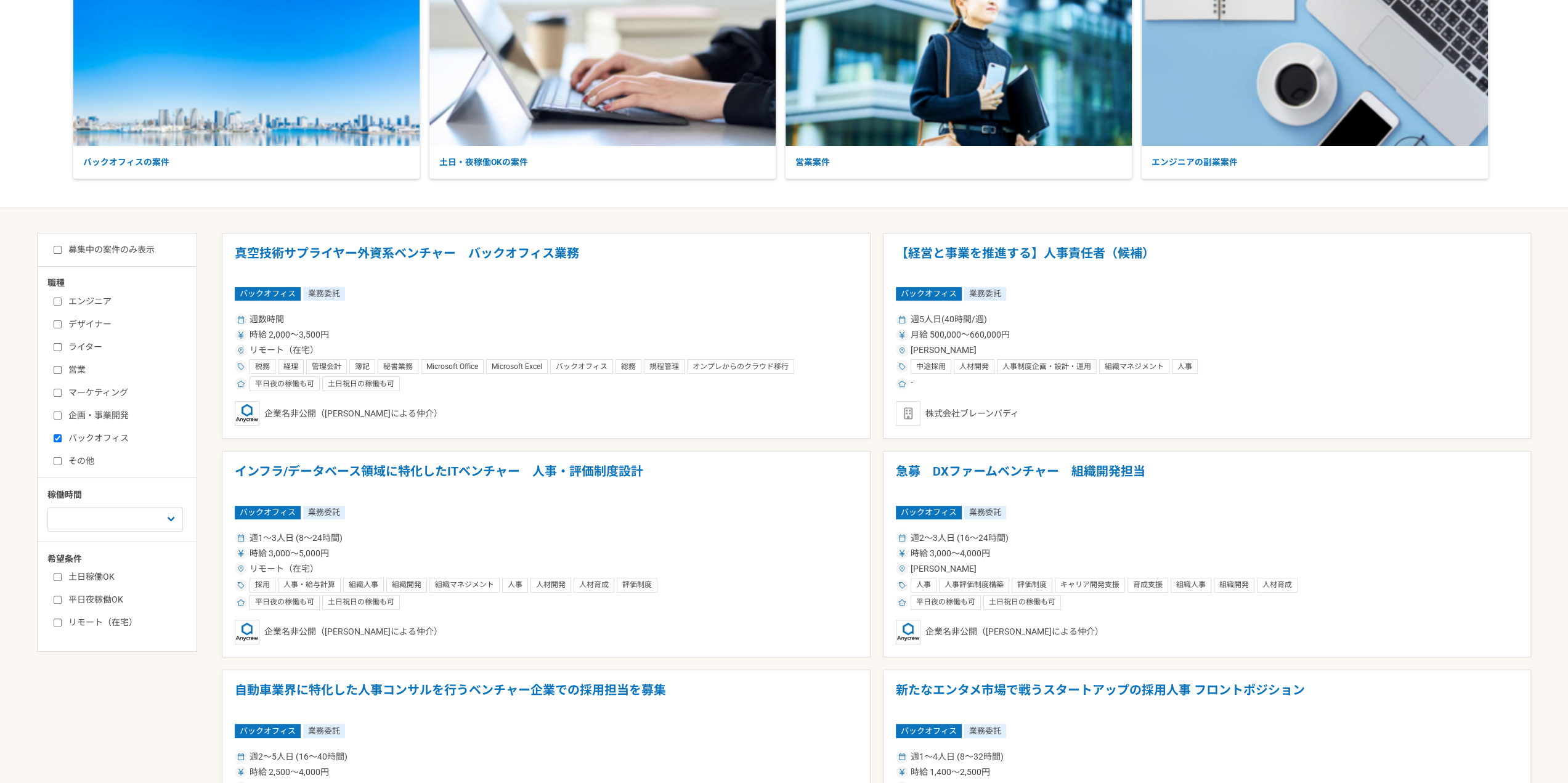
click at [104, 623] on label "リモート（在宅）" at bounding box center [124, 622] width 141 height 13
click at [61, 623] on input "リモート（在宅）" at bounding box center [58, 622] width 8 height 8
checkbox input "true"
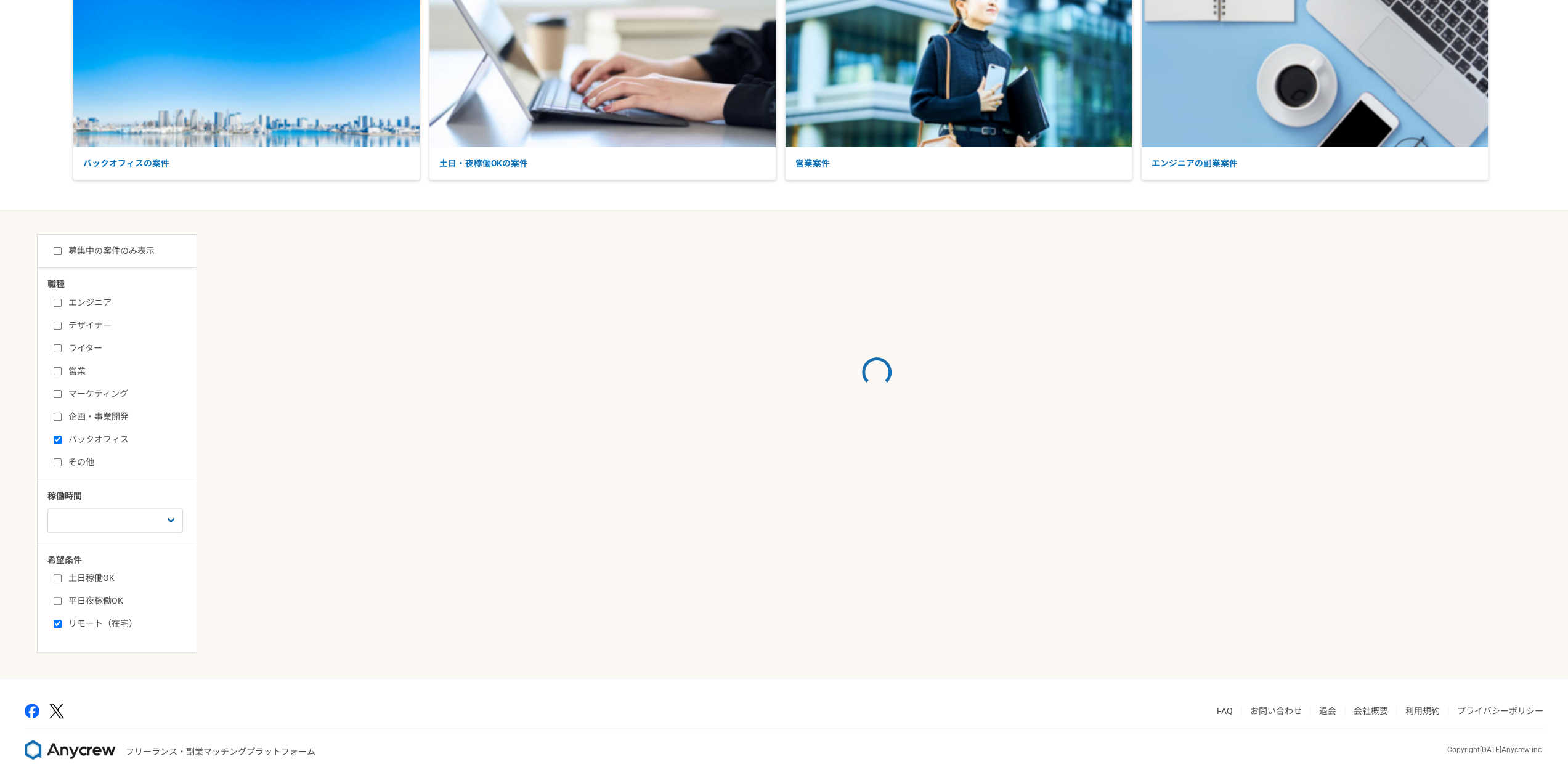
scroll to position [123, 0]
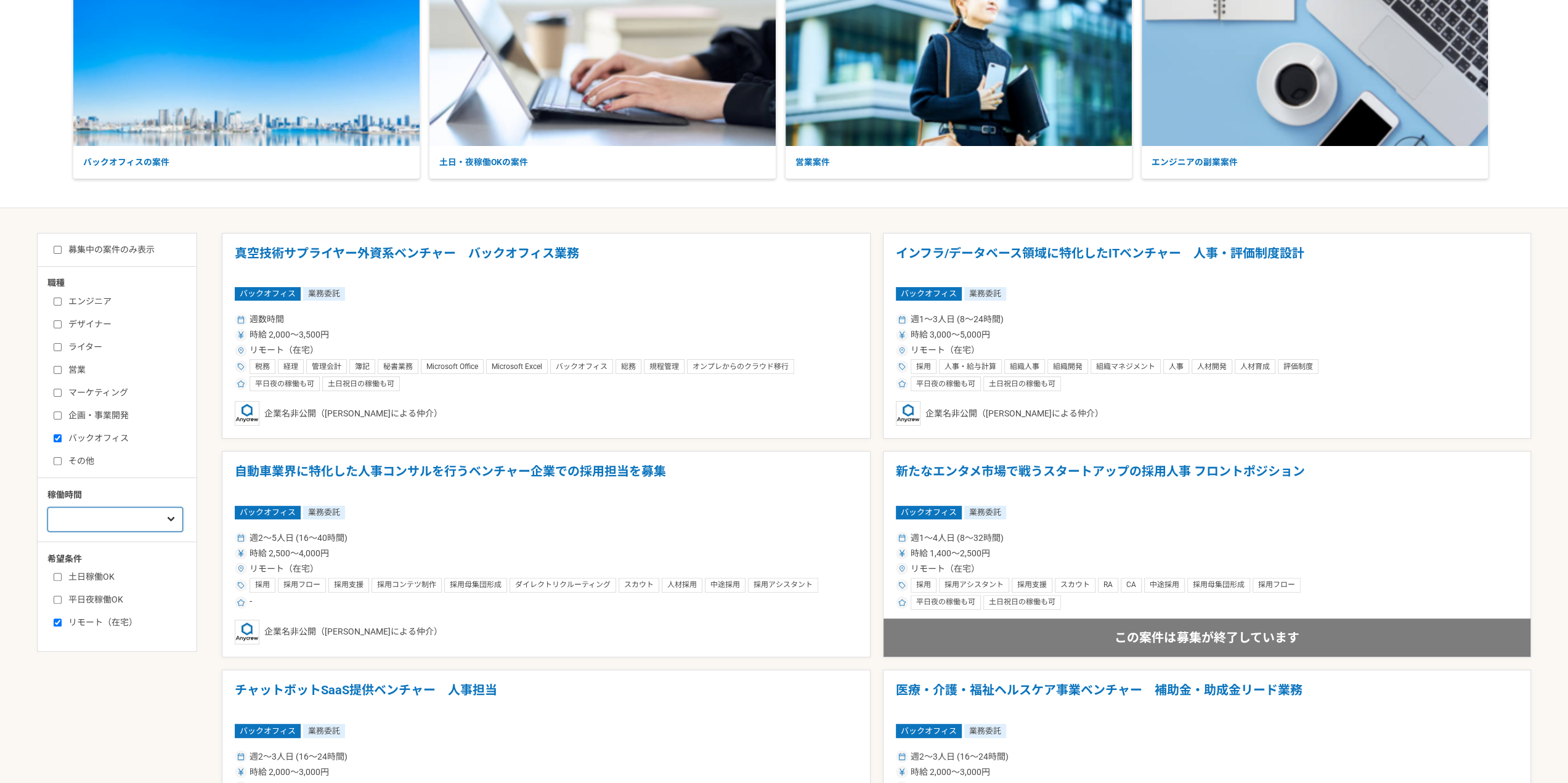
click at [150, 519] on select "週1人日（8時間）以下 週2人日（16時間）以下 週3人日（24時間）以下 週4人日（32時間）以下 週5人日（40時間）以下" at bounding box center [115, 519] width 136 height 24
select select "2"
click at [47, 507] on select "週1人日（8時間）以下 週2人日（16時間）以下 週3人日（24時間）以下 週4人日（32時間）以下 週5人日（40時間）以下" at bounding box center [115, 519] width 136 height 24
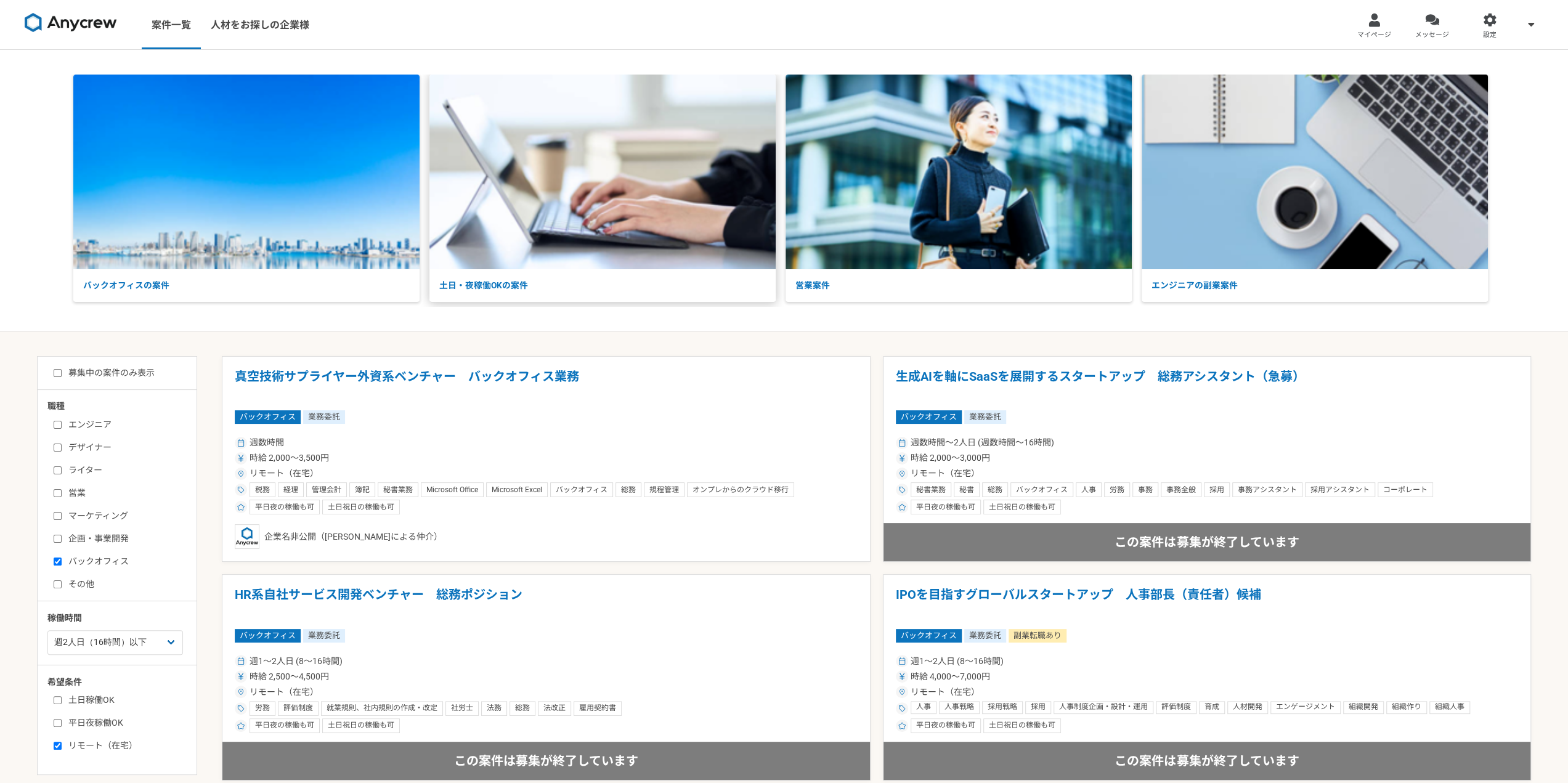
click at [644, 238] on img at bounding box center [602, 172] width 346 height 195
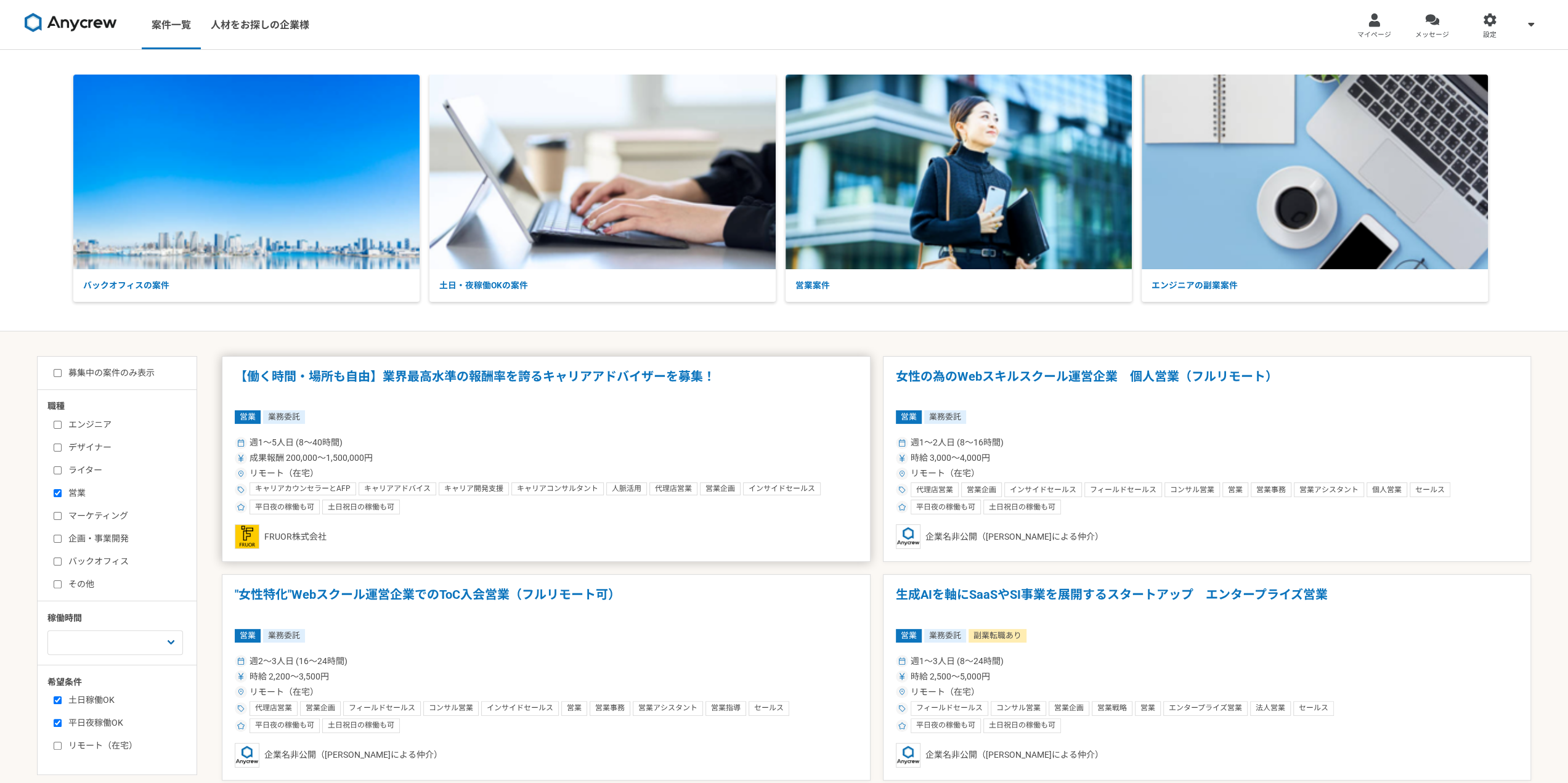
click at [483, 376] on h1 "【働く時間・場所も自由】業界最高水準の報酬率を誇るキャリアアドバイザーを募集！" at bounding box center [546, 385] width 623 height 31
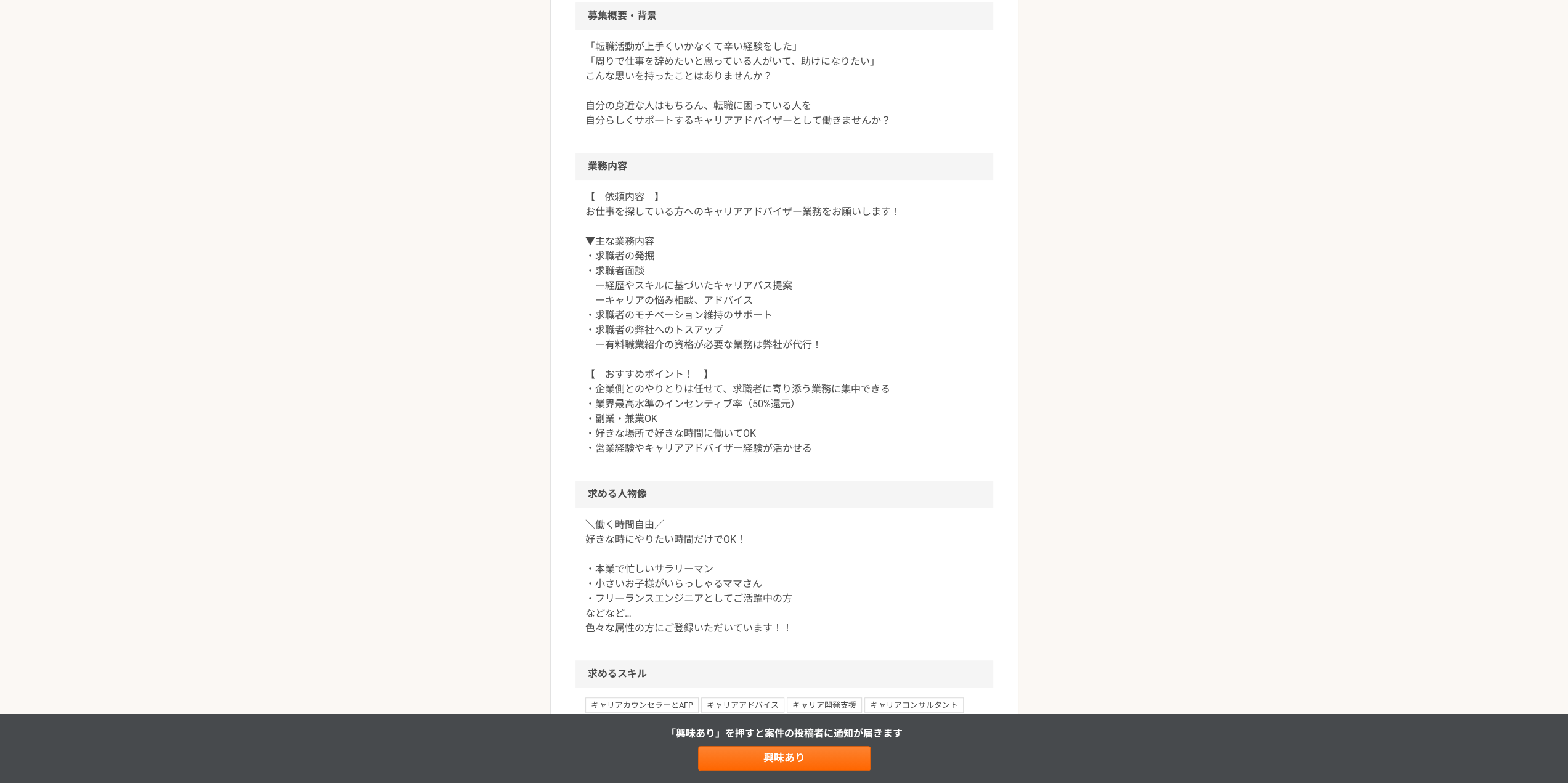
scroll to position [432, 0]
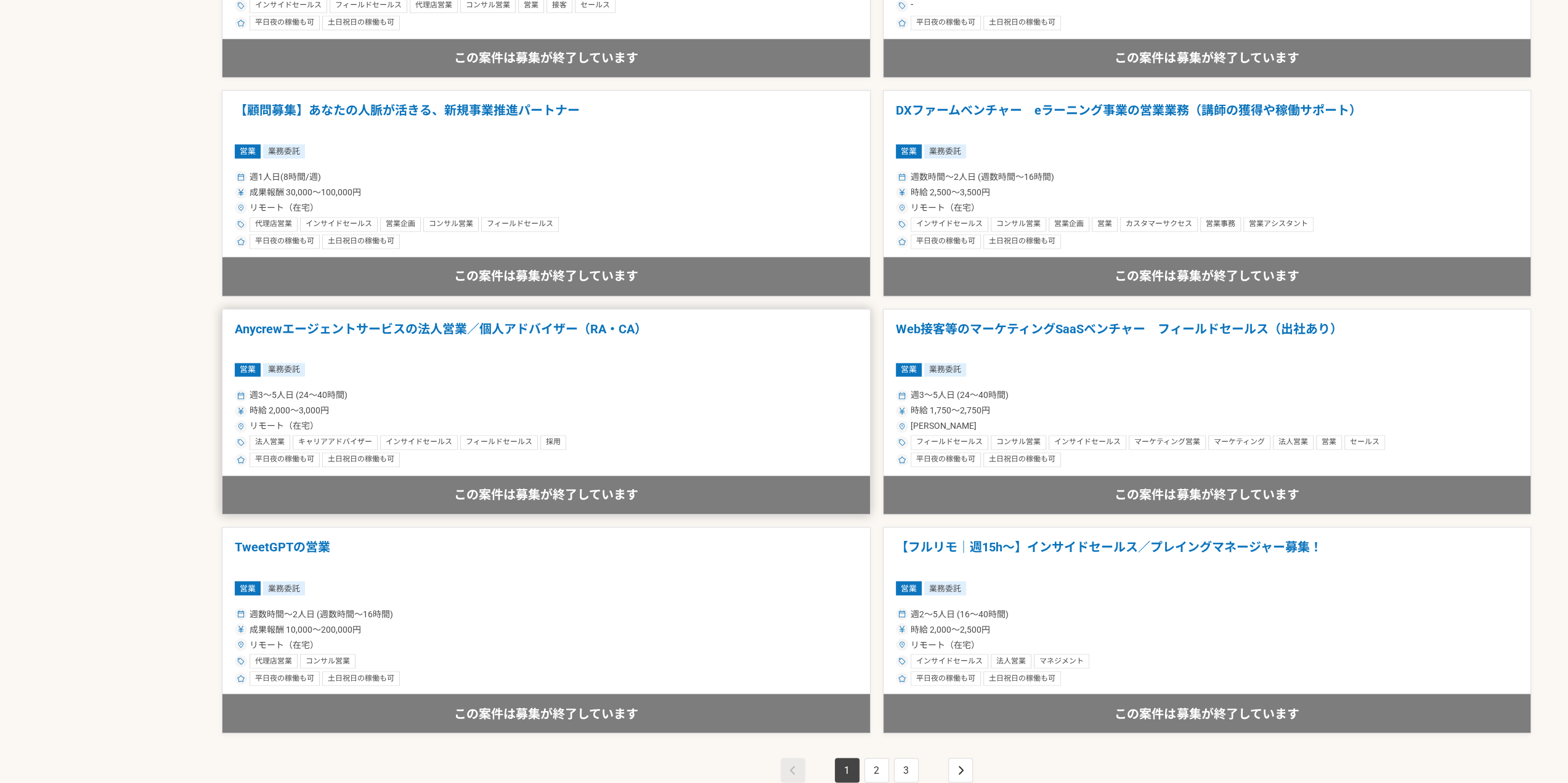
scroll to position [1946, 0]
